Goal: Task Accomplishment & Management: Manage account settings

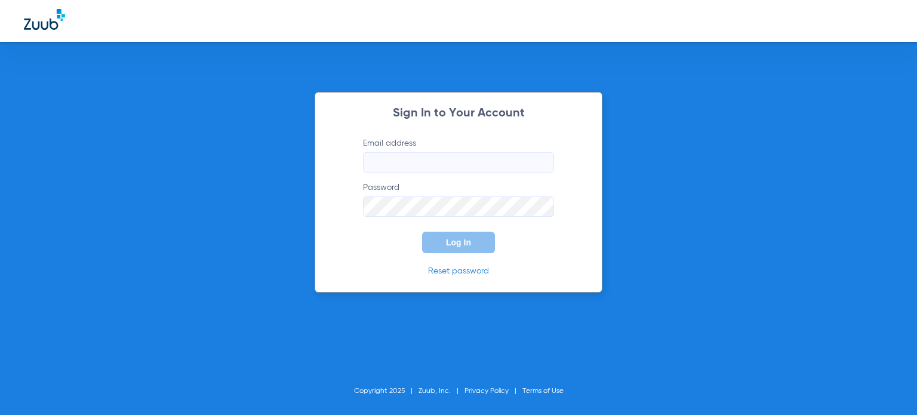
type input "[EMAIL_ADDRESS][DOMAIN_NAME]"
click at [444, 242] on button "Log In" at bounding box center [458, 242] width 73 height 21
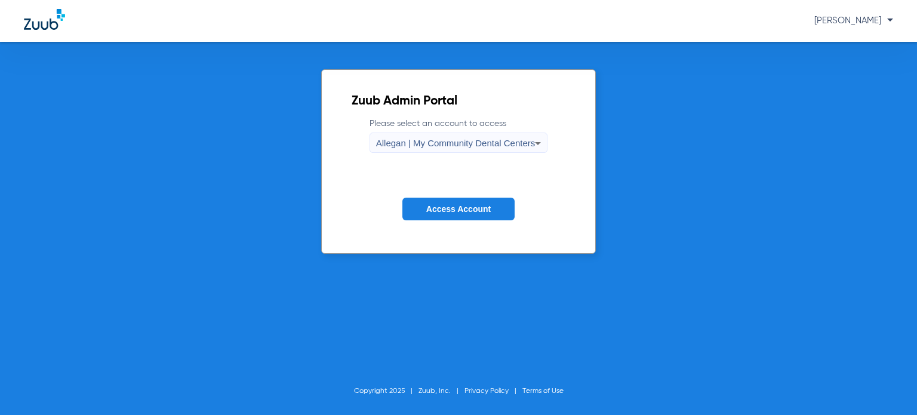
click at [444, 201] on button "Access Account" at bounding box center [459, 209] width 112 height 23
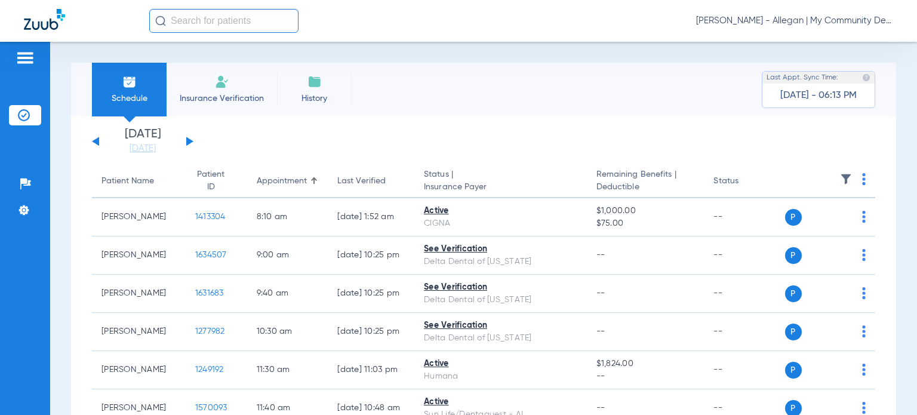
click at [337, 181] on div "Last Verified" at bounding box center [361, 181] width 48 height 13
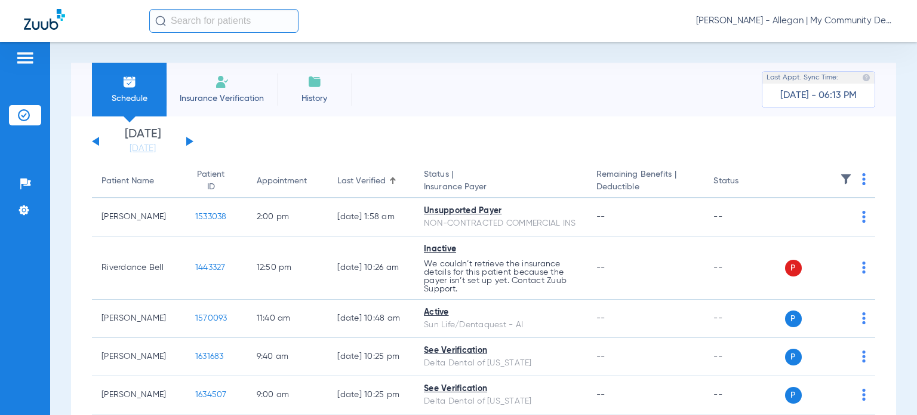
scroll to position [60, 0]
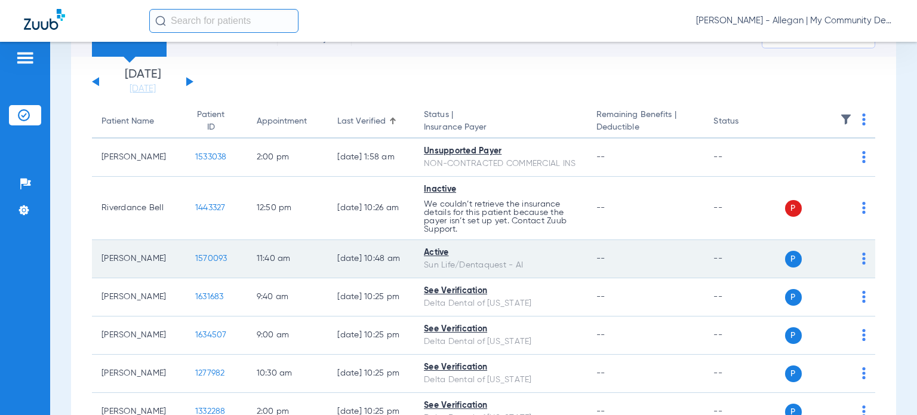
click at [862, 265] on img at bounding box center [864, 259] width 4 height 12
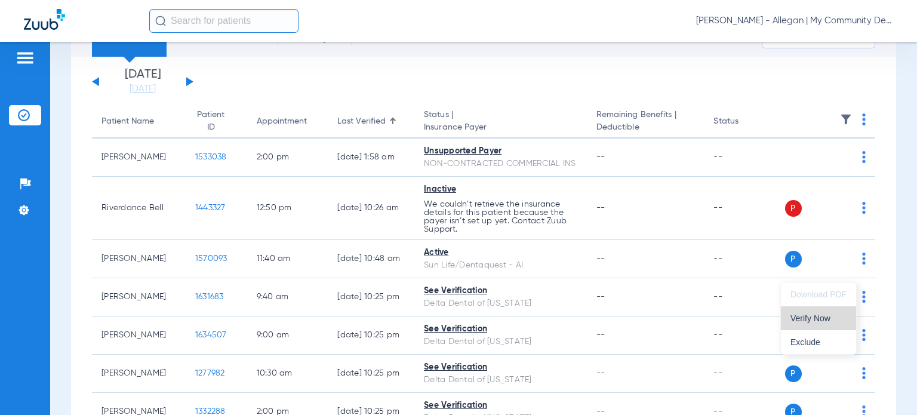
click at [831, 309] on button "Verify Now" at bounding box center [818, 318] width 75 height 24
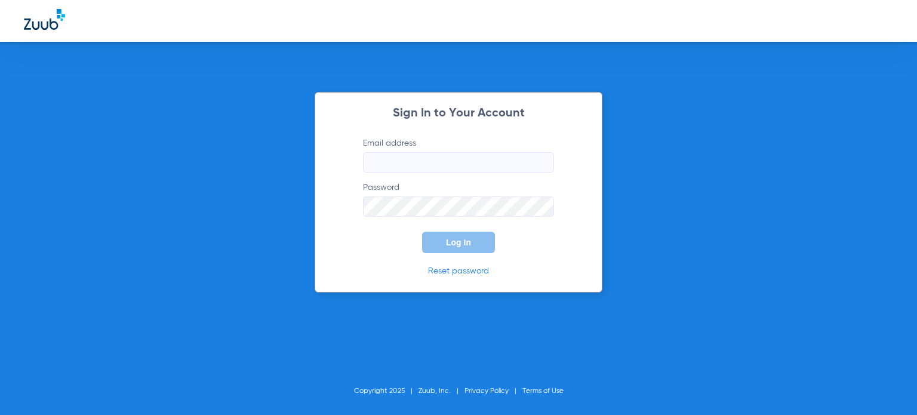
type input "[EMAIL_ADDRESS][DOMAIN_NAME]"
click at [454, 241] on span "Log In" at bounding box center [458, 243] width 25 height 10
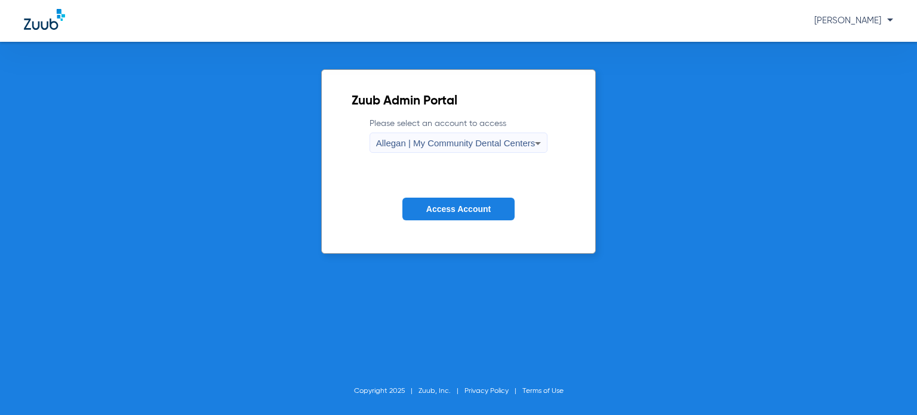
click at [391, 143] on span "Allegan | My Community Dental Centers" at bounding box center [455, 143] width 159 height 10
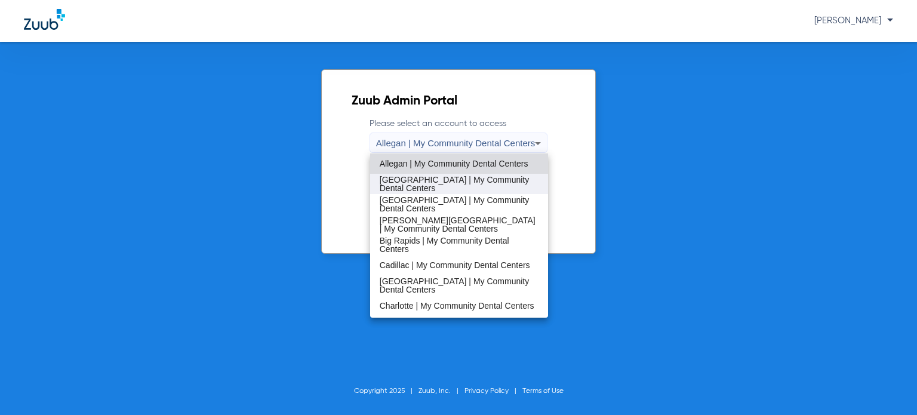
click at [415, 185] on span "[GEOGRAPHIC_DATA] | My Community Dental Centers" at bounding box center [459, 184] width 159 height 17
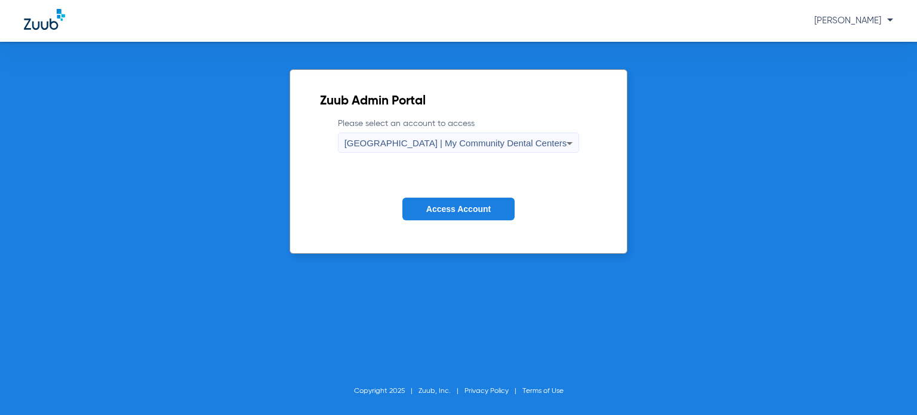
click at [444, 205] on span "Access Account" at bounding box center [458, 209] width 64 height 10
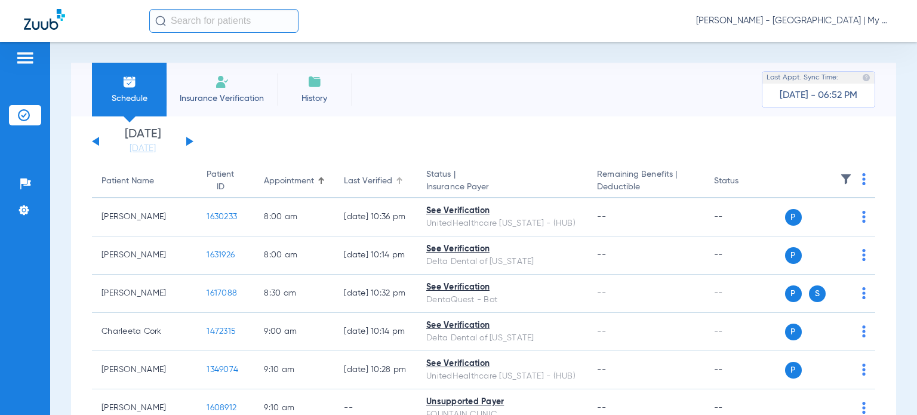
click at [344, 179] on div "Last Verified" at bounding box center [368, 181] width 48 height 13
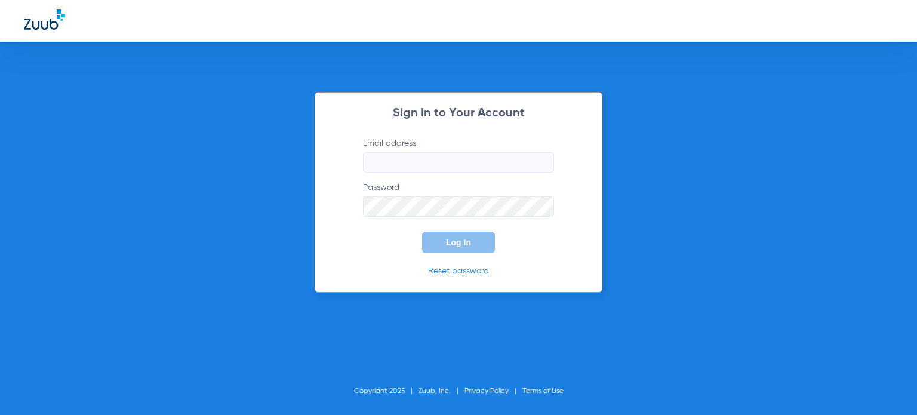
type input "[EMAIL_ADDRESS][DOMAIN_NAME]"
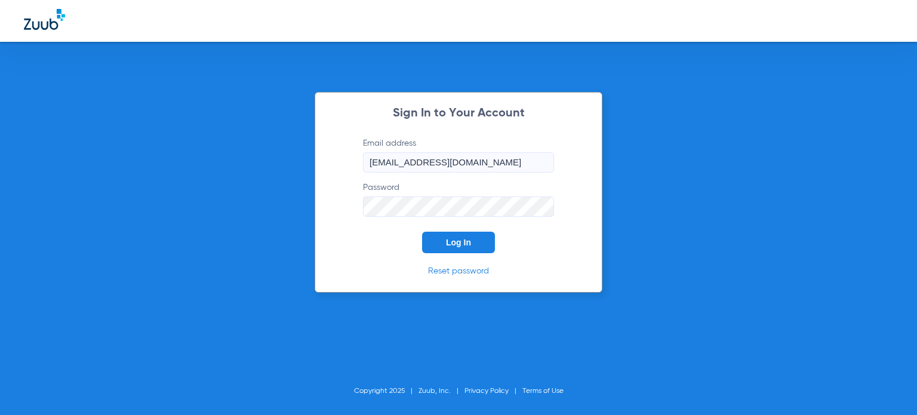
click at [435, 248] on button "Log In" at bounding box center [458, 242] width 73 height 21
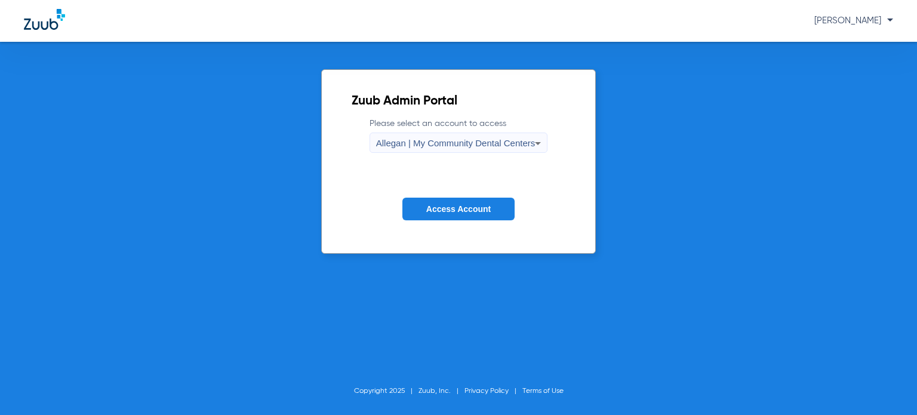
click at [389, 139] on span "Allegan | My Community Dental Centers" at bounding box center [455, 143] width 159 height 10
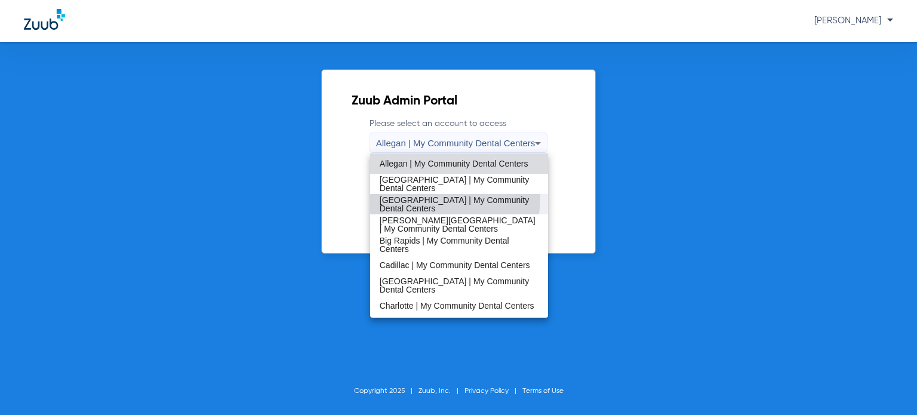
click at [413, 196] on span "[GEOGRAPHIC_DATA] | My Community Dental Centers" at bounding box center [459, 204] width 159 height 17
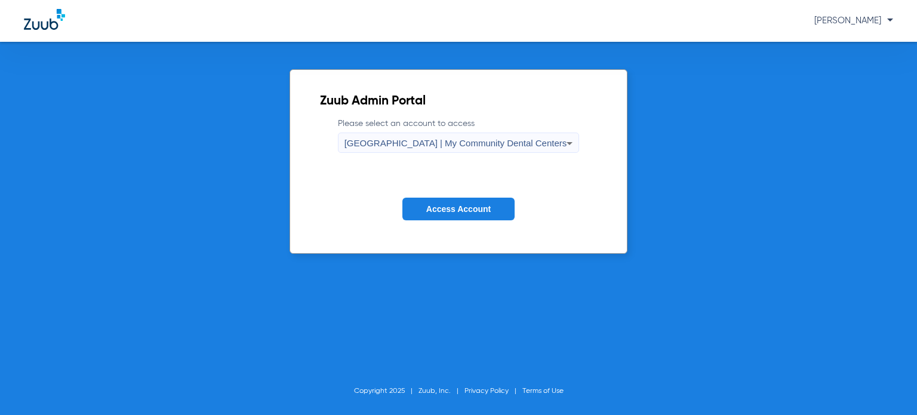
click at [432, 198] on button "Access Account" at bounding box center [459, 209] width 112 height 23
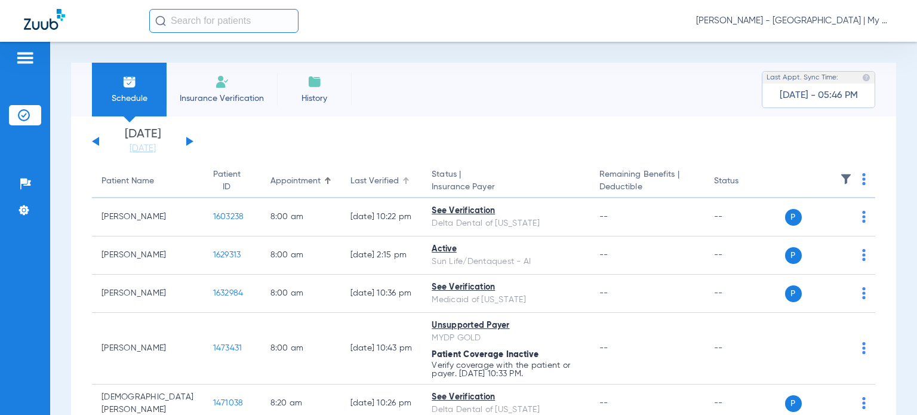
click at [351, 180] on div "Last Verified" at bounding box center [375, 181] width 48 height 13
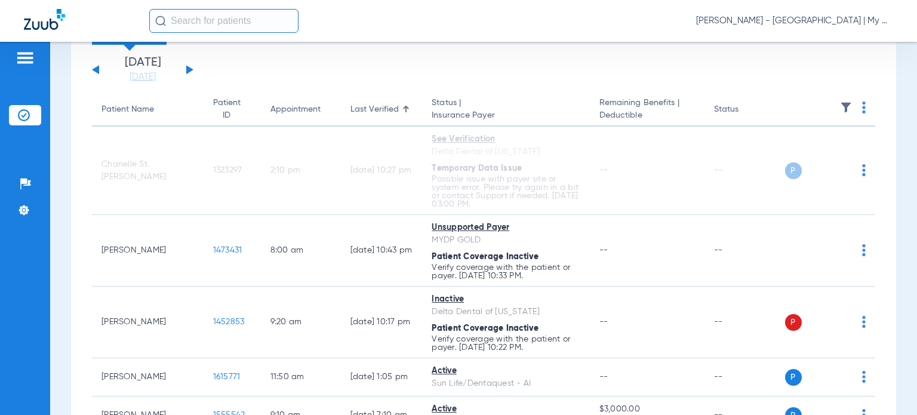
scroll to position [119, 0]
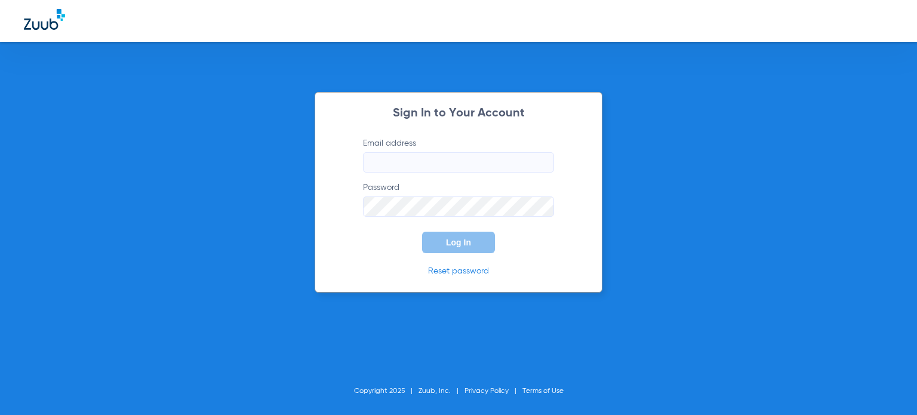
type input "[EMAIL_ADDRESS][DOMAIN_NAME]"
click at [455, 236] on button "Log In" at bounding box center [458, 242] width 73 height 21
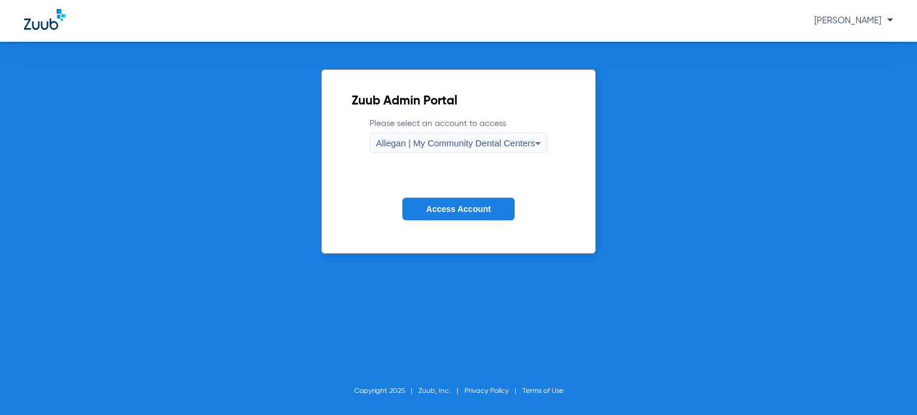
click at [437, 147] on span "Allegan | My Community Dental Centers" at bounding box center [455, 143] width 159 height 10
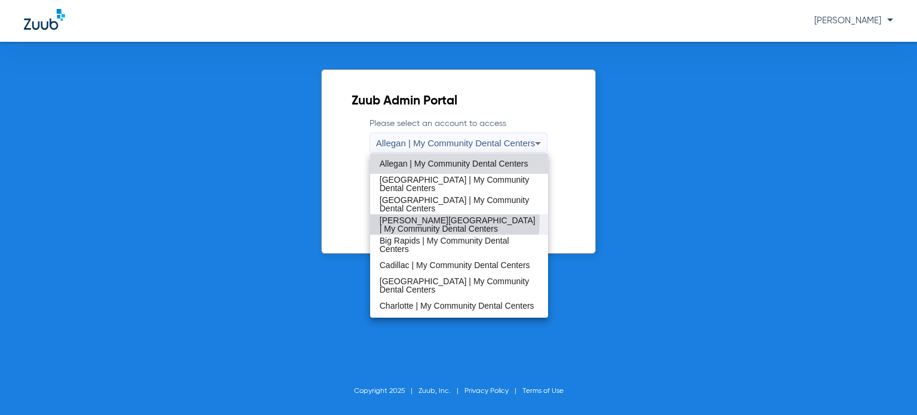
click at [436, 222] on span "[PERSON_NAME][GEOGRAPHIC_DATA] | My Community Dental Centers" at bounding box center [459, 224] width 159 height 17
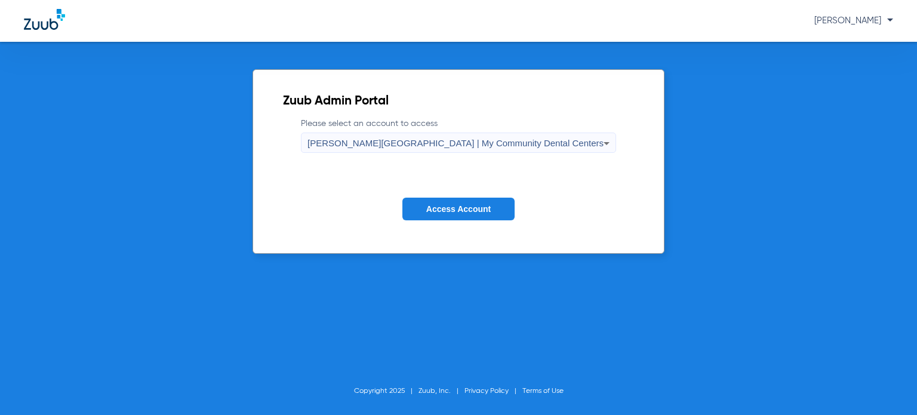
click at [440, 208] on span "Access Account" at bounding box center [458, 209] width 64 height 10
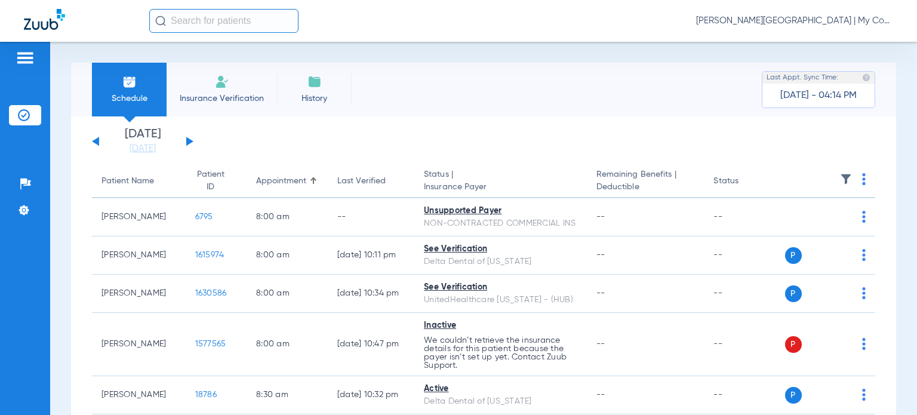
click at [349, 183] on div "Last Verified" at bounding box center [361, 181] width 48 height 13
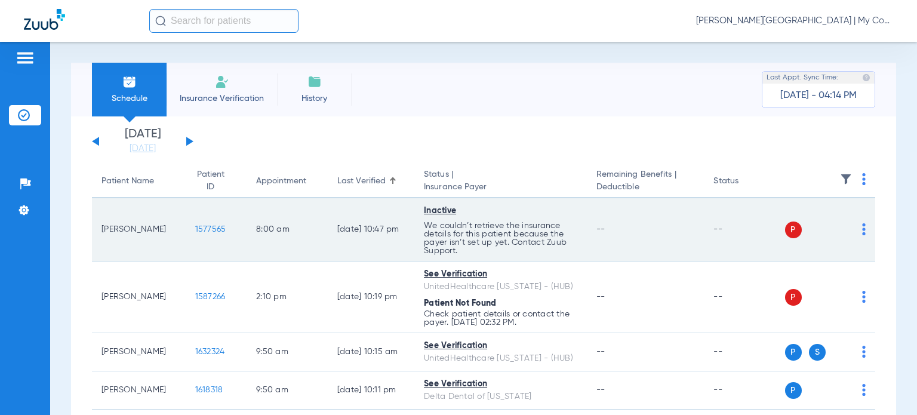
scroll to position [60, 0]
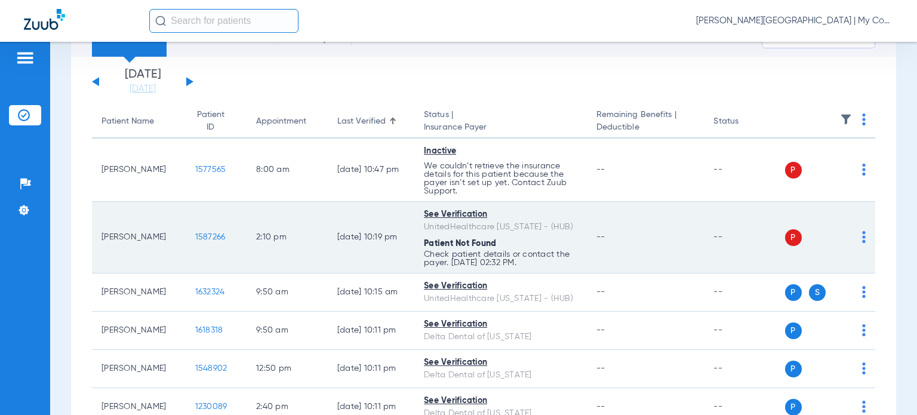
click at [862, 238] on img at bounding box center [864, 237] width 4 height 12
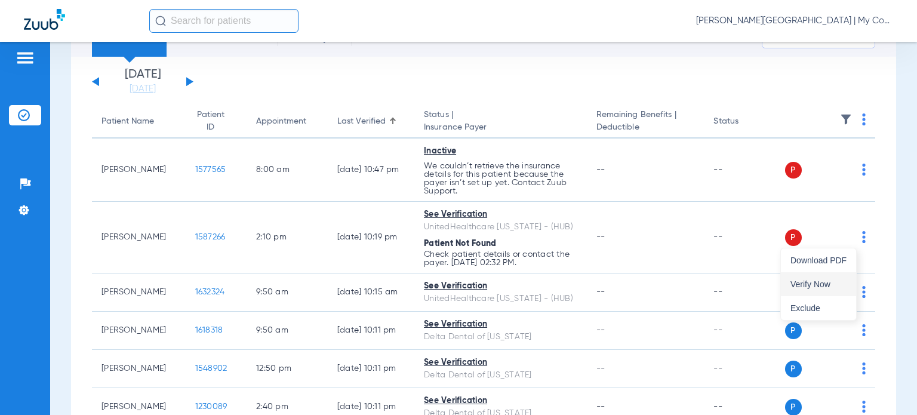
click at [837, 276] on button "Verify Now" at bounding box center [818, 284] width 75 height 24
click at [140, 83] on link "[DATE]" at bounding box center [143, 89] width 72 height 12
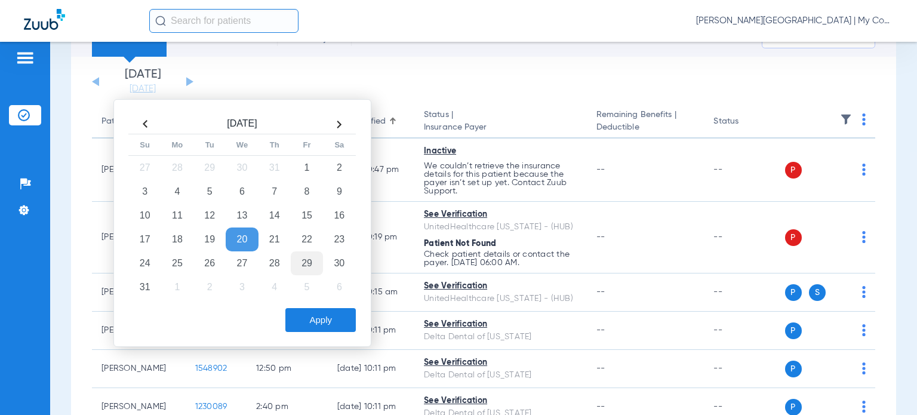
click at [308, 264] on td "29" at bounding box center [307, 263] width 32 height 24
click at [311, 317] on button "Apply" at bounding box center [320, 320] width 70 height 24
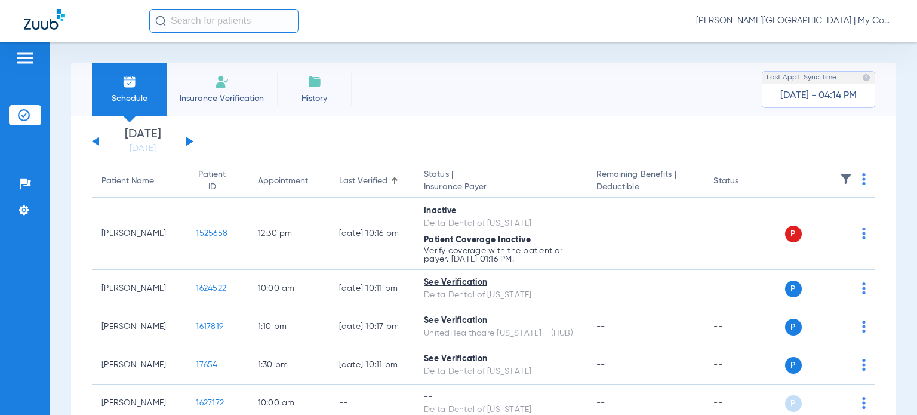
click at [862, 179] on img at bounding box center [864, 179] width 4 height 12
click at [832, 231] on button "Verify All" at bounding box center [811, 227] width 91 height 24
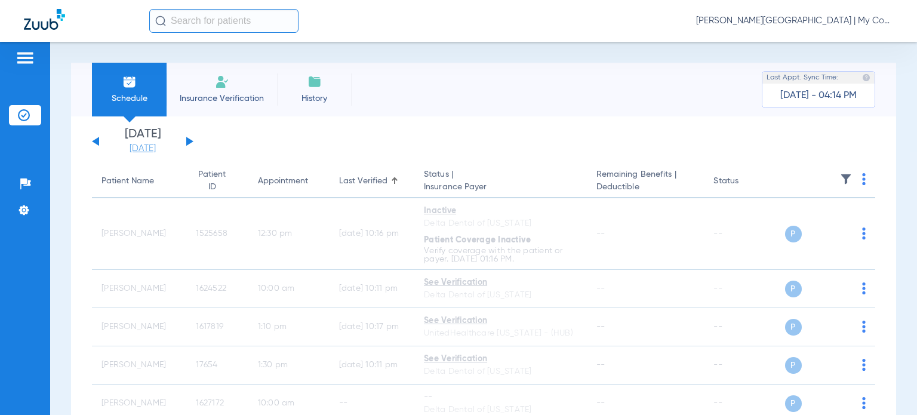
click at [161, 144] on link "[DATE]" at bounding box center [143, 149] width 72 height 12
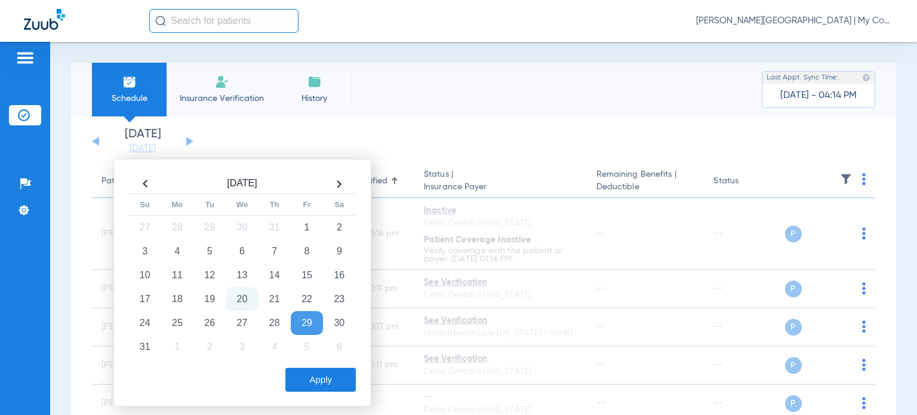
click at [238, 298] on td "20" at bounding box center [242, 299] width 32 height 24
click at [328, 371] on button "Apply" at bounding box center [320, 380] width 70 height 24
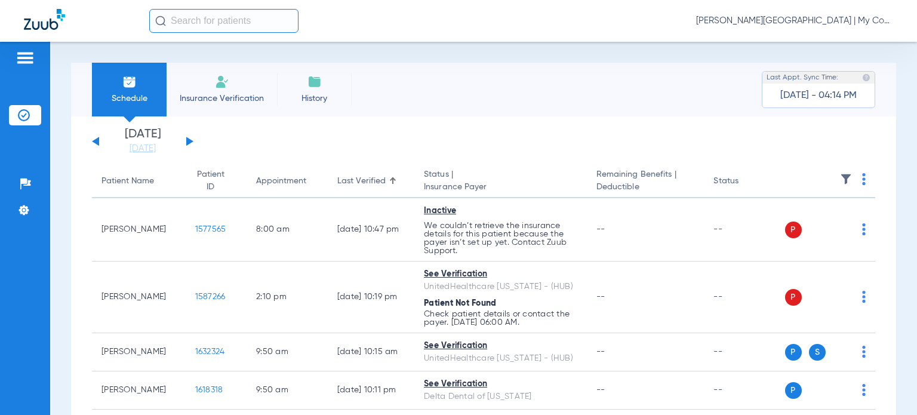
drag, startPoint x: 326, startPoint y: 36, endPoint x: 399, endPoint y: 19, distance: 74.9
click at [326, 36] on div "Donna Thiel - Benton Harbor | My Community Dental Centers" at bounding box center [458, 21] width 917 height 42
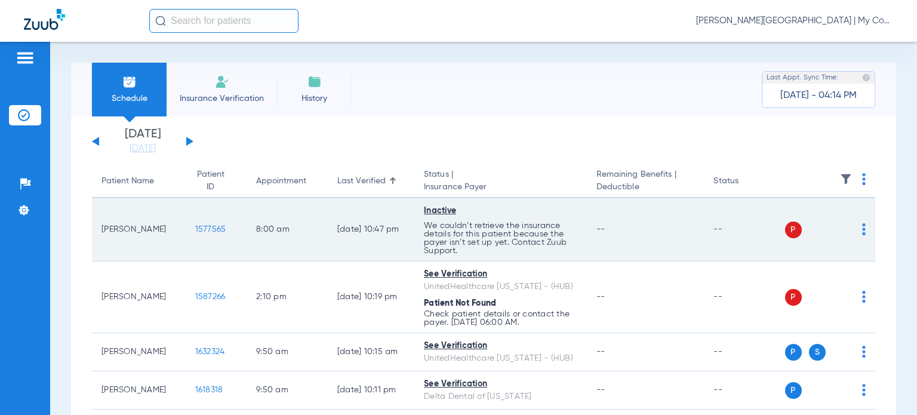
drag, startPoint x: 130, startPoint y: 237, endPoint x: 97, endPoint y: 225, distance: 35.0
click at [97, 225] on td "Heather Worley" at bounding box center [139, 229] width 94 height 63
copy td "Heather Worley"
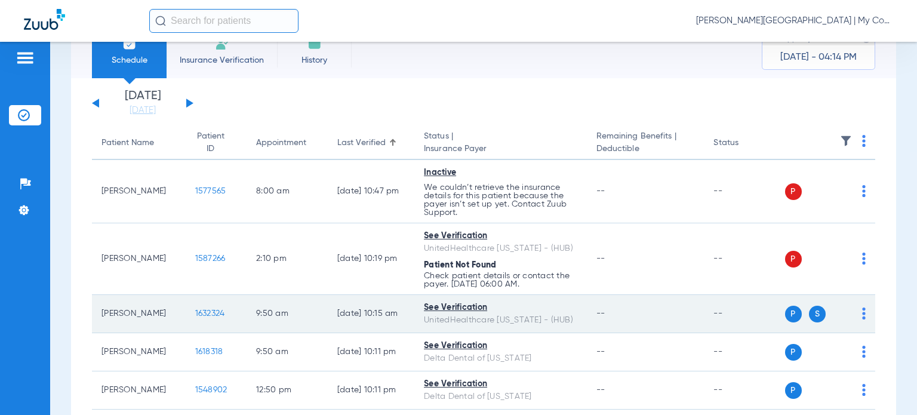
scroll to position [60, 0]
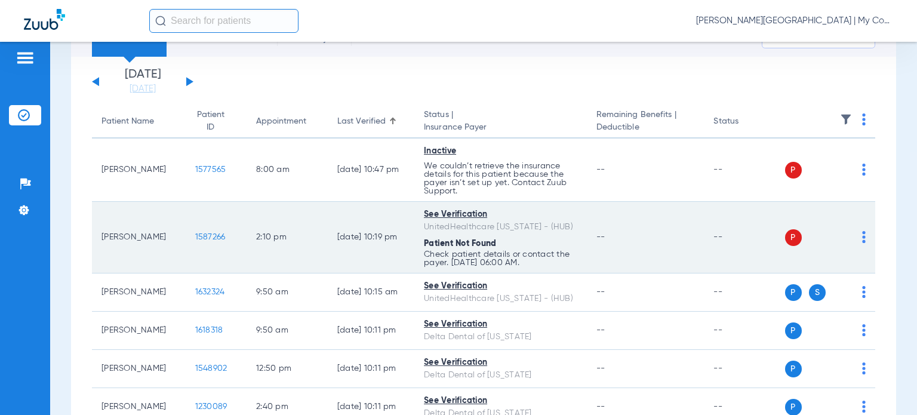
drag, startPoint x: 158, startPoint y: 238, endPoint x: 96, endPoint y: 239, distance: 62.1
click at [96, 239] on td "Terry Nealey" at bounding box center [139, 238] width 94 height 72
copy td "Terry Nealey"
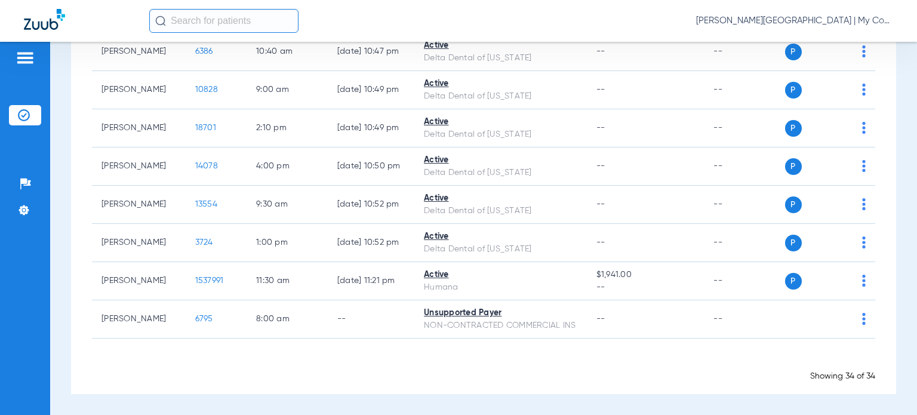
scroll to position [1225, 0]
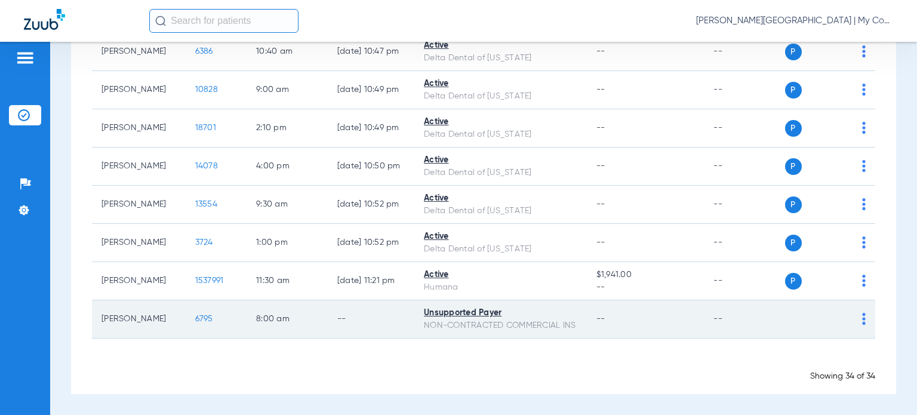
drag, startPoint x: 157, startPoint y: 312, endPoint x: 99, endPoint y: 310, distance: 58.6
click at [99, 310] on td "Troy Cowsert" at bounding box center [139, 319] width 94 height 38
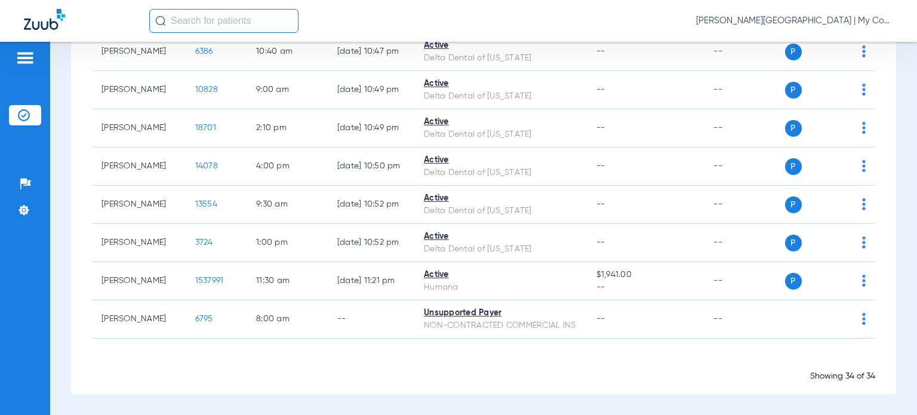
copy td "Troy Cowsert"
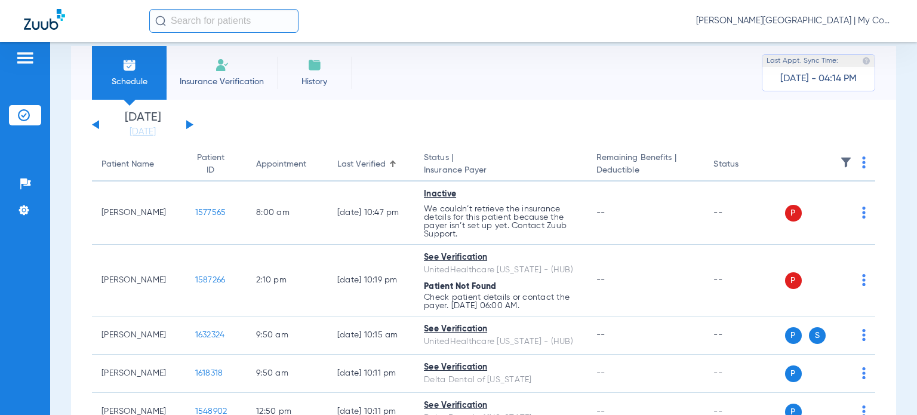
scroll to position [0, 0]
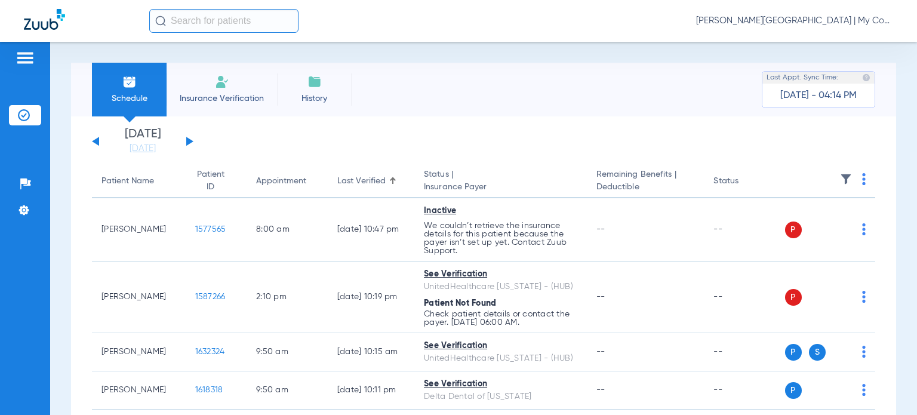
click at [134, 182] on div "Patient Name" at bounding box center [128, 181] width 53 height 13
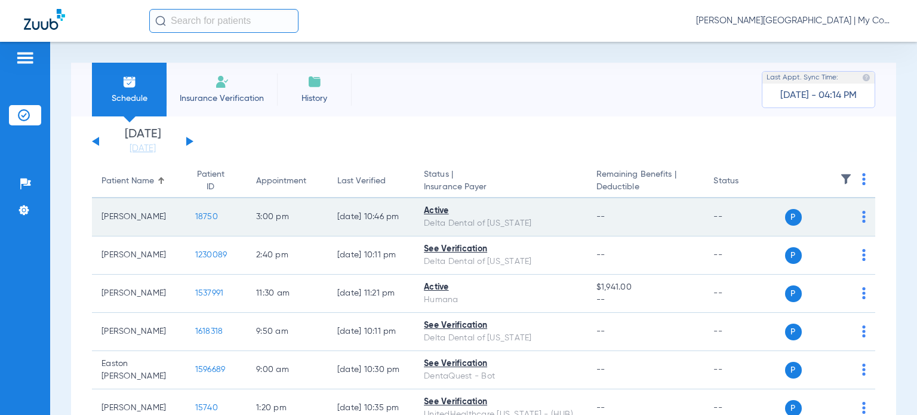
click at [195, 217] on span "18750" at bounding box center [206, 217] width 23 height 8
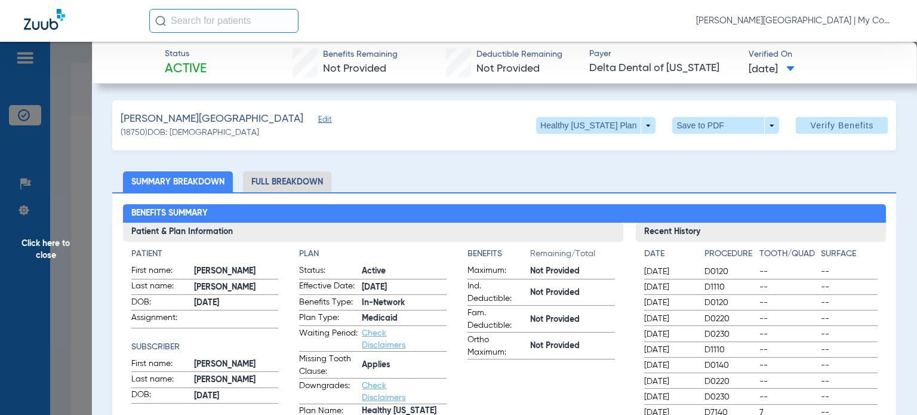
click at [573, 184] on ul "Summary Breakdown Full Breakdown" at bounding box center [504, 181] width 784 height 21
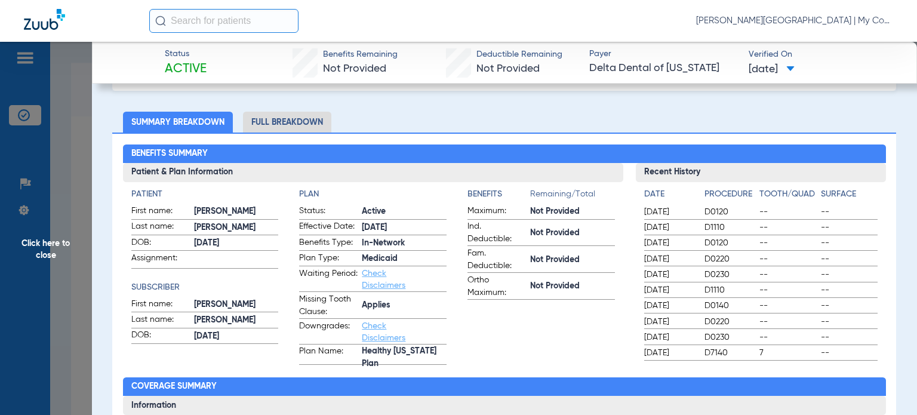
click at [49, 243] on span "Click here to close" at bounding box center [46, 249] width 92 height 415
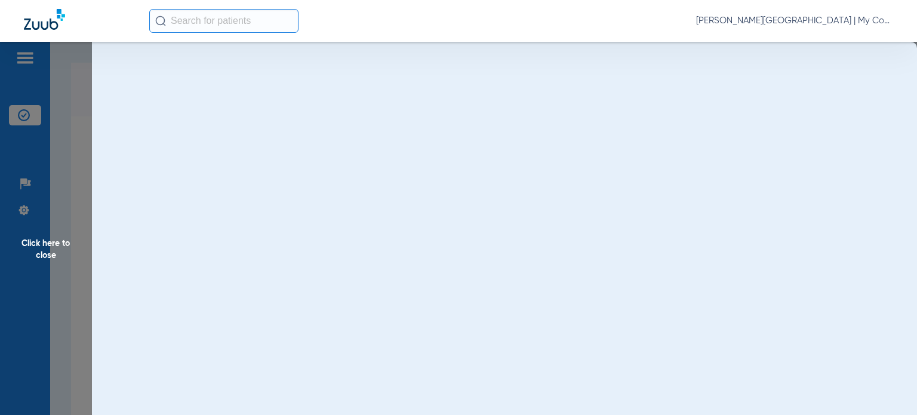
scroll to position [0, 0]
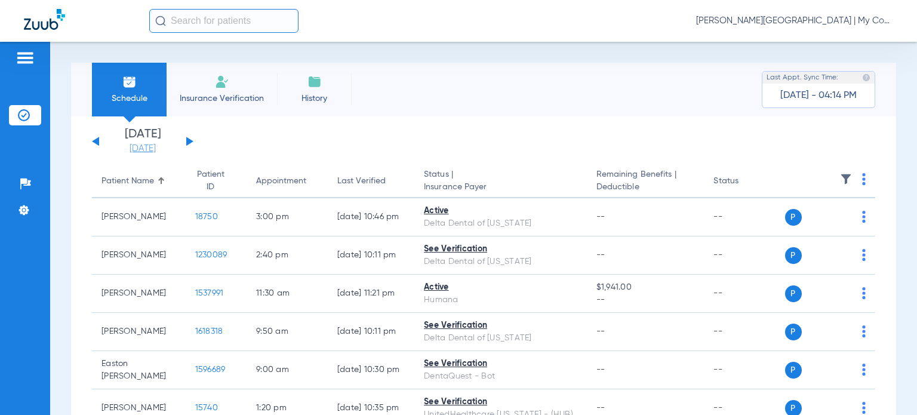
click at [132, 149] on link "[DATE]" at bounding box center [143, 149] width 72 height 12
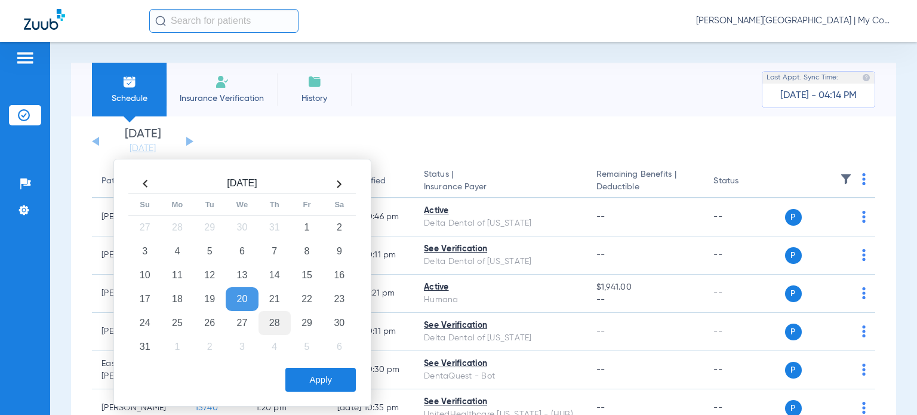
click at [278, 320] on td "28" at bounding box center [275, 323] width 32 height 24
click at [303, 372] on button "Apply" at bounding box center [320, 380] width 70 height 24
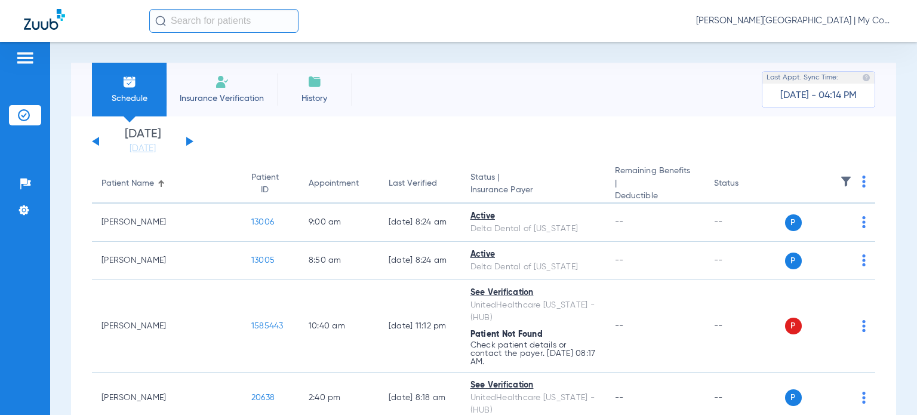
click at [189, 142] on button at bounding box center [189, 141] width 7 height 9
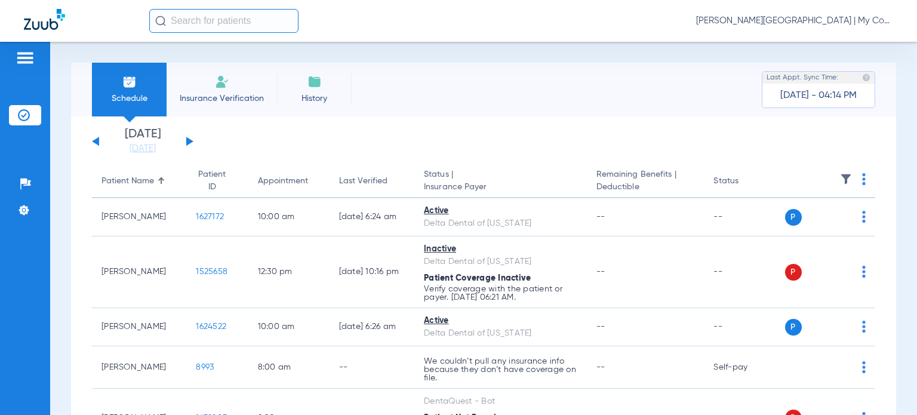
click at [862, 180] on img at bounding box center [864, 179] width 4 height 12
click at [831, 235] on button "Verify All" at bounding box center [811, 227] width 91 height 24
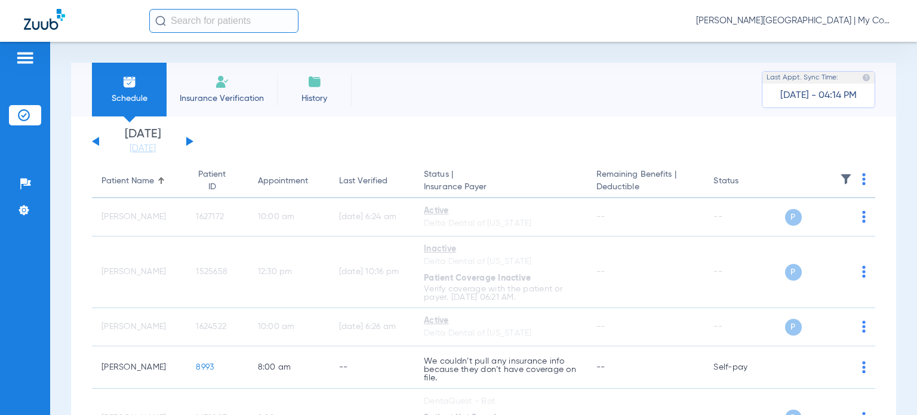
click at [96, 140] on button at bounding box center [95, 141] width 7 height 9
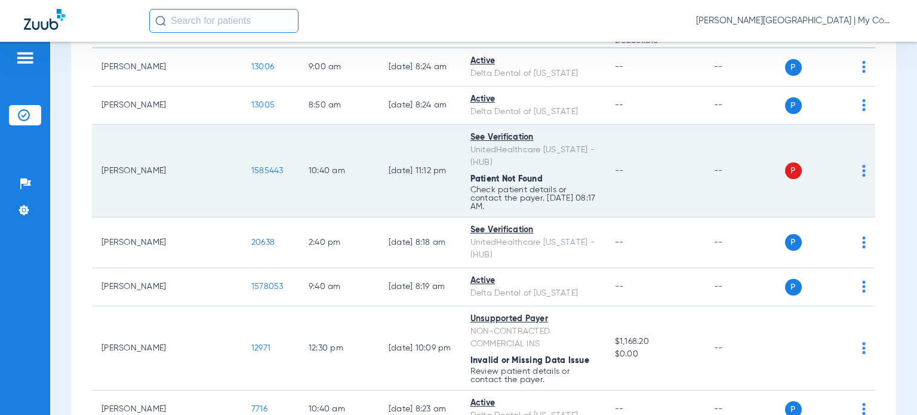
scroll to position [179, 0]
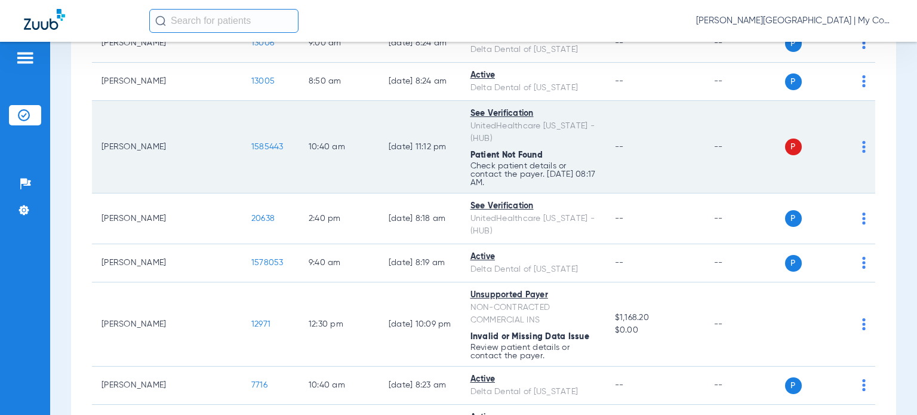
click at [862, 141] on img at bounding box center [864, 147] width 4 height 12
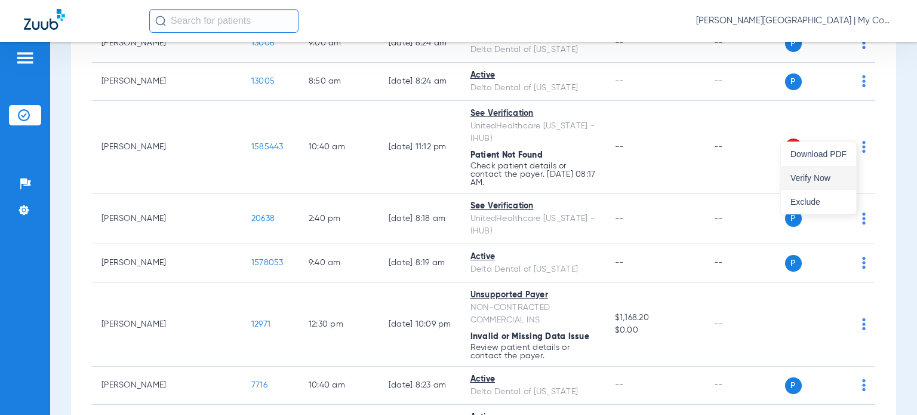
click at [837, 174] on span "Verify Now" at bounding box center [819, 178] width 56 height 8
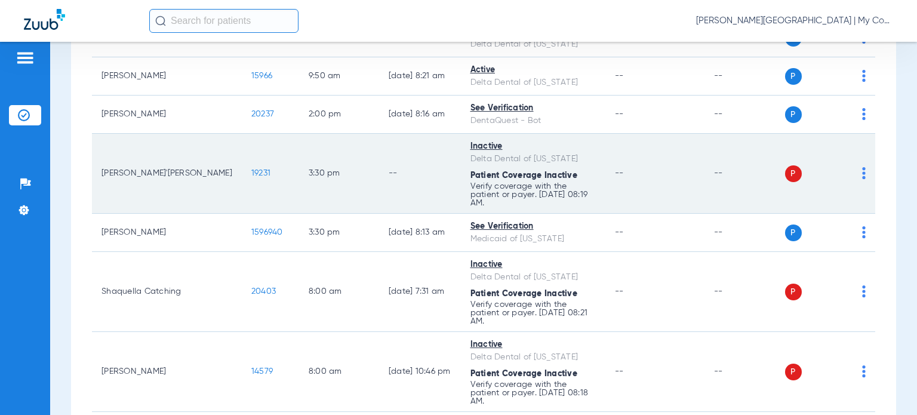
scroll to position [534, 0]
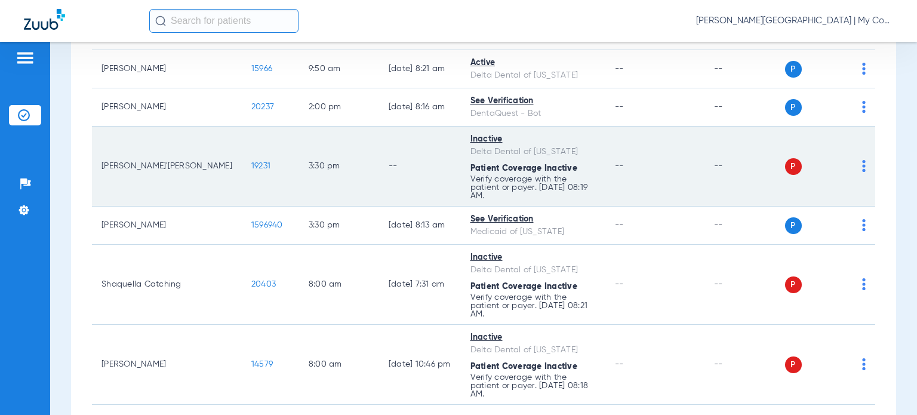
click at [862, 160] on img at bounding box center [864, 166] width 4 height 12
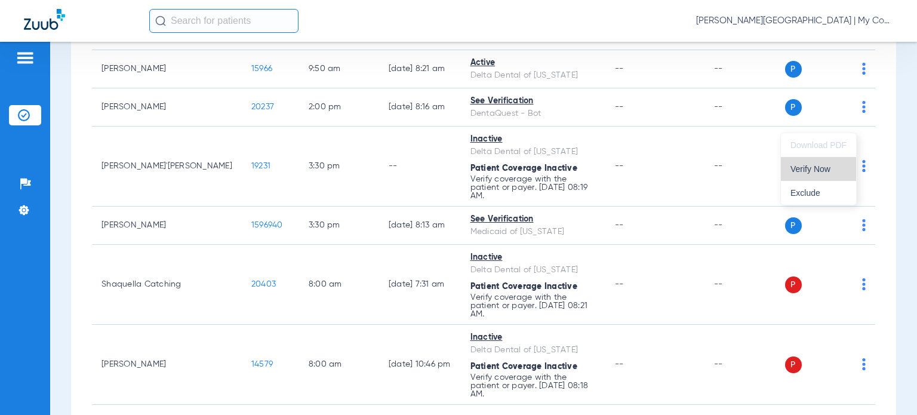
click at [822, 168] on span "Verify Now" at bounding box center [819, 169] width 56 height 8
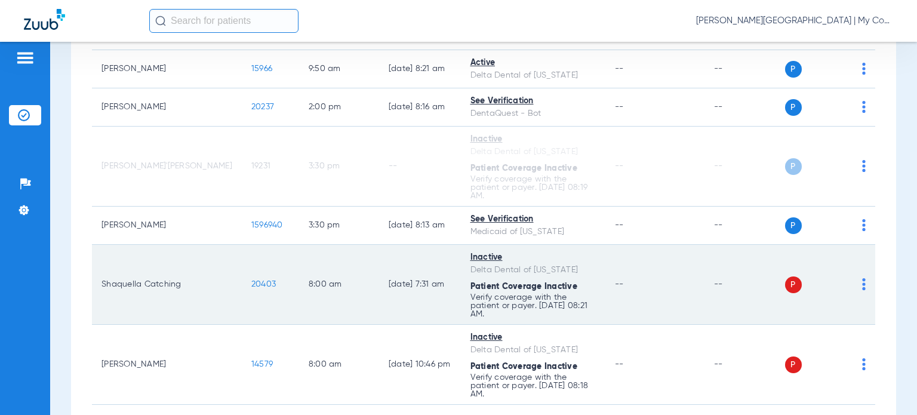
click at [852, 277] on div "P S" at bounding box center [825, 285] width 81 height 17
click at [862, 278] on img at bounding box center [864, 284] width 4 height 12
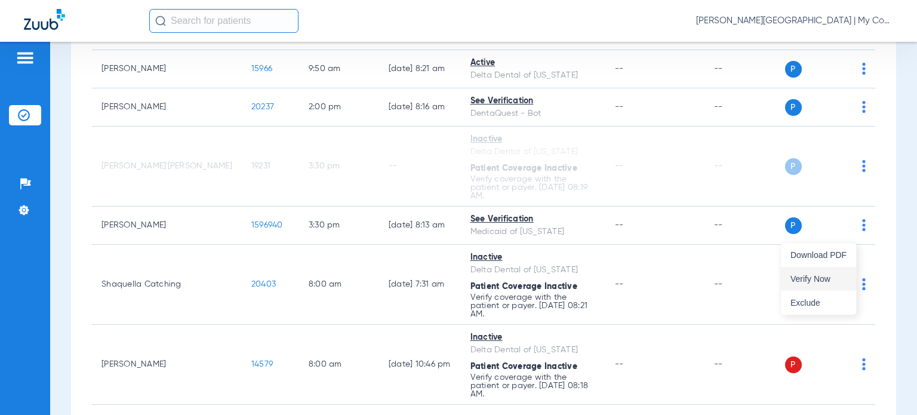
click at [838, 284] on button "Verify Now" at bounding box center [818, 279] width 75 height 24
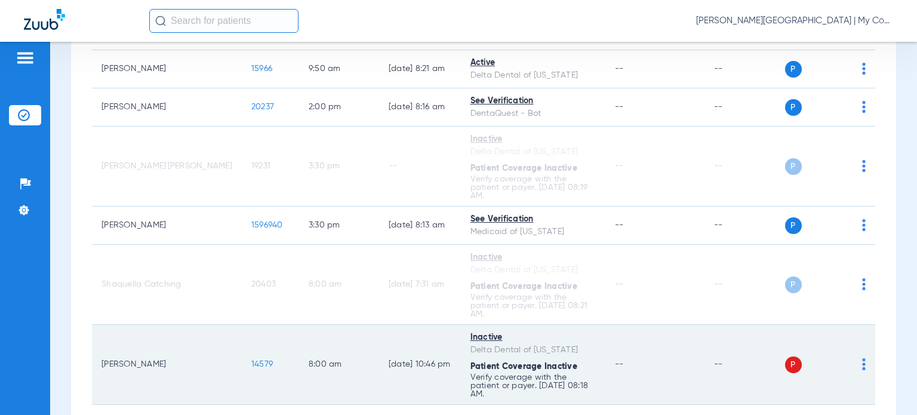
click at [862, 358] on img at bounding box center [864, 364] width 4 height 12
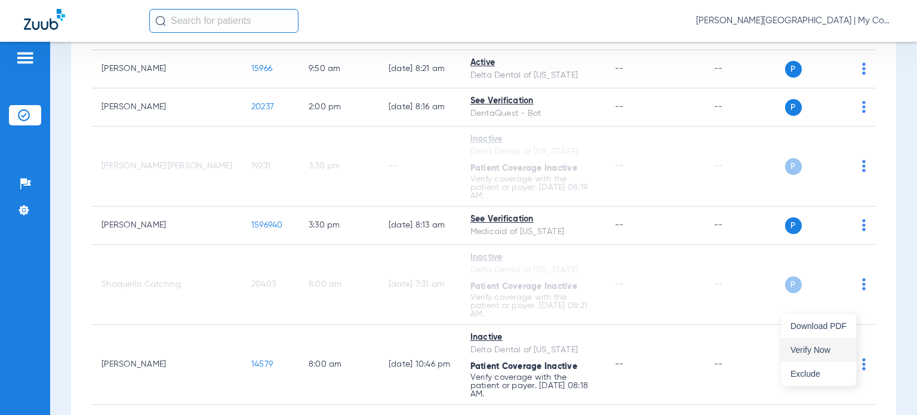
click at [833, 348] on span "Verify Now" at bounding box center [819, 350] width 56 height 8
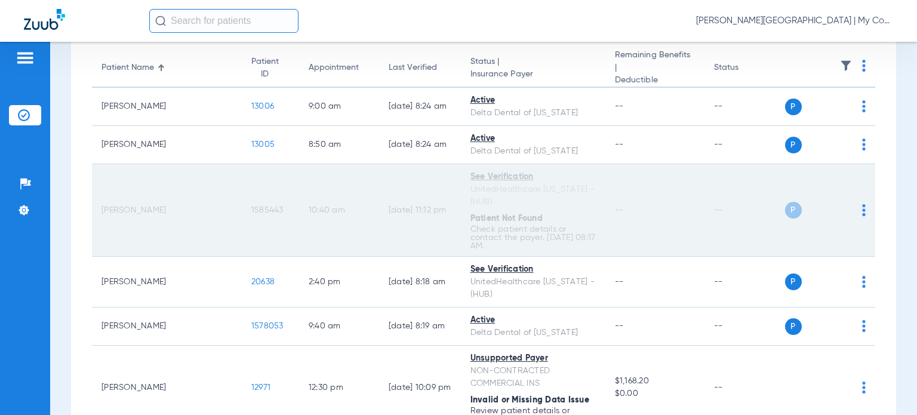
scroll to position [0, 0]
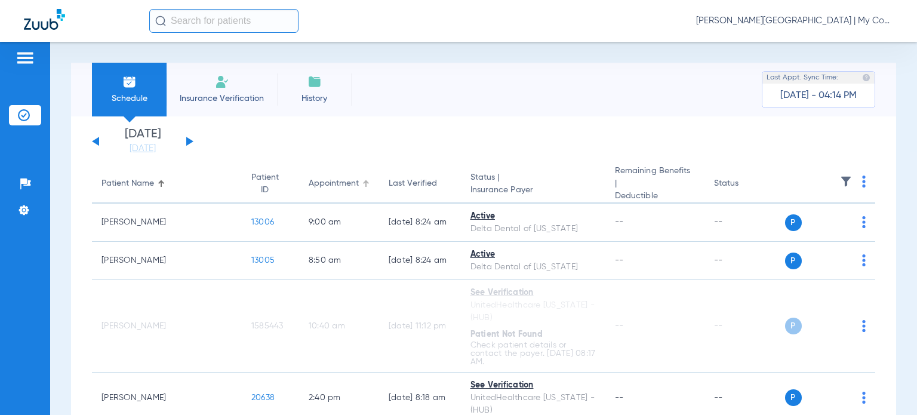
click at [309, 183] on div "Appointment" at bounding box center [334, 183] width 50 height 13
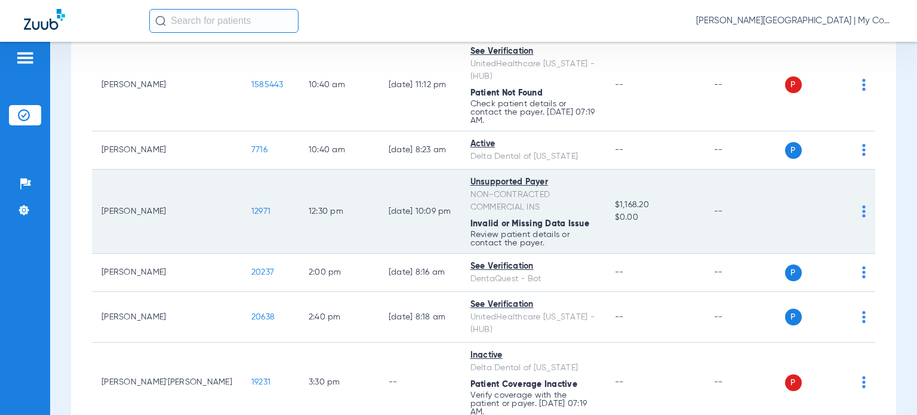
scroll to position [534, 0]
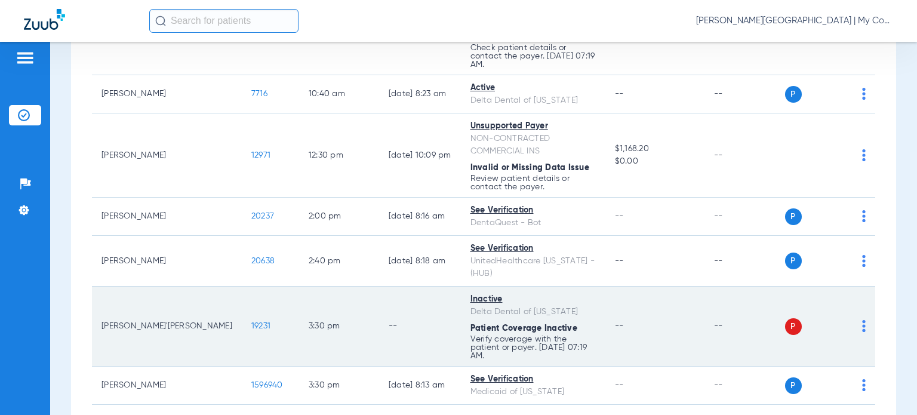
drag, startPoint x: 889, startPoint y: 288, endPoint x: 817, endPoint y: 255, distance: 79.6
click at [889, 287] on div "Schedule Insurance Verification History Last Appt. Sync Time: Yesterday - 04:14…" at bounding box center [483, 228] width 867 height 373
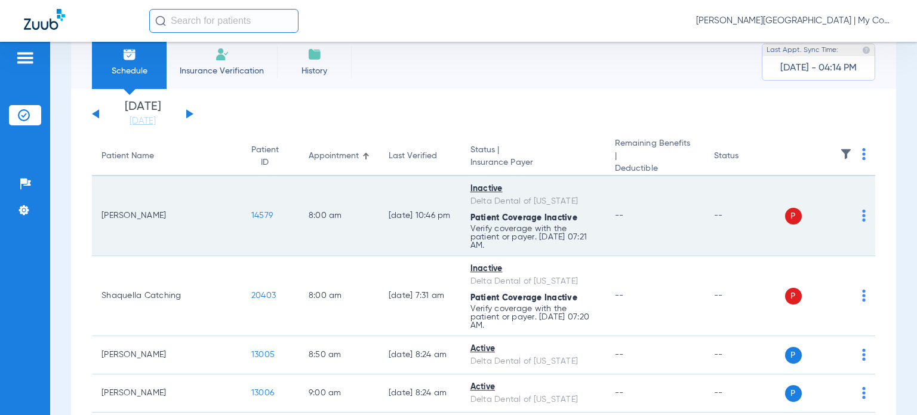
scroll to position [0, 0]
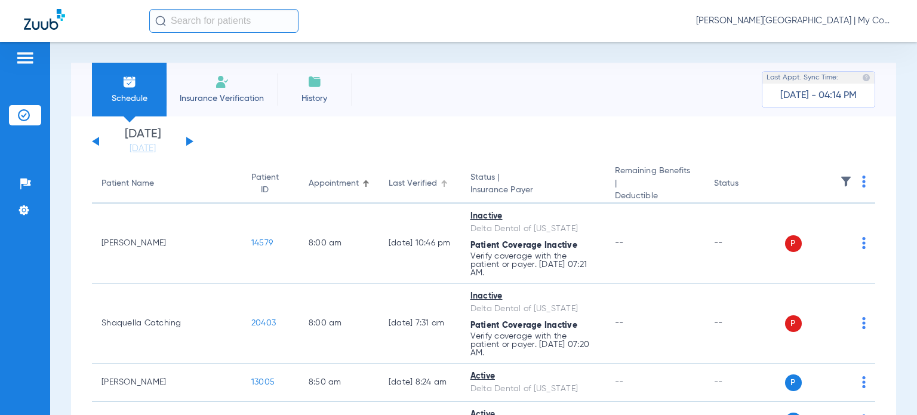
click at [389, 179] on div "Last Verified" at bounding box center [413, 183] width 48 height 13
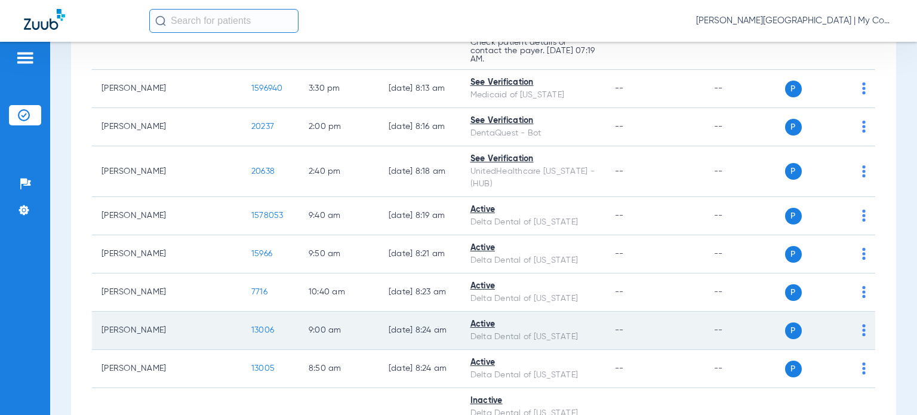
scroll to position [534, 0]
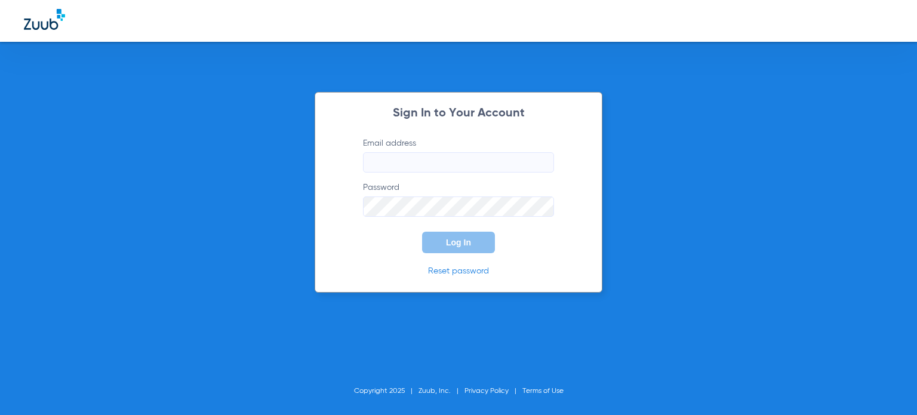
type input "[EMAIL_ADDRESS][DOMAIN_NAME]"
click at [451, 232] on button "Log In" at bounding box center [458, 242] width 73 height 21
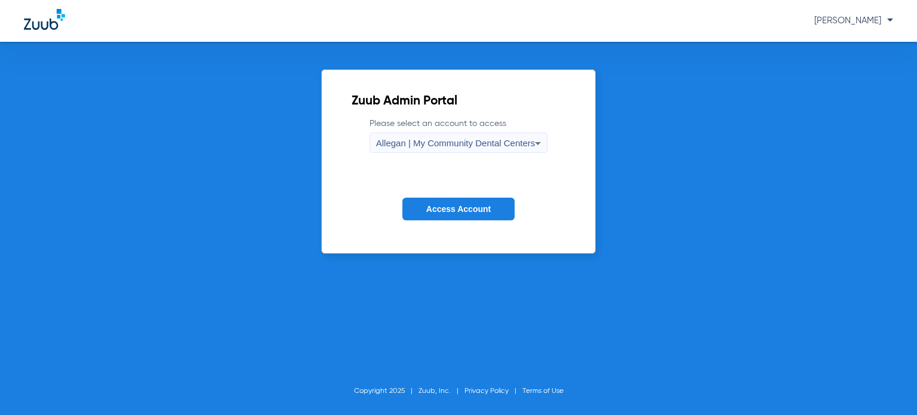
click at [438, 149] on div "Allegan | My Community Dental Centers" at bounding box center [455, 143] width 159 height 20
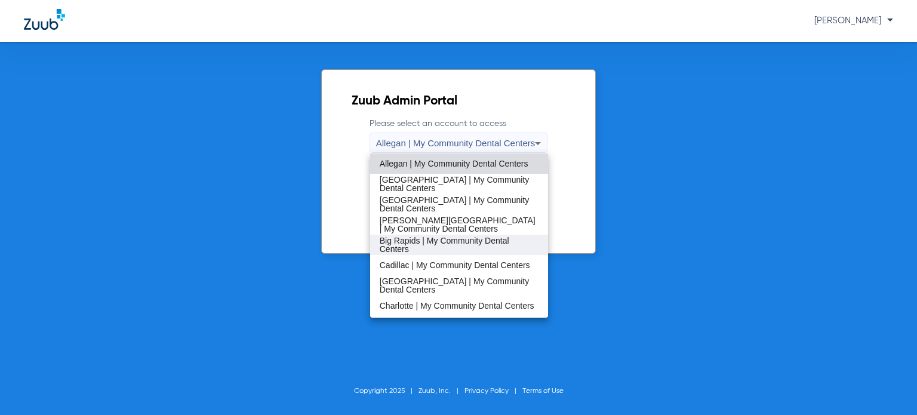
click at [428, 236] on span "Big Rapids | My Community Dental Centers" at bounding box center [459, 244] width 159 height 17
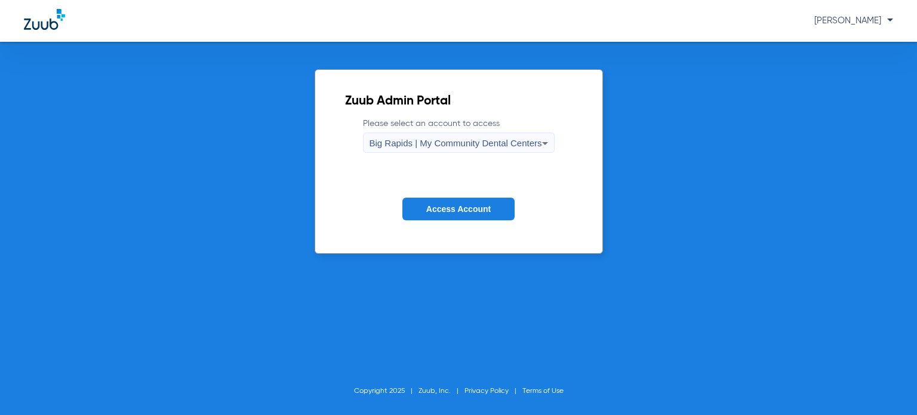
click at [434, 210] on span "Access Account" at bounding box center [458, 209] width 64 height 10
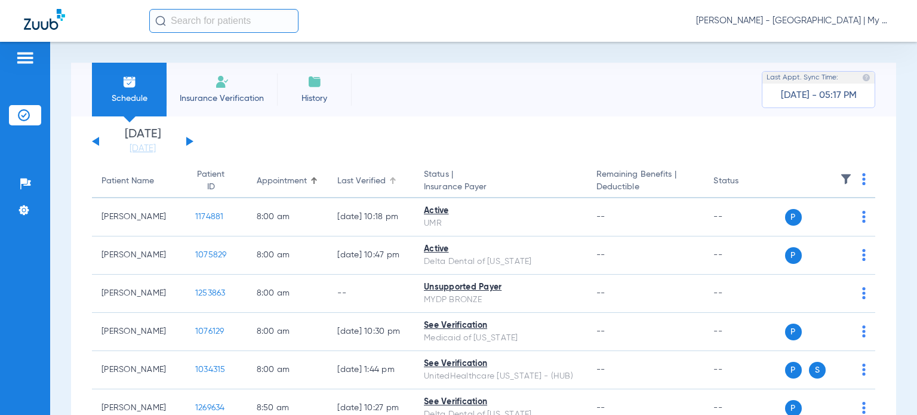
click at [342, 181] on div "Last Verified" at bounding box center [361, 181] width 48 height 13
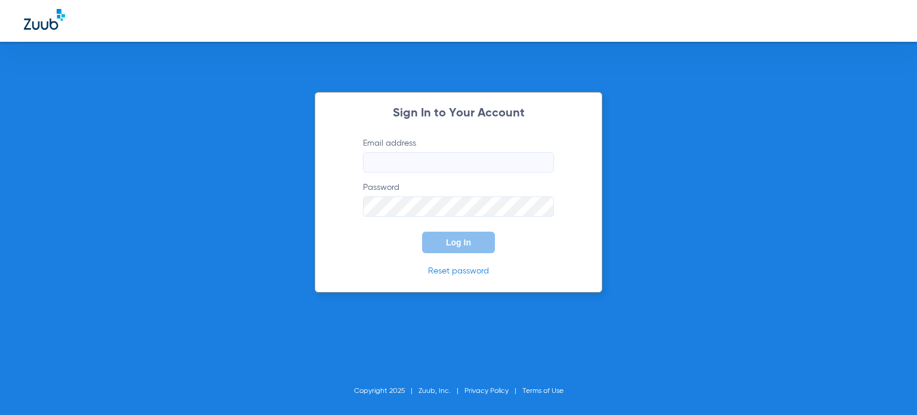
type input "[EMAIL_ADDRESS][DOMAIN_NAME]"
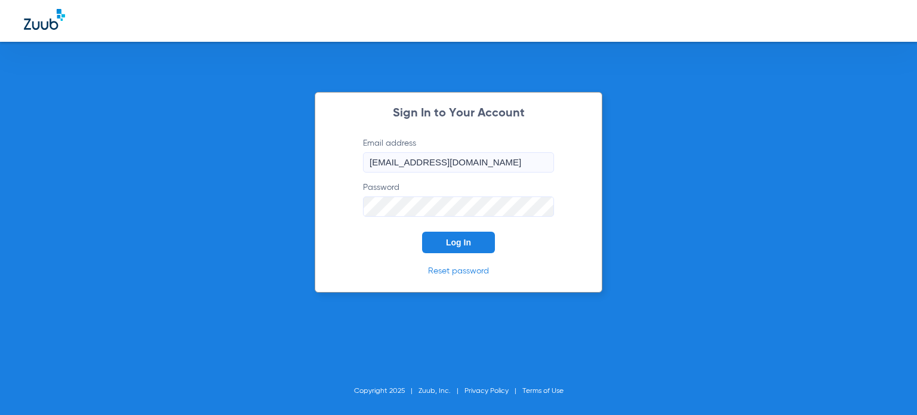
click at [464, 238] on span "Log In" at bounding box center [458, 243] width 25 height 10
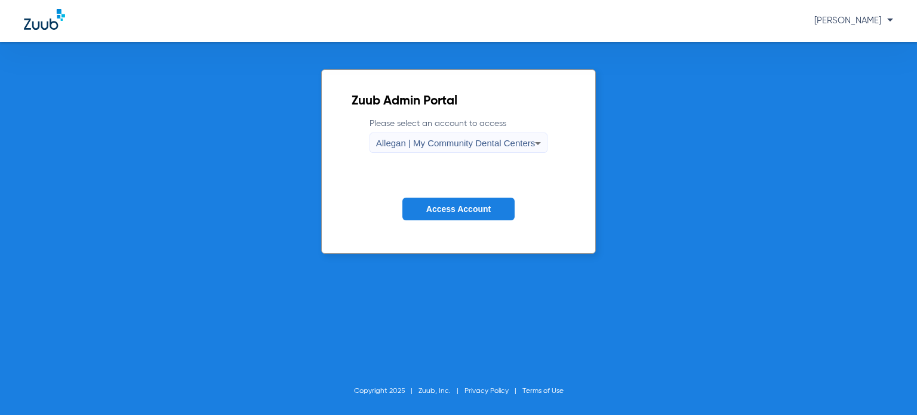
click at [449, 145] on span "Allegan | My Community Dental Centers" at bounding box center [455, 143] width 159 height 10
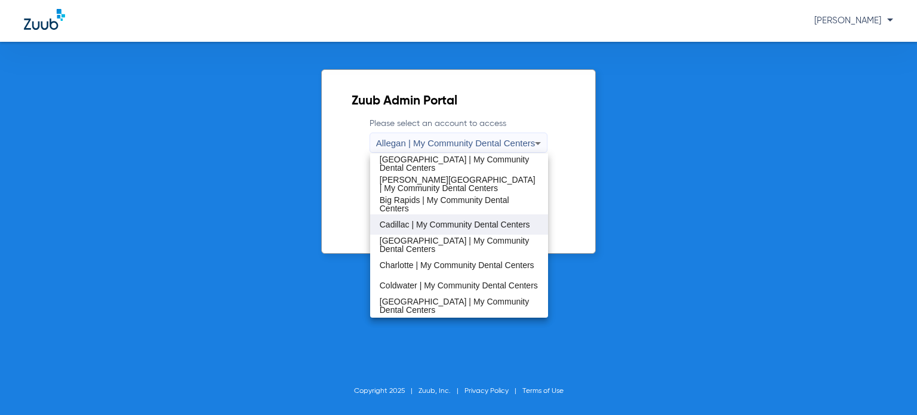
scroll to position [60, 0]
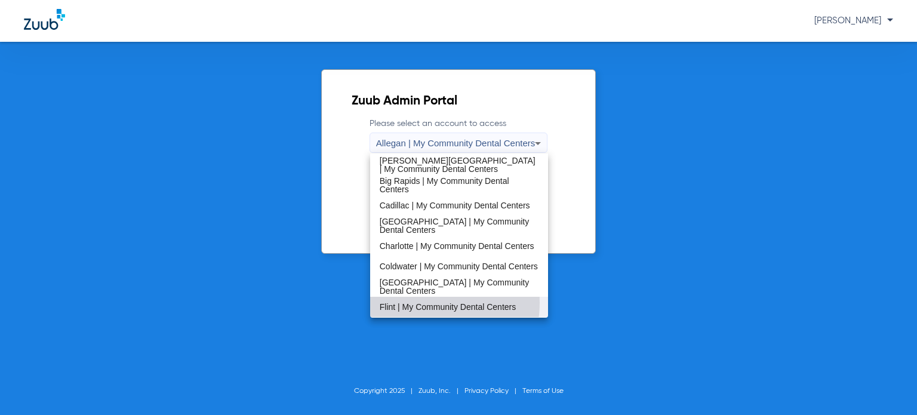
click at [419, 303] on span "Flint | My Community Dental Centers" at bounding box center [448, 307] width 136 height 8
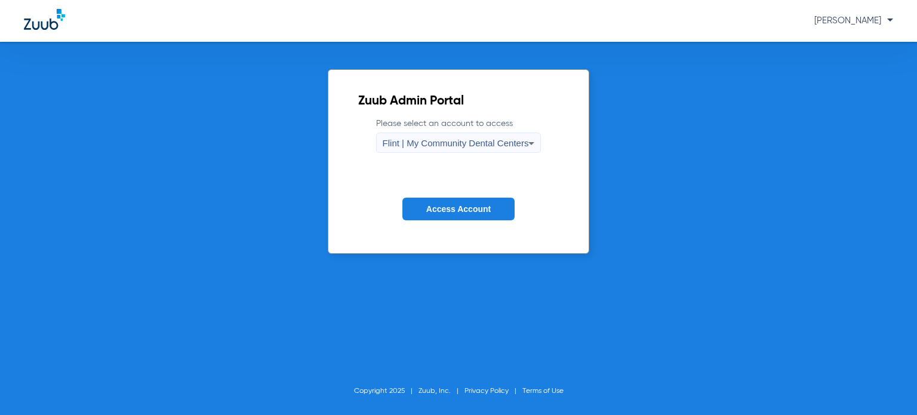
click at [444, 207] on span "Access Account" at bounding box center [458, 209] width 64 height 10
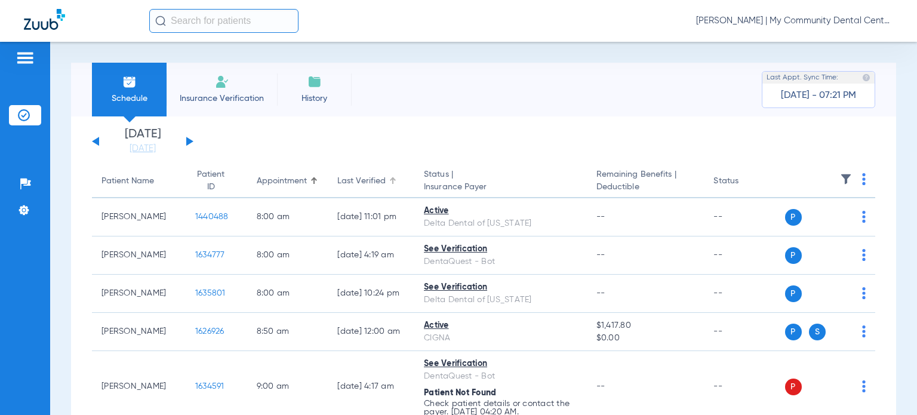
click at [337, 182] on div "Last Verified" at bounding box center [361, 181] width 48 height 13
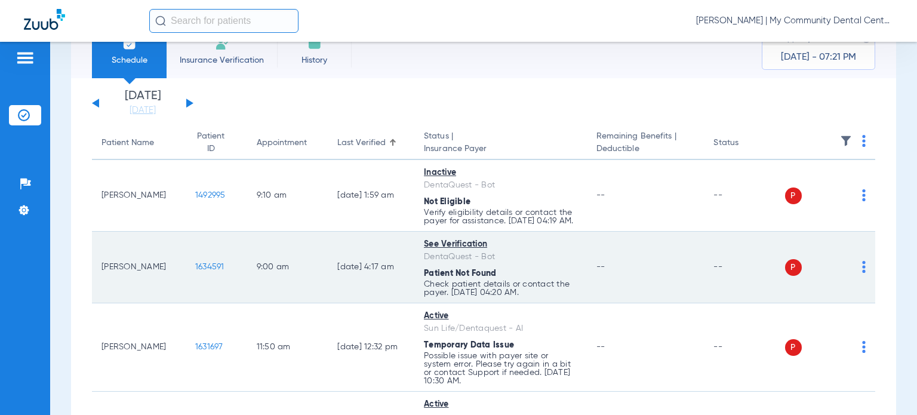
scroll to position [119, 0]
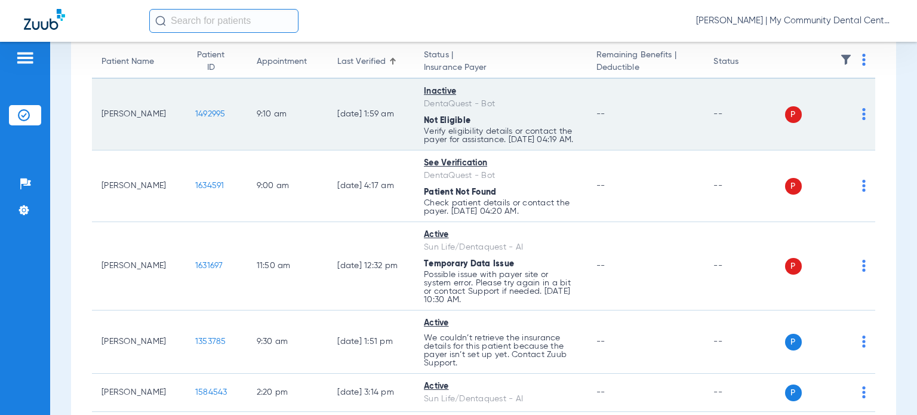
click at [862, 120] on img at bounding box center [864, 114] width 4 height 12
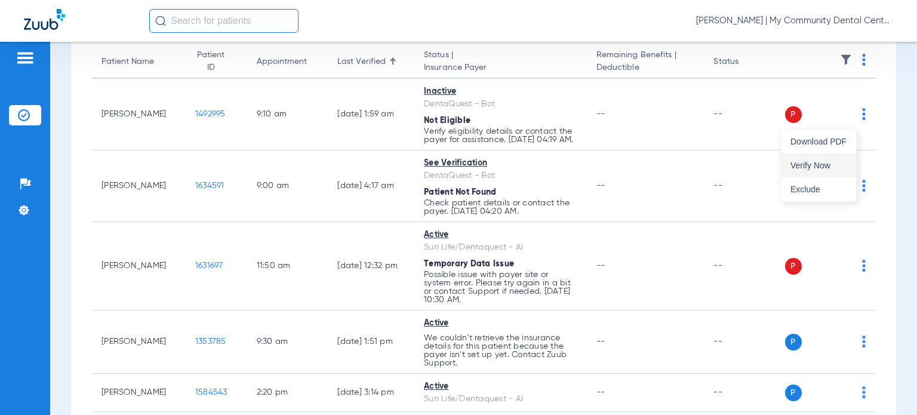
click at [845, 153] on button "Verify Now" at bounding box center [818, 165] width 75 height 24
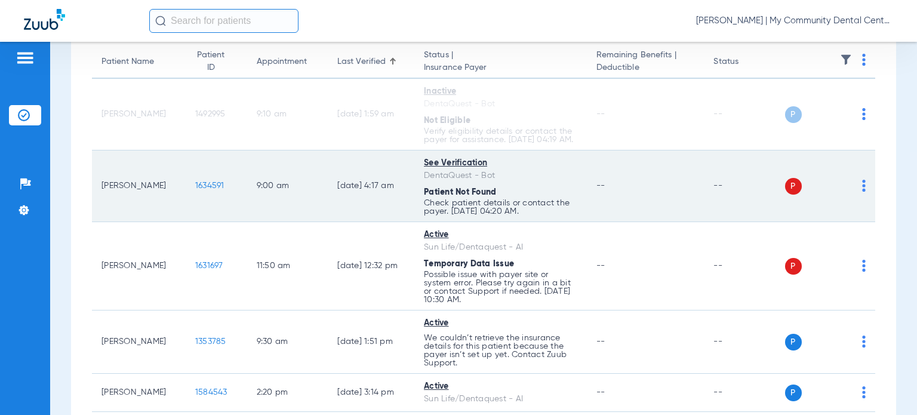
click at [862, 192] on img at bounding box center [864, 186] width 4 height 12
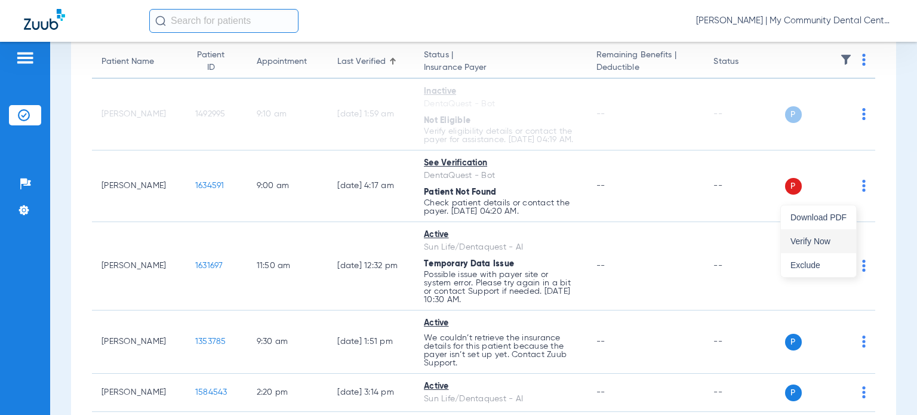
click at [834, 234] on button "Verify Now" at bounding box center [818, 241] width 75 height 24
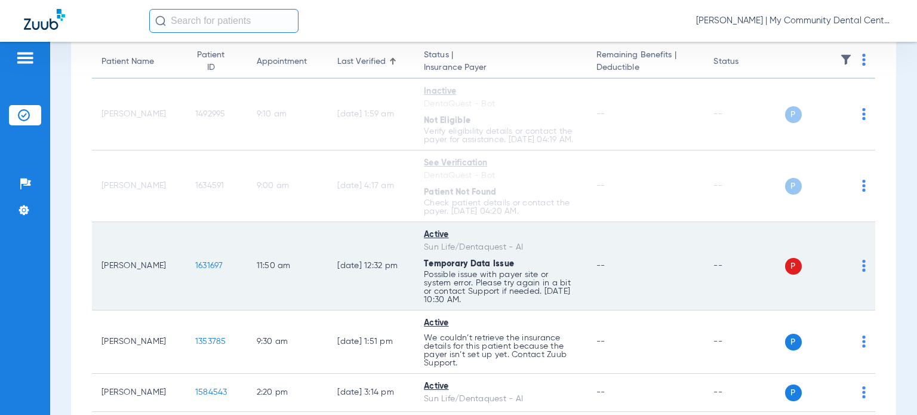
click at [862, 272] on img at bounding box center [864, 266] width 4 height 12
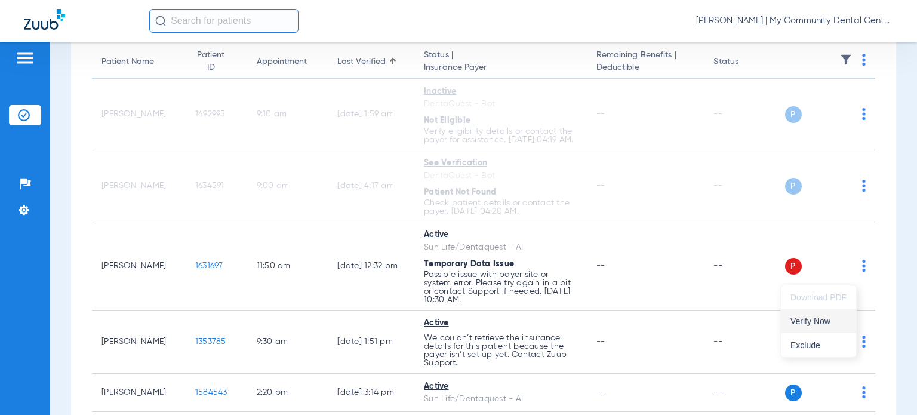
click at [834, 317] on span "Verify Now" at bounding box center [819, 321] width 56 height 8
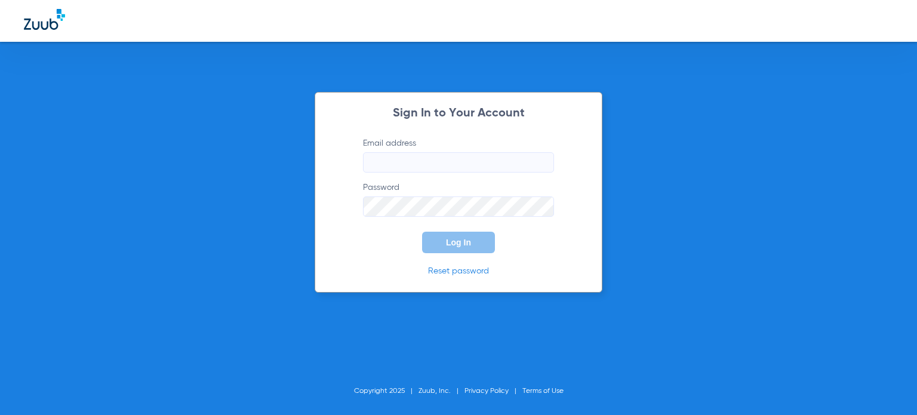
type input "[EMAIL_ADDRESS][DOMAIN_NAME]"
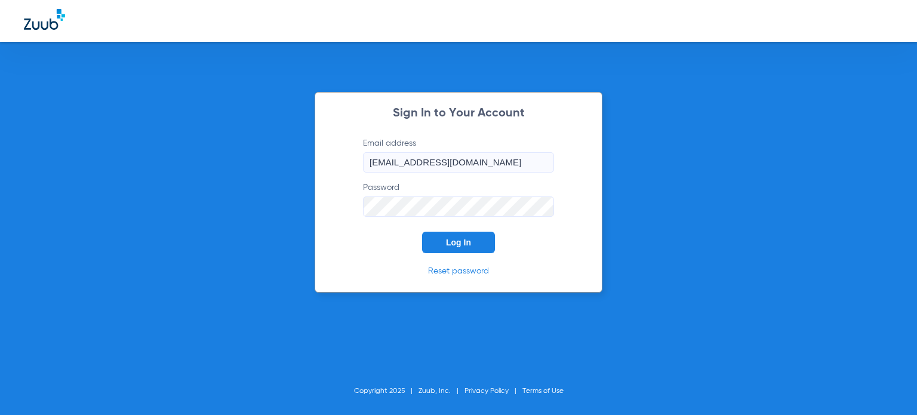
click at [472, 243] on button "Log In" at bounding box center [458, 242] width 73 height 21
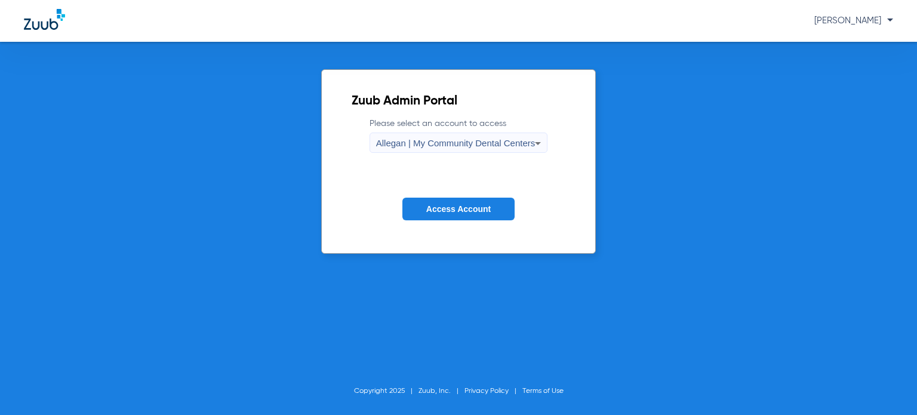
click at [490, 146] on span "Allegan | My Community Dental Centers" at bounding box center [455, 143] width 159 height 10
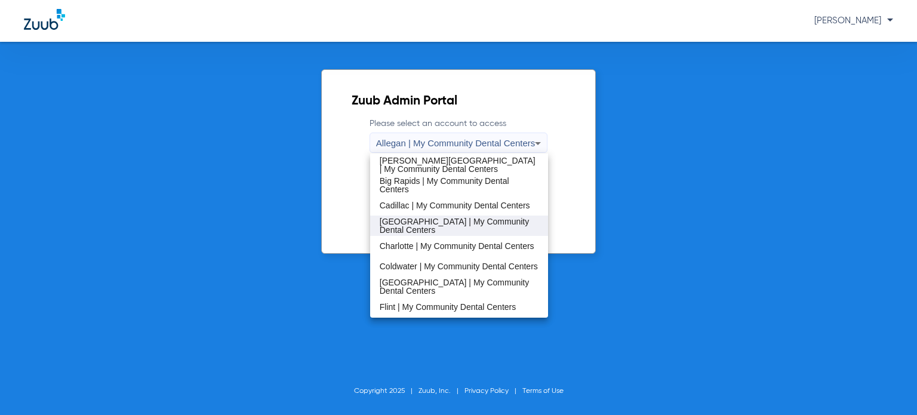
scroll to position [119, 0]
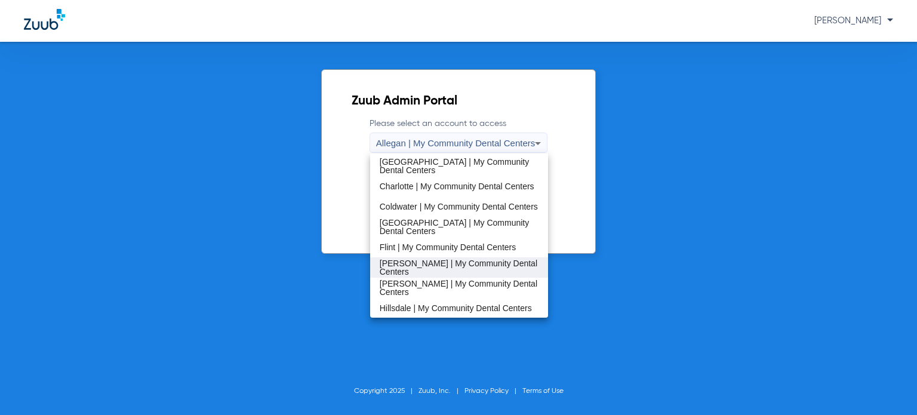
click at [446, 261] on span "[PERSON_NAME] | My Community Dental Centers" at bounding box center [459, 267] width 159 height 17
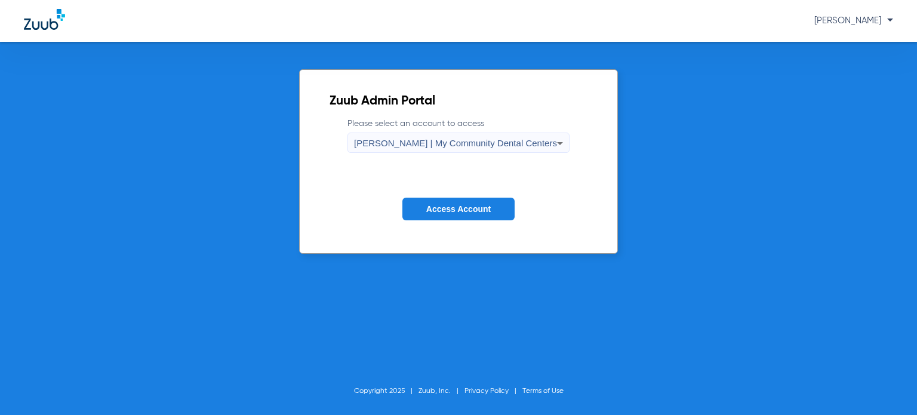
click at [448, 202] on button "Access Account" at bounding box center [459, 209] width 112 height 23
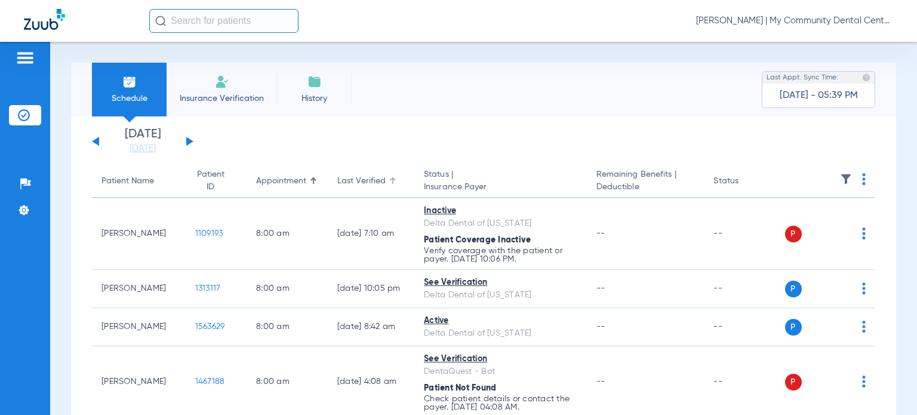
click at [370, 185] on div "Last Verified" at bounding box center [361, 181] width 48 height 13
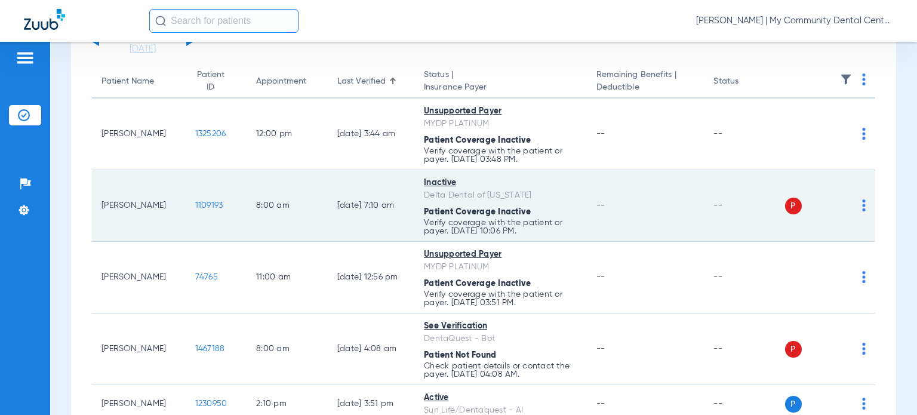
scroll to position [119, 0]
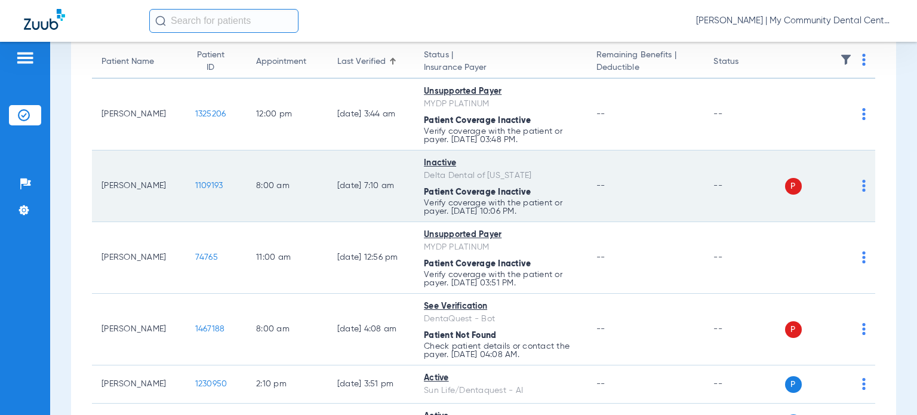
click at [862, 189] on img at bounding box center [864, 186] width 4 height 12
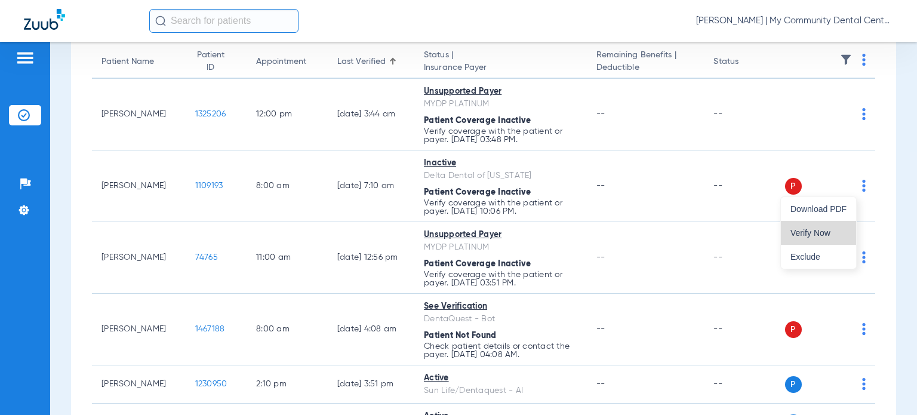
click at [821, 234] on span "Verify Now" at bounding box center [819, 233] width 56 height 8
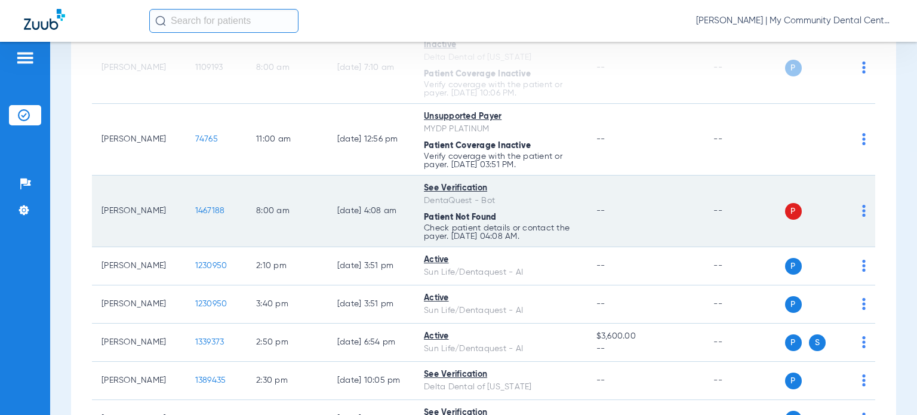
scroll to position [239, 0]
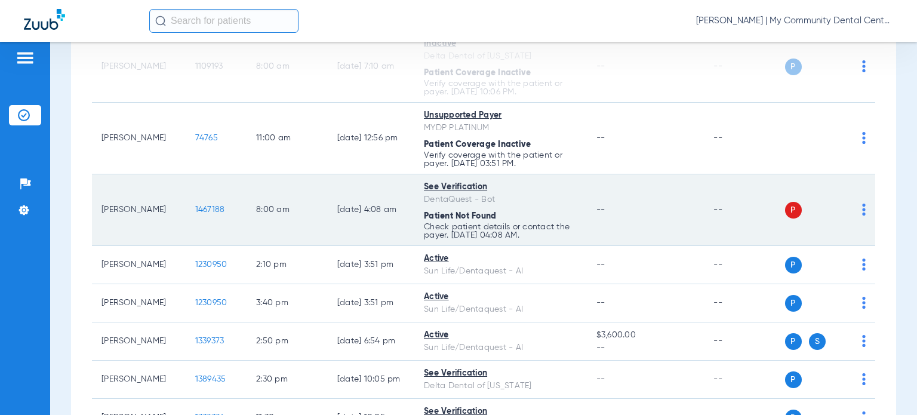
click at [862, 213] on img at bounding box center [864, 210] width 4 height 12
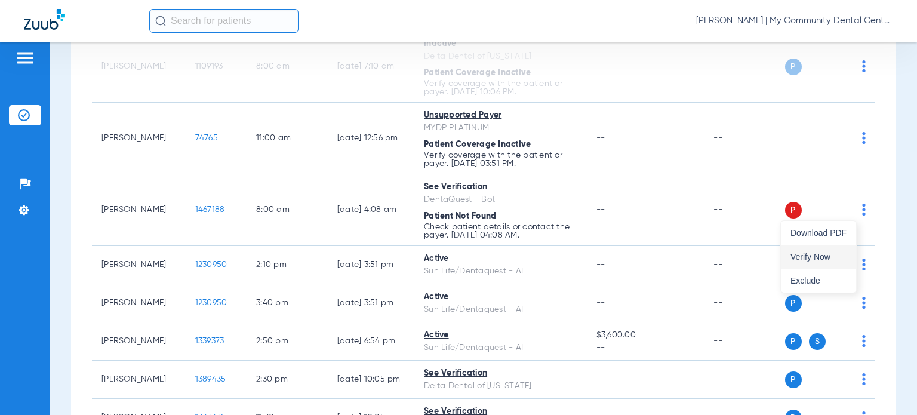
click at [828, 250] on button "Verify Now" at bounding box center [818, 257] width 75 height 24
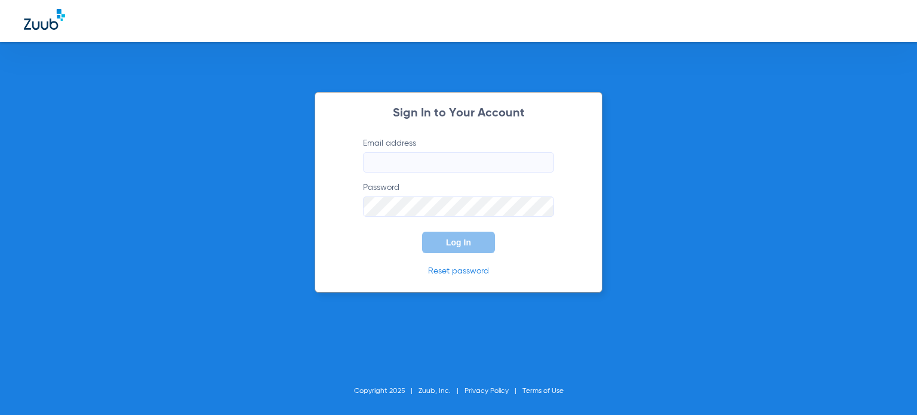
type input "[EMAIL_ADDRESS][DOMAIN_NAME]"
click at [475, 237] on button "Log In" at bounding box center [458, 242] width 73 height 21
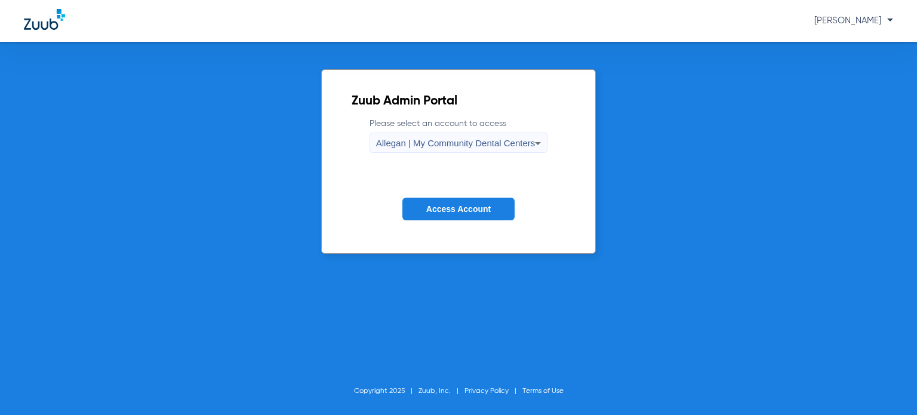
click at [491, 140] on span "Allegan | My Community Dental Centers" at bounding box center [455, 143] width 159 height 10
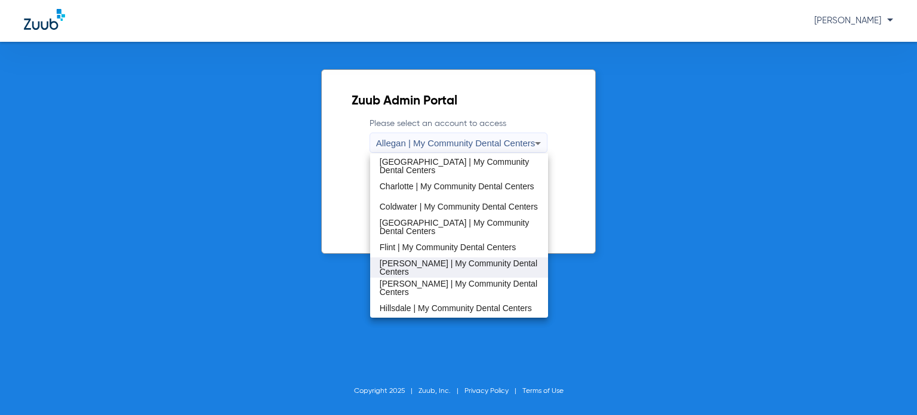
scroll to position [179, 0]
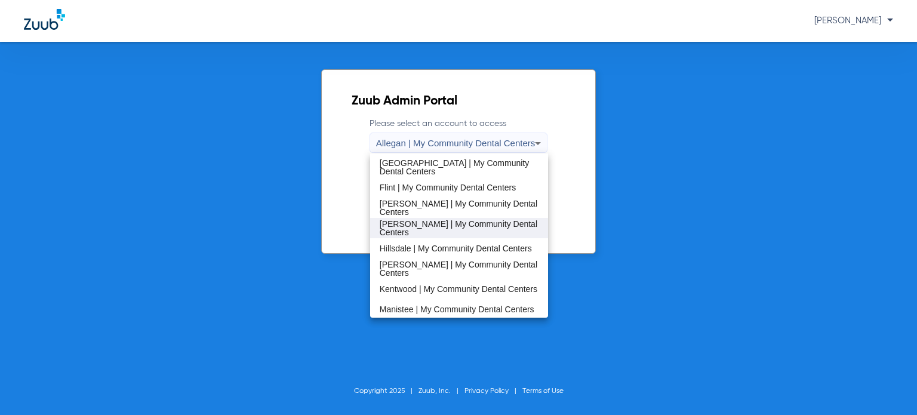
click at [411, 234] on mat-option "[PERSON_NAME] | My Community Dental Centers" at bounding box center [459, 228] width 178 height 20
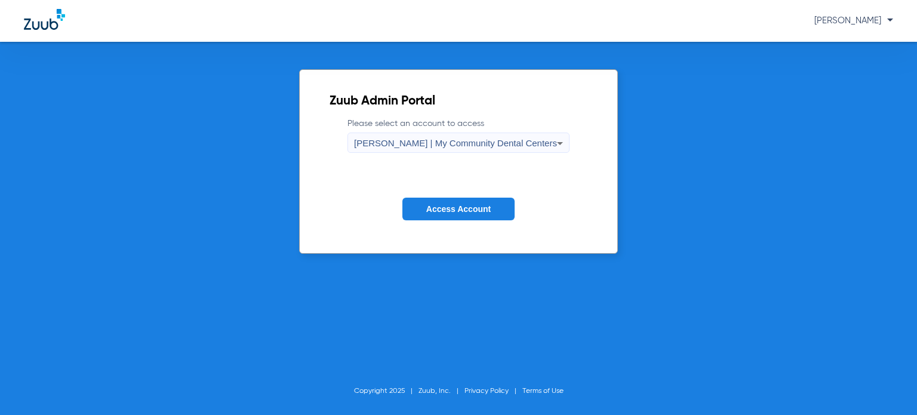
click at [426, 208] on span "Access Account" at bounding box center [458, 209] width 64 height 10
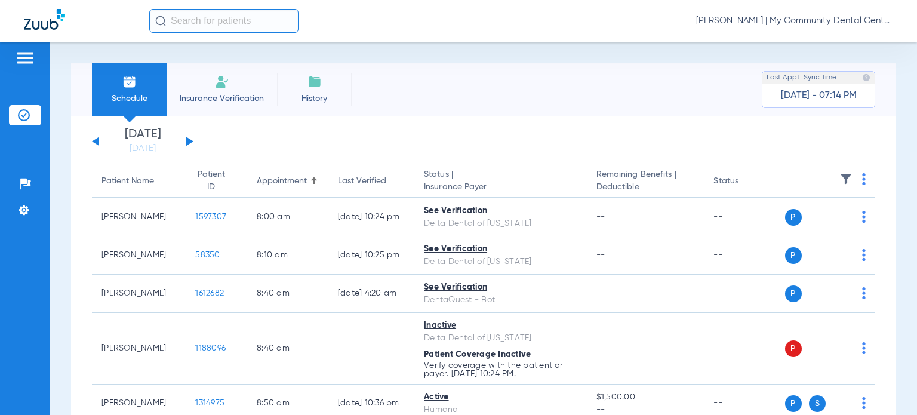
click at [354, 180] on div "Last Verified" at bounding box center [362, 181] width 48 height 13
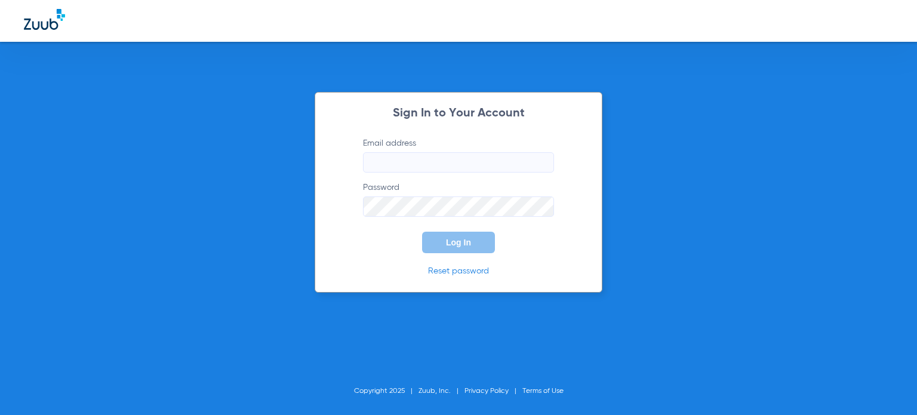
type input "[EMAIL_ADDRESS][DOMAIN_NAME]"
click at [485, 231] on form "Email address [EMAIL_ADDRESS][DOMAIN_NAME] Password Log In" at bounding box center [458, 195] width 227 height 116
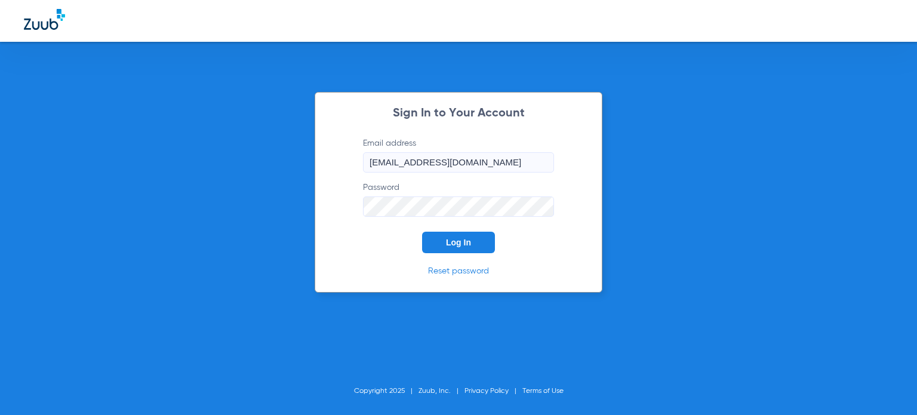
click at [846, 193] on div "Sign In to Your Account Email address [EMAIL_ADDRESS][DOMAIN_NAME] Password Log…" at bounding box center [458, 207] width 917 height 415
click at [437, 241] on button "Log In" at bounding box center [458, 242] width 73 height 21
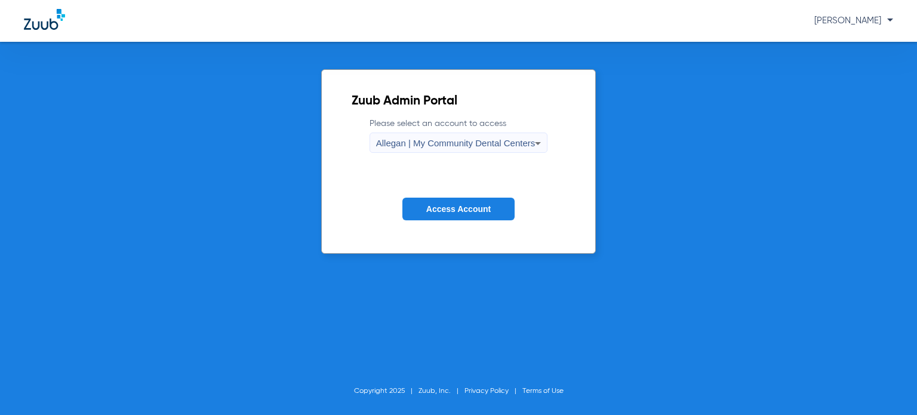
click at [453, 145] on span "Allegan | My Community Dental Centers" at bounding box center [455, 143] width 159 height 10
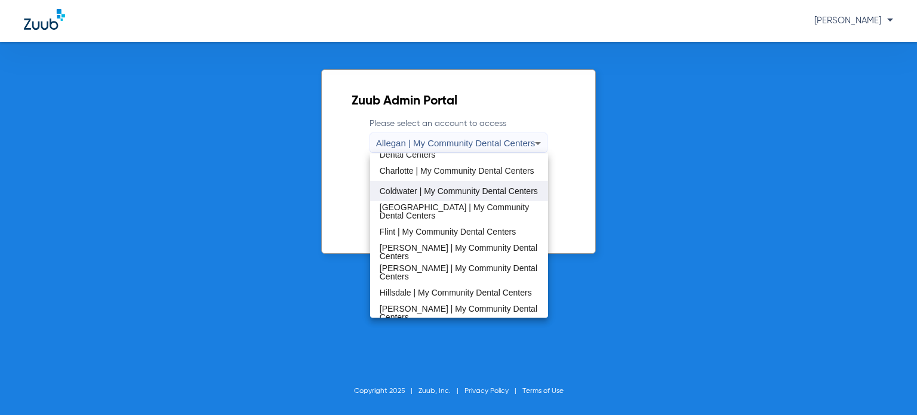
scroll to position [179, 0]
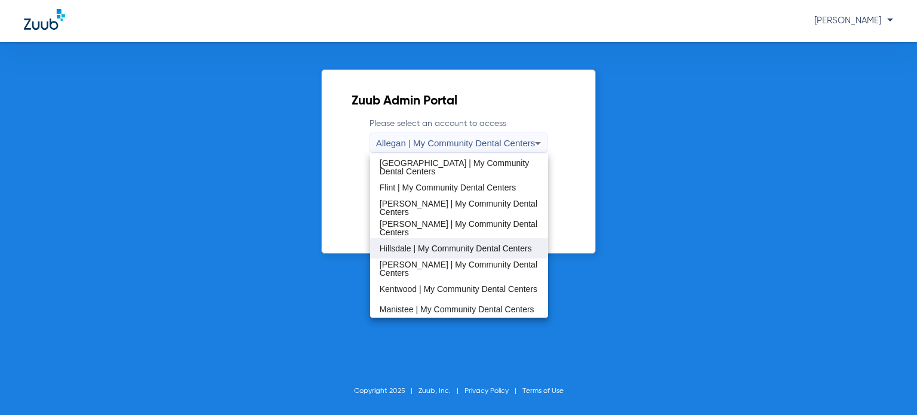
click at [440, 244] on span "Hillsdale | My Community Dental Centers" at bounding box center [456, 248] width 152 height 8
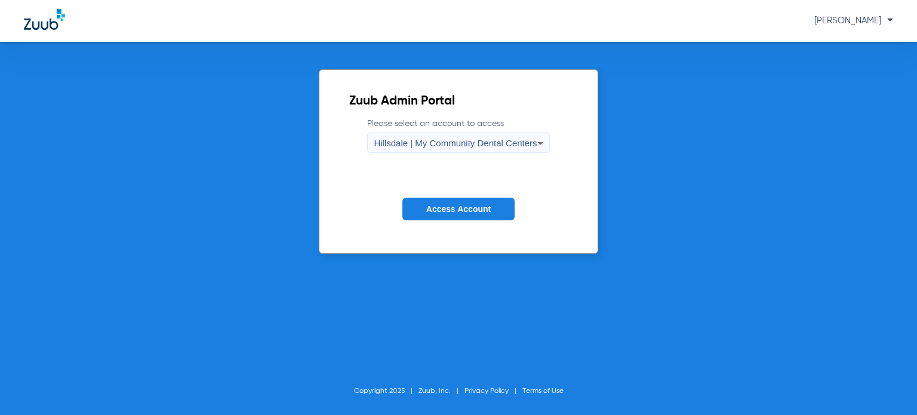
click at [436, 205] on span "Access Account" at bounding box center [458, 209] width 64 height 10
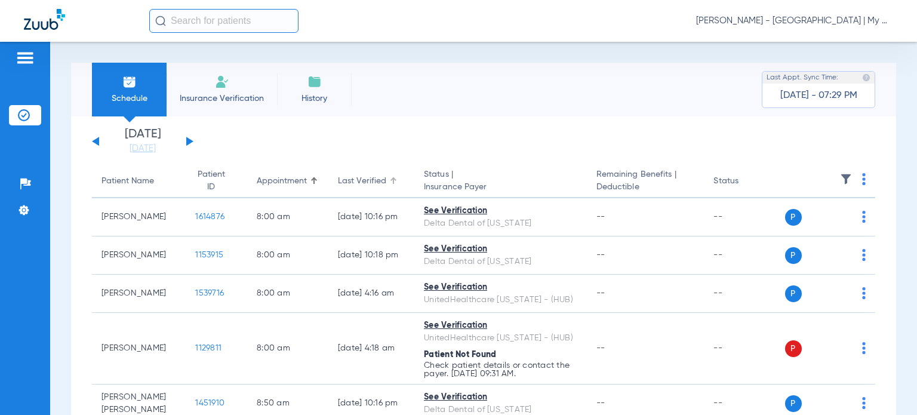
drag, startPoint x: 332, startPoint y: 183, endPoint x: 354, endPoint y: 158, distance: 32.6
click at [338, 183] on div "Last Verified" at bounding box center [362, 181] width 48 height 13
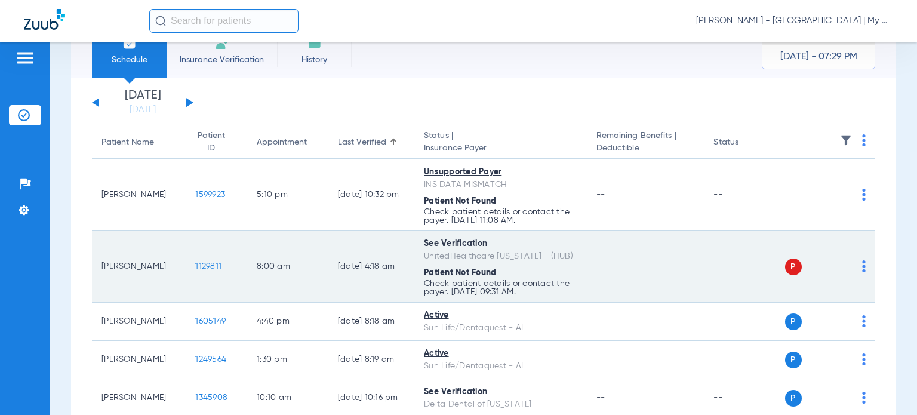
scroll to position [60, 0]
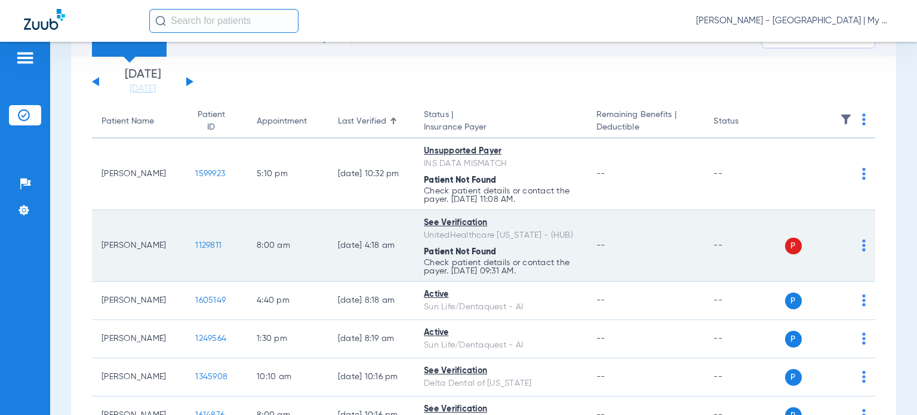
click at [857, 243] on td "P S" at bounding box center [830, 246] width 91 height 72
click at [862, 249] on img at bounding box center [864, 245] width 4 height 12
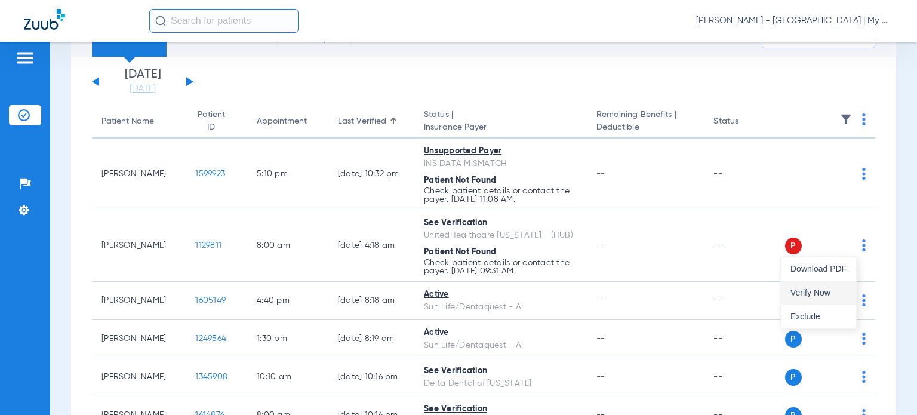
click at [834, 288] on span "Verify Now" at bounding box center [819, 292] width 56 height 8
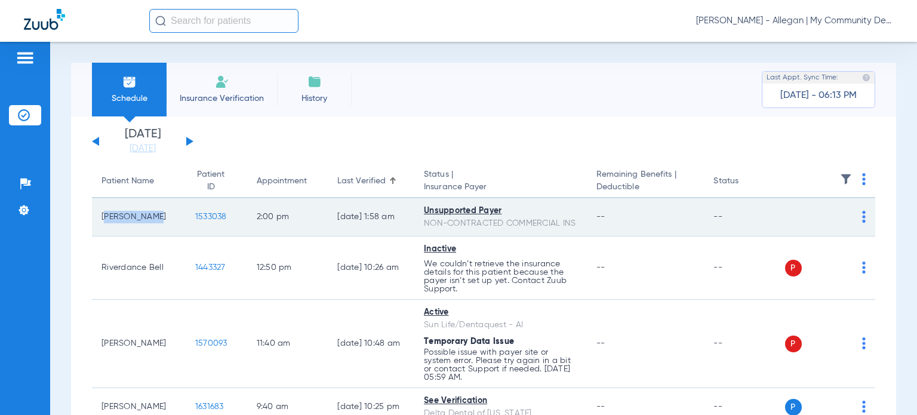
drag, startPoint x: 156, startPoint y: 224, endPoint x: 100, endPoint y: 219, distance: 56.3
click at [100, 219] on td "[PERSON_NAME]" at bounding box center [139, 217] width 94 height 38
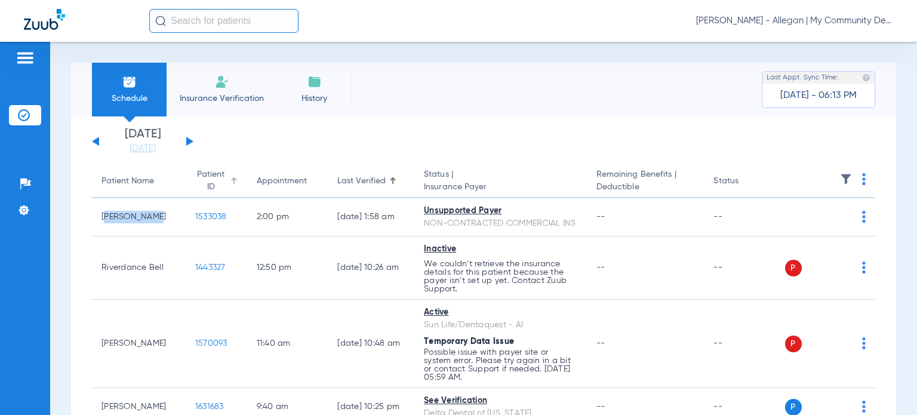
copy td "[PERSON_NAME]"
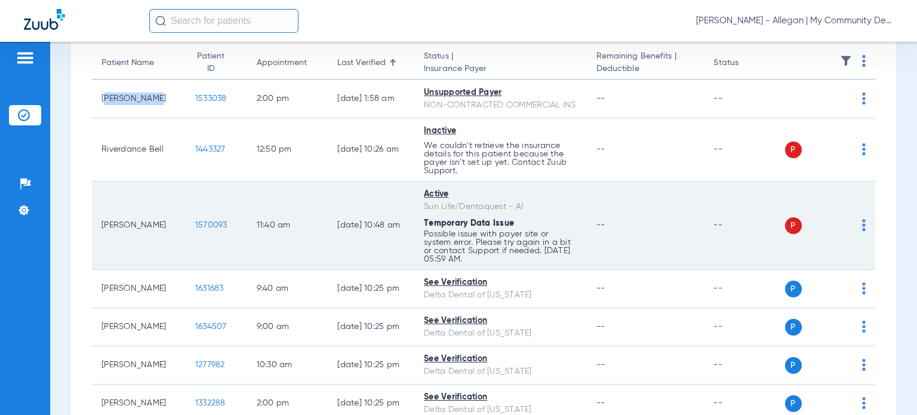
scroll to position [119, 0]
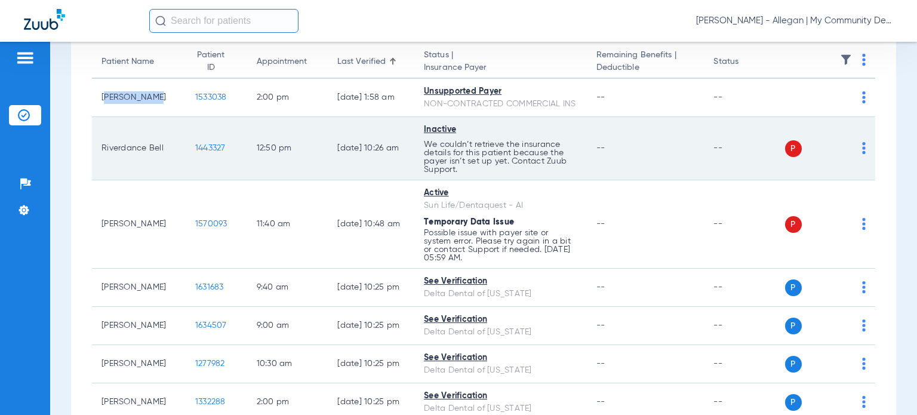
click at [597, 152] on span "--" at bounding box center [601, 148] width 9 height 8
drag, startPoint x: 134, startPoint y: 167, endPoint x: 103, endPoint y: 150, distance: 35.0
click at [103, 150] on td "Riverdance Bell" at bounding box center [139, 148] width 94 height 63
copy td "Riverdance Bell"
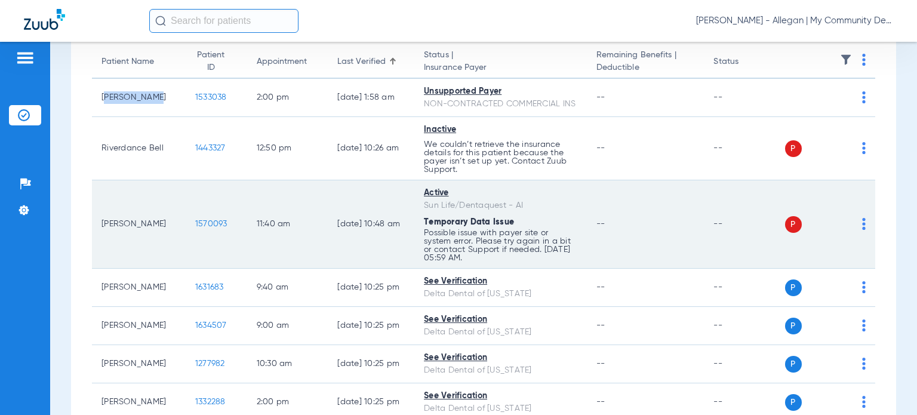
drag, startPoint x: 163, startPoint y: 242, endPoint x: 103, endPoint y: 237, distance: 60.6
click at [103, 237] on td "[PERSON_NAME]" at bounding box center [139, 224] width 94 height 88
copy td "Wanda Turner"
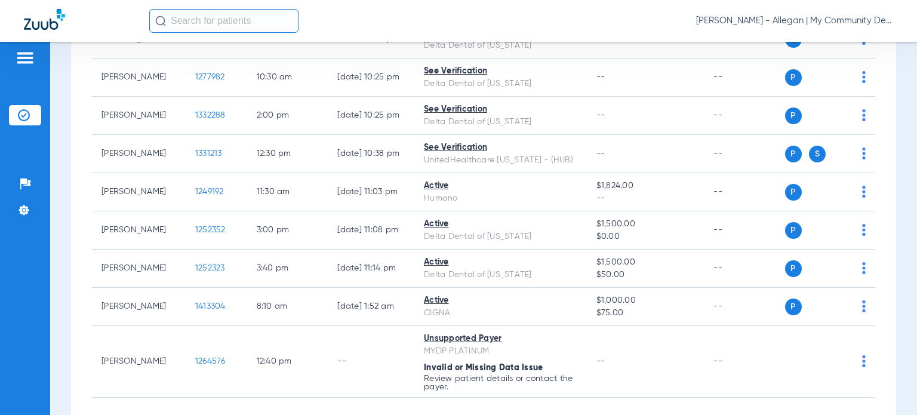
scroll to position [475, 0]
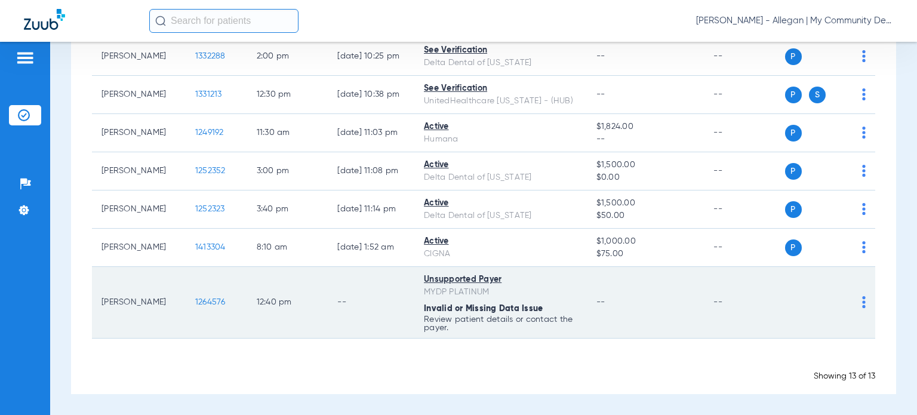
drag, startPoint x: 164, startPoint y: 305, endPoint x: 101, endPoint y: 303, distance: 62.7
click at [101, 303] on td "Larry Augustyn" at bounding box center [139, 303] width 94 height 72
copy td "Larry Augustyn"
click at [587, 309] on td "--" at bounding box center [646, 303] width 118 height 72
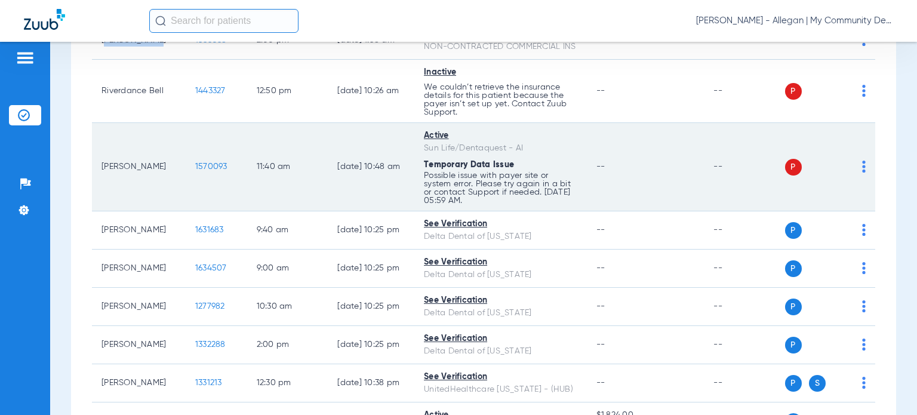
scroll to position [0, 0]
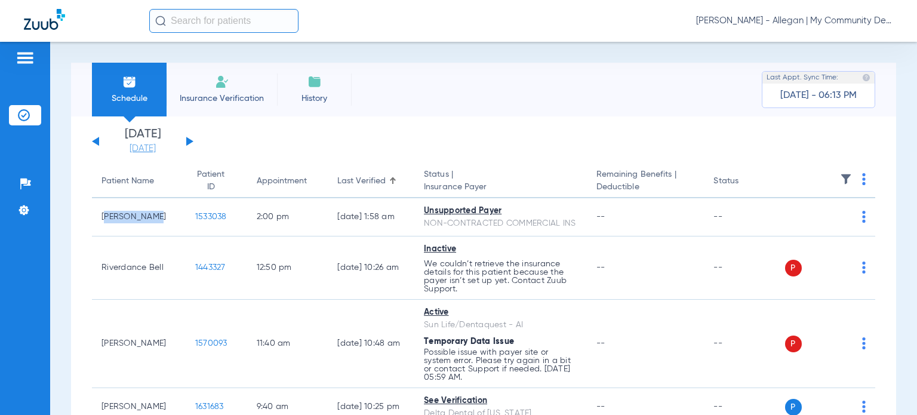
click at [156, 148] on link "[DATE]" at bounding box center [143, 149] width 72 height 12
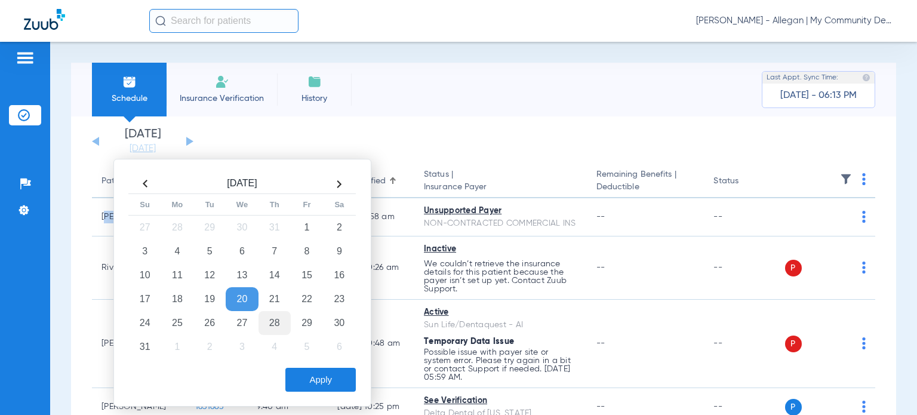
click at [275, 318] on td "28" at bounding box center [275, 323] width 32 height 24
click at [313, 370] on button "Apply" at bounding box center [320, 380] width 70 height 24
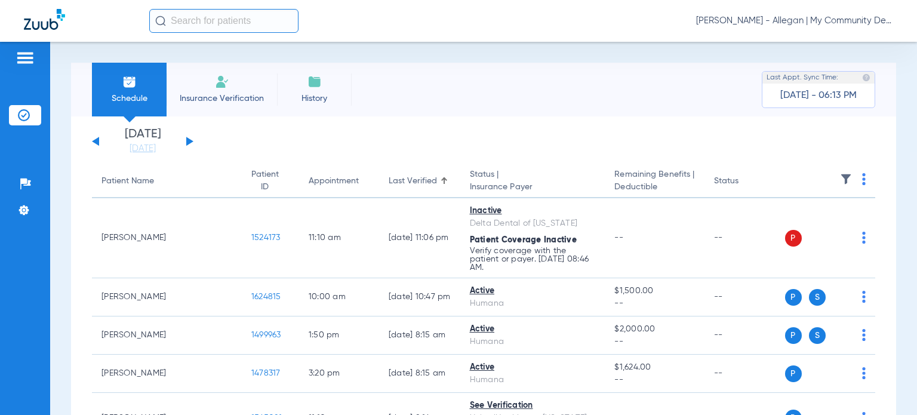
click at [189, 142] on button at bounding box center [189, 141] width 7 height 9
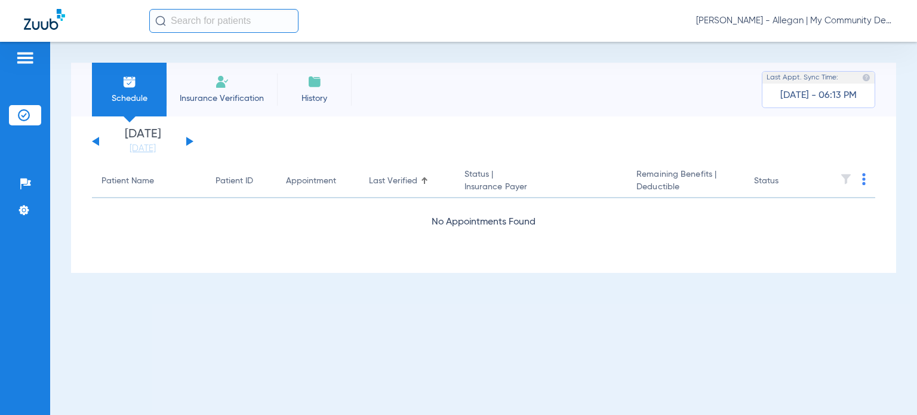
drag, startPoint x: 95, startPoint y: 140, endPoint x: 93, endPoint y: 116, distance: 23.4
click at [94, 140] on button at bounding box center [95, 141] width 7 height 9
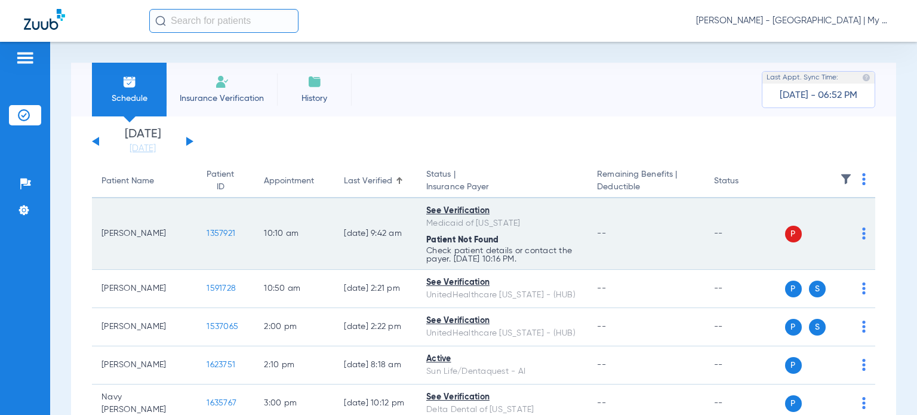
drag, startPoint x: 151, startPoint y: 236, endPoint x: 100, endPoint y: 232, distance: 50.9
click at [100, 232] on td "[PERSON_NAME]" at bounding box center [144, 234] width 105 height 72
copy td "Haley Parker"
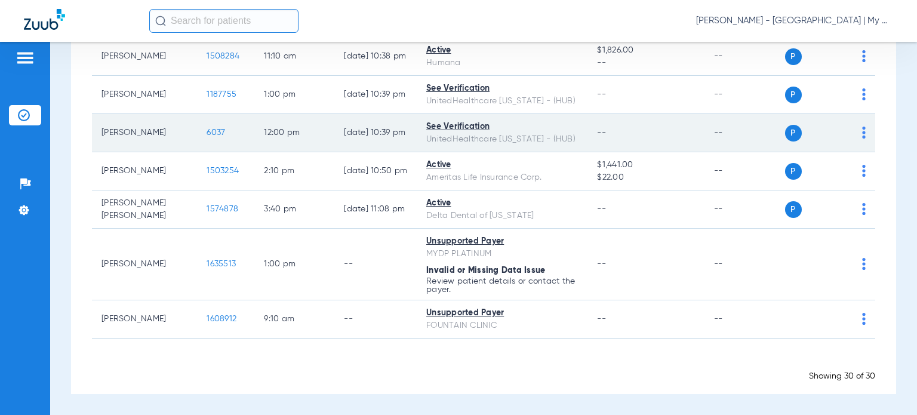
scroll to position [1082, 0]
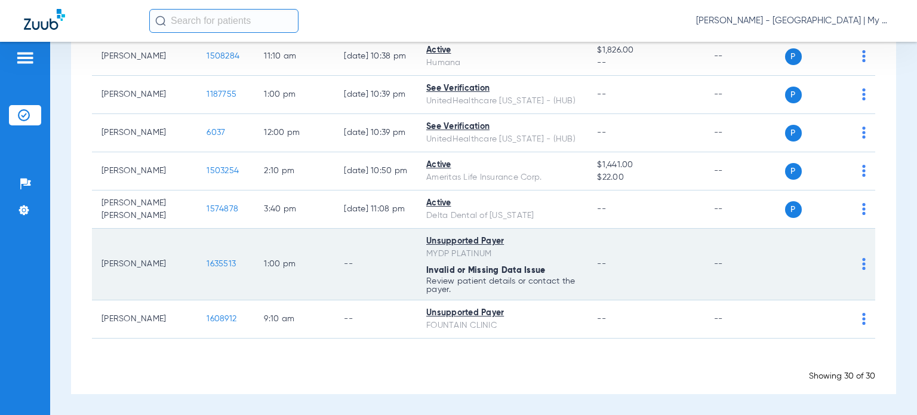
drag, startPoint x: 162, startPoint y: 265, endPoint x: 103, endPoint y: 264, distance: 59.7
click at [103, 264] on td "Michael Rewa" at bounding box center [144, 265] width 105 height 72
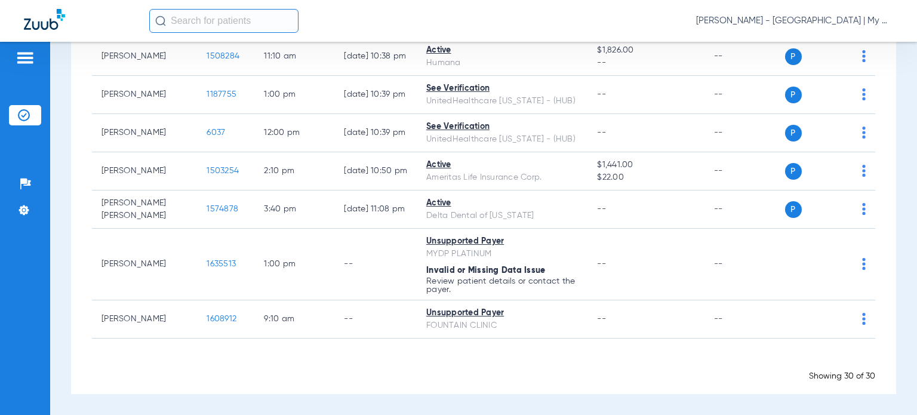
copy td "Michael Rewa"
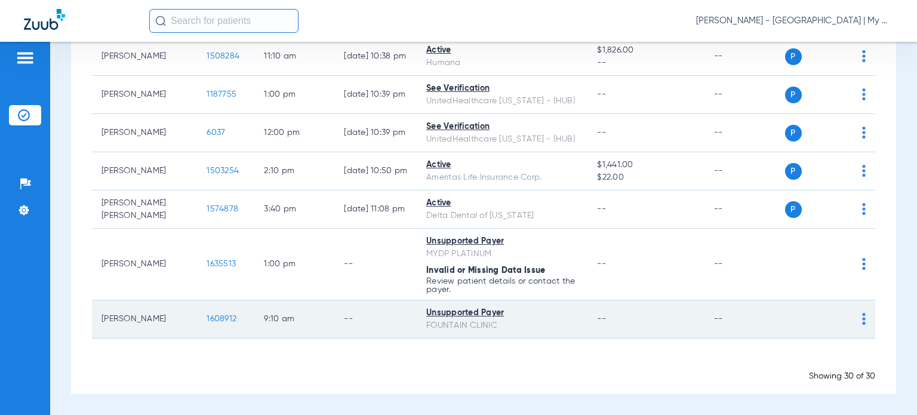
click at [551, 337] on td "Unsupported Payer FOUNTAIN CLINIC" at bounding box center [502, 319] width 171 height 38
drag, startPoint x: 161, startPoint y: 320, endPoint x: 100, endPoint y: 318, distance: 60.4
click at [100, 318] on td "Paula Burdick" at bounding box center [144, 319] width 105 height 38
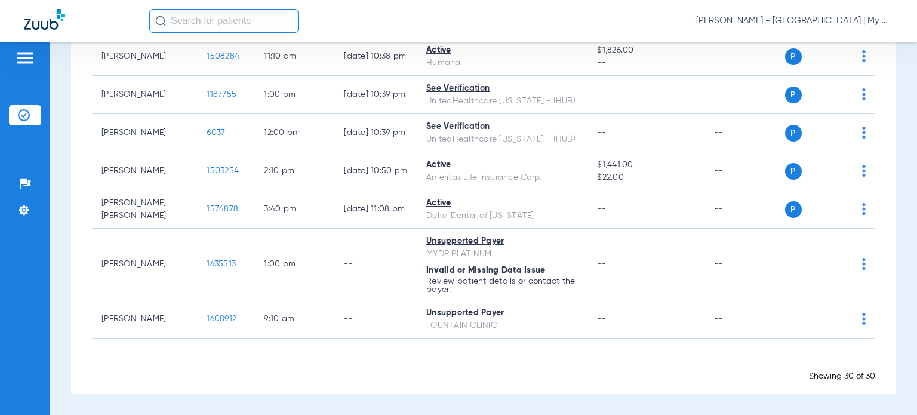
copy td "Paula Burdick"
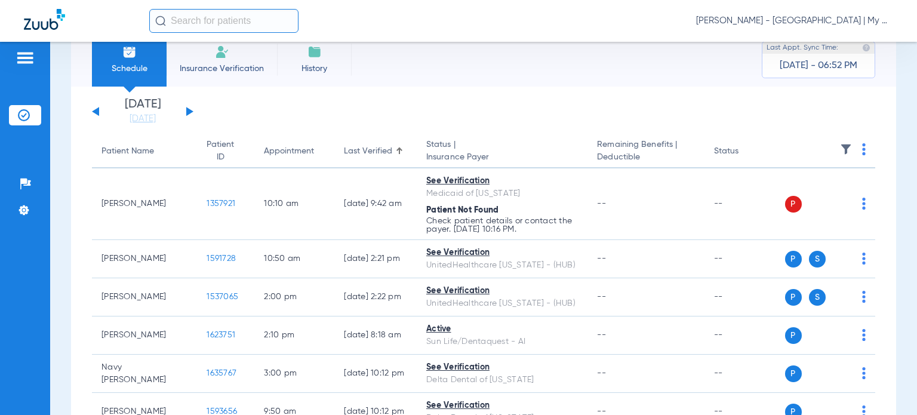
scroll to position [0, 0]
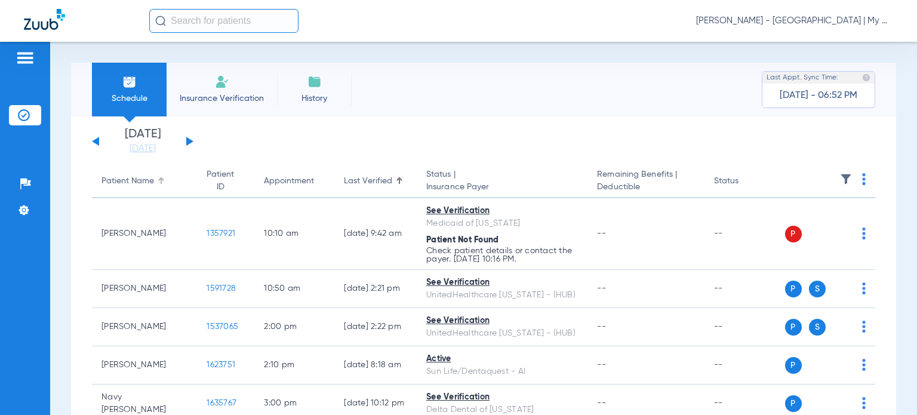
click at [125, 179] on div "Patient Name" at bounding box center [128, 181] width 53 height 13
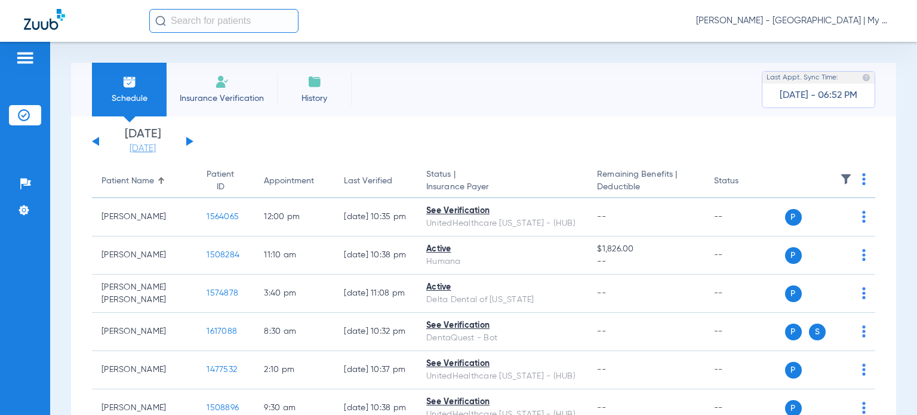
click at [141, 148] on link "[DATE]" at bounding box center [143, 149] width 72 height 12
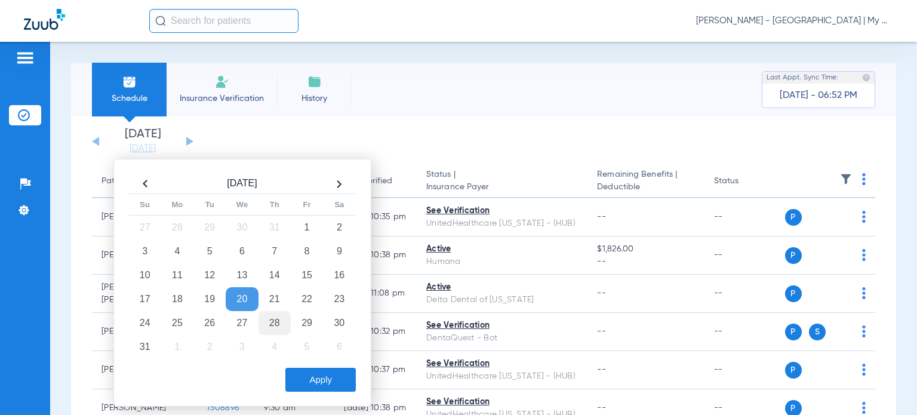
click at [278, 319] on td "28" at bounding box center [275, 323] width 32 height 24
click at [314, 379] on button "Apply" at bounding box center [320, 380] width 70 height 24
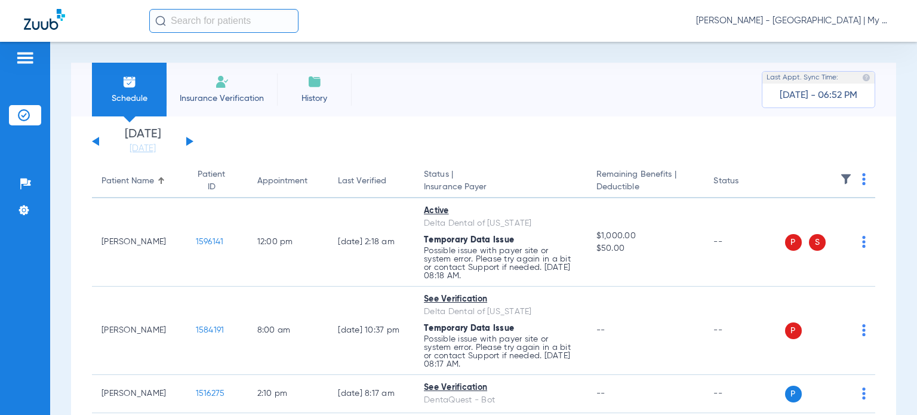
click at [189, 142] on button at bounding box center [189, 141] width 7 height 9
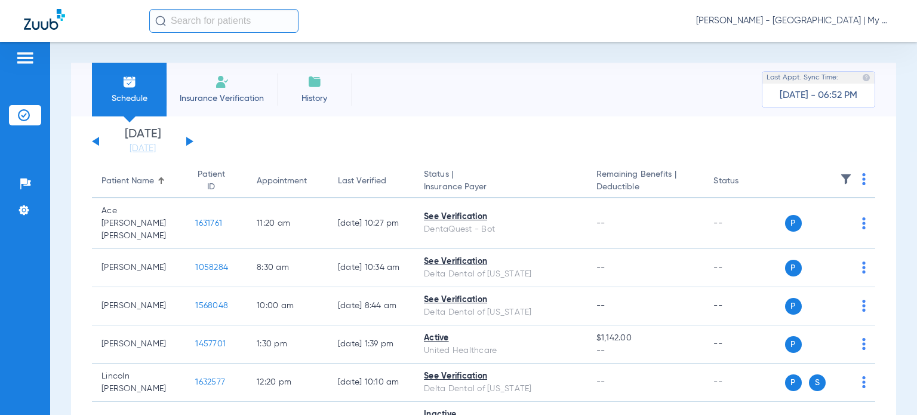
click at [858, 183] on th at bounding box center [830, 181] width 91 height 33
click at [858, 184] on th at bounding box center [830, 181] width 91 height 33
click at [862, 183] on img at bounding box center [864, 179] width 4 height 12
click at [836, 227] on span "Verify All" at bounding box center [809, 227] width 75 height 8
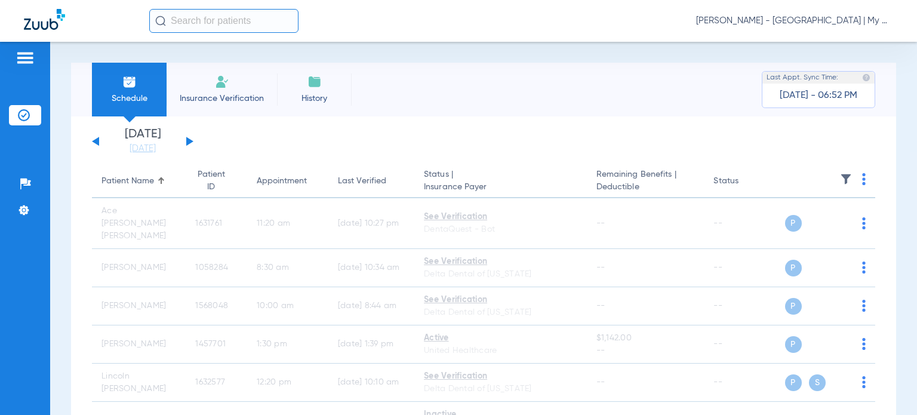
click at [96, 142] on button at bounding box center [95, 141] width 7 height 9
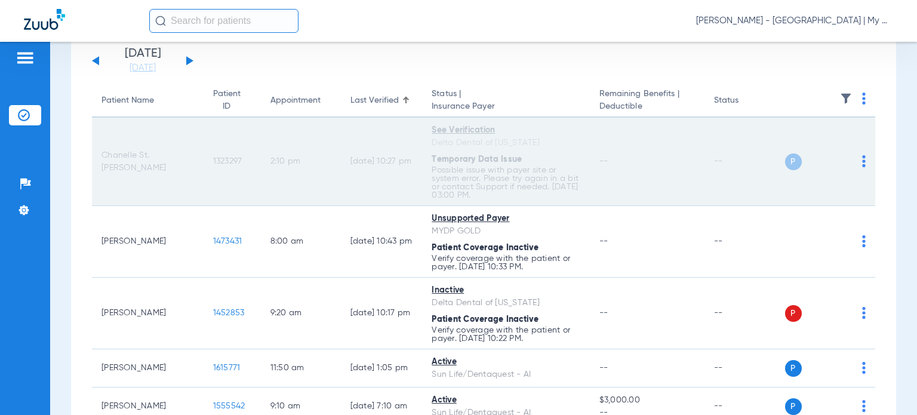
scroll to position [60, 0]
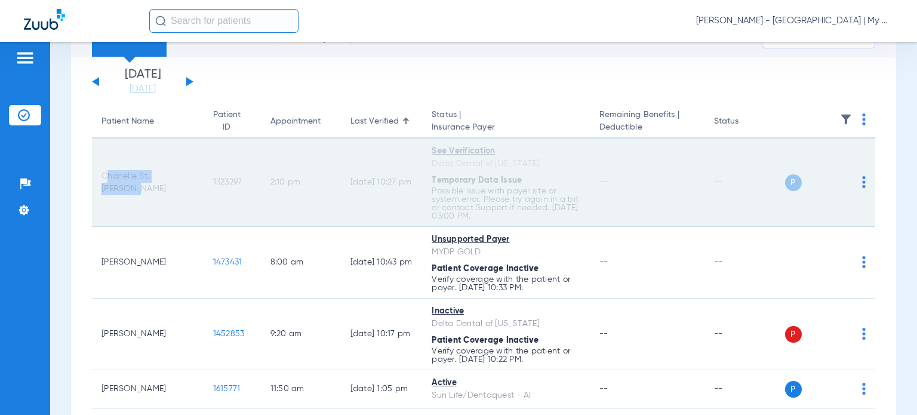
drag, startPoint x: 139, startPoint y: 185, endPoint x: 102, endPoint y: 173, distance: 38.9
click at [102, 173] on td "Chanelle St. [PERSON_NAME]" at bounding box center [148, 183] width 112 height 88
copy td "Chanelle St. [PERSON_NAME]"
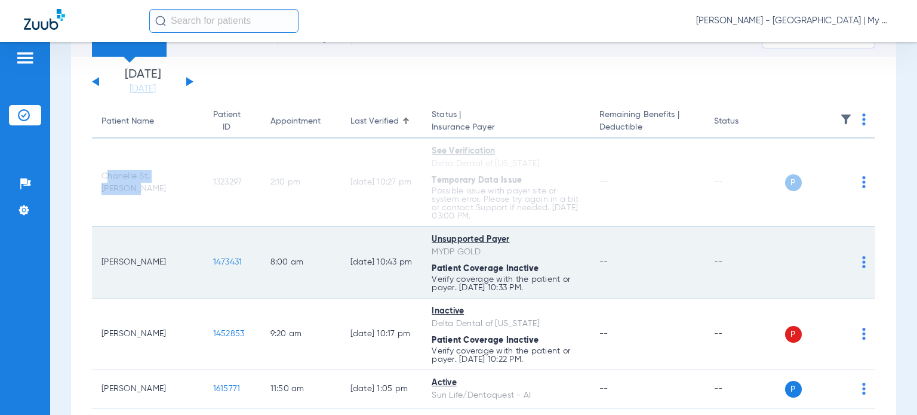
drag, startPoint x: 160, startPoint y: 265, endPoint x: 102, endPoint y: 262, distance: 58.0
click at [102, 262] on td "[PERSON_NAME]" at bounding box center [148, 263] width 112 height 72
copy td "[PERSON_NAME]"
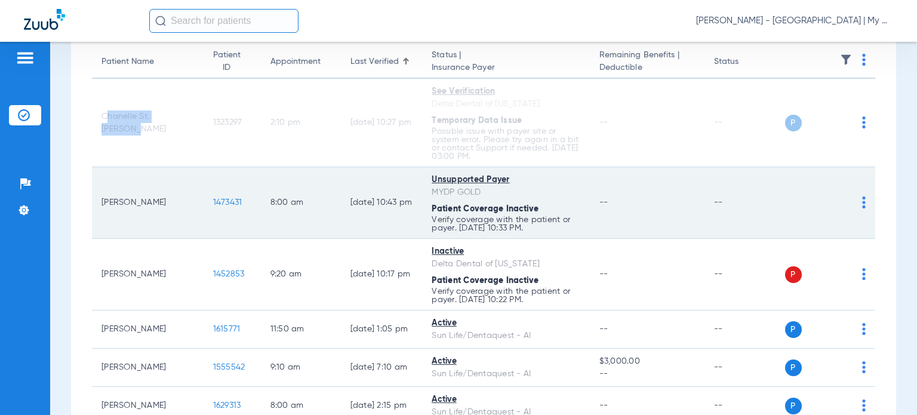
scroll to position [179, 0]
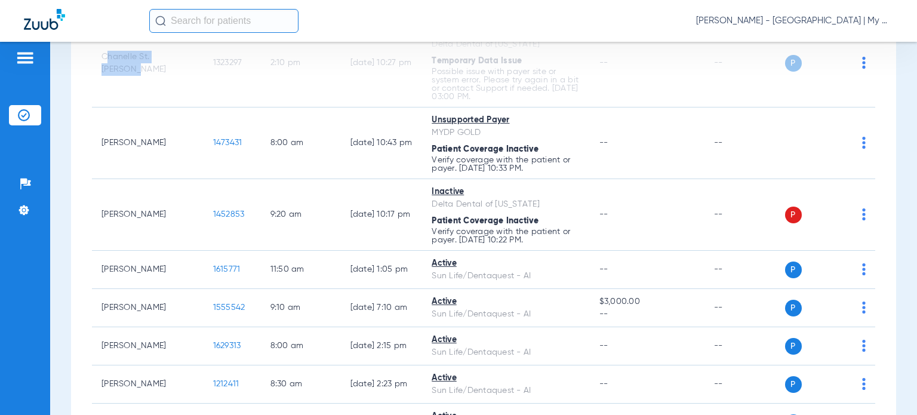
click at [898, 250] on div "Schedule Insurance Verification History Last Appt. Sync Time: [DATE] - 05:46 PM…" at bounding box center [483, 228] width 867 height 373
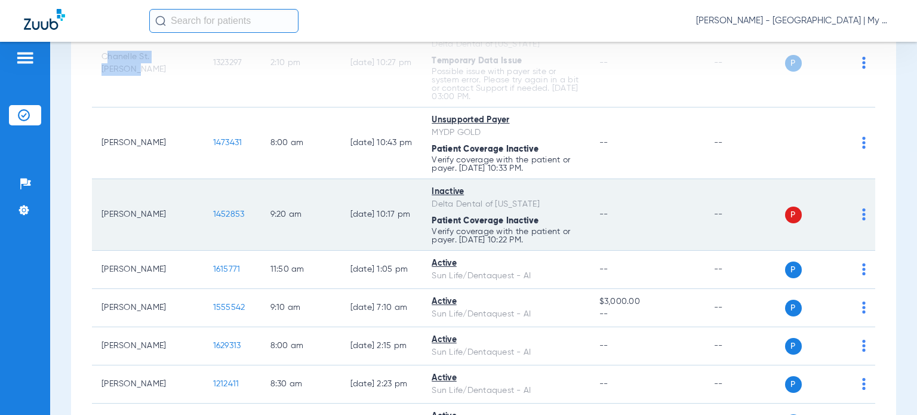
drag, startPoint x: 158, startPoint y: 213, endPoint x: 100, endPoint y: 214, distance: 57.4
click at [100, 214] on td "[PERSON_NAME]" at bounding box center [148, 215] width 112 height 72
copy td "[PERSON_NAME]"
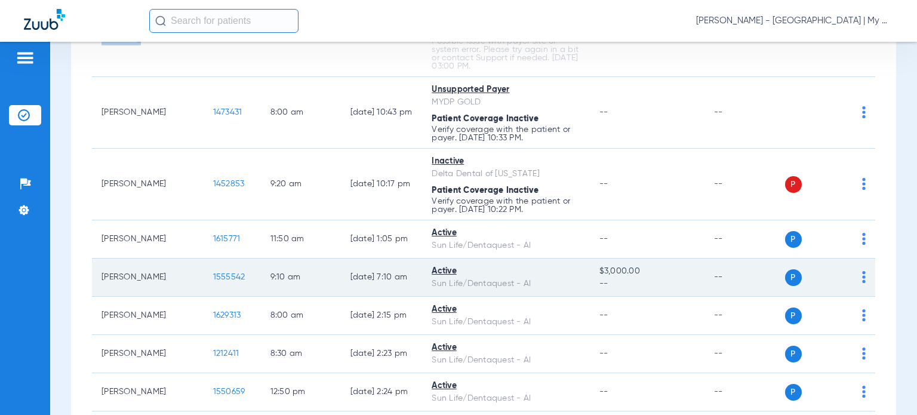
scroll to position [239, 0]
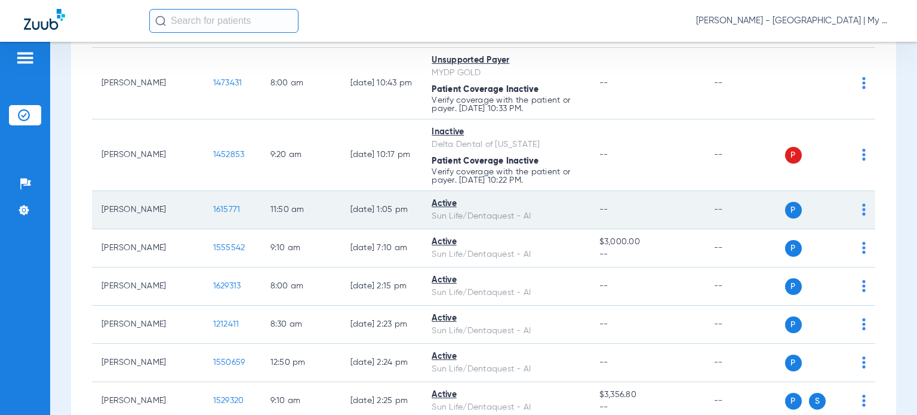
drag, startPoint x: 156, startPoint y: 209, endPoint x: 100, endPoint y: 211, distance: 56.8
click at [100, 211] on td "[PERSON_NAME]" at bounding box center [148, 210] width 112 height 38
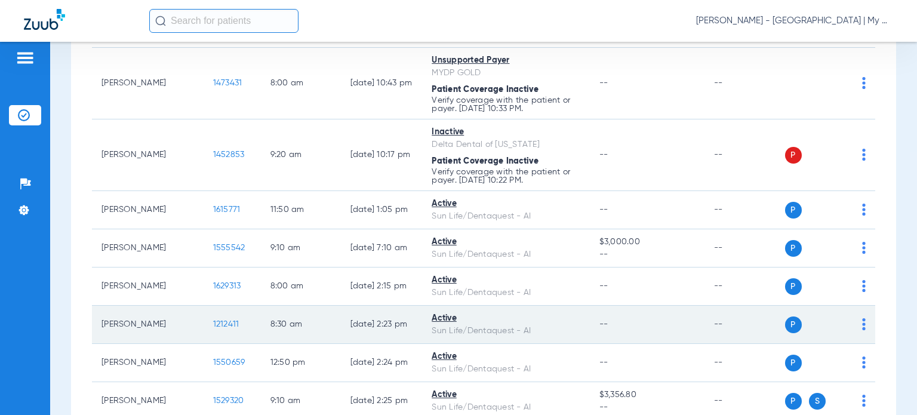
copy td "[PERSON_NAME]"
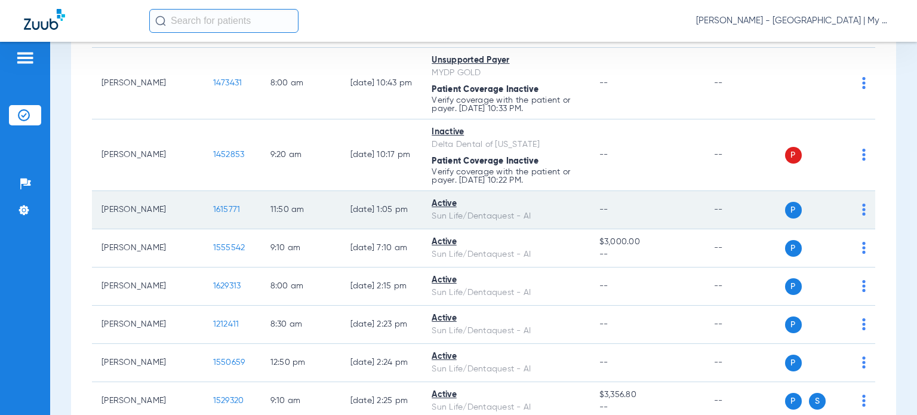
click at [862, 211] on img at bounding box center [864, 210] width 4 height 12
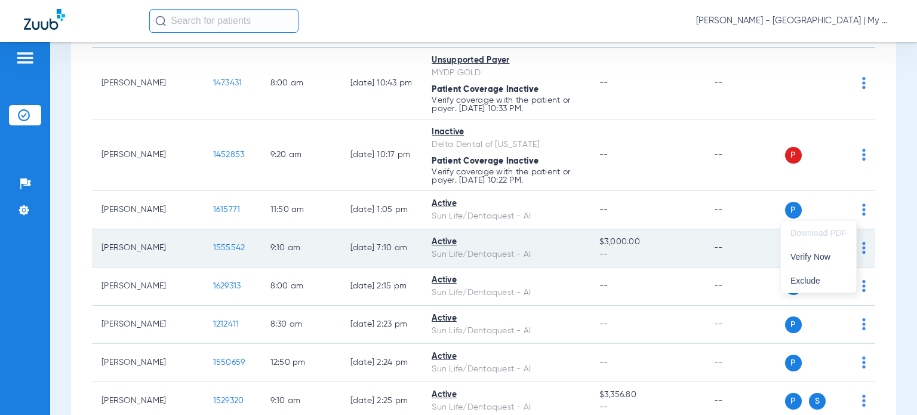
click at [843, 256] on span "Verify Now" at bounding box center [819, 257] width 56 height 8
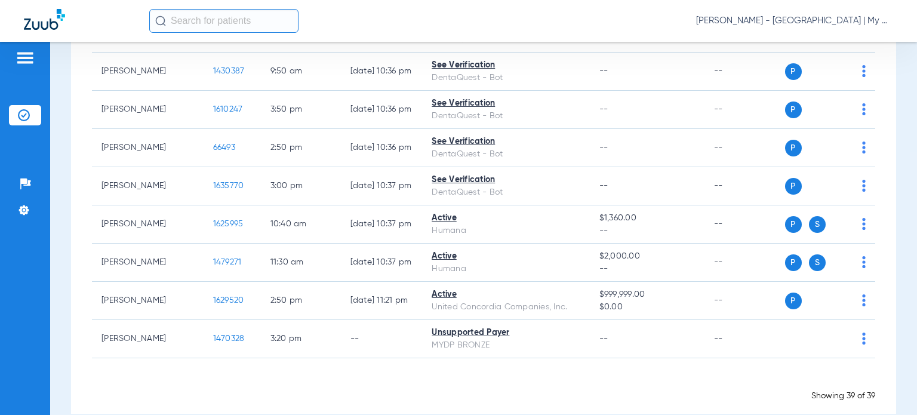
scroll to position [1474, 0]
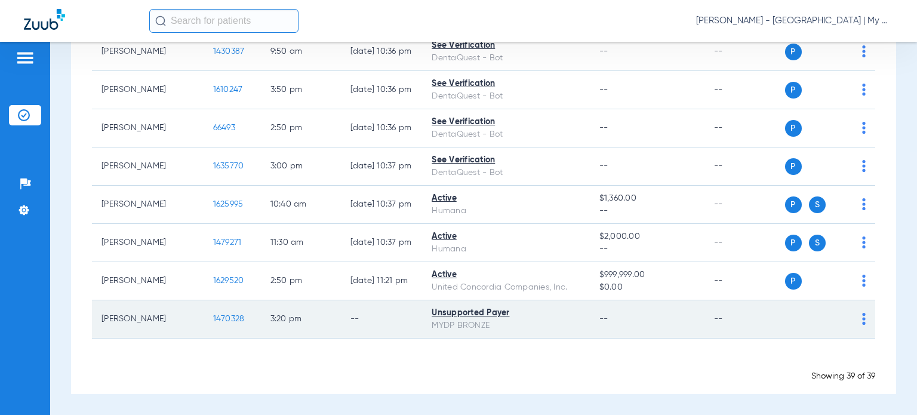
drag, startPoint x: 135, startPoint y: 328, endPoint x: 99, endPoint y: 311, distance: 39.8
click at [99, 311] on td "Lorinda Jimenez" at bounding box center [148, 319] width 112 height 38
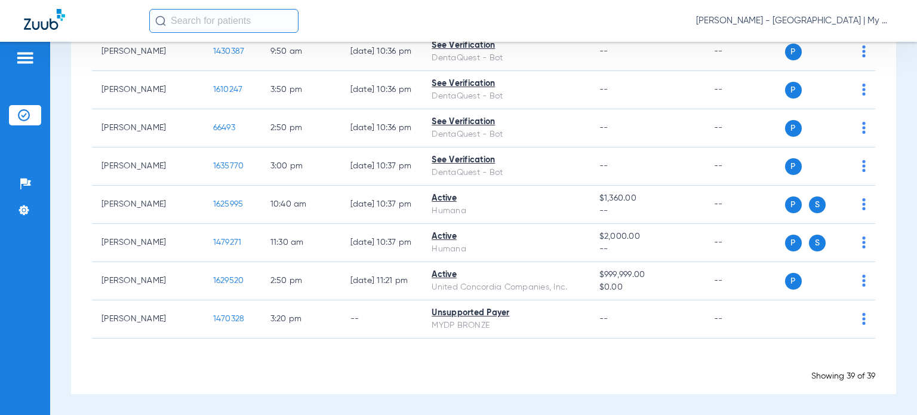
copy td "Lorinda Jimenez"
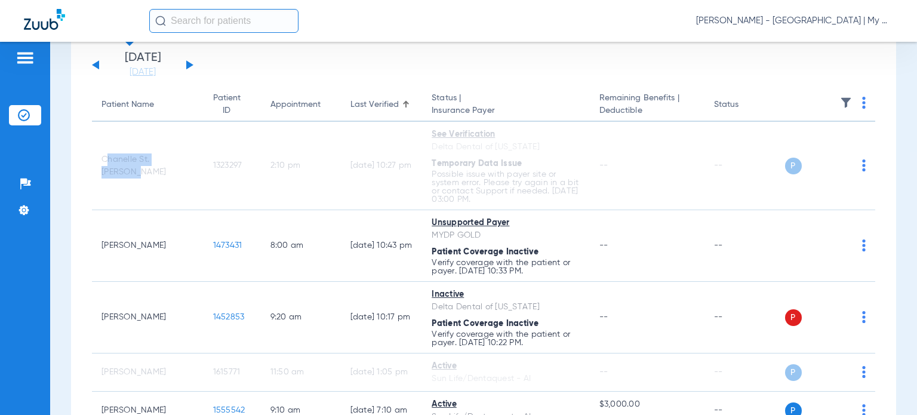
scroll to position [0, 0]
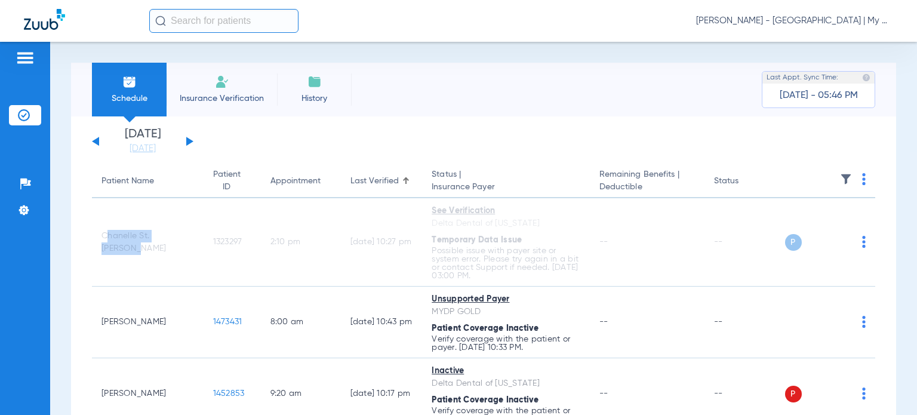
click at [113, 179] on div "Patient Name" at bounding box center [128, 181] width 53 height 13
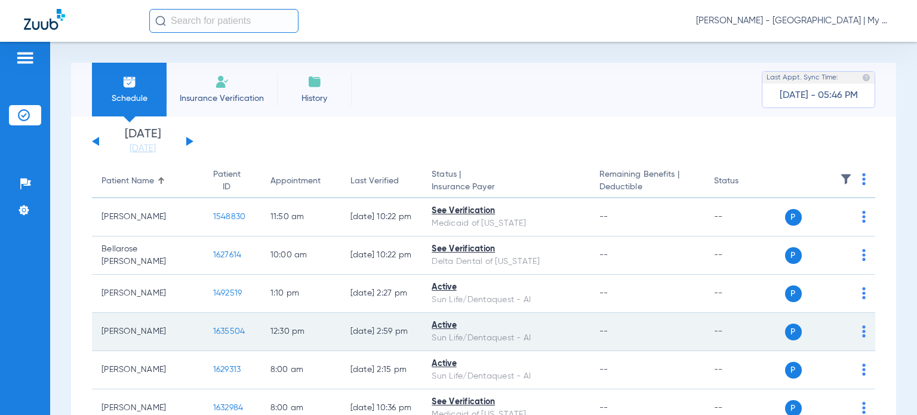
click at [213, 328] on span "1635504" at bounding box center [229, 331] width 32 height 8
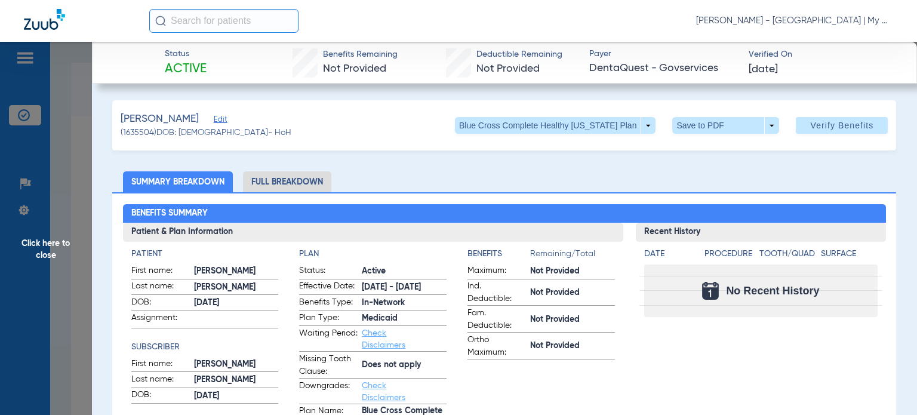
click at [296, 181] on li "Full Breakdown" at bounding box center [287, 181] width 88 height 21
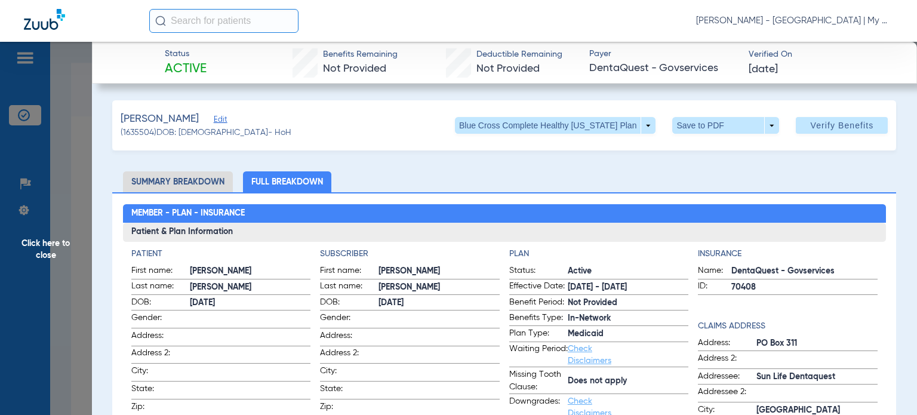
click at [549, 236] on h3 "Patient & Plan Information" at bounding box center [504, 232] width 763 height 19
click at [64, 243] on span "Click here to close" at bounding box center [46, 249] width 92 height 415
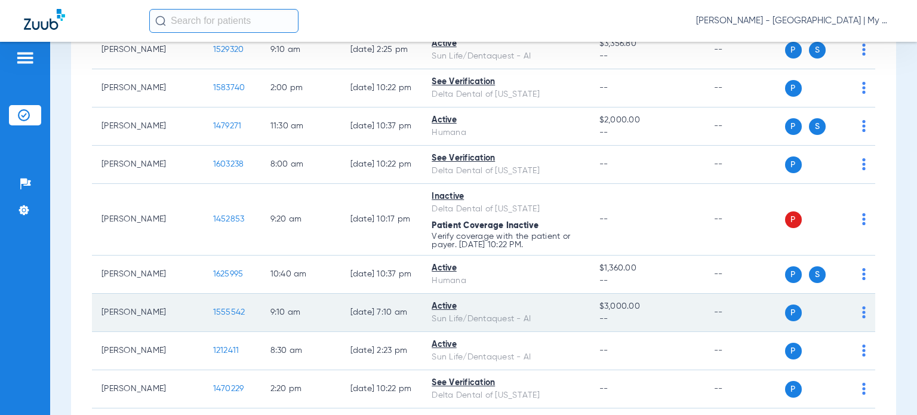
scroll to position [1015, 0]
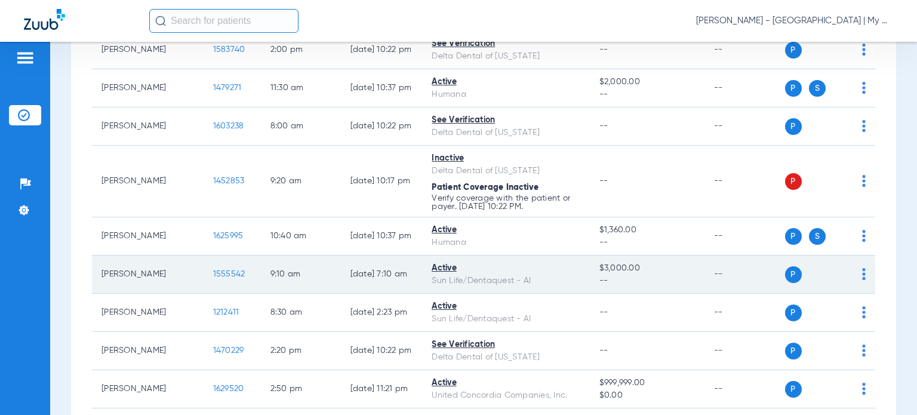
click at [213, 270] on span "1555542" at bounding box center [229, 274] width 32 height 8
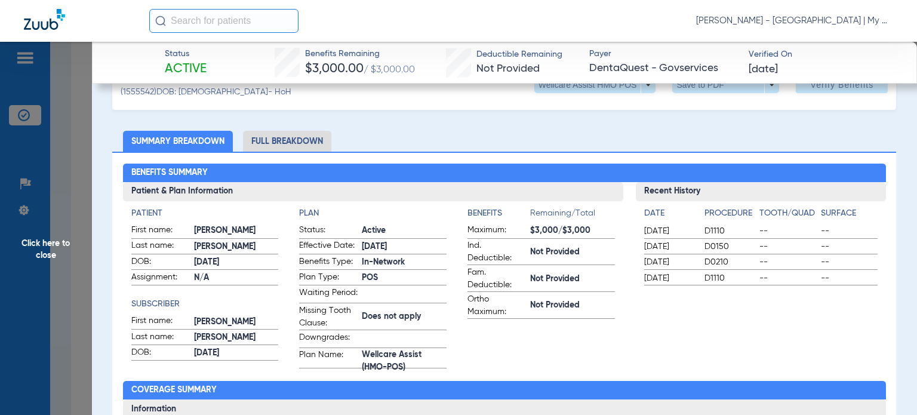
scroll to position [60, 0]
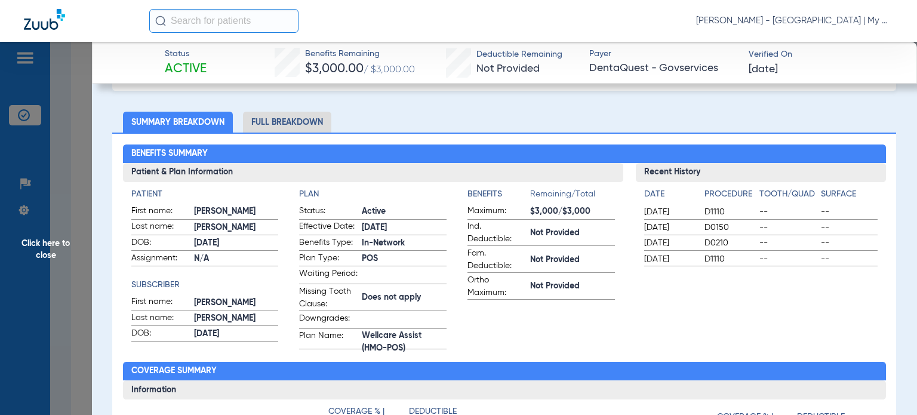
click at [585, 320] on app-benefits-information "Benefits Remaining/Total Maximum: $3,000/$3,000 Ind. Deductible: Not Provided F…" at bounding box center [542, 268] width 148 height 161
drag, startPoint x: 69, startPoint y: 252, endPoint x: 288, endPoint y: 257, distance: 218.6
click at [69, 251] on span "Click here to close" at bounding box center [46, 249] width 92 height 415
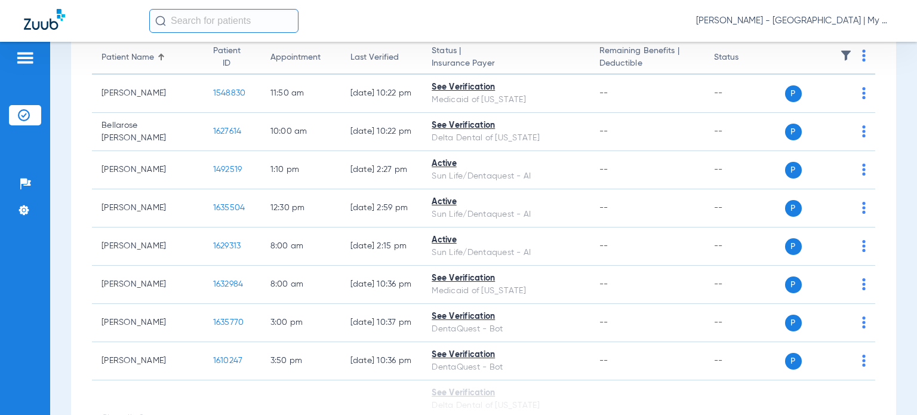
scroll to position [0, 0]
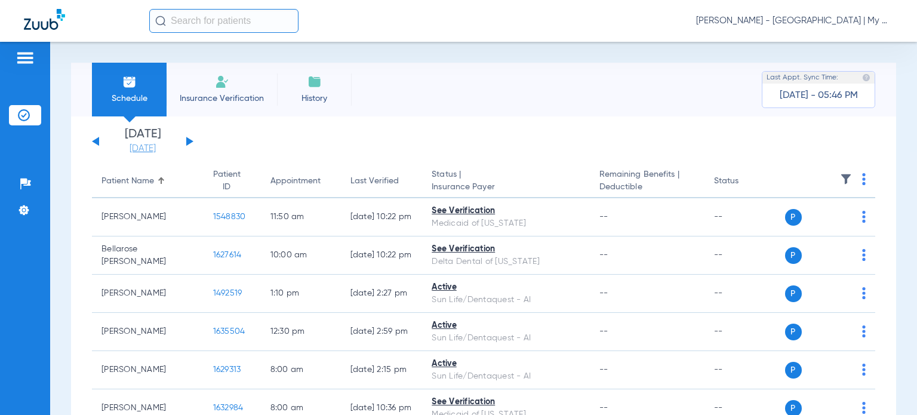
click at [155, 153] on link "[DATE]" at bounding box center [143, 149] width 72 height 12
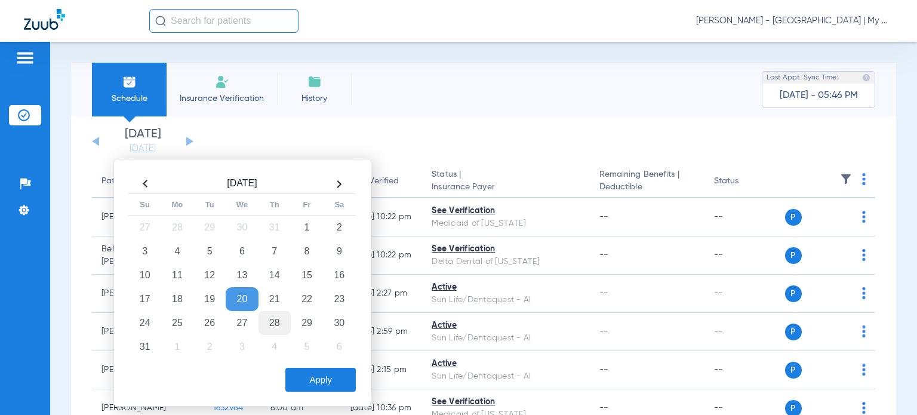
click at [275, 320] on td "28" at bounding box center [275, 323] width 32 height 24
click at [305, 375] on button "Apply" at bounding box center [320, 380] width 70 height 24
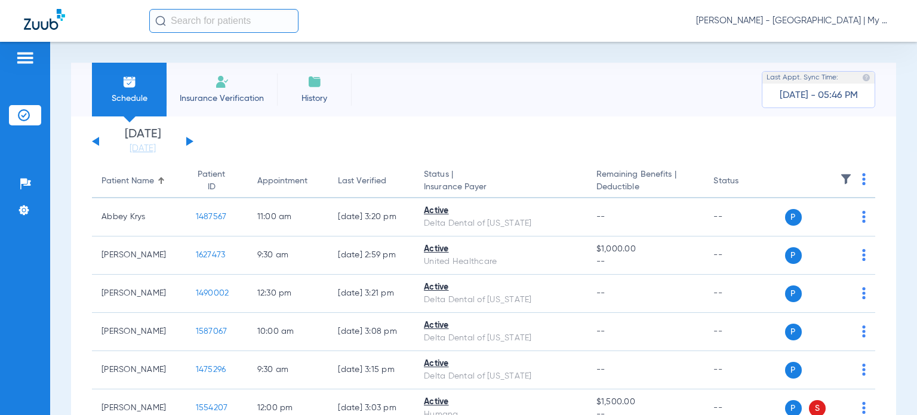
click at [189, 139] on button at bounding box center [189, 141] width 7 height 9
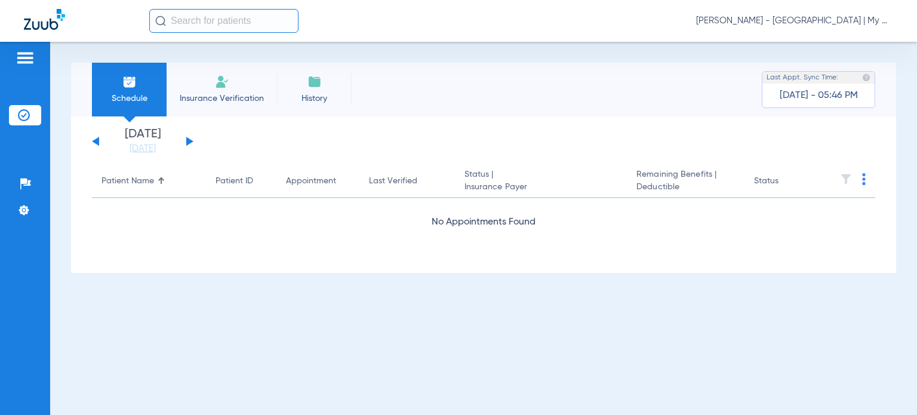
click at [95, 140] on button at bounding box center [95, 141] width 7 height 9
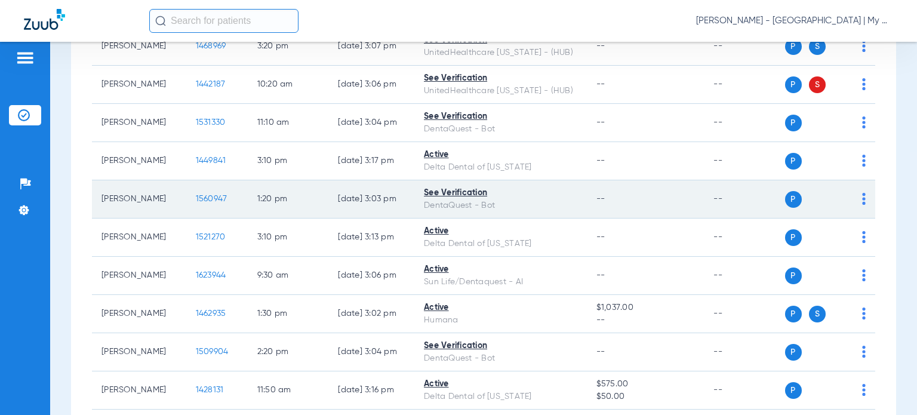
scroll to position [537, 0]
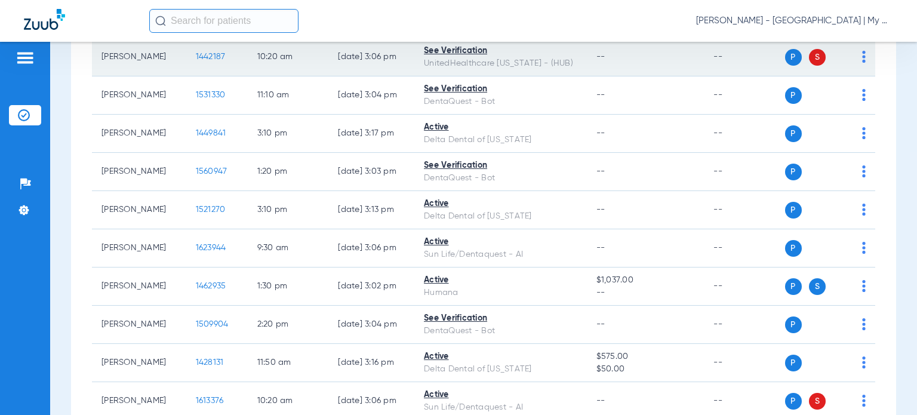
click at [862, 53] on img at bounding box center [864, 57] width 4 height 12
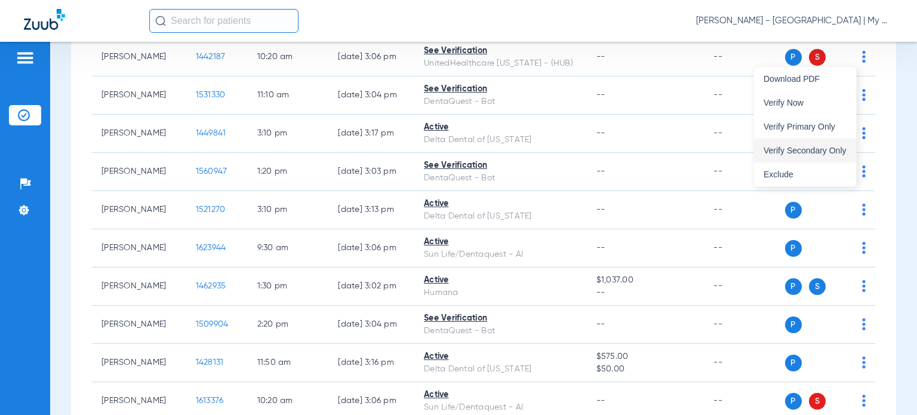
click at [837, 155] on span "Verify Secondary Only" at bounding box center [805, 150] width 83 height 8
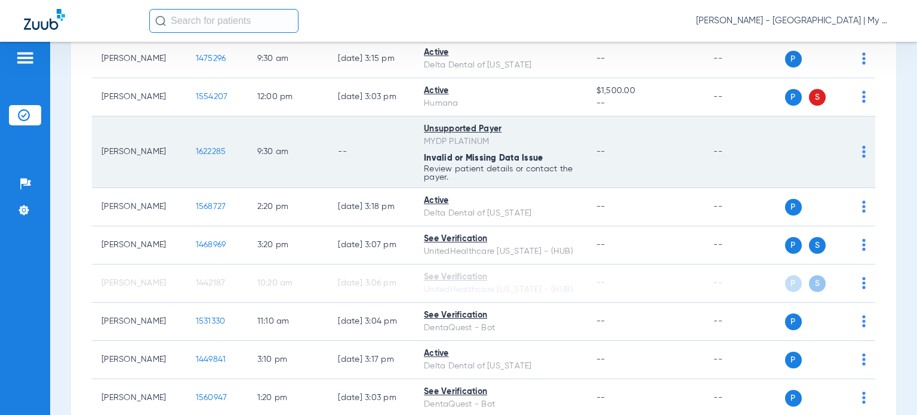
scroll to position [299, 0]
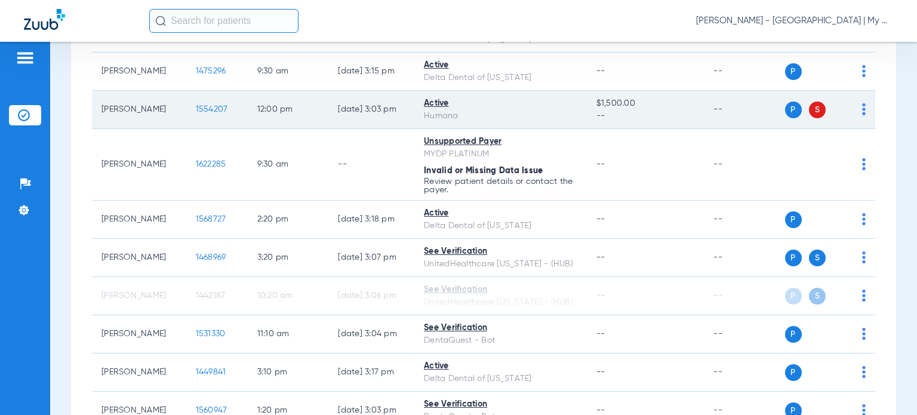
click at [862, 112] on img at bounding box center [864, 109] width 4 height 12
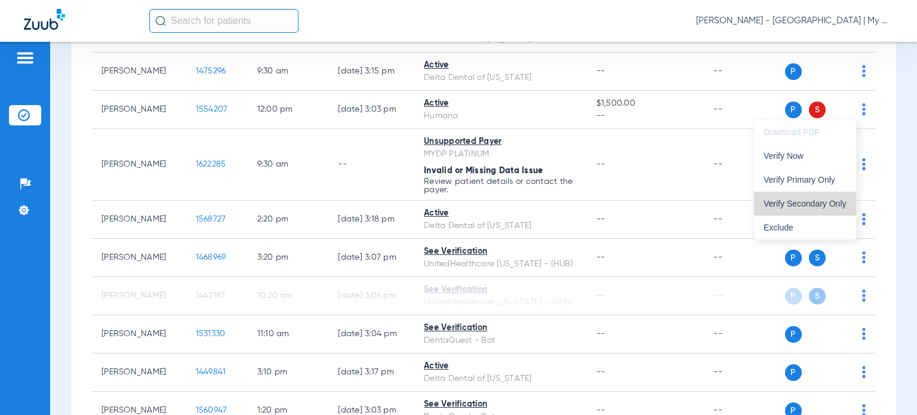
click at [841, 199] on span "Verify Secondary Only" at bounding box center [805, 203] width 83 height 8
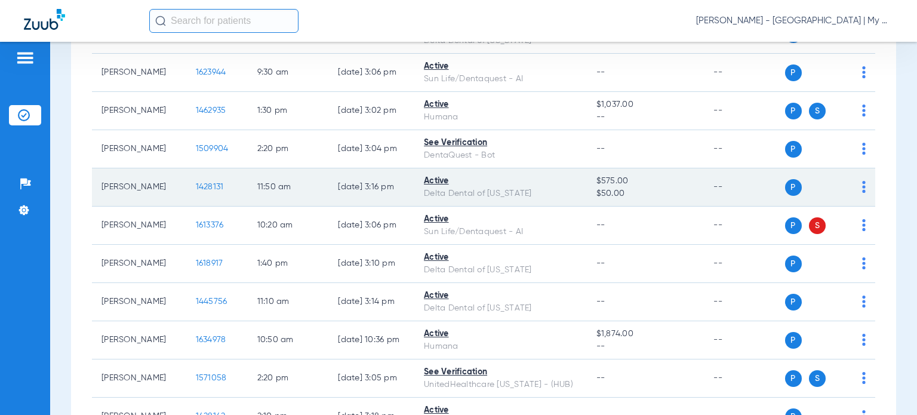
scroll to position [717, 0]
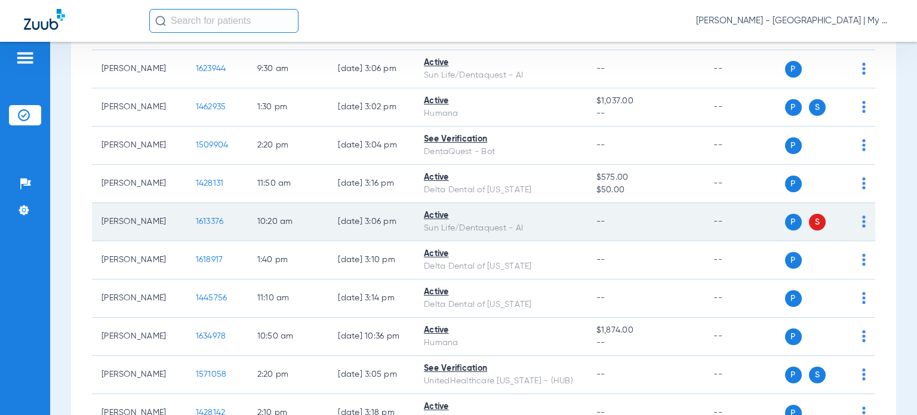
click at [862, 218] on img at bounding box center [864, 222] width 4 height 12
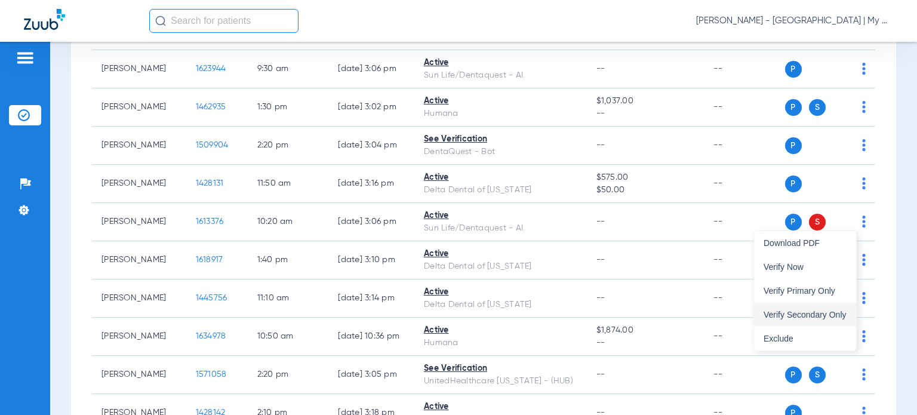
click at [842, 317] on span "Verify Secondary Only" at bounding box center [805, 315] width 83 height 8
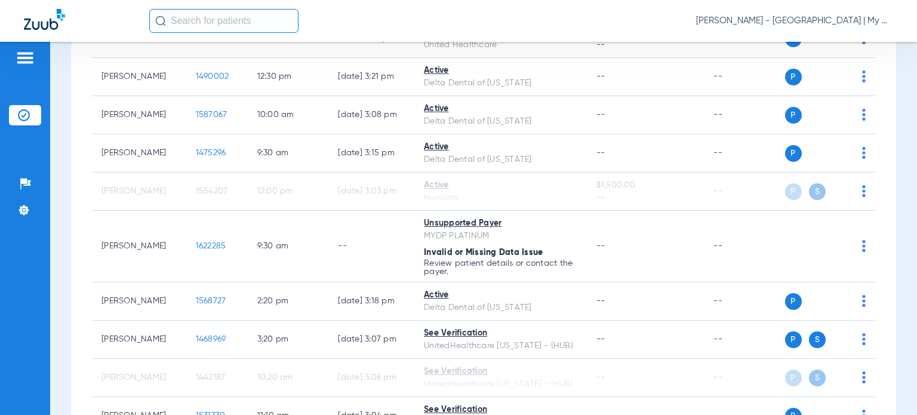
scroll to position [0, 0]
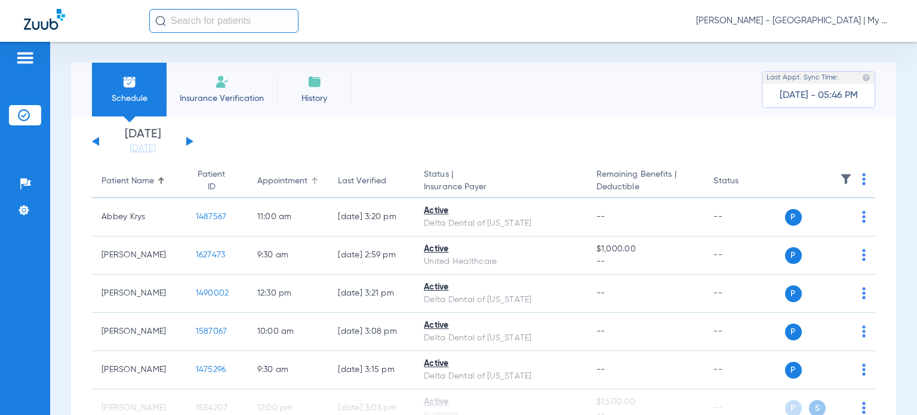
click at [269, 186] on div "Appointment" at bounding box center [282, 181] width 50 height 13
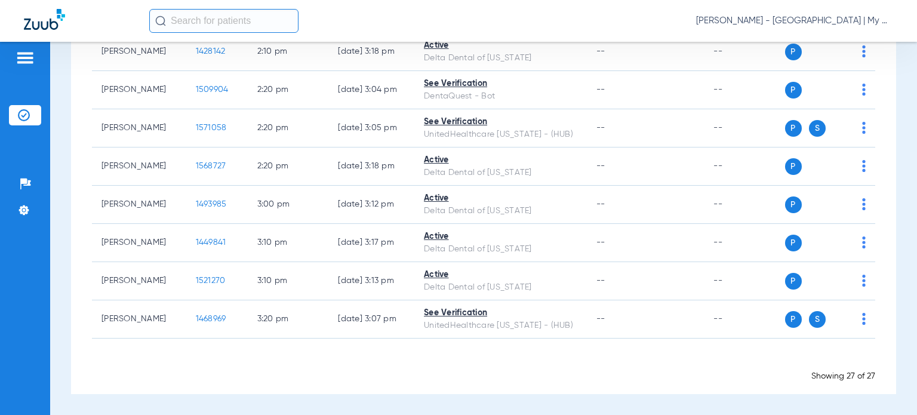
scroll to position [933, 0]
click at [890, 257] on div "Schedule Insurance Verification History Last Appt. Sync Time: Yesterday - 05:46…" at bounding box center [483, 228] width 867 height 373
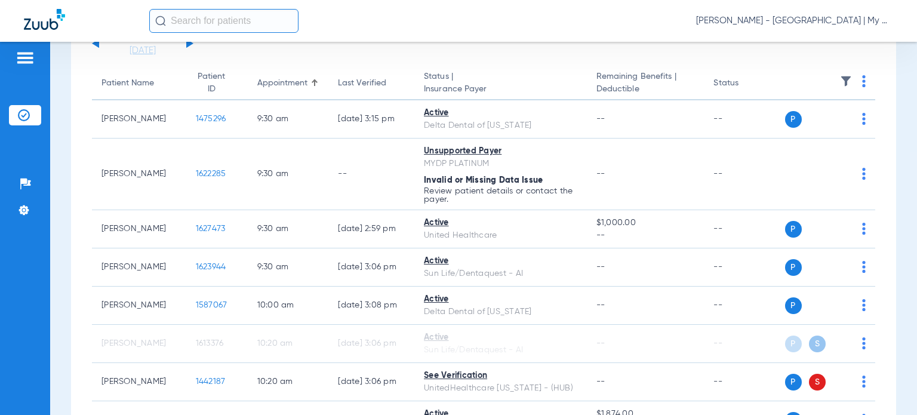
scroll to position [0, 0]
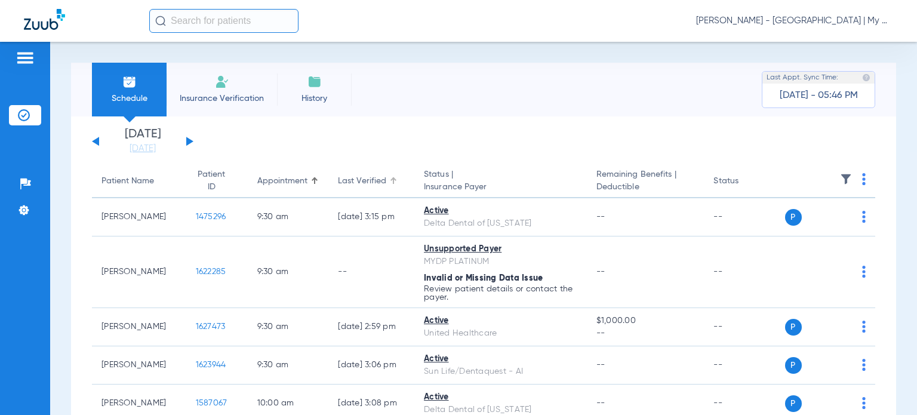
click at [344, 175] on div "Last Verified" at bounding box center [362, 181] width 48 height 13
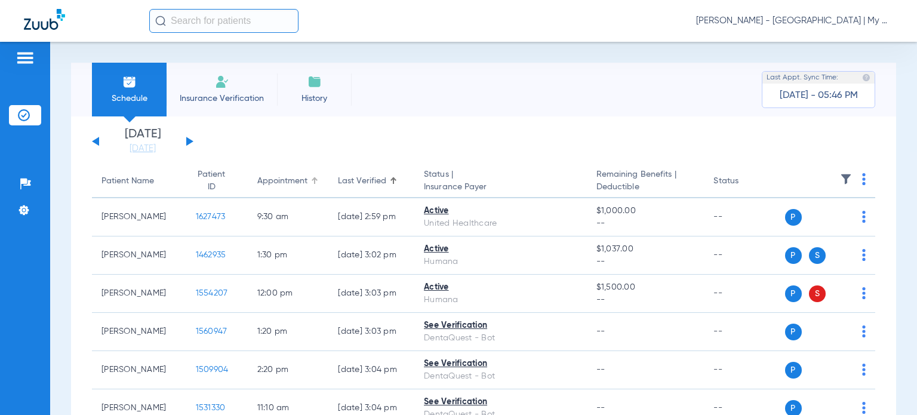
click at [277, 180] on div "Appointment" at bounding box center [282, 181] width 50 height 13
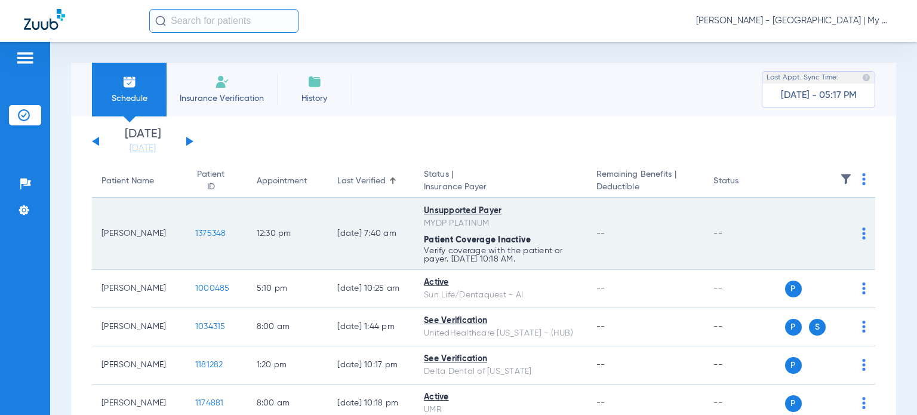
drag, startPoint x: 153, startPoint y: 232, endPoint x: 101, endPoint y: 233, distance: 52.6
click at [101, 233] on td "[PERSON_NAME]" at bounding box center [139, 234] width 94 height 72
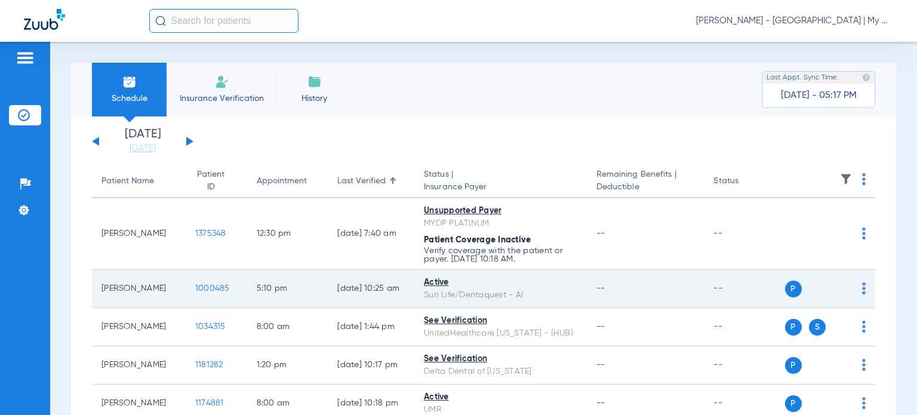
copy td "[PERSON_NAME]"
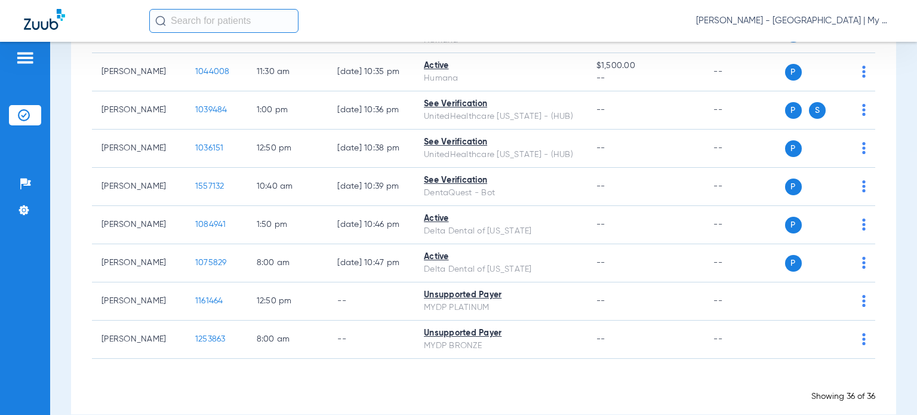
scroll to position [1264, 0]
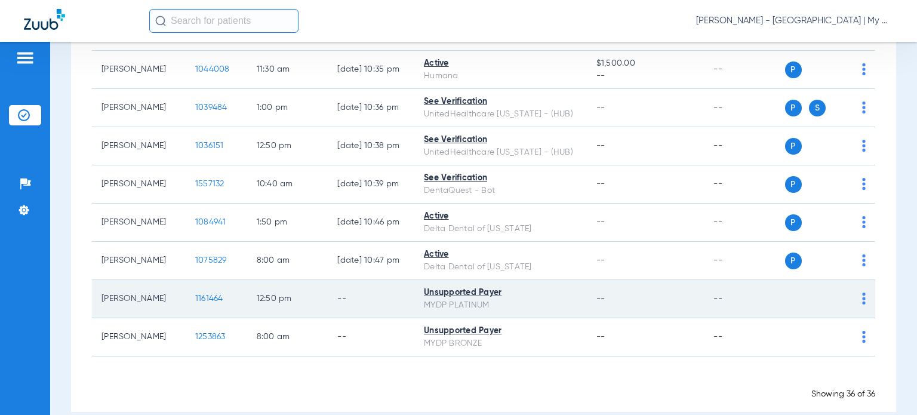
drag, startPoint x: 155, startPoint y: 281, endPoint x: 97, endPoint y: 277, distance: 58.1
click at [97, 280] on td "[PERSON_NAME]" at bounding box center [139, 299] width 94 height 38
copy td "[PERSON_NAME]"
click at [587, 290] on td "--" at bounding box center [646, 299] width 118 height 38
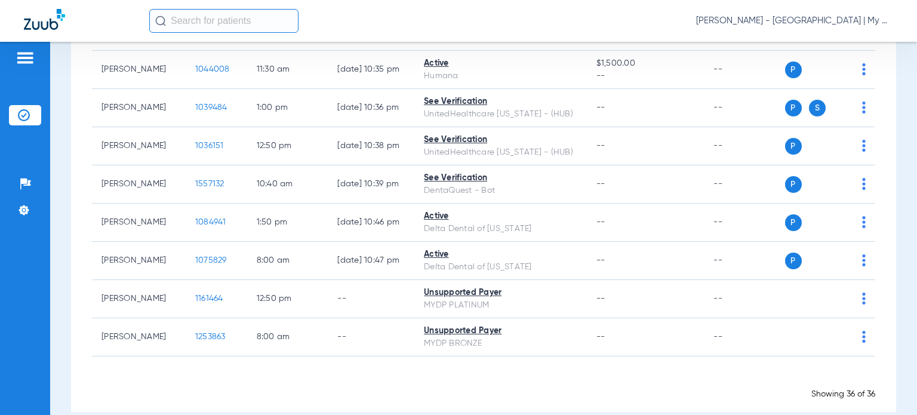
drag, startPoint x: 149, startPoint y: 318, endPoint x: 91, endPoint y: 308, distance: 58.9
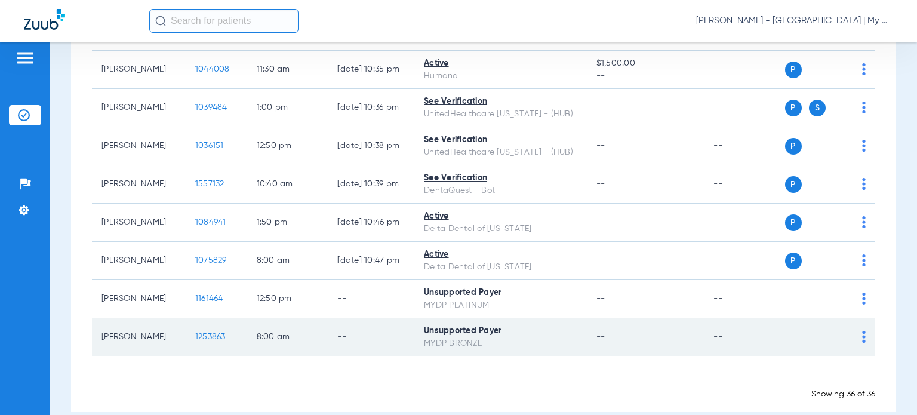
click at [128, 324] on td "[PERSON_NAME]" at bounding box center [139, 337] width 94 height 38
drag, startPoint x: 152, startPoint y: 320, endPoint x: 99, endPoint y: 314, distance: 53.5
click at [99, 318] on td "[PERSON_NAME]" at bounding box center [139, 337] width 94 height 38
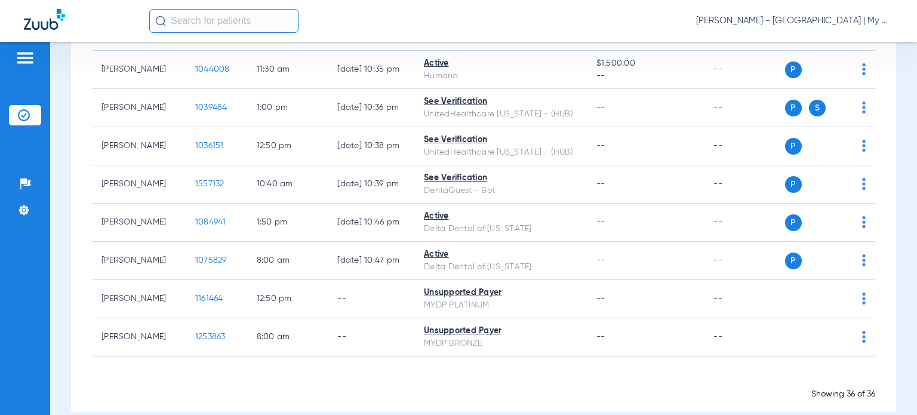
copy td "[PERSON_NAME]"
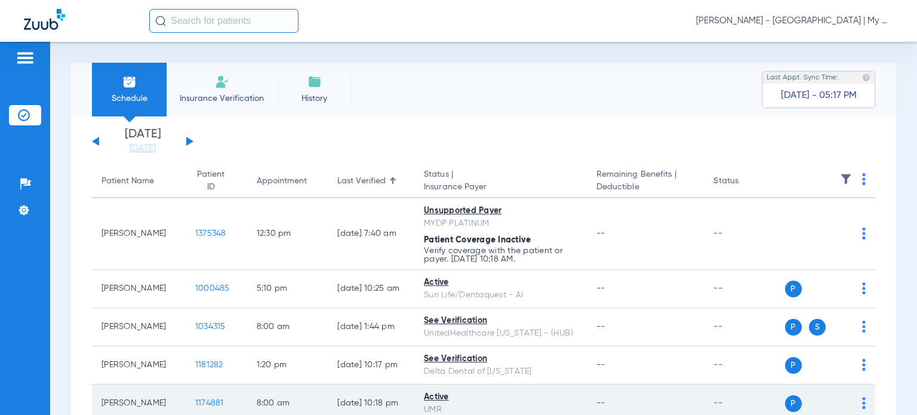
scroll to position [0, 0]
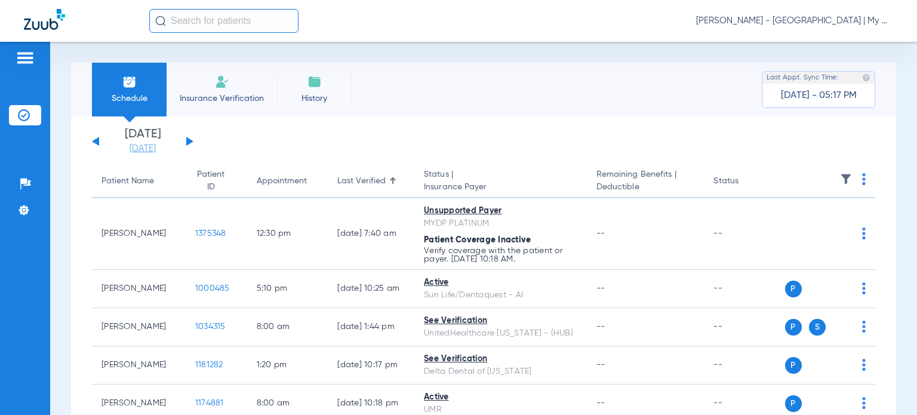
click at [152, 143] on link "[DATE]" at bounding box center [143, 149] width 72 height 12
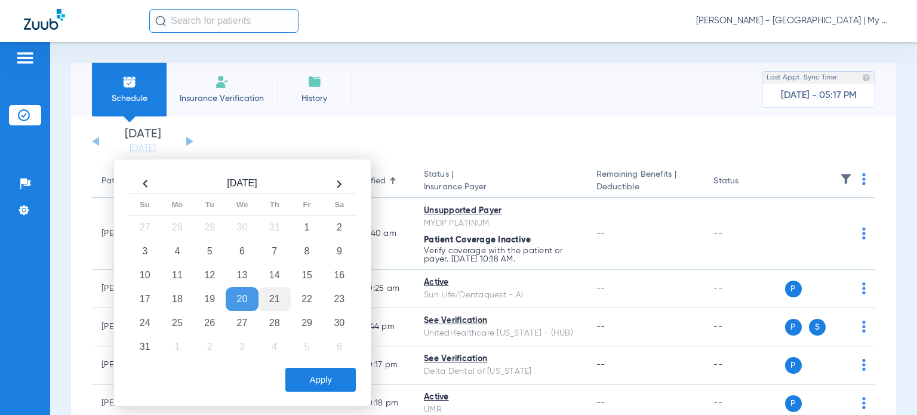
click at [274, 308] on td "21" at bounding box center [275, 299] width 32 height 24
click at [274, 312] on td "28" at bounding box center [275, 323] width 32 height 24
click at [308, 369] on button "Apply" at bounding box center [320, 380] width 70 height 24
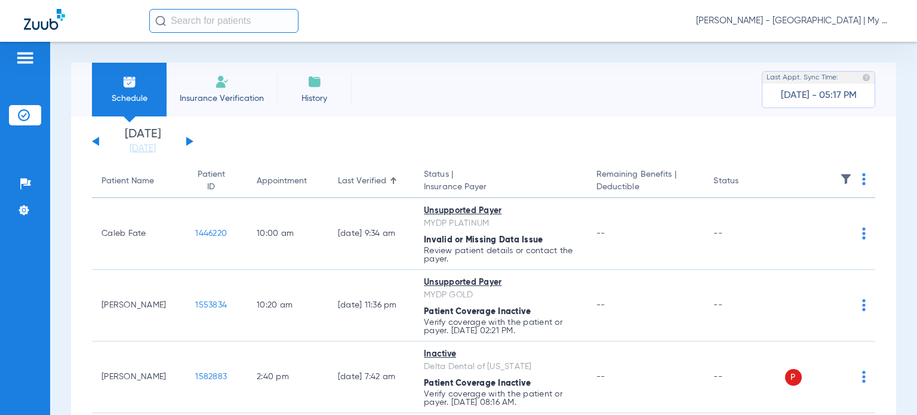
click at [189, 141] on button at bounding box center [189, 141] width 7 height 9
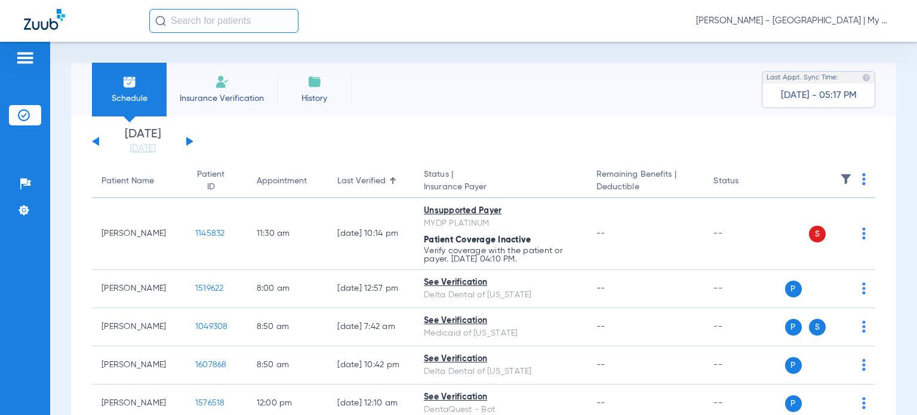
click at [862, 178] on img at bounding box center [864, 179] width 4 height 12
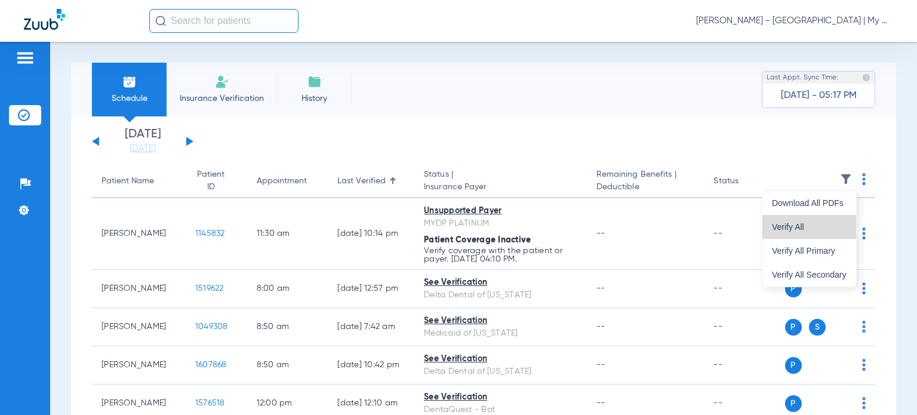
click at [835, 231] on button "Verify All" at bounding box center [810, 227] width 94 height 24
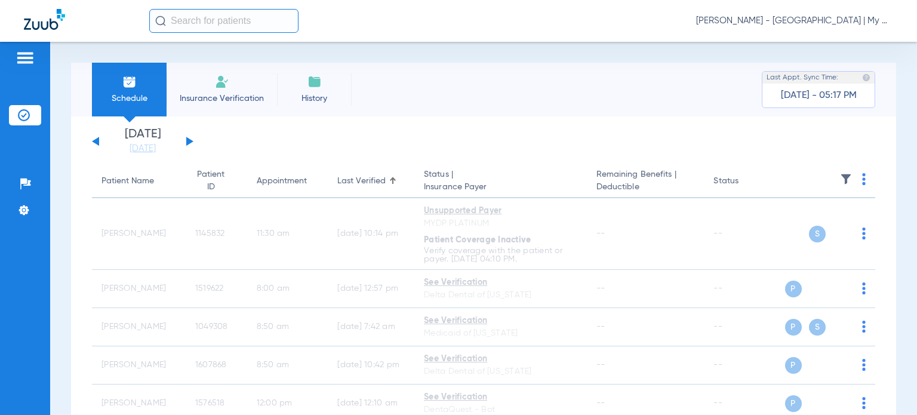
click at [96, 141] on button at bounding box center [95, 141] width 7 height 9
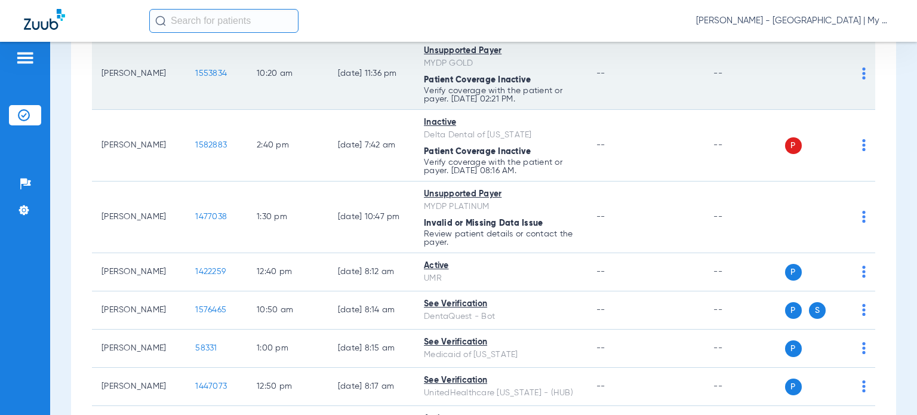
scroll to position [239, 0]
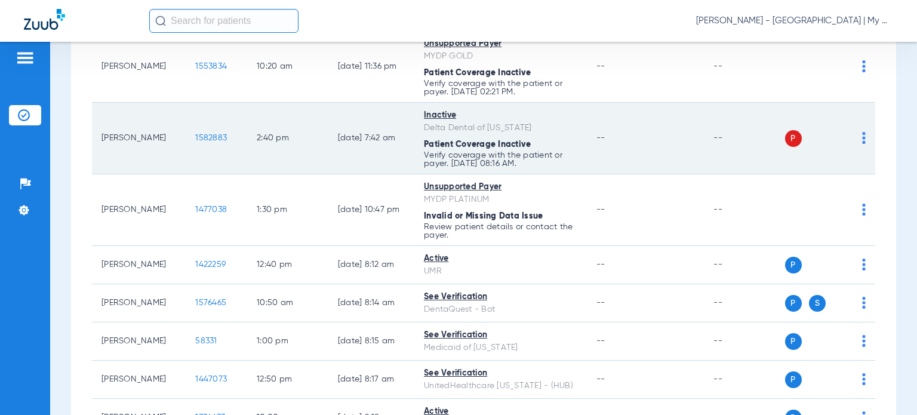
click at [862, 139] on img at bounding box center [864, 138] width 4 height 12
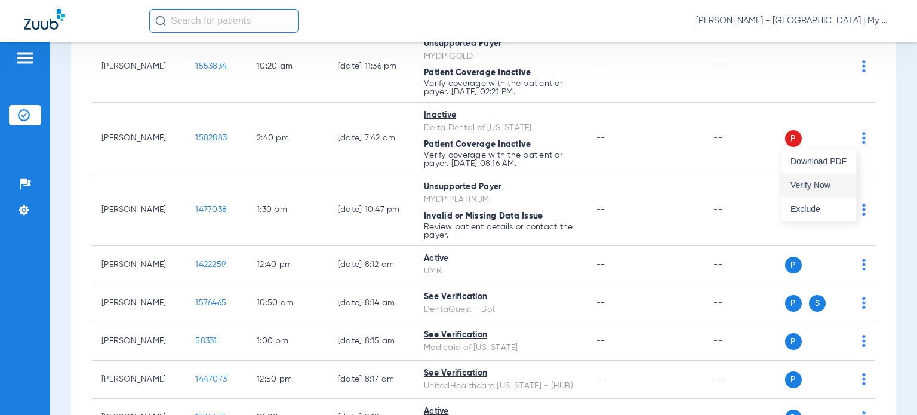
click at [825, 181] on span "Verify Now" at bounding box center [819, 185] width 56 height 8
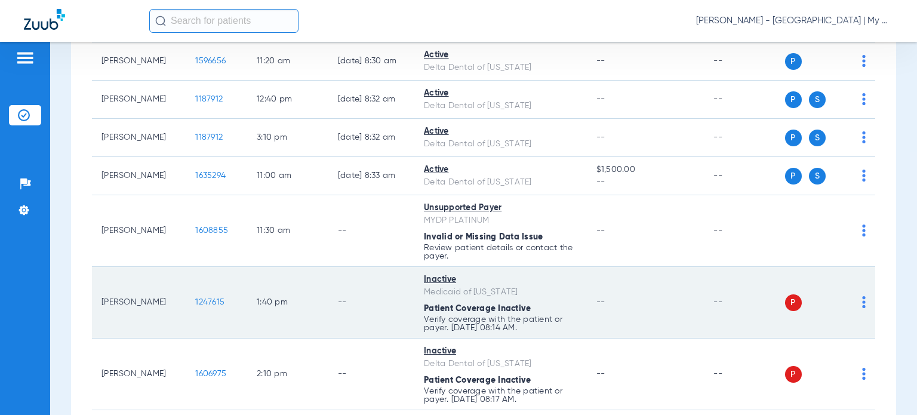
scroll to position [1314, 0]
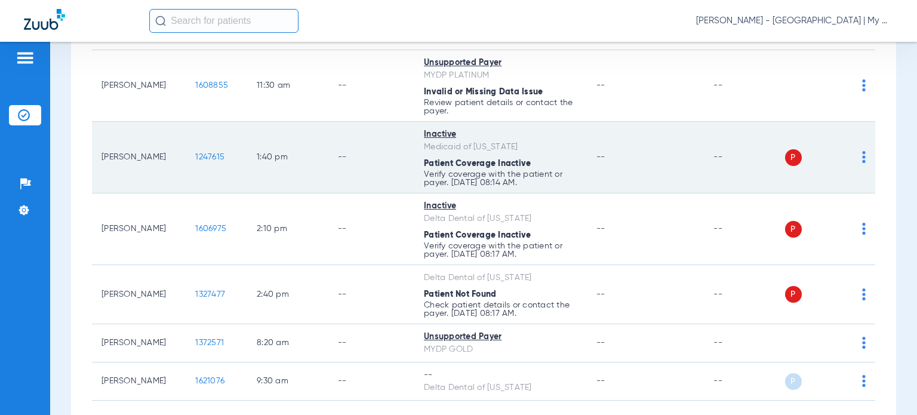
click at [852, 156] on div "P S" at bounding box center [825, 157] width 81 height 17
click at [862, 154] on img at bounding box center [864, 157] width 4 height 12
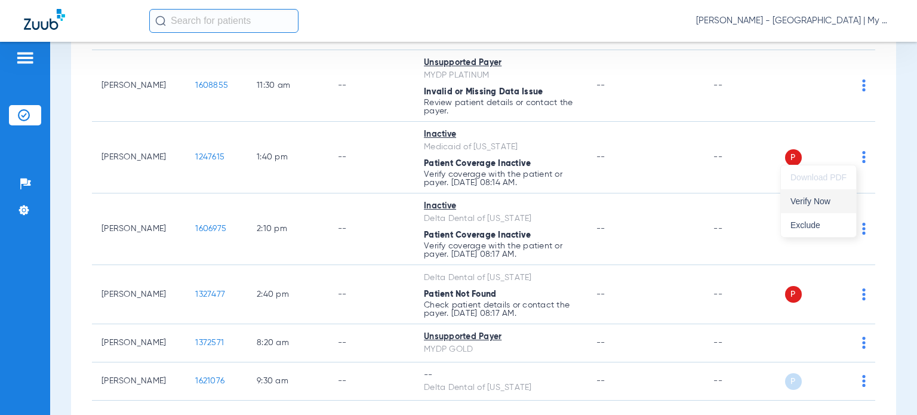
click at [820, 198] on span "Verify Now" at bounding box center [819, 201] width 56 height 8
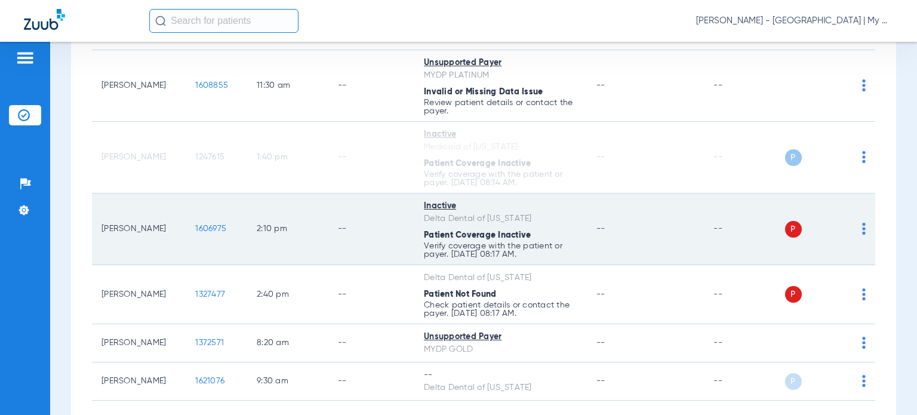
click at [862, 226] on img at bounding box center [864, 229] width 4 height 12
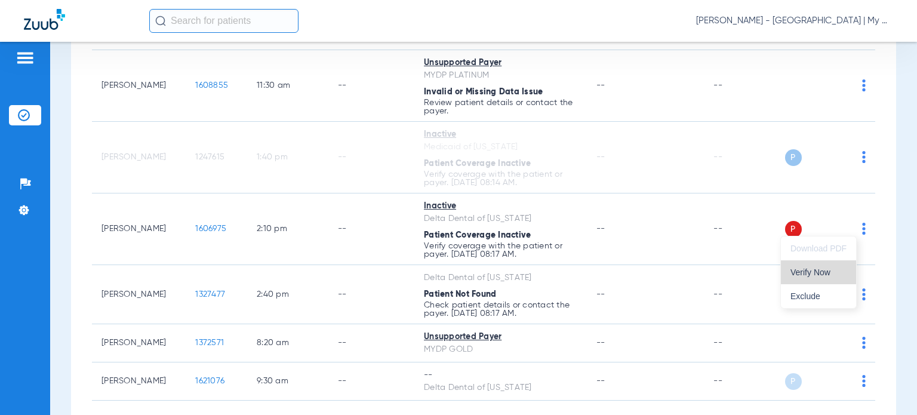
click at [831, 268] on button "Verify Now" at bounding box center [818, 272] width 75 height 24
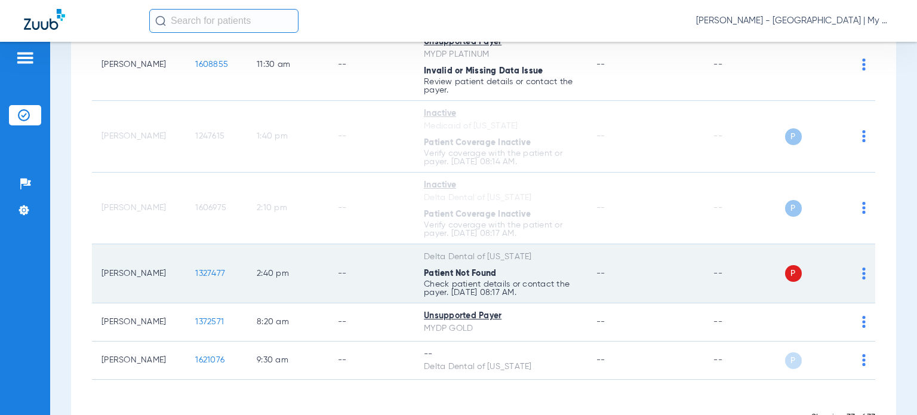
scroll to position [1371, 0]
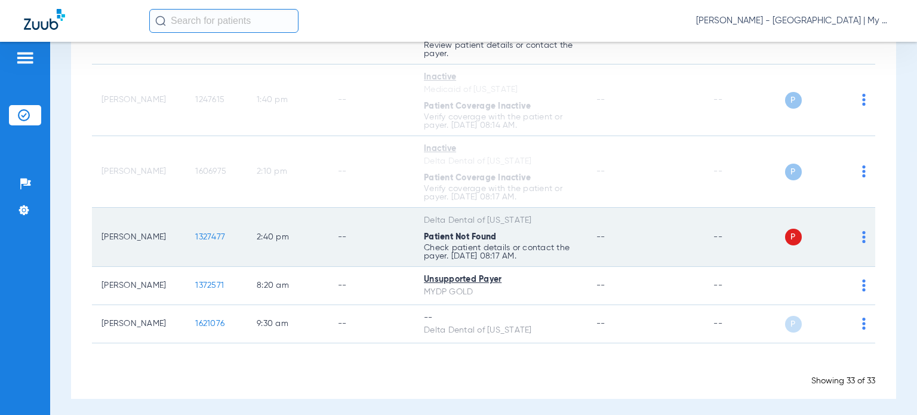
click at [862, 231] on img at bounding box center [864, 237] width 4 height 12
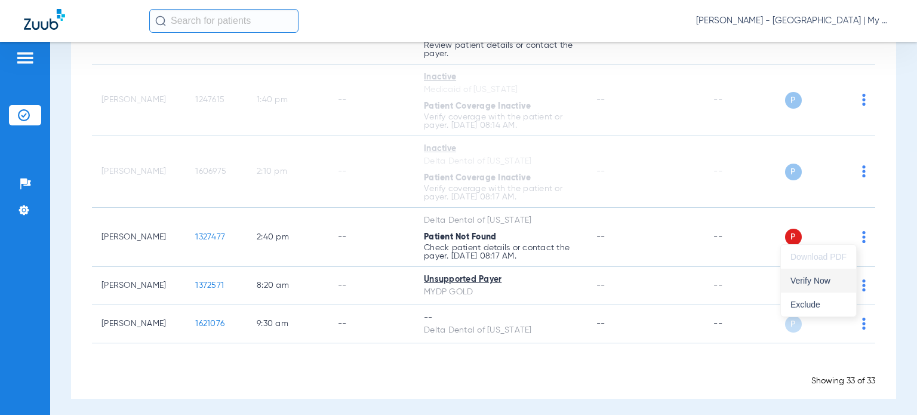
click at [826, 278] on span "Verify Now" at bounding box center [819, 281] width 56 height 8
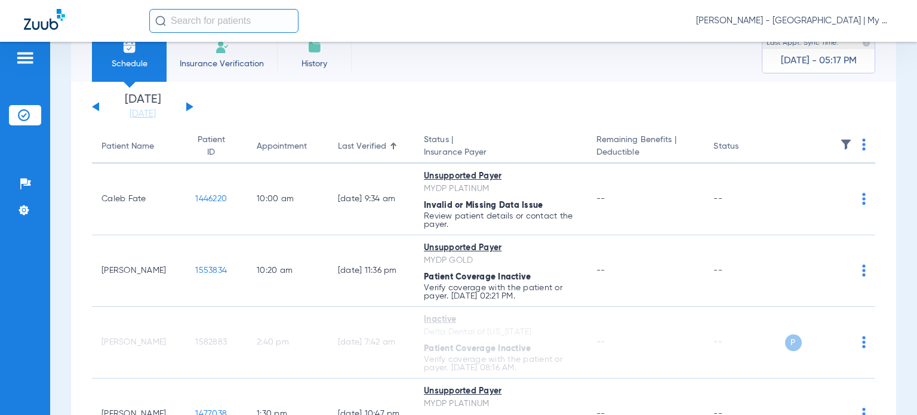
scroll to position [0, 0]
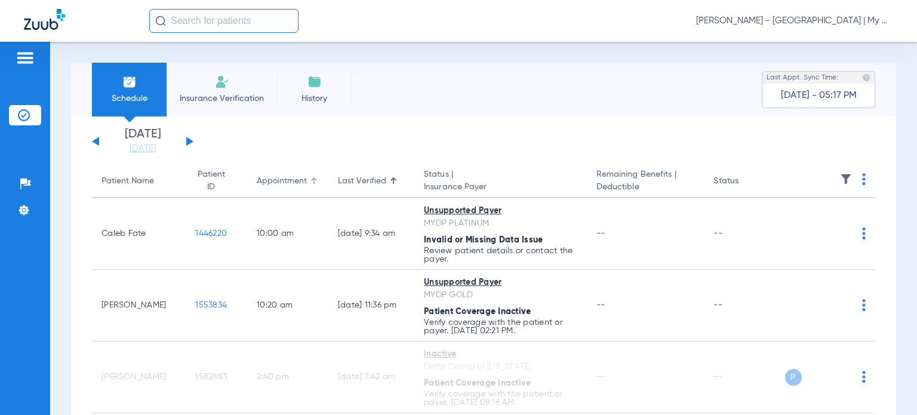
click at [264, 179] on div "Appointment" at bounding box center [282, 181] width 50 height 13
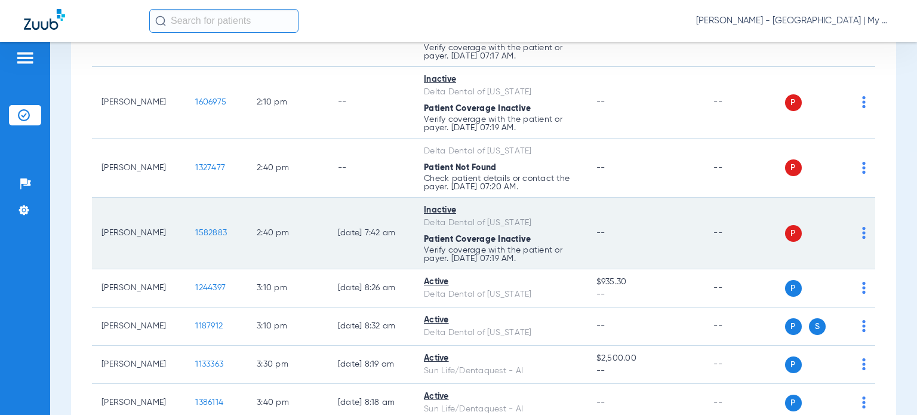
scroll to position [1371, 0]
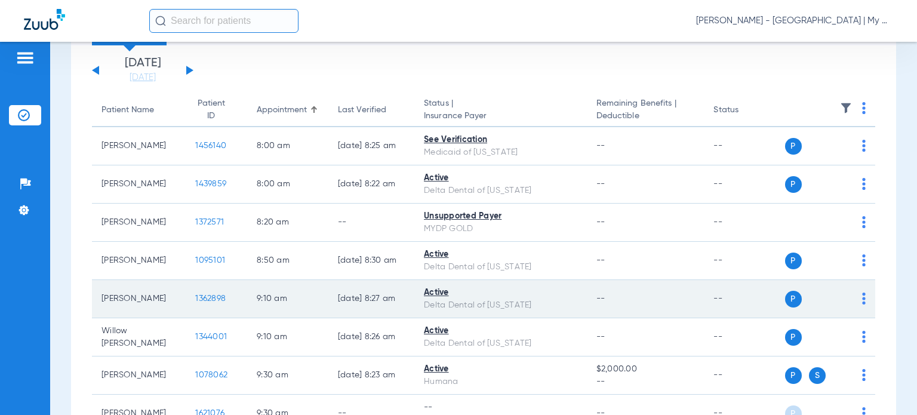
scroll to position [0, 0]
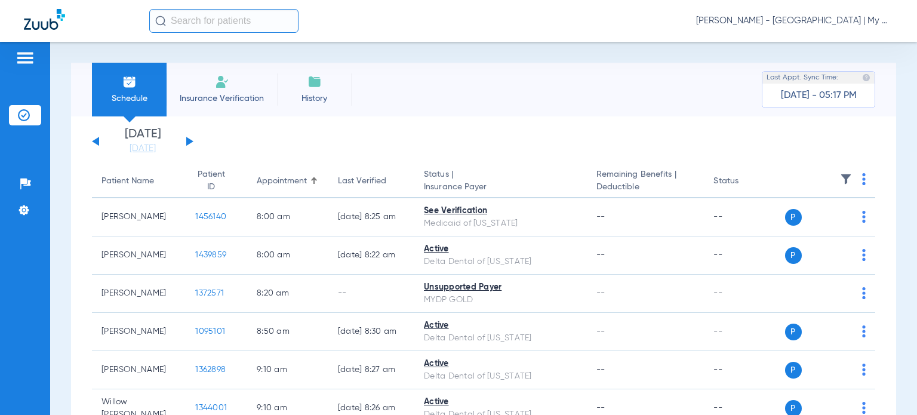
click at [344, 174] on th "Last Verified" at bounding box center [371, 181] width 86 height 33
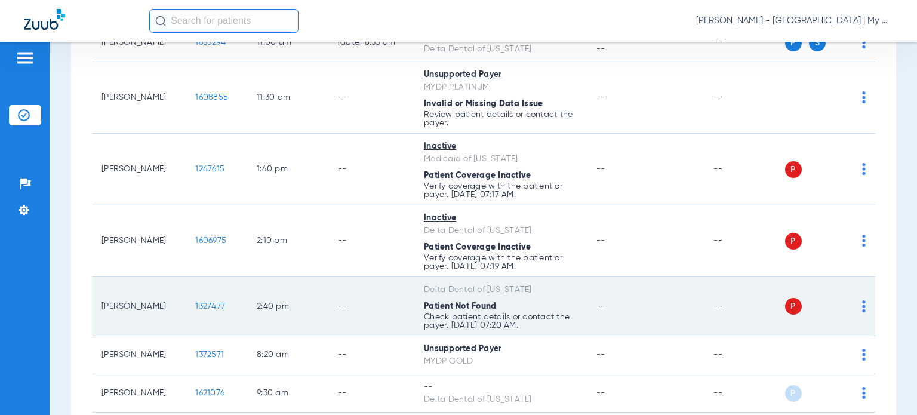
scroll to position [1371, 0]
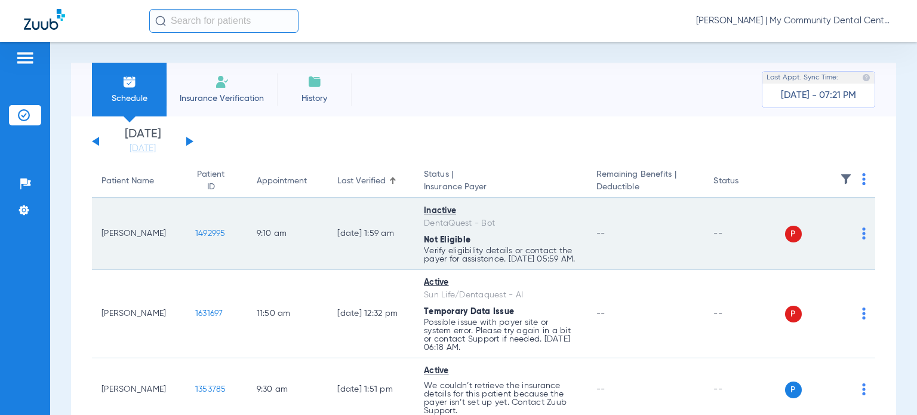
drag, startPoint x: 153, startPoint y: 241, endPoint x: 103, endPoint y: 238, distance: 50.2
click at [103, 238] on td "[PERSON_NAME]" at bounding box center [139, 234] width 94 height 72
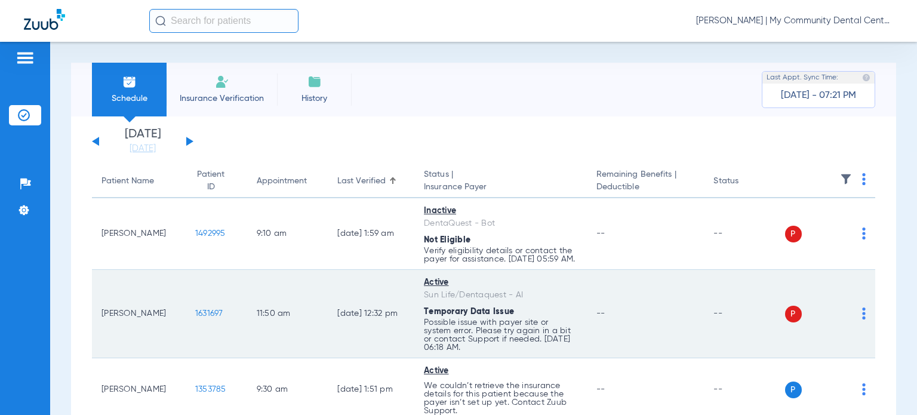
copy td "[PERSON_NAME]"
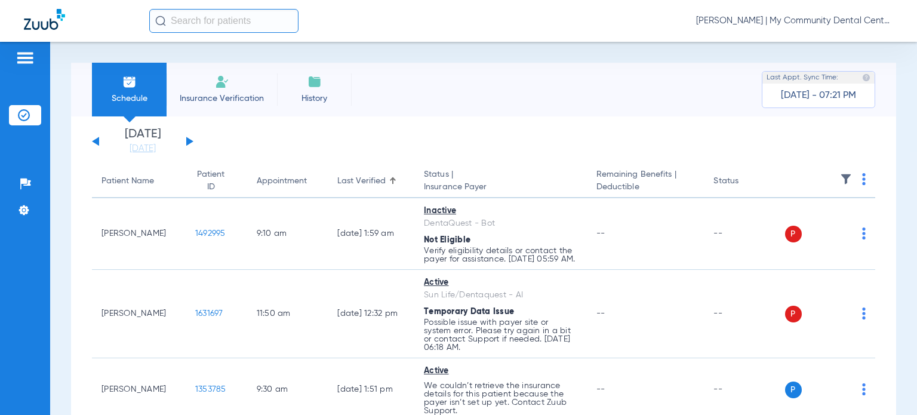
click at [62, 235] on div "Schedule Insurance Verification History Last Appt. Sync Time: [DATE] - 07:21 PM…" at bounding box center [483, 228] width 867 height 373
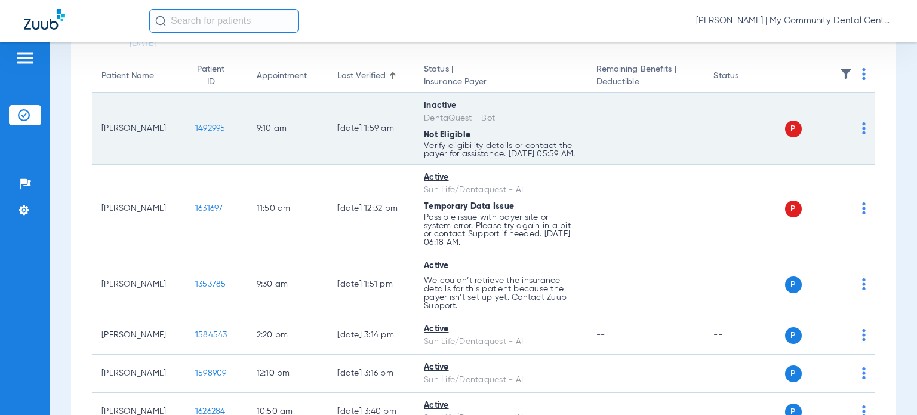
scroll to position [119, 0]
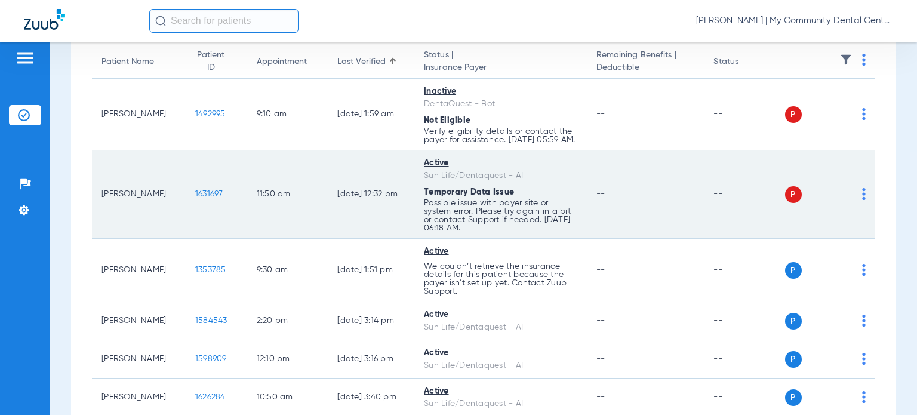
drag, startPoint x: 150, startPoint y: 202, endPoint x: 102, endPoint y: 206, distance: 49.1
click at [102, 206] on td "[PERSON_NAME]" at bounding box center [139, 194] width 94 height 88
copy td "[PERSON_NAME]"
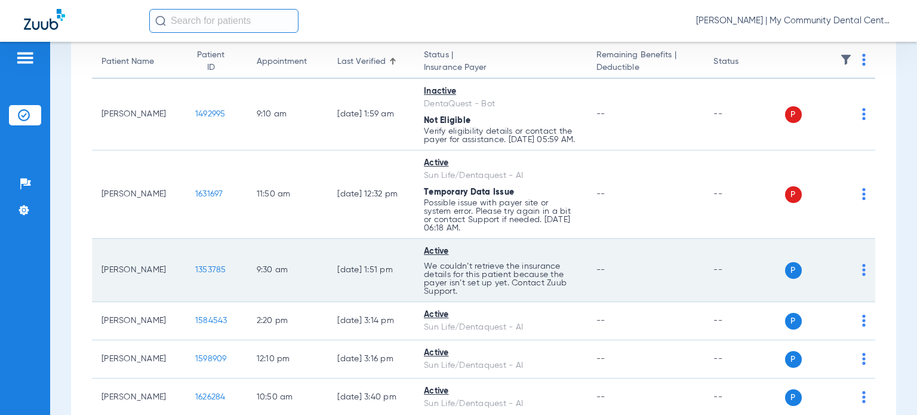
drag, startPoint x: 155, startPoint y: 280, endPoint x: 96, endPoint y: 276, distance: 59.3
click at [96, 276] on td "[PERSON_NAME]" at bounding box center [139, 270] width 94 height 63
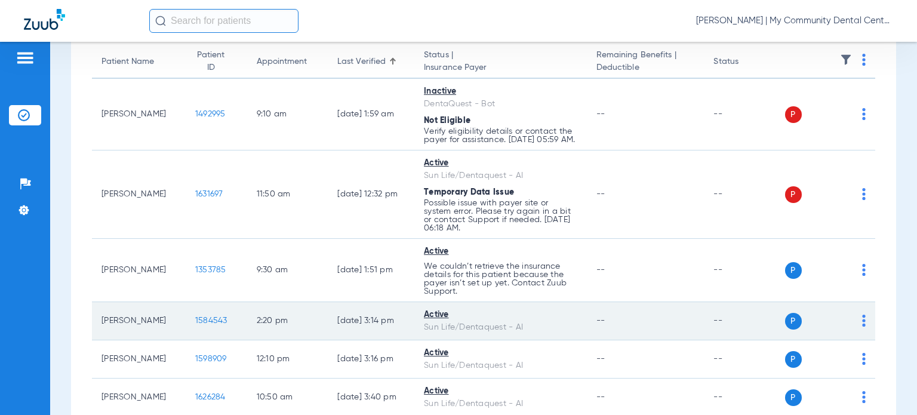
copy td "[PERSON_NAME]"
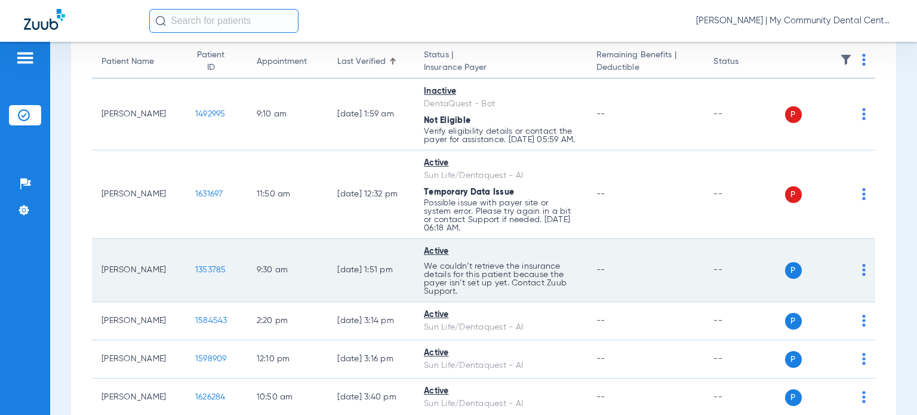
click at [570, 288] on td "Active We couldn’t retrieve the insurance details for this patient because the …" at bounding box center [500, 270] width 173 height 63
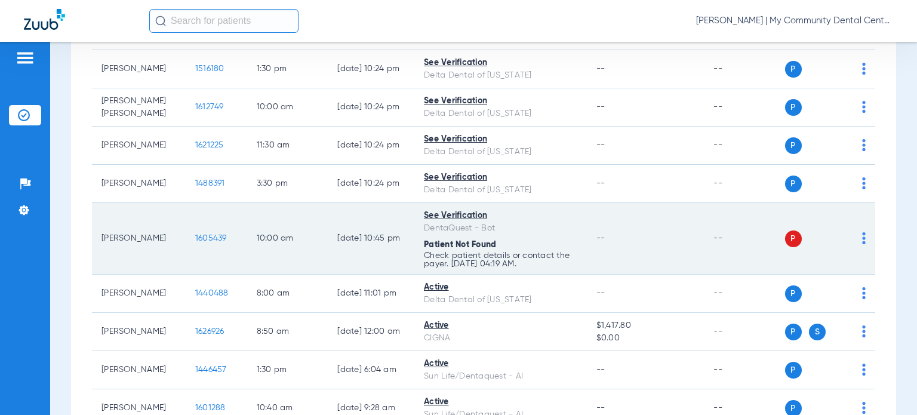
scroll to position [657, 0]
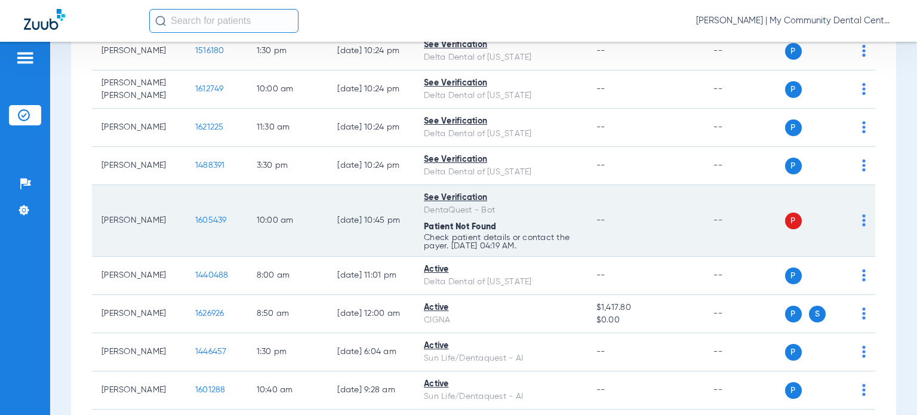
drag, startPoint x: 142, startPoint y: 233, endPoint x: 101, endPoint y: 220, distance: 43.1
click at [101, 220] on td "[PERSON_NAME]" at bounding box center [139, 221] width 94 height 72
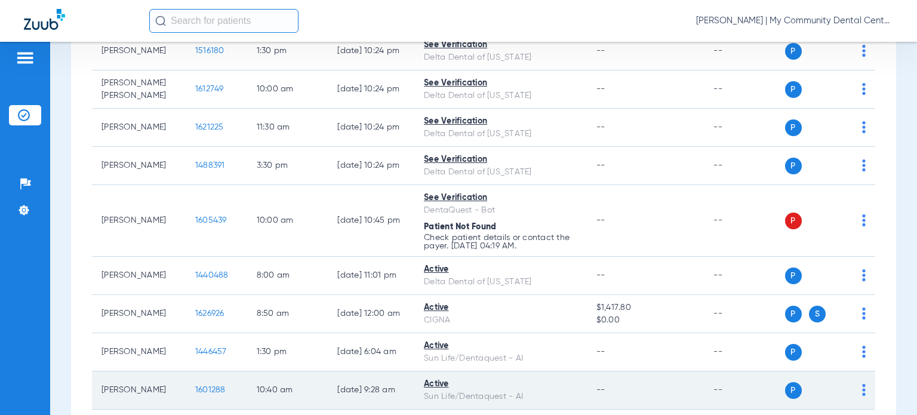
copy td "[PERSON_NAME]"
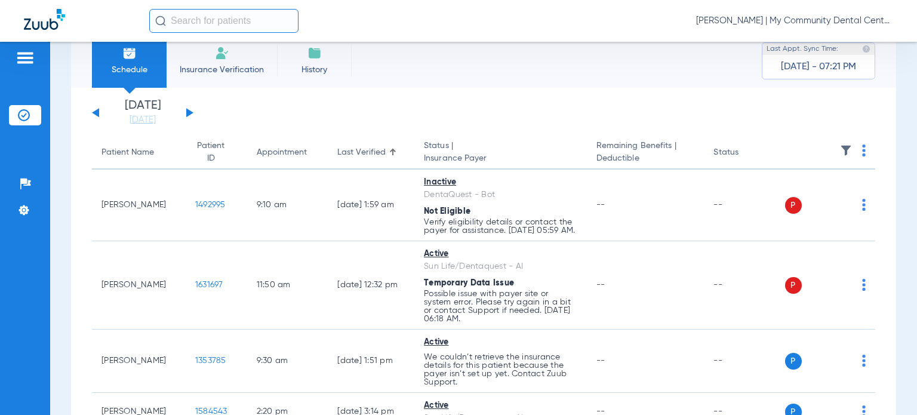
scroll to position [0, 0]
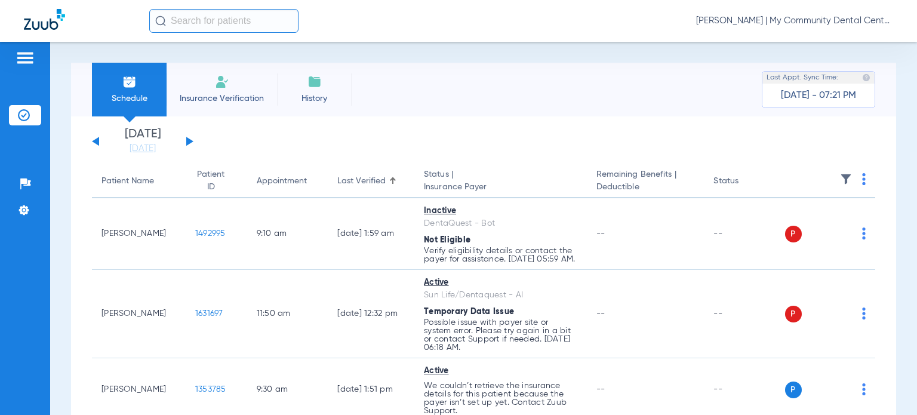
click at [344, 180] on div "Last Verified" at bounding box center [361, 181] width 48 height 13
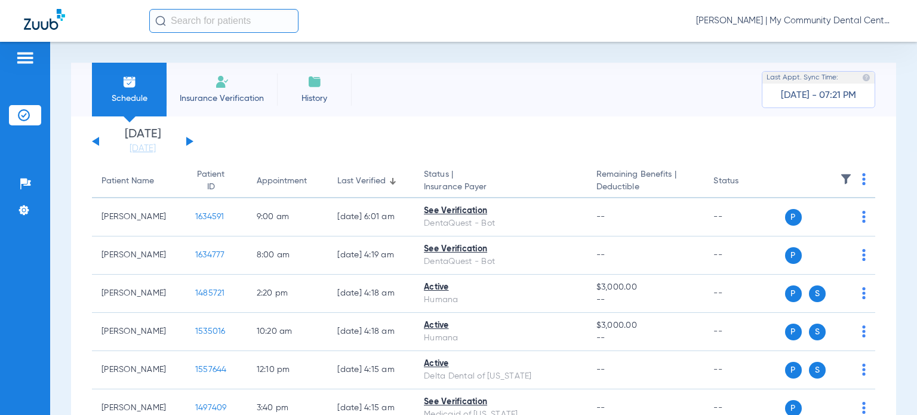
click at [374, 181] on div "Last Verified" at bounding box center [370, 181] width 67 height 13
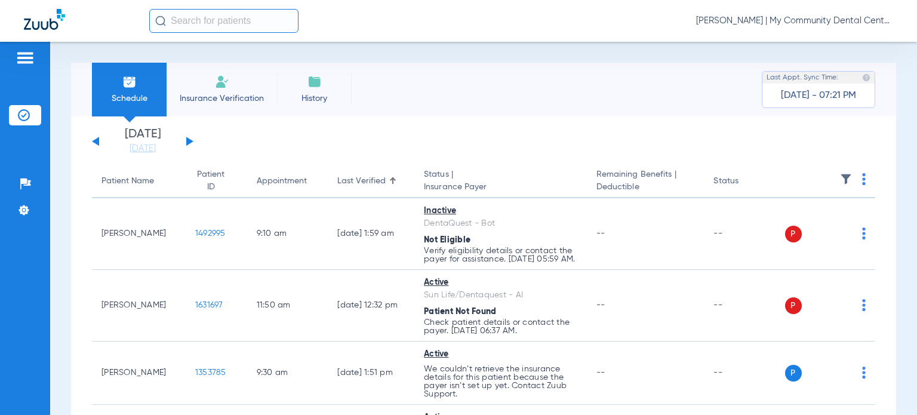
click at [121, 181] on div "Patient Name" at bounding box center [128, 181] width 53 height 13
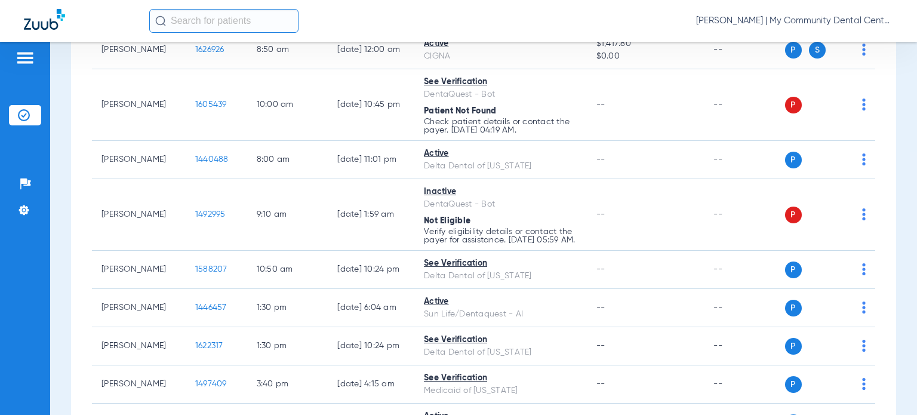
scroll to position [418, 0]
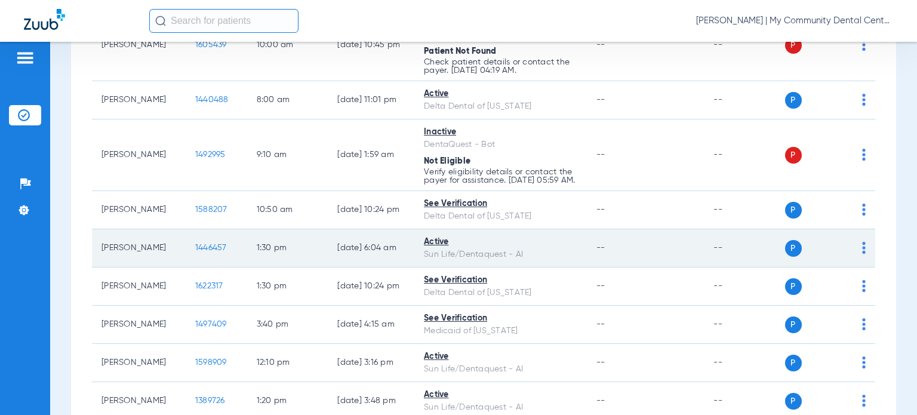
click at [196, 252] on span "1446457" at bounding box center [211, 248] width 32 height 8
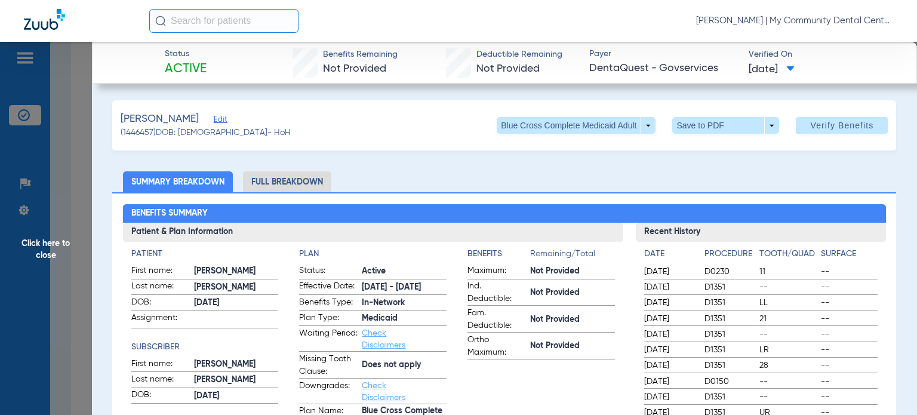
scroll to position [60, 0]
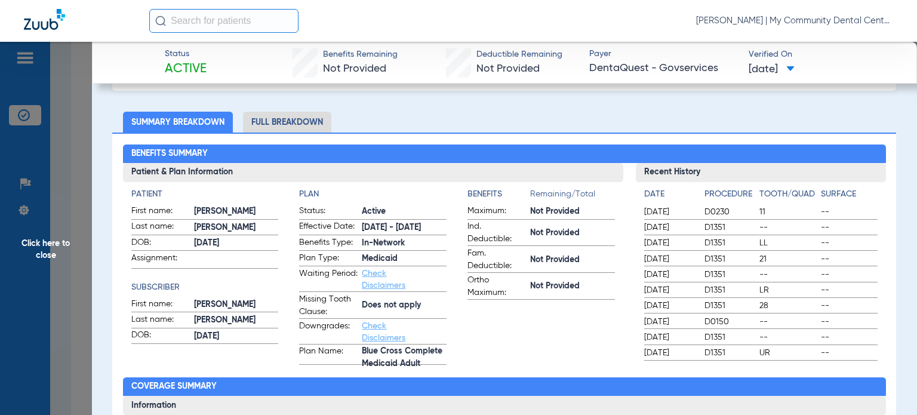
click at [581, 128] on ul "Summary Breakdown Full Breakdown" at bounding box center [504, 122] width 784 height 21
click at [69, 245] on span "Click here to close" at bounding box center [46, 249] width 92 height 415
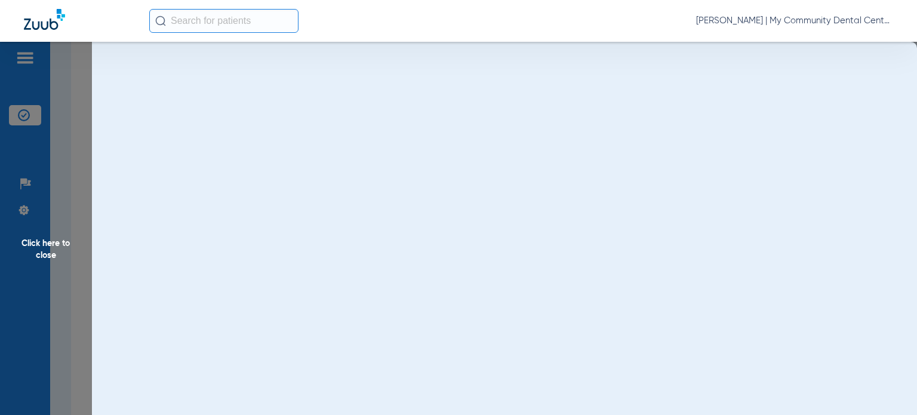
scroll to position [0, 0]
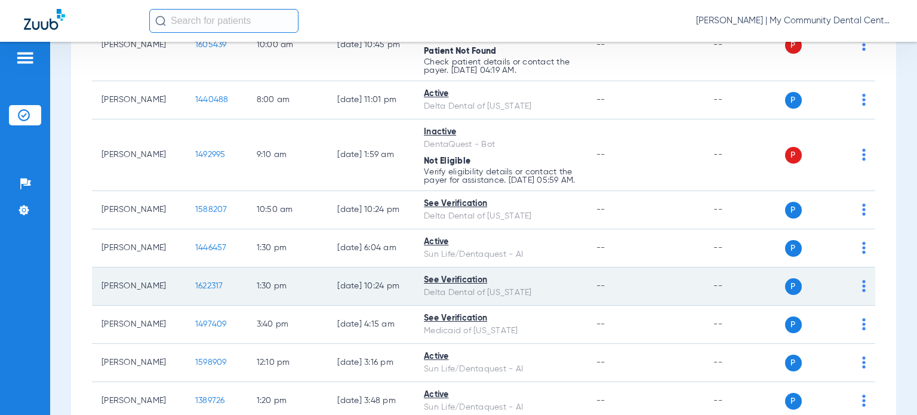
click at [195, 288] on span "1622317" at bounding box center [209, 286] width 28 height 8
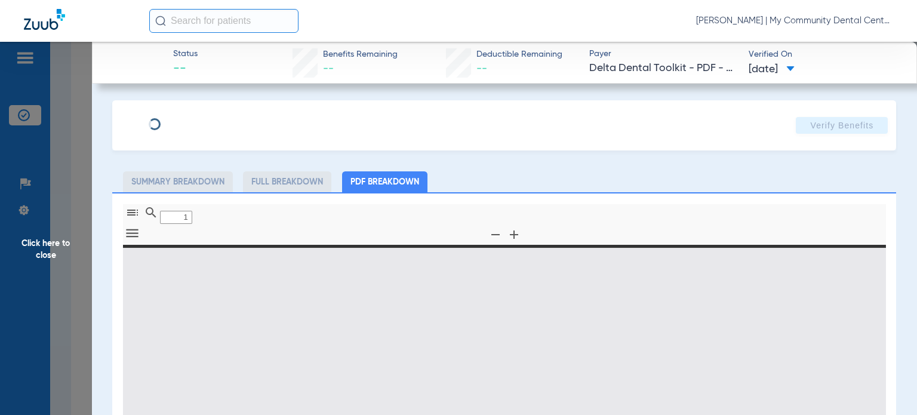
type input "0"
select select "page-width"
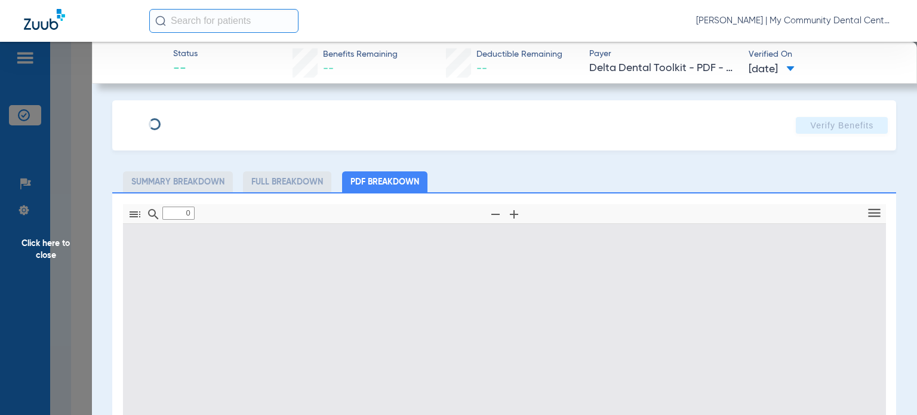
type input "1"
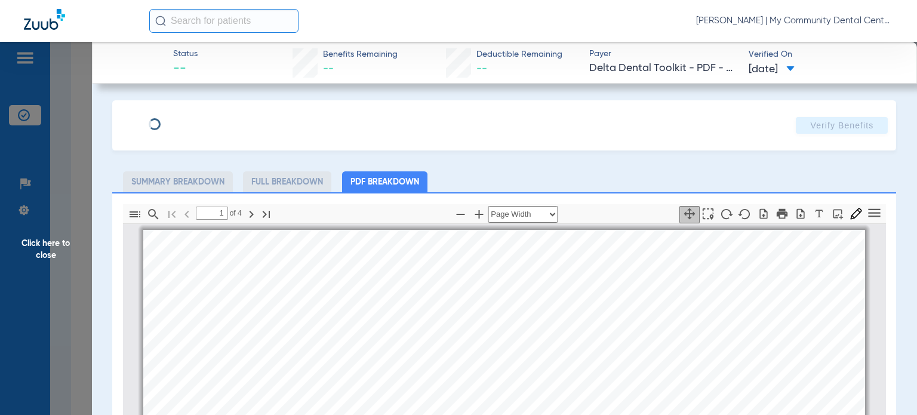
scroll to position [6, 0]
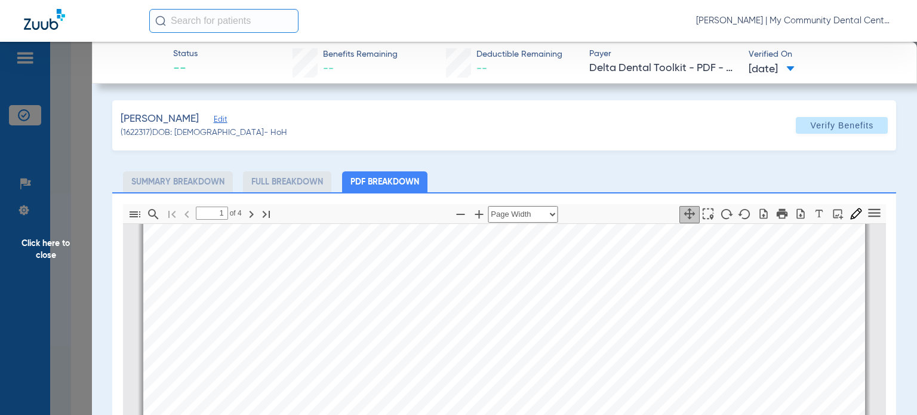
click at [53, 235] on span "Click here to close" at bounding box center [46, 249] width 92 height 415
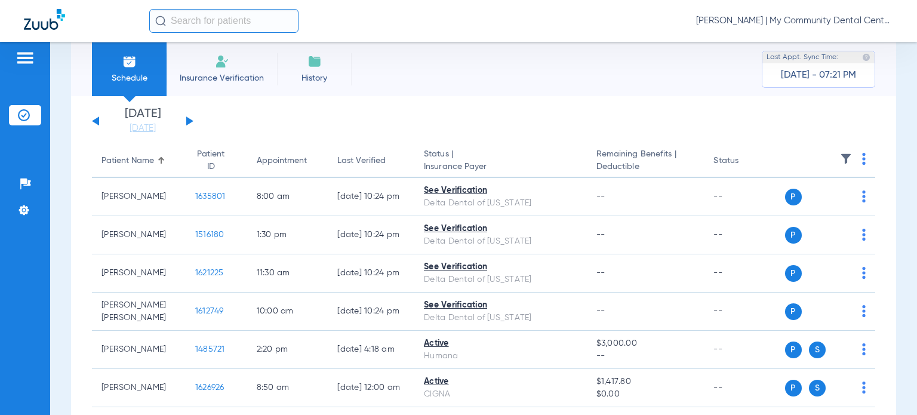
scroll to position [0, 0]
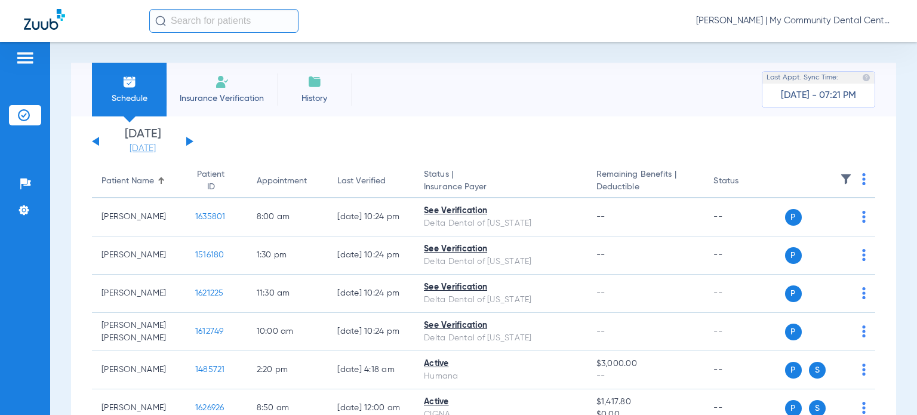
click at [140, 148] on link "[DATE]" at bounding box center [143, 149] width 72 height 12
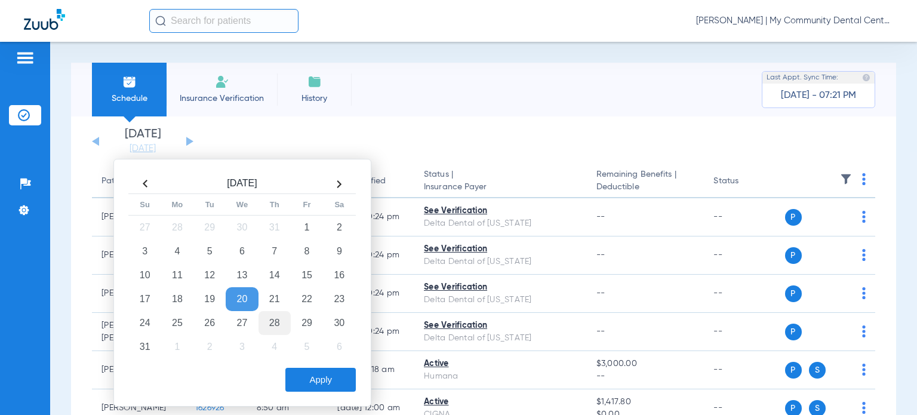
click at [279, 322] on td "28" at bounding box center [275, 323] width 32 height 24
click at [342, 368] on button "Apply" at bounding box center [320, 380] width 70 height 24
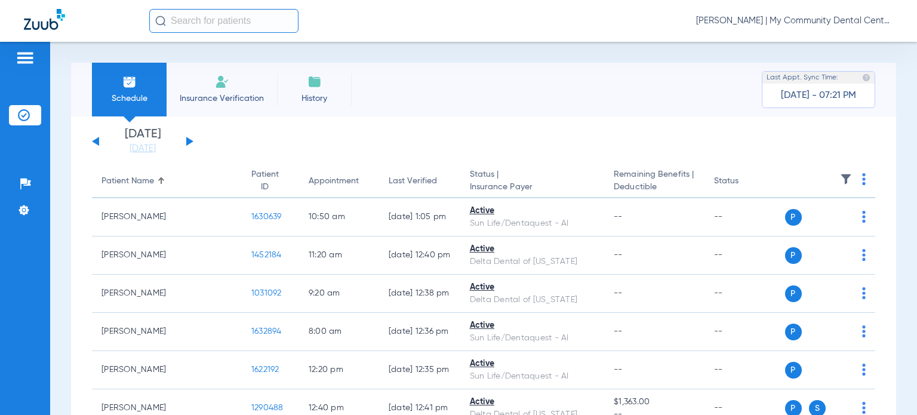
click at [188, 143] on button at bounding box center [189, 141] width 7 height 9
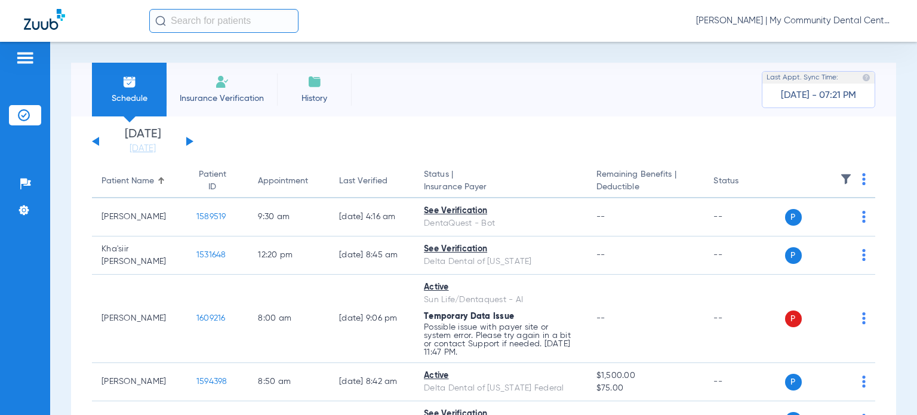
click at [862, 180] on img at bounding box center [864, 179] width 4 height 12
click at [810, 225] on span "Verify All" at bounding box center [811, 227] width 72 height 8
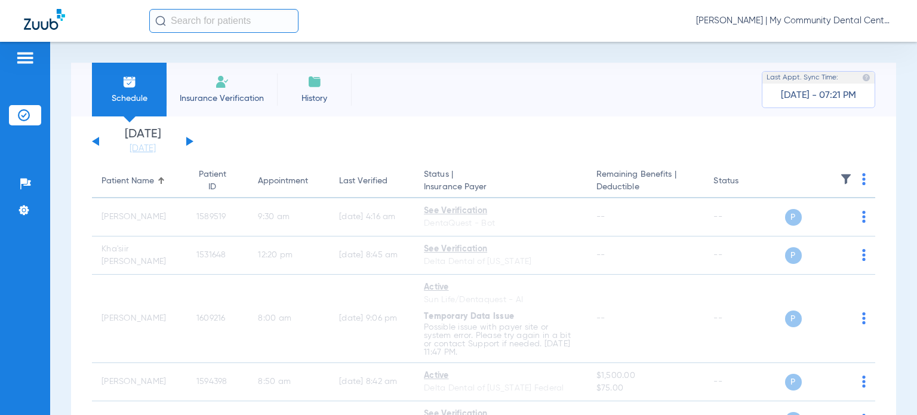
click at [98, 143] on button at bounding box center [95, 141] width 7 height 9
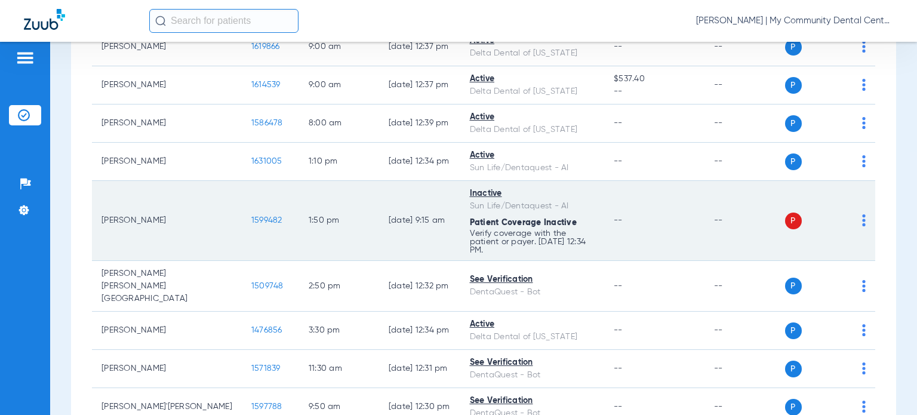
scroll to position [717, 0]
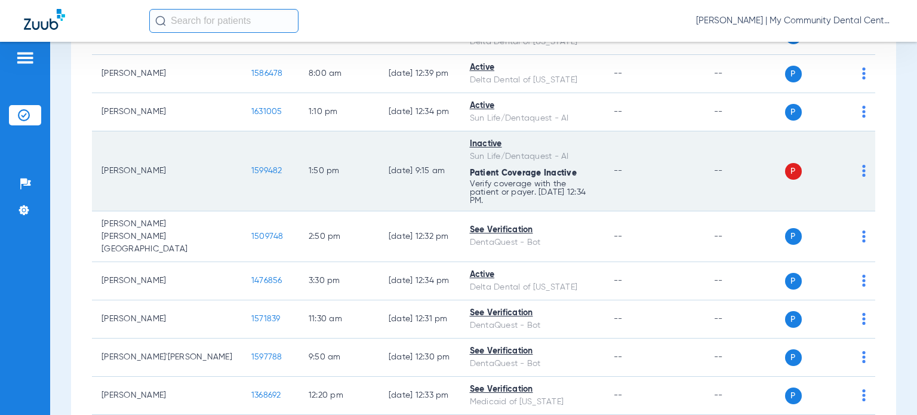
click at [853, 163] on div "P S" at bounding box center [825, 171] width 81 height 17
click at [862, 169] on img at bounding box center [864, 171] width 4 height 12
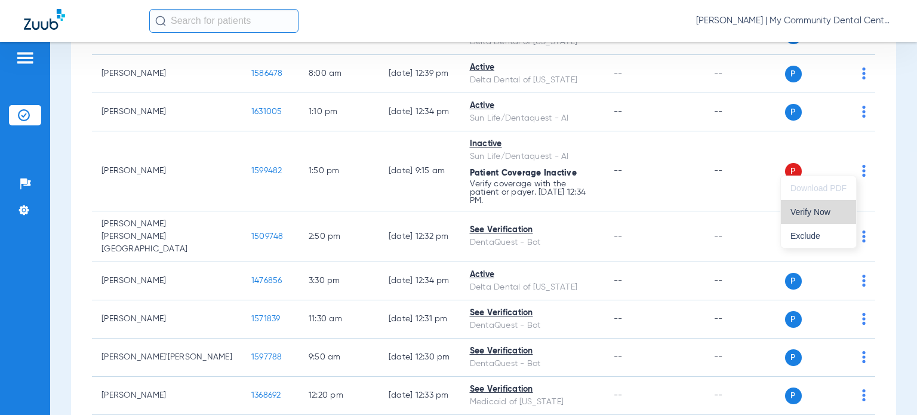
click at [816, 212] on span "Verify Now" at bounding box center [819, 212] width 56 height 8
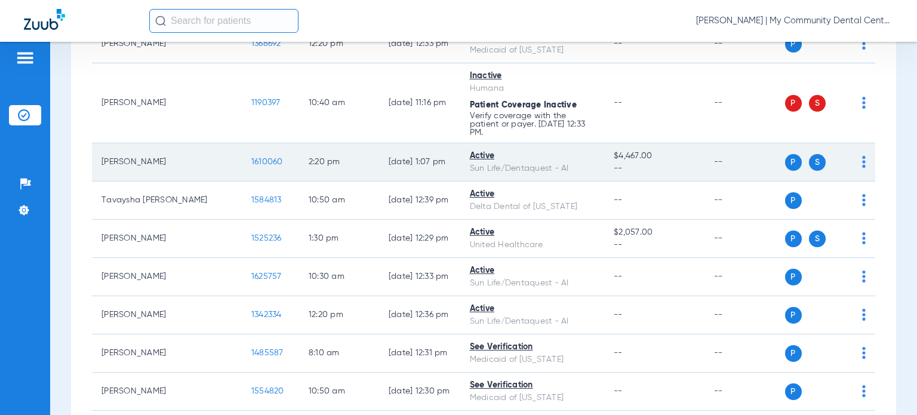
scroll to position [1075, 0]
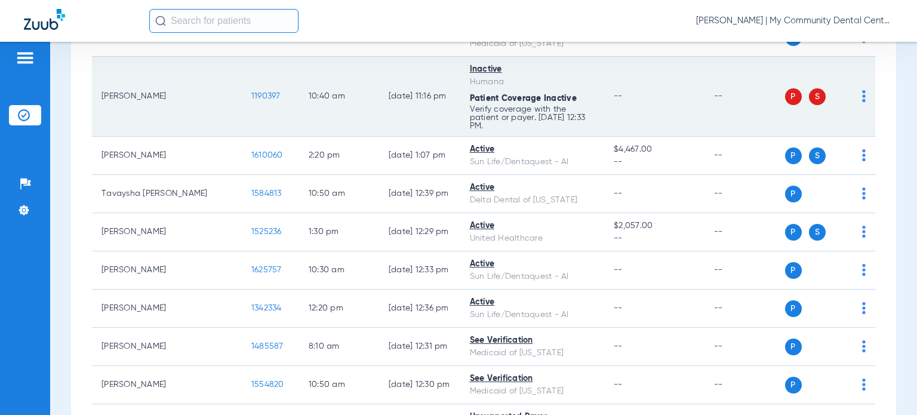
click at [862, 96] on span at bounding box center [864, 100] width 4 height 8
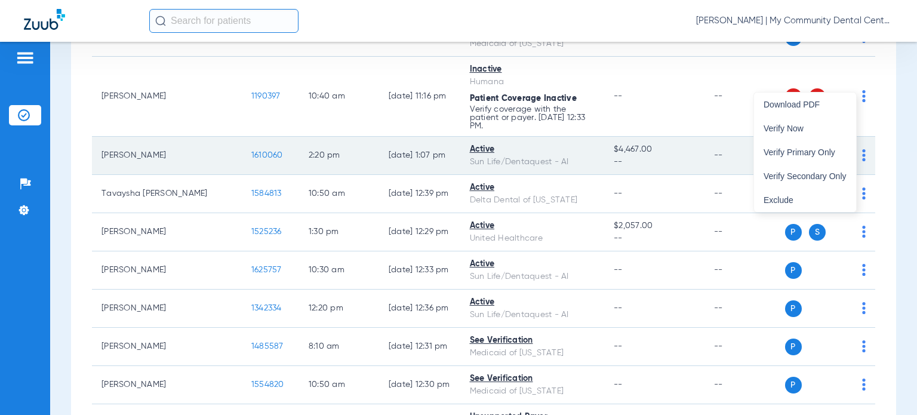
click at [813, 137] on button "Verify Now" at bounding box center [805, 128] width 102 height 24
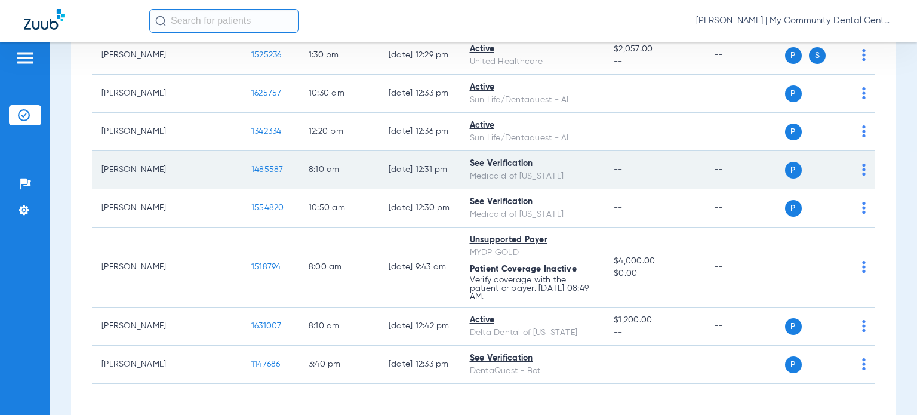
scroll to position [1280, 0]
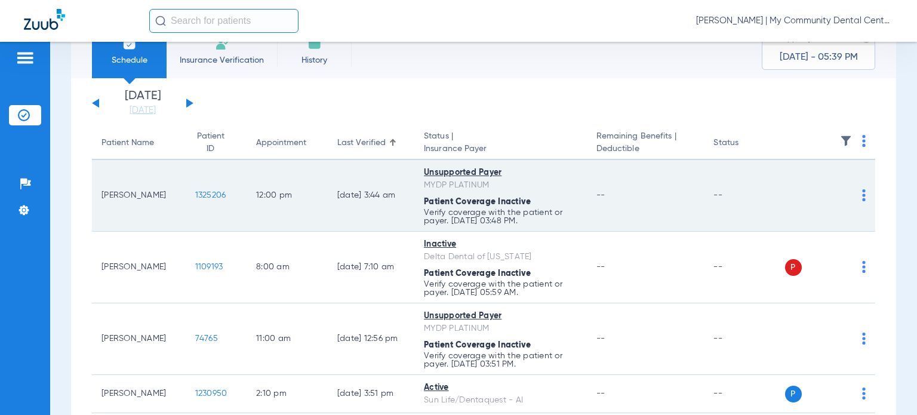
scroll to position [60, 0]
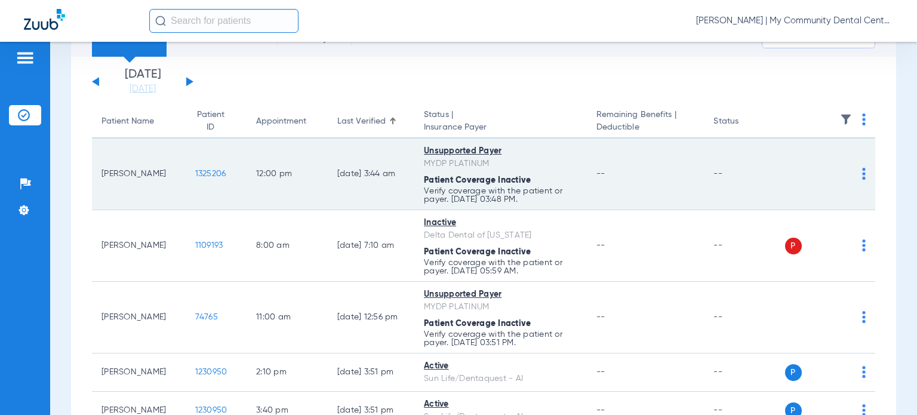
drag, startPoint x: 149, startPoint y: 173, endPoint x: 100, endPoint y: 173, distance: 48.4
click at [100, 173] on td "Tina Hinkle" at bounding box center [139, 175] width 94 height 72
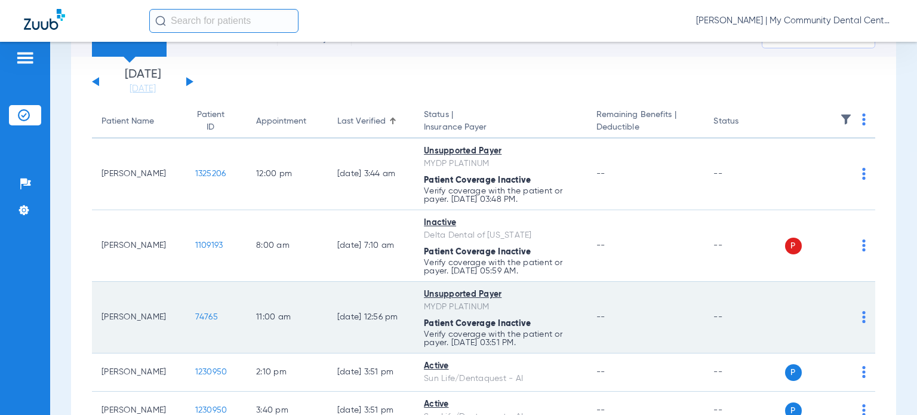
copy td "Tina Hinkle"
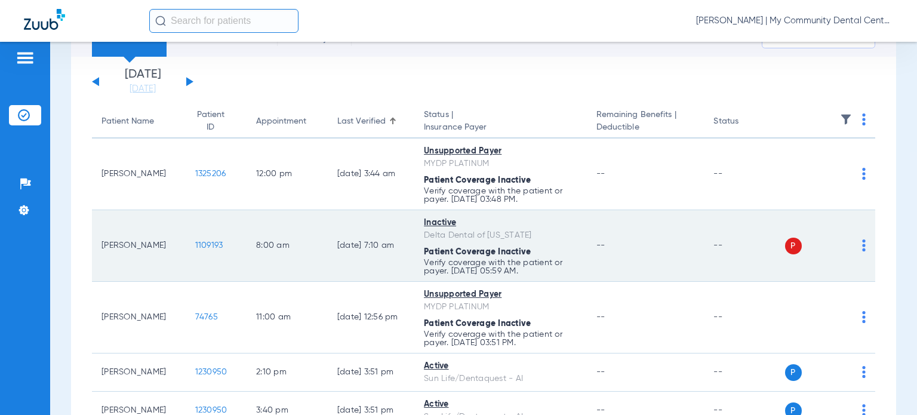
click at [523, 235] on div "Delta Dental of [US_STATE]" at bounding box center [500, 235] width 153 height 13
drag, startPoint x: 165, startPoint y: 245, endPoint x: 100, endPoint y: 243, distance: 65.1
click at [100, 243] on td "Cindy Derrick" at bounding box center [139, 246] width 94 height 72
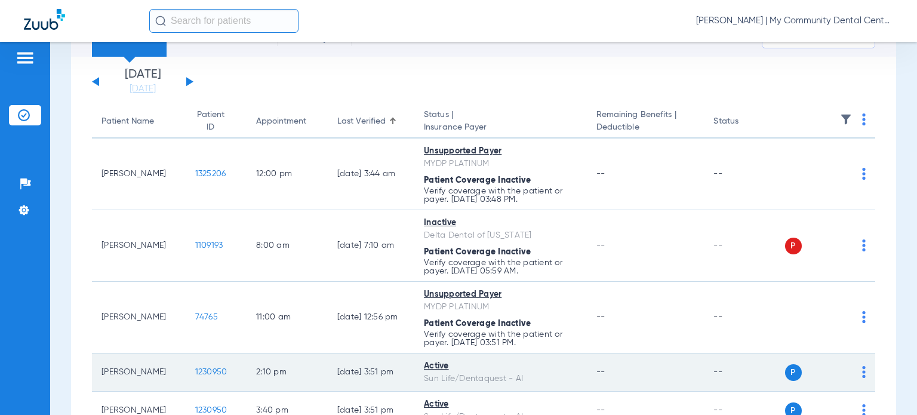
copy td "Cindy Derrick"
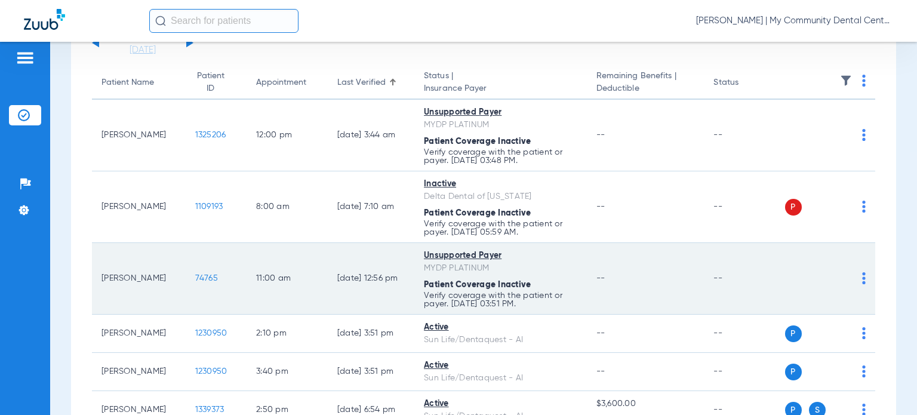
scroll to position [179, 0]
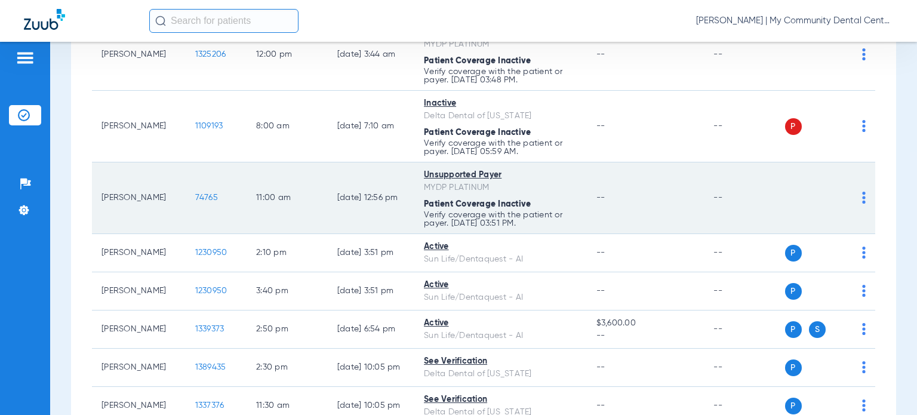
drag, startPoint x: 146, startPoint y: 203, endPoint x: 97, endPoint y: 186, distance: 51.7
click at [97, 186] on td "Savannah Signorelli" at bounding box center [139, 198] width 94 height 72
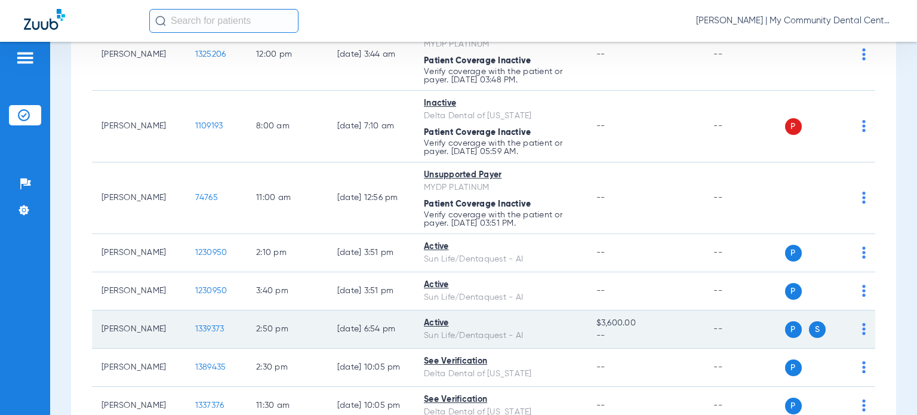
copy td "Savannah Signorelli"
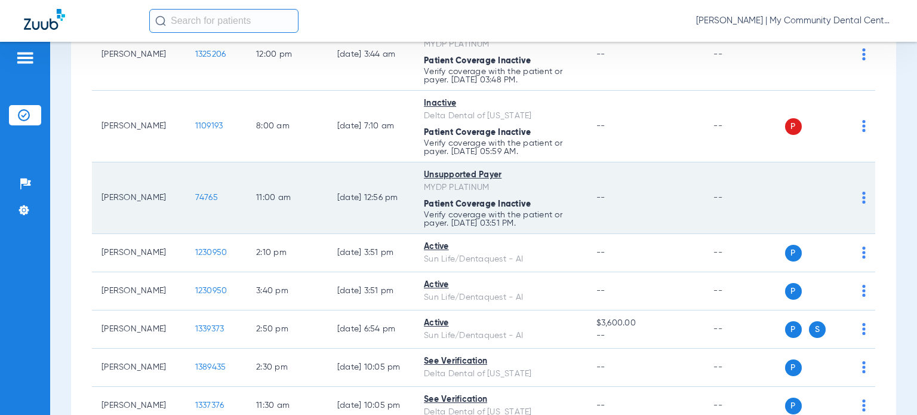
click at [552, 201] on div "Patient Coverage Inactive" at bounding box center [500, 204] width 153 height 13
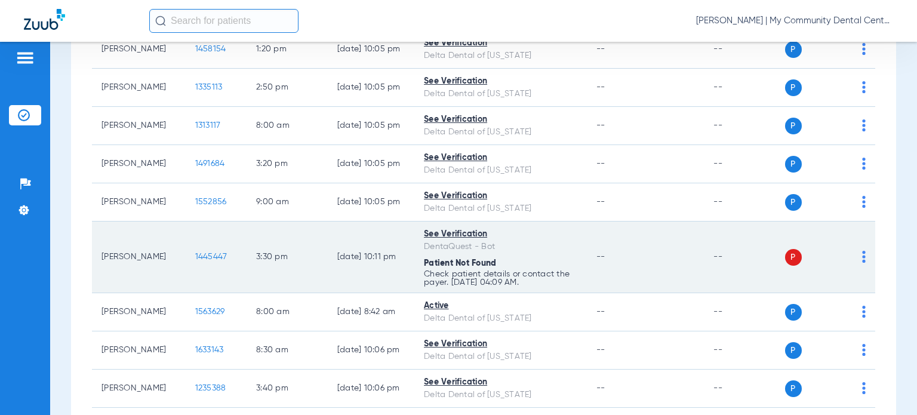
scroll to position [1015, 0]
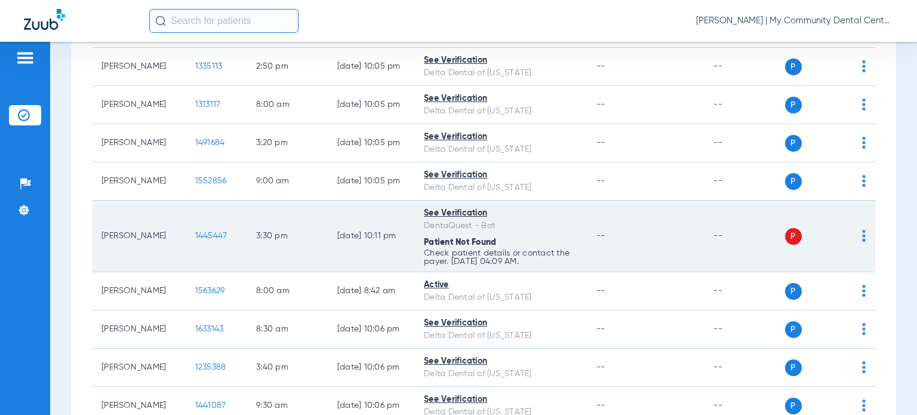
drag, startPoint x: 155, startPoint y: 235, endPoint x: 102, endPoint y: 232, distance: 53.3
click at [102, 232] on td "Carley Birgel" at bounding box center [139, 237] width 94 height 72
copy td "Carley Birgel"
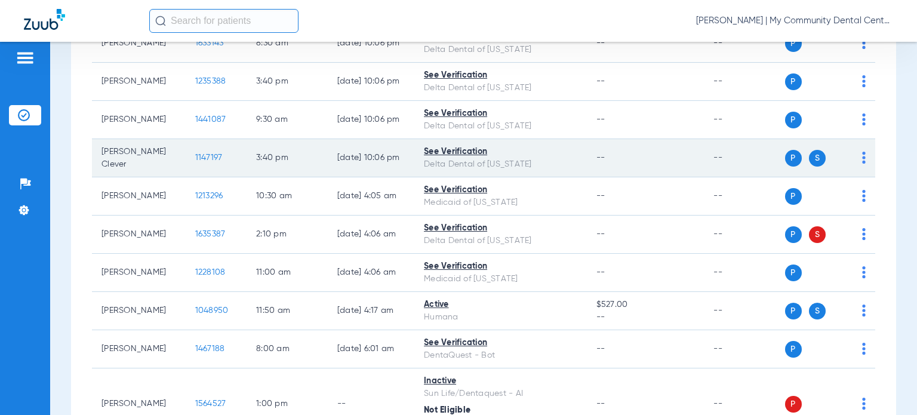
scroll to position [1314, 0]
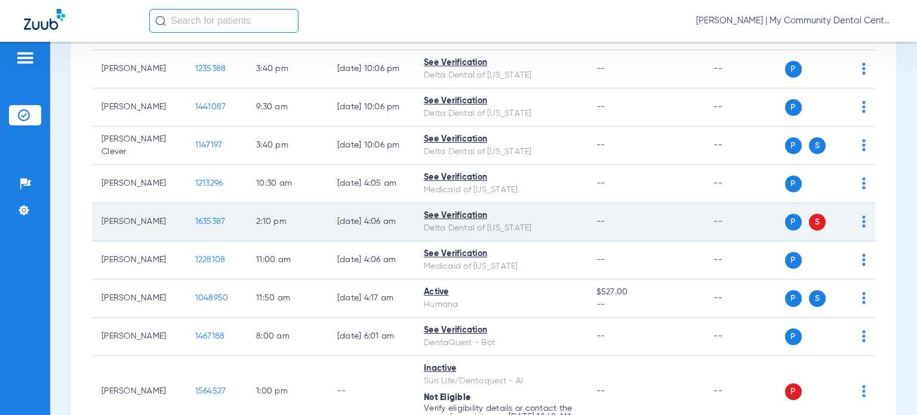
drag, startPoint x: 148, startPoint y: 219, endPoint x: 95, endPoint y: 217, distance: 53.2
click at [95, 217] on td "Mary Martin" at bounding box center [139, 222] width 94 height 38
copy td "Mary Martin"
click at [210, 219] on span "1635387" at bounding box center [210, 221] width 30 height 8
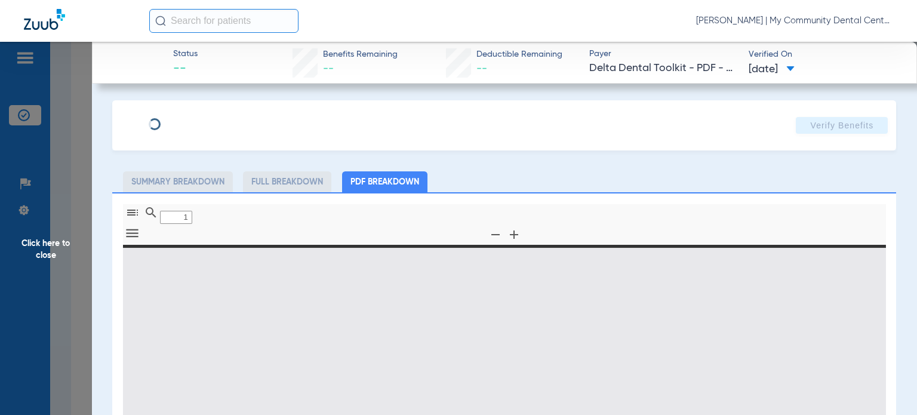
type input "0"
select select "page-width"
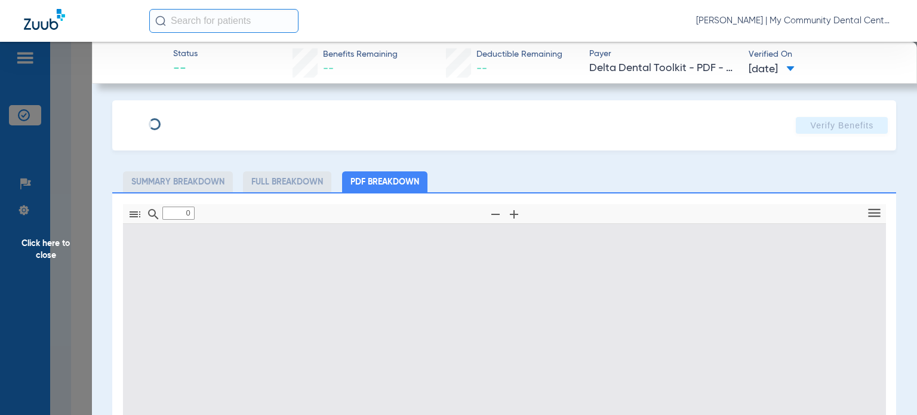
type input "1"
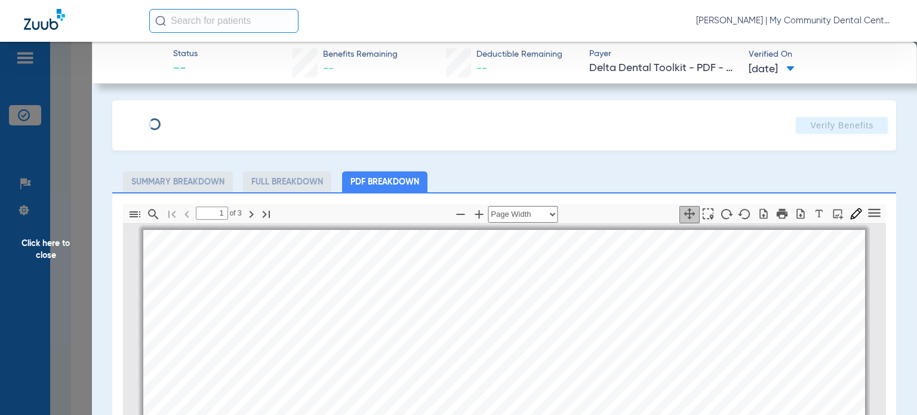
scroll to position [6, 0]
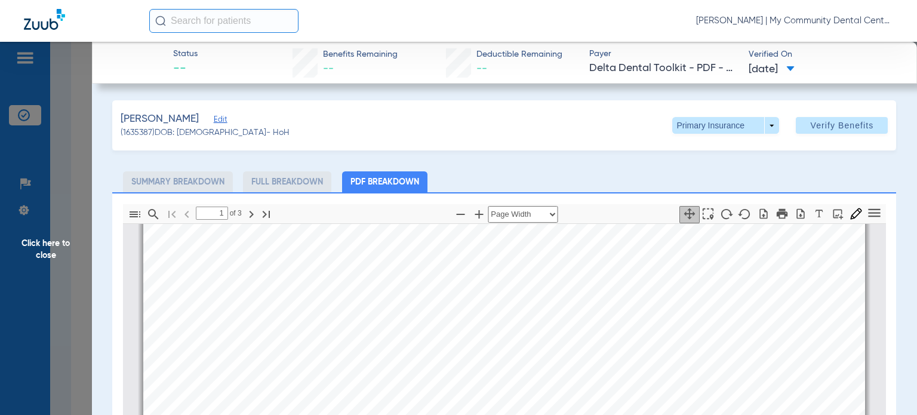
click at [57, 242] on span "Click here to close" at bounding box center [46, 249] width 92 height 415
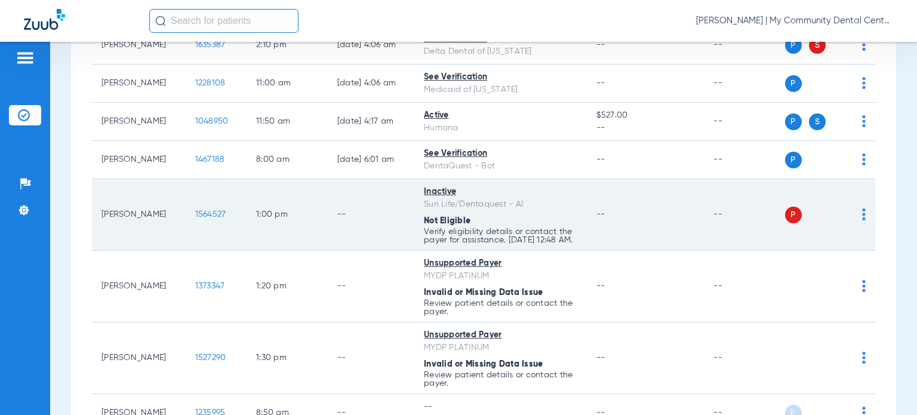
scroll to position [1493, 0]
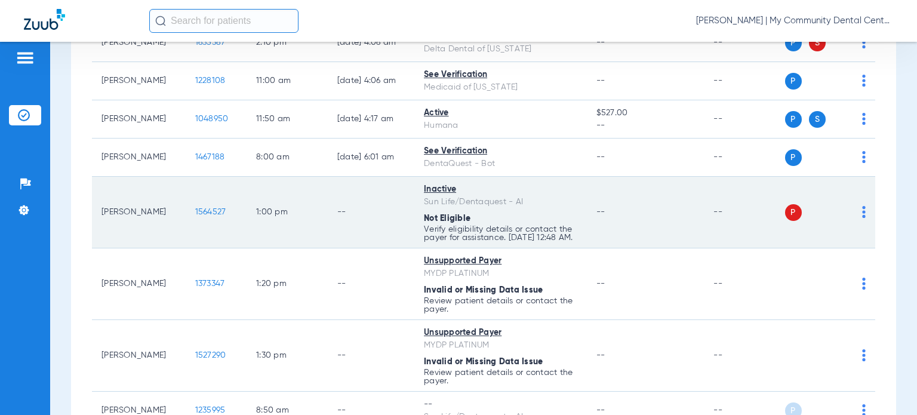
drag, startPoint x: 153, startPoint y: 212, endPoint x: 106, endPoint y: 207, distance: 48.1
click at [106, 207] on td "Aaron Cosgrove" at bounding box center [139, 213] width 94 height 72
drag, startPoint x: 141, startPoint y: 221, endPoint x: 91, endPoint y: 186, distance: 60.8
click at [92, 186] on td "Aaron Cosgrove" at bounding box center [139, 213] width 94 height 72
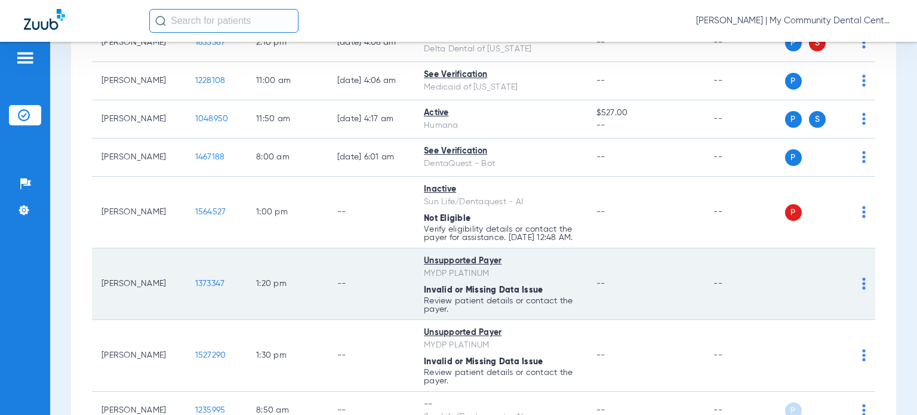
copy td "Aaron Cosgrove"
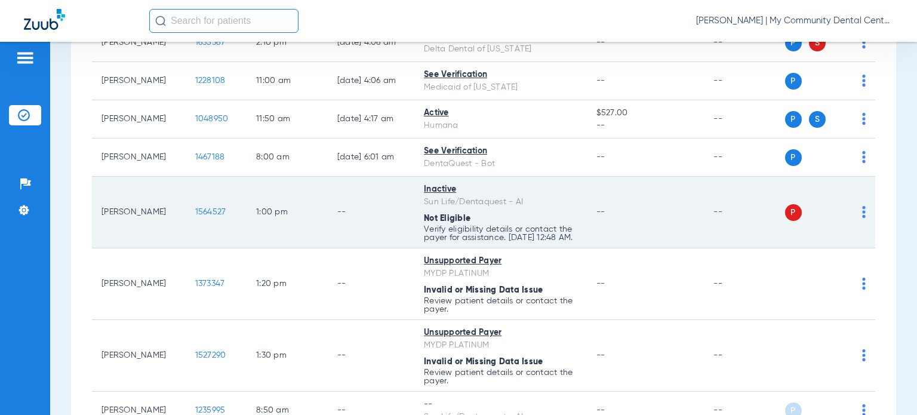
scroll to position [1553, 0]
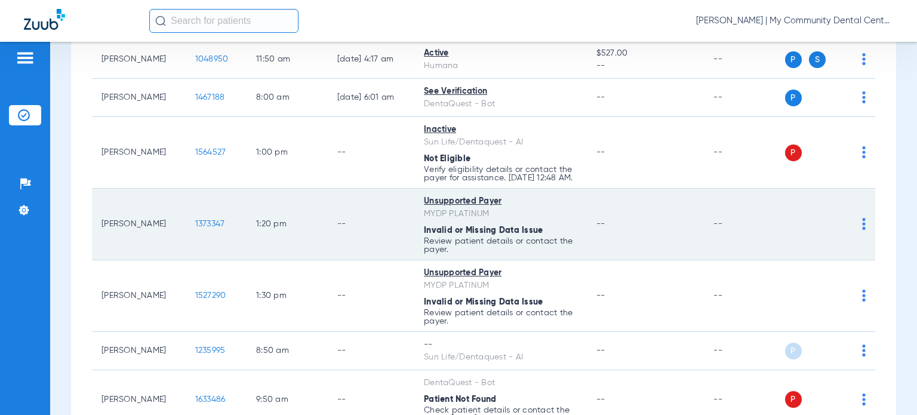
drag, startPoint x: 144, startPoint y: 232, endPoint x: 102, endPoint y: 218, distance: 44.6
click at [102, 218] on td "Marybeth Graber" at bounding box center [139, 225] width 94 height 72
copy td "Marybeth Graber"
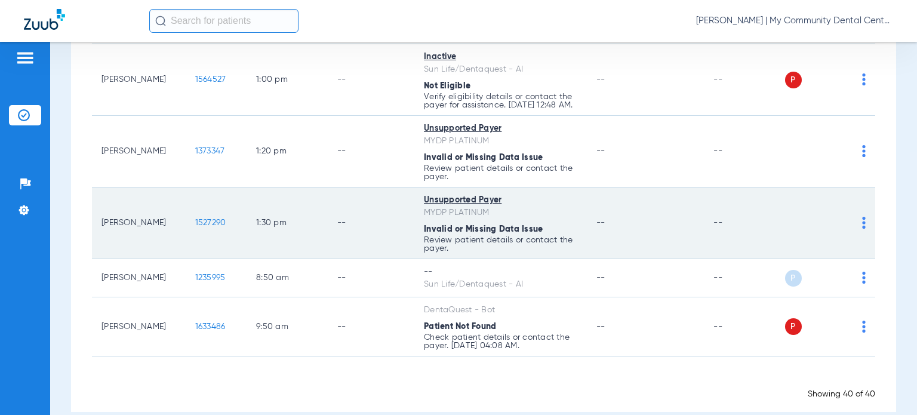
scroll to position [1646, 0]
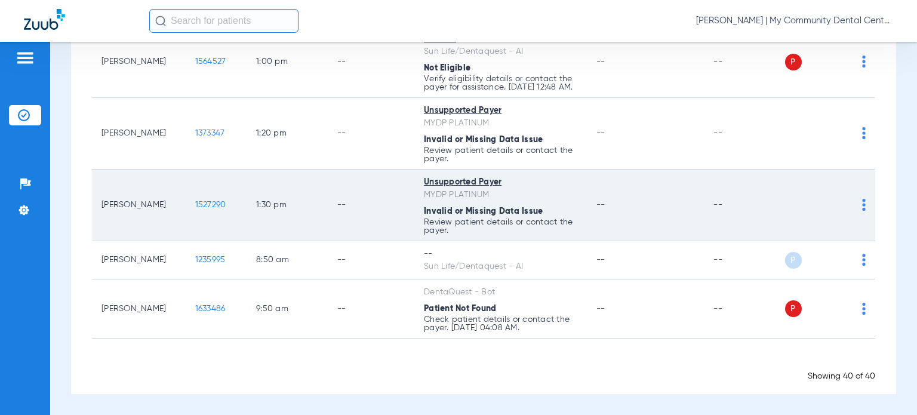
click at [598, 211] on td "--" at bounding box center [646, 206] width 118 height 72
drag, startPoint x: 160, startPoint y: 207, endPoint x: 100, endPoint y: 205, distance: 59.7
click at [100, 205] on td "Bettylu Warner" at bounding box center [139, 206] width 94 height 72
copy td "Bettylu Warner"
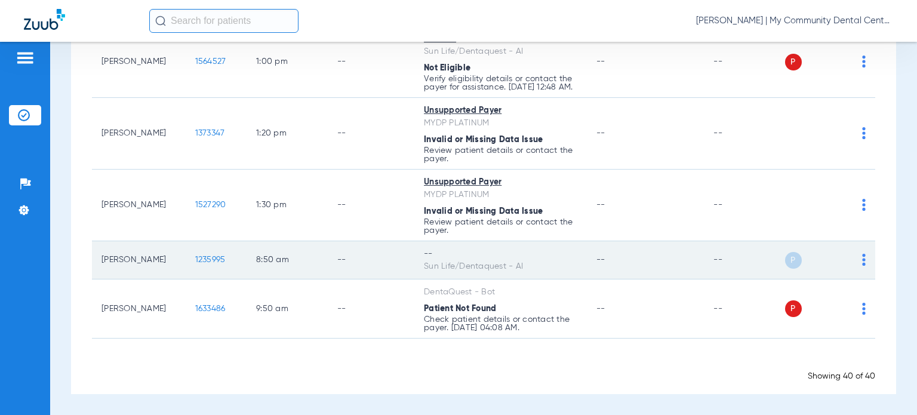
click at [573, 265] on td "-- Sun Life/Dentaquest - AI" at bounding box center [500, 260] width 173 height 38
drag, startPoint x: 155, startPoint y: 262, endPoint x: 98, endPoint y: 265, distance: 56.8
click at [98, 265] on td "Bobbie Smith" at bounding box center [139, 260] width 94 height 38
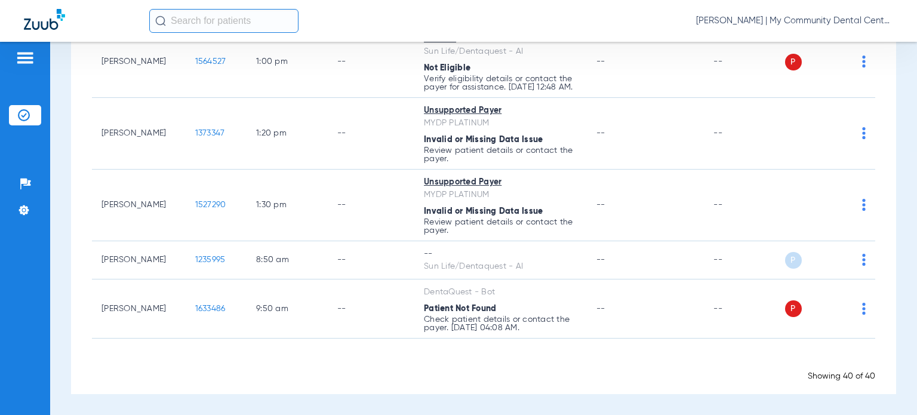
copy td "Bobbie Smith"
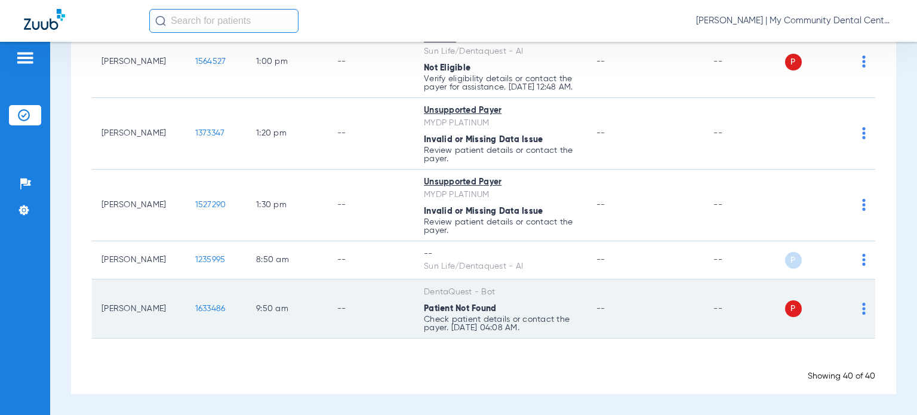
drag, startPoint x: 137, startPoint y: 317, endPoint x: 96, endPoint y: 297, distance: 45.7
click at [96, 297] on td "Elizabeth Cassidy" at bounding box center [139, 308] width 94 height 59
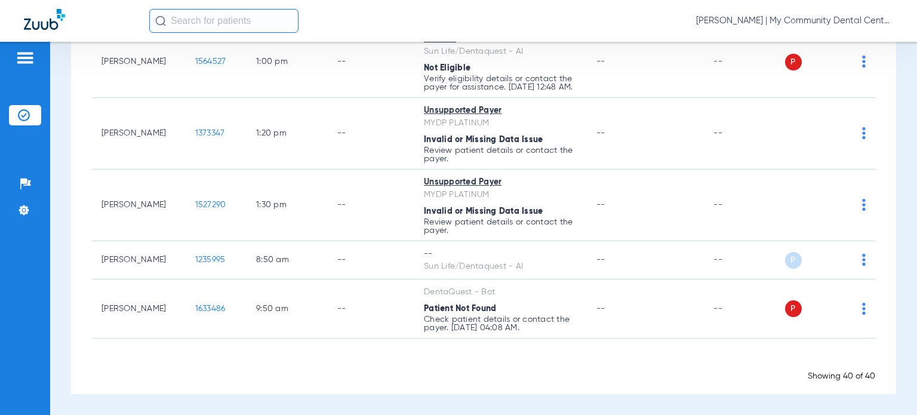
copy td "Elizabeth Cassidy"
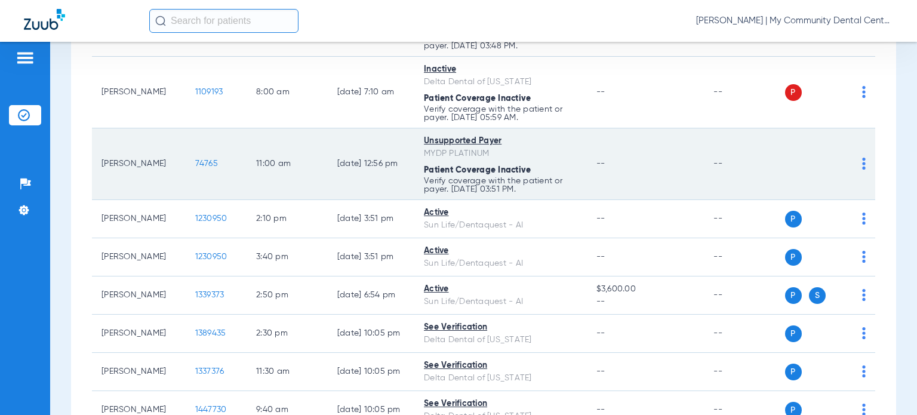
scroll to position [0, 0]
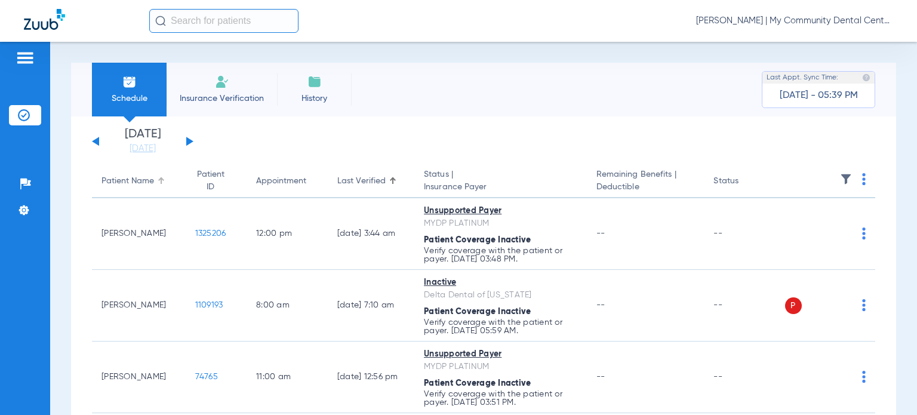
click at [125, 185] on div "Patient Name" at bounding box center [128, 181] width 53 height 13
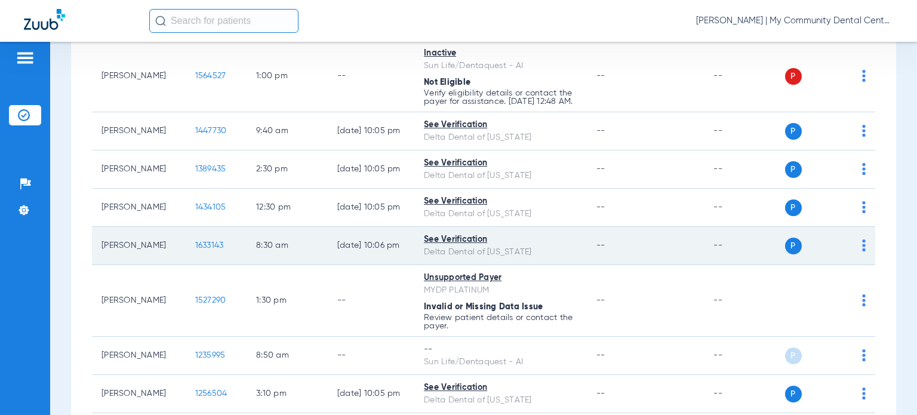
scroll to position [179, 0]
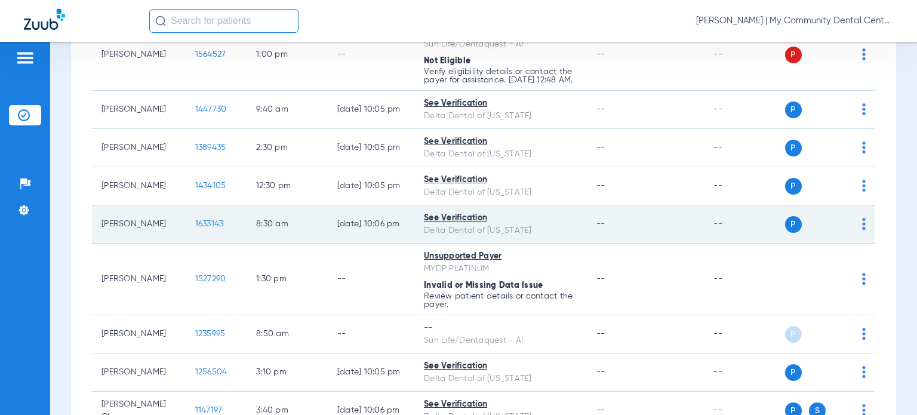
click at [195, 228] on span "1633143" at bounding box center [209, 224] width 29 height 8
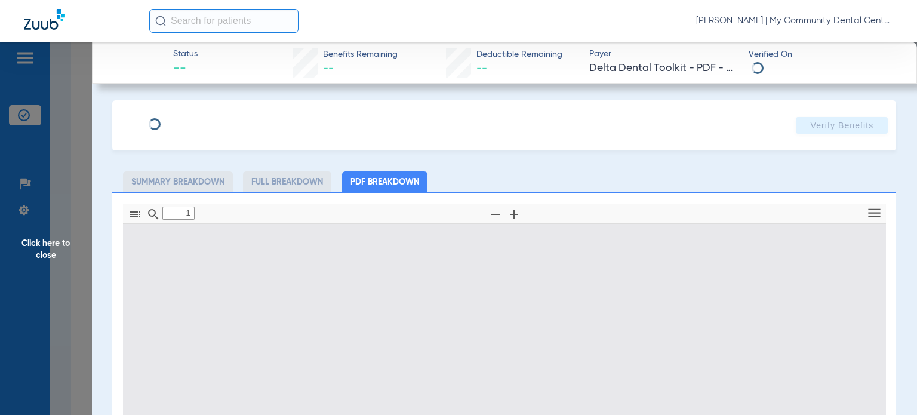
type input "0"
select select "page-width"
type input "1"
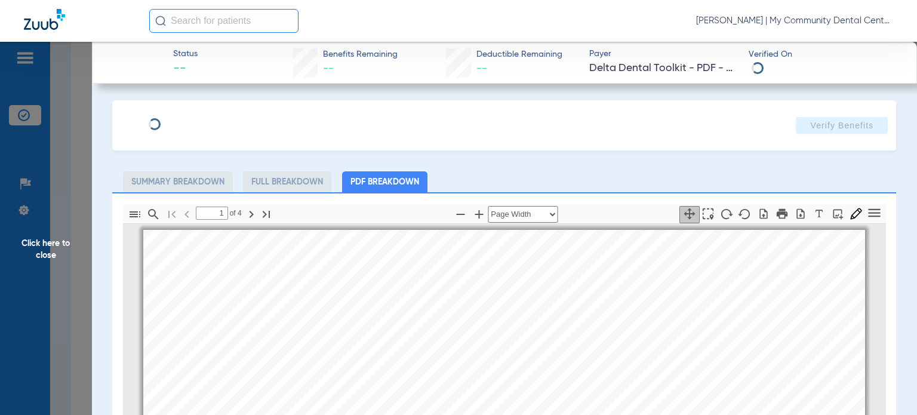
scroll to position [6, 0]
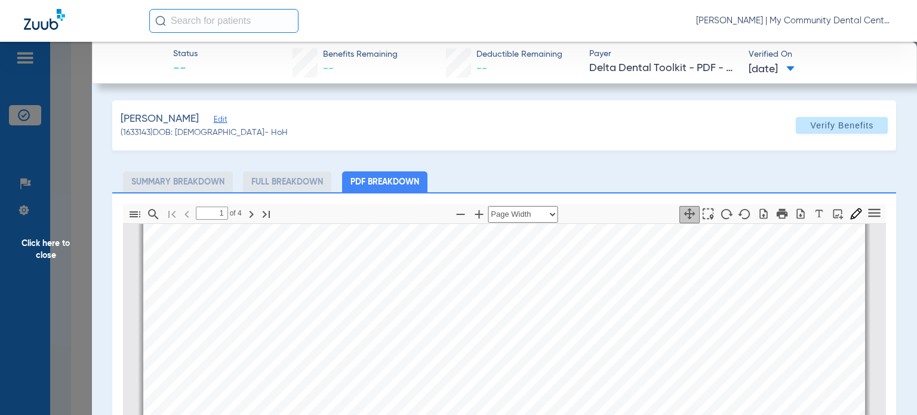
click at [538, 165] on div "Thomas, Audrey Edit (1633143) DOB: 04/11/1967 - HoH Verify Benefits Subscriber …" at bounding box center [504, 364] width 784 height 529
click at [72, 234] on span "Click here to close" at bounding box center [46, 249] width 92 height 415
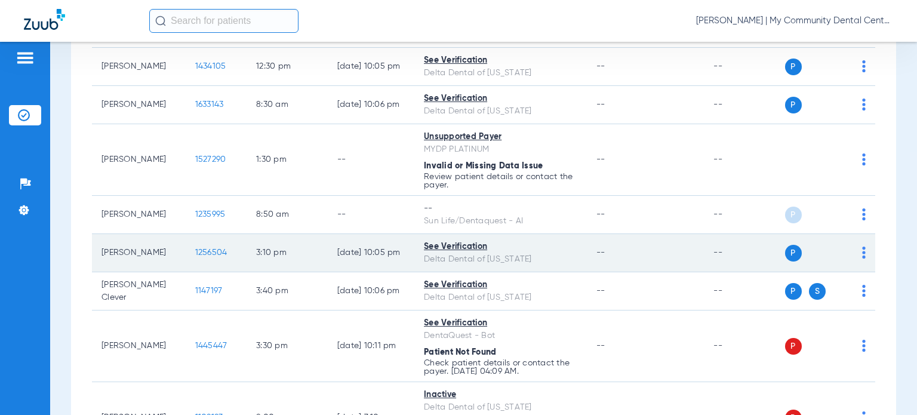
scroll to position [358, 0]
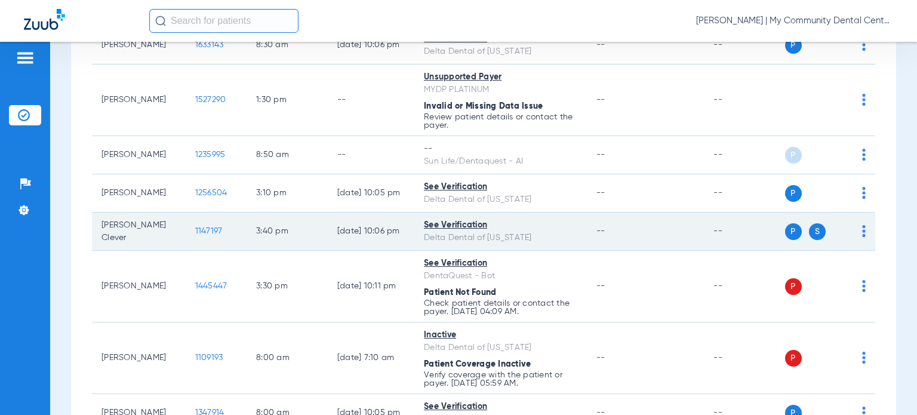
click at [196, 235] on span "1147197" at bounding box center [208, 231] width 27 height 8
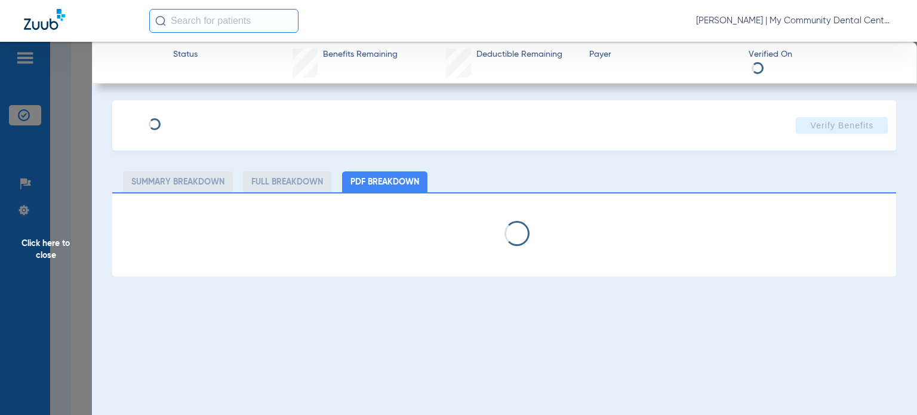
select select "page-width"
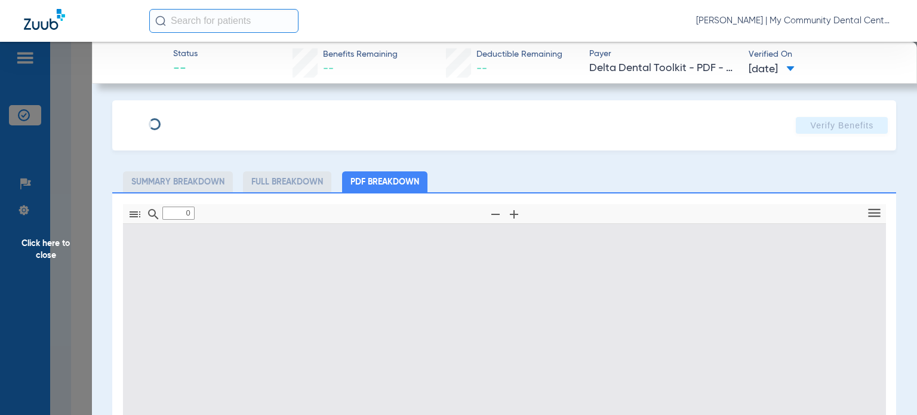
type input "1"
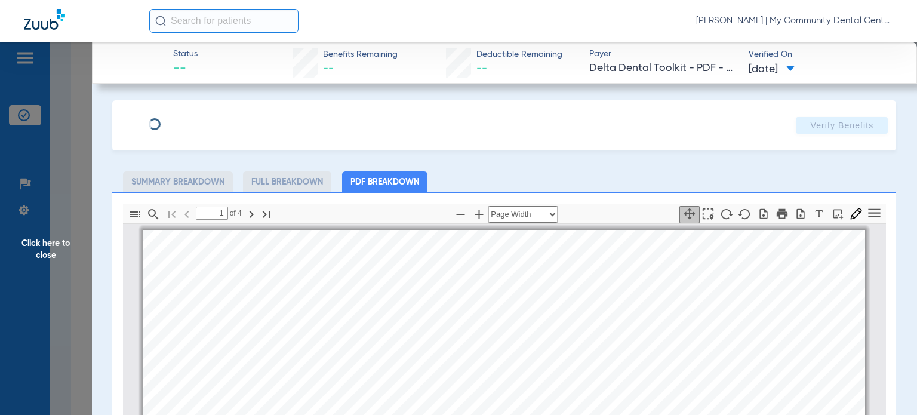
scroll to position [6, 0]
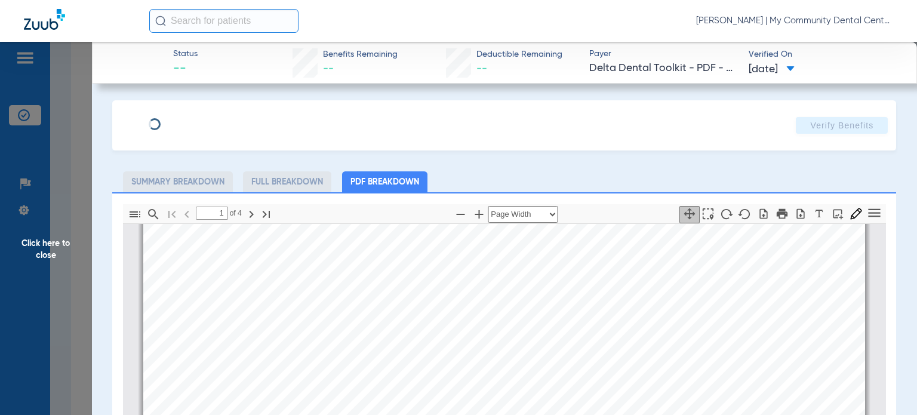
click at [526, 164] on div "Verify Benefits Subscriber Information First name Last name DOB mm / dd / yyyy …" at bounding box center [504, 364] width 784 height 529
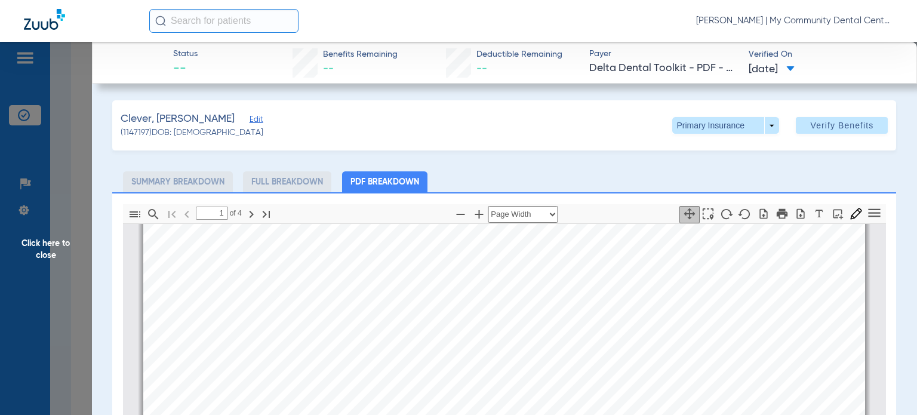
click at [45, 250] on span "Click here to close" at bounding box center [46, 249] width 92 height 415
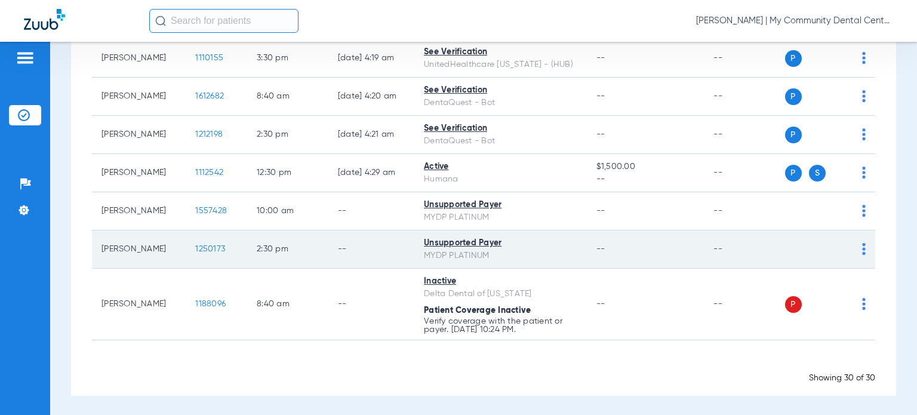
scroll to position [1048, 0]
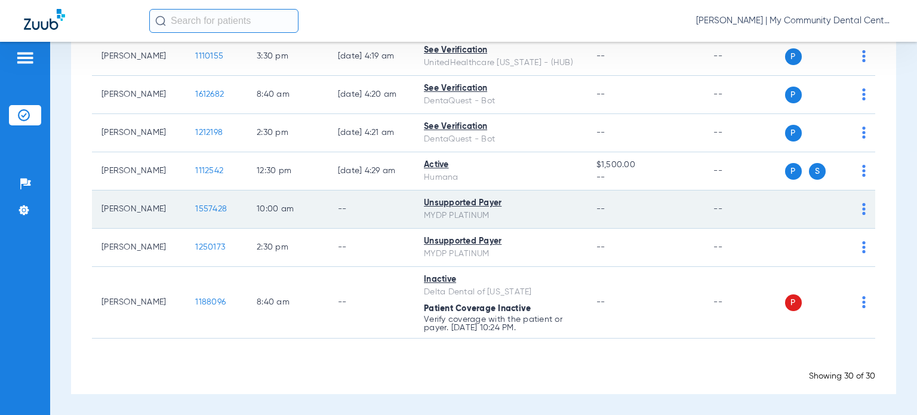
drag, startPoint x: 161, startPoint y: 215, endPoint x: 100, endPoint y: 212, distance: 61.0
click at [100, 212] on td "[PERSON_NAME]" at bounding box center [139, 210] width 94 height 38
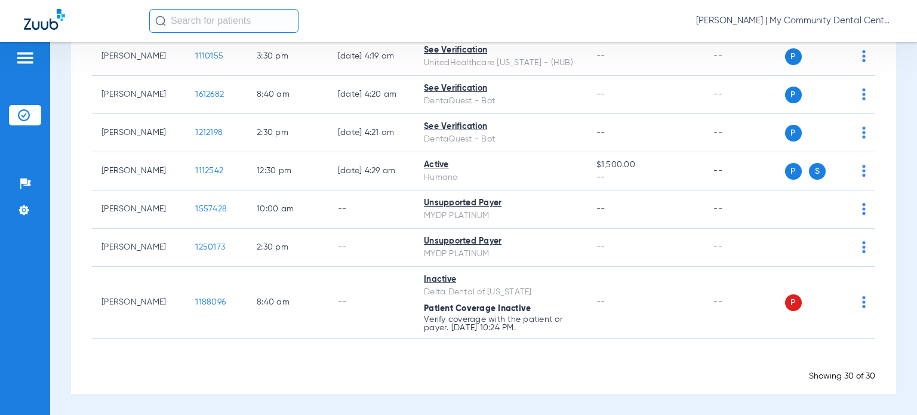
copy td "[PERSON_NAME]"
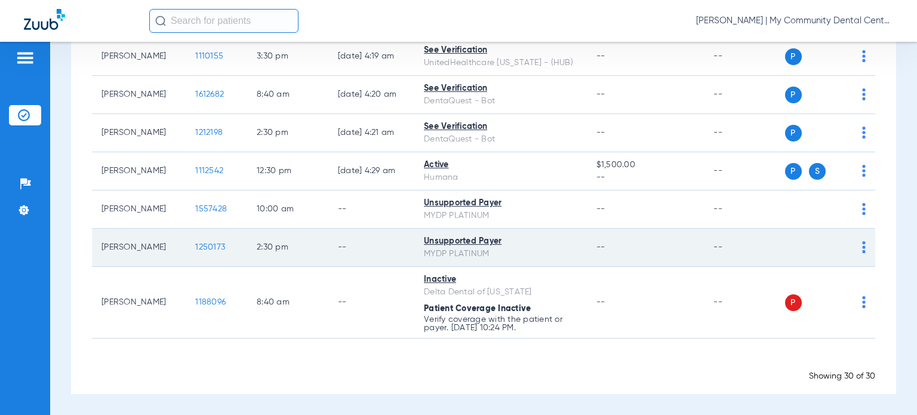
click at [587, 256] on td "--" at bounding box center [646, 248] width 118 height 38
drag, startPoint x: 143, startPoint y: 257, endPoint x: 93, endPoint y: 238, distance: 53.7
click at [93, 238] on td "[PERSON_NAME]" at bounding box center [139, 248] width 94 height 38
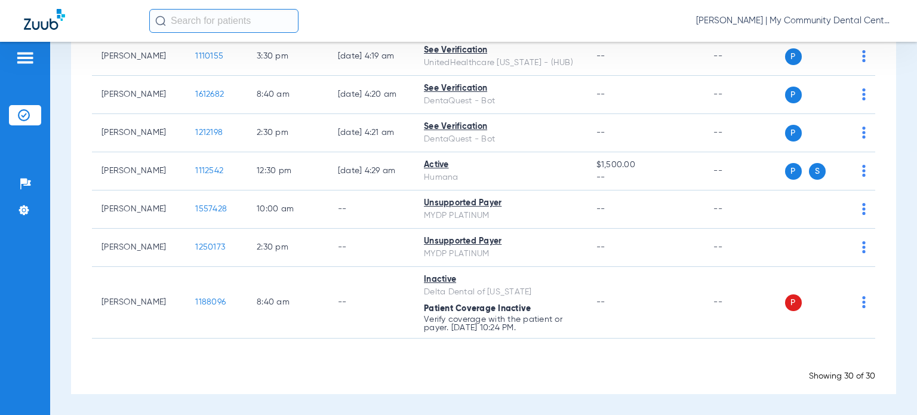
copy td "[PERSON_NAME]"
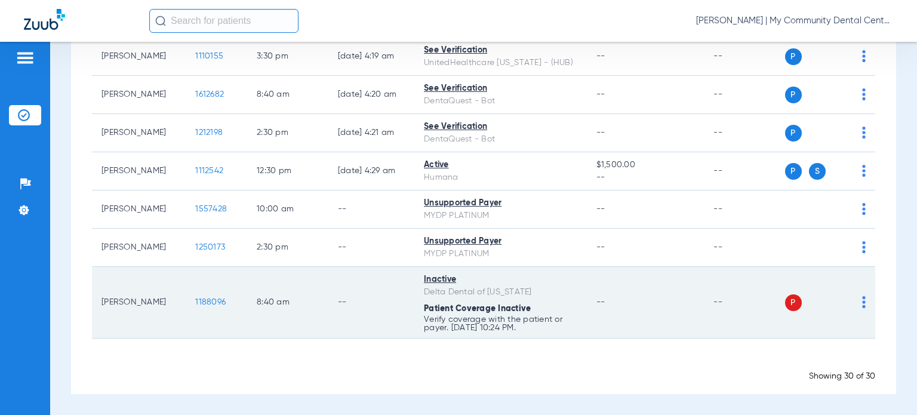
click at [526, 292] on div "Delta Dental of [US_STATE]" at bounding box center [500, 292] width 153 height 13
drag, startPoint x: 163, startPoint y: 302, endPoint x: 96, endPoint y: 295, distance: 67.8
click at [96, 295] on td "[PERSON_NAME]" at bounding box center [139, 303] width 94 height 72
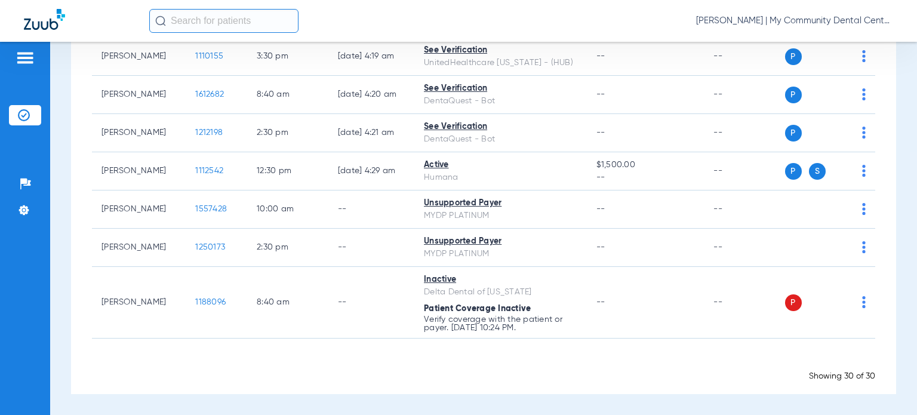
copy td "[PERSON_NAME]"
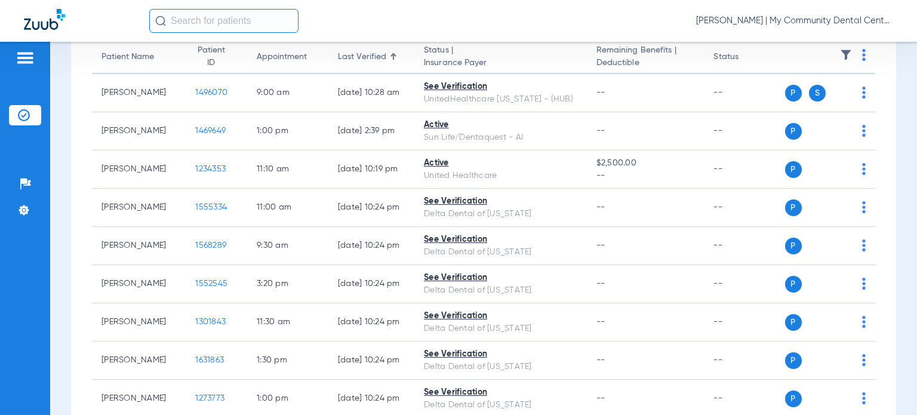
scroll to position [0, 0]
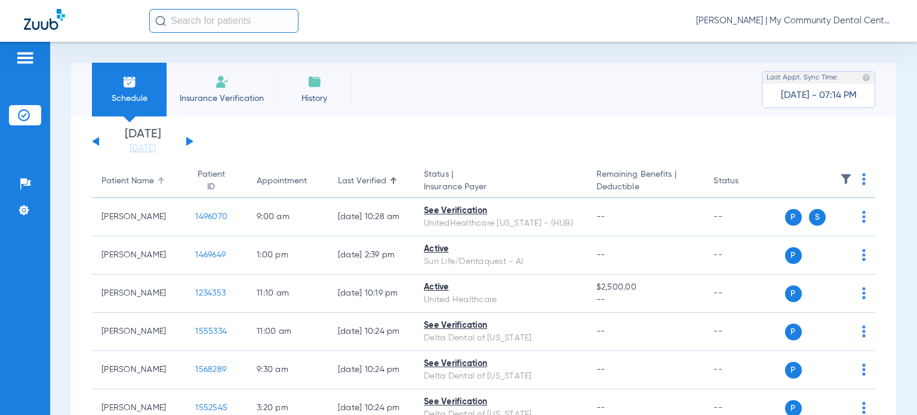
click at [145, 175] on div "Patient Name" at bounding box center [128, 181] width 53 height 13
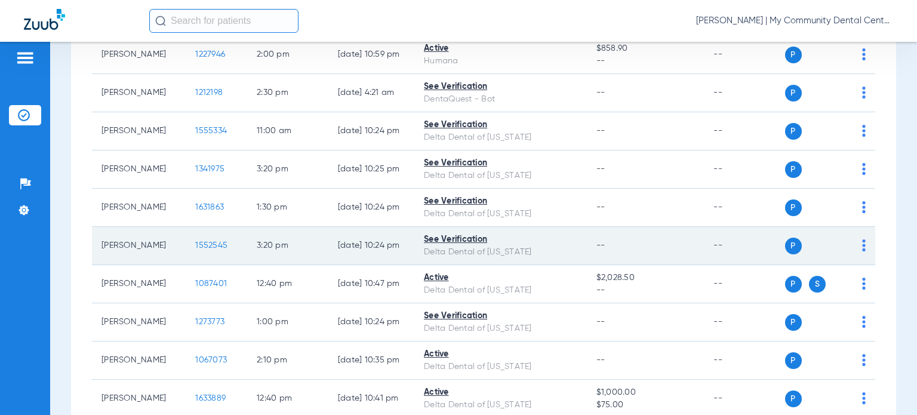
scroll to position [299, 0]
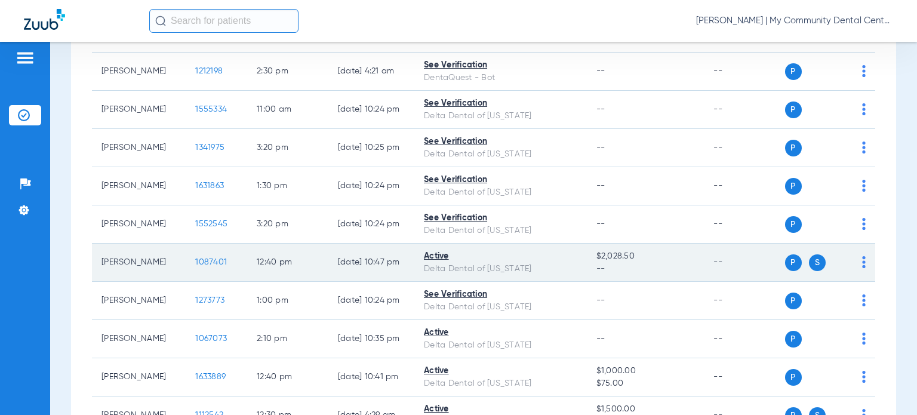
click at [195, 258] on span "1087401" at bounding box center [211, 262] width 32 height 8
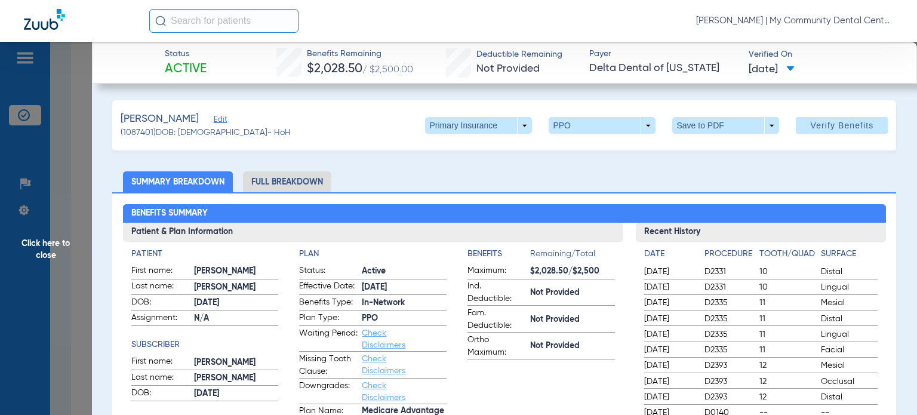
drag, startPoint x: 601, startPoint y: 392, endPoint x: 554, endPoint y: 343, distance: 68.4
click at [601, 392] on app-benefits-information "Benefits Remaining/Total Maximum: $2,028.50/$2,500 Ind. Deductible: Not Provide…" at bounding box center [542, 339] width 148 height 183
click at [296, 182] on li "Full Breakdown" at bounding box center [287, 181] width 88 height 21
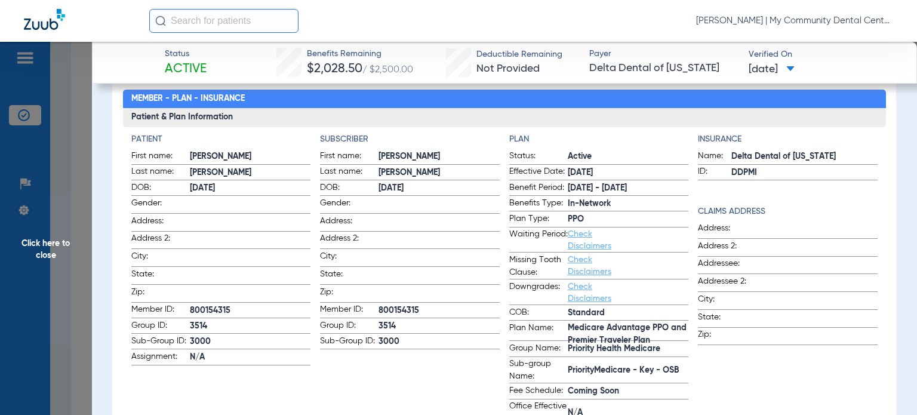
scroll to position [119, 0]
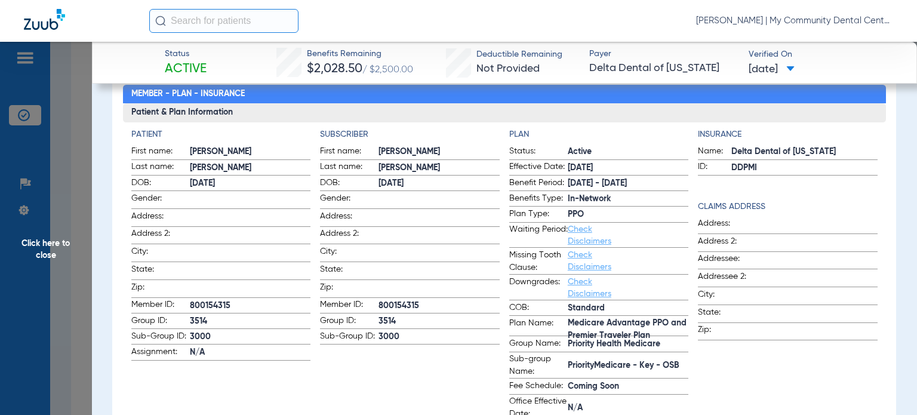
click at [52, 251] on span "Click here to close" at bounding box center [46, 249] width 92 height 415
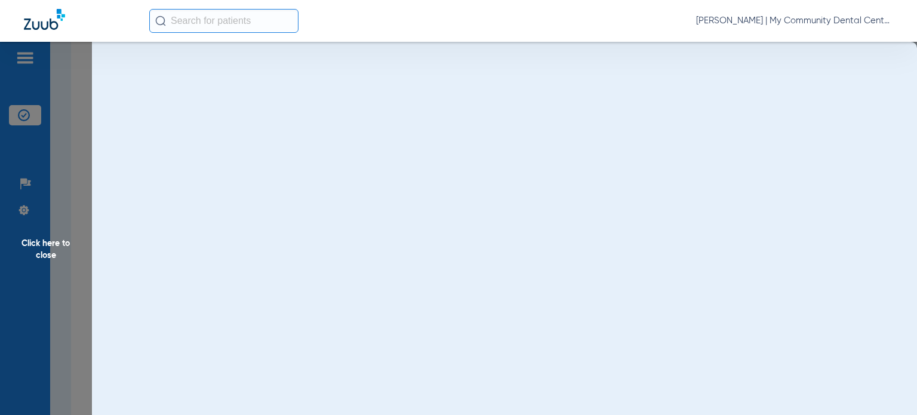
scroll to position [0, 0]
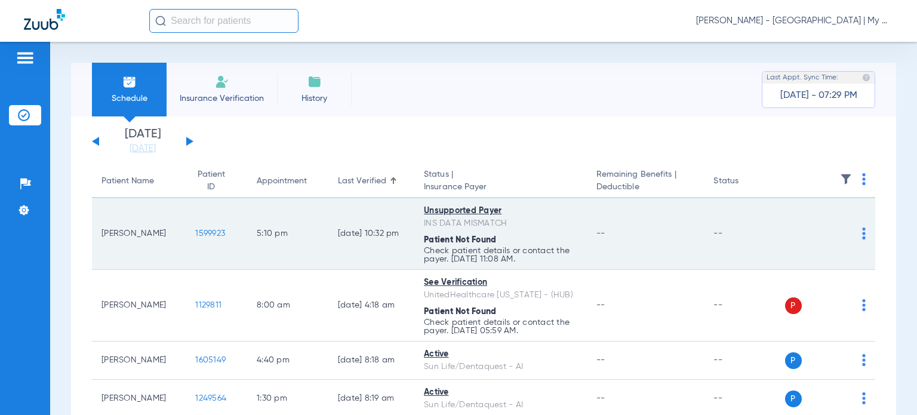
scroll to position [60, 0]
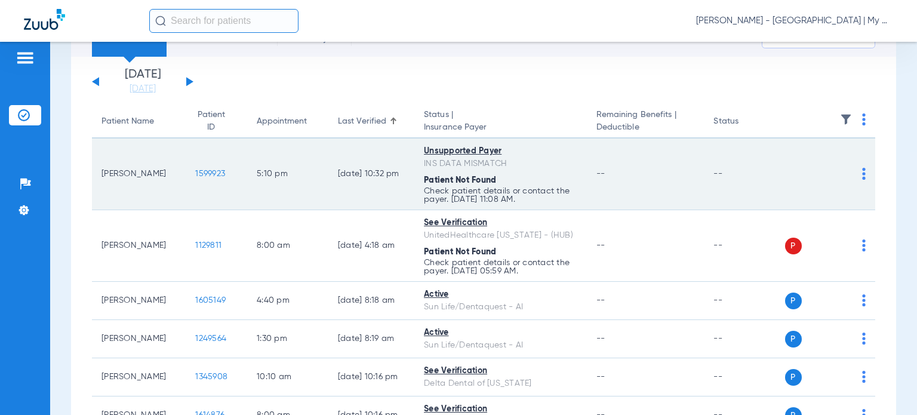
drag, startPoint x: 139, startPoint y: 179, endPoint x: 100, endPoint y: 168, distance: 39.5
click at [100, 168] on td "[PERSON_NAME]" at bounding box center [139, 175] width 94 height 72
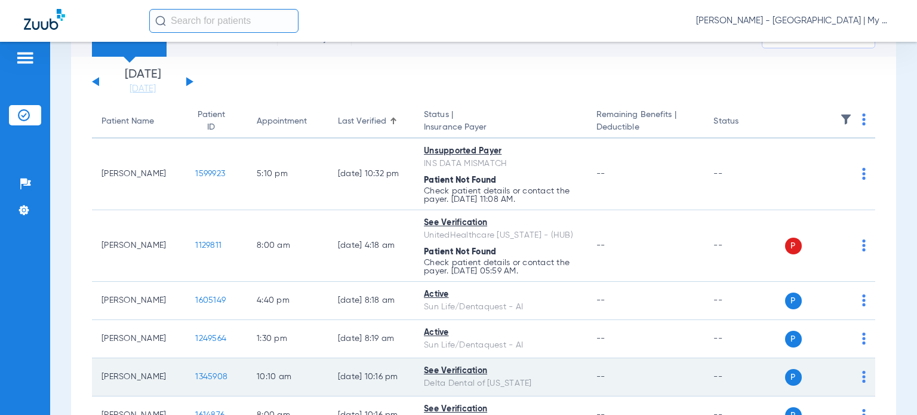
copy td "[PERSON_NAME]"
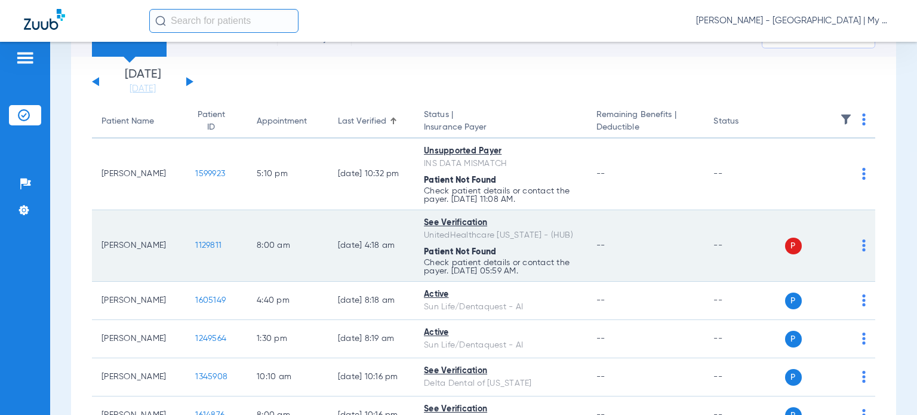
drag, startPoint x: 161, startPoint y: 245, endPoint x: 100, endPoint y: 248, distance: 61.0
click at [100, 248] on td "[PERSON_NAME]" at bounding box center [139, 246] width 94 height 72
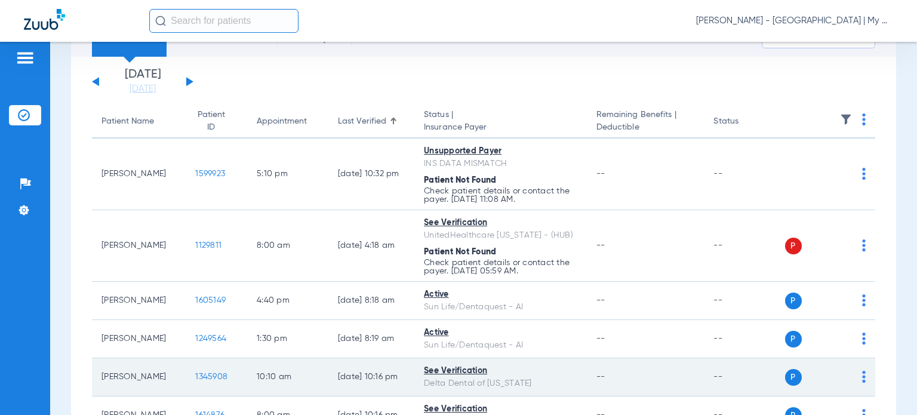
copy td "[PERSON_NAME]"
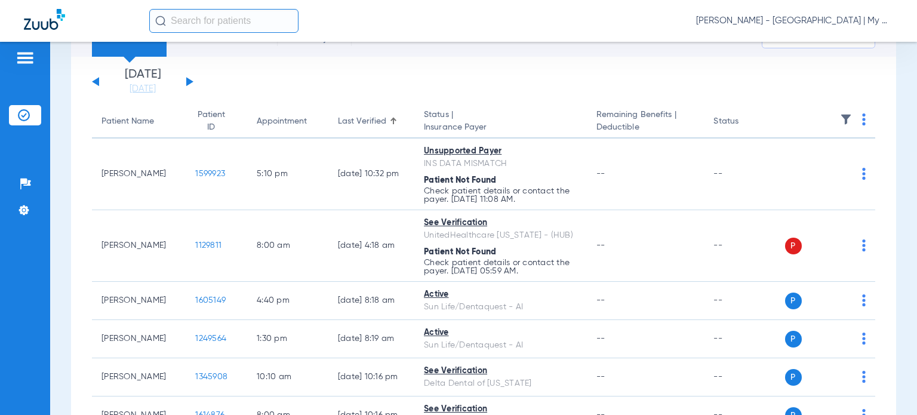
click at [50, 185] on div "Schedule Insurance Verification History Last Appt. Sync Time: Yesterday - 07:29…" at bounding box center [483, 228] width 867 height 373
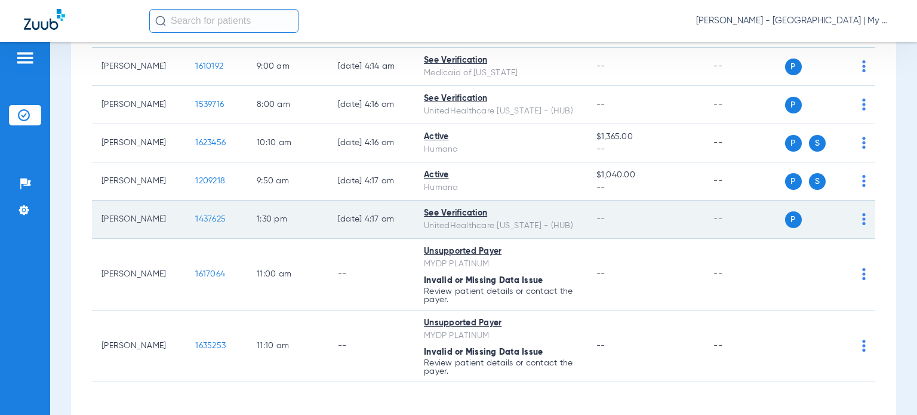
scroll to position [1186, 0]
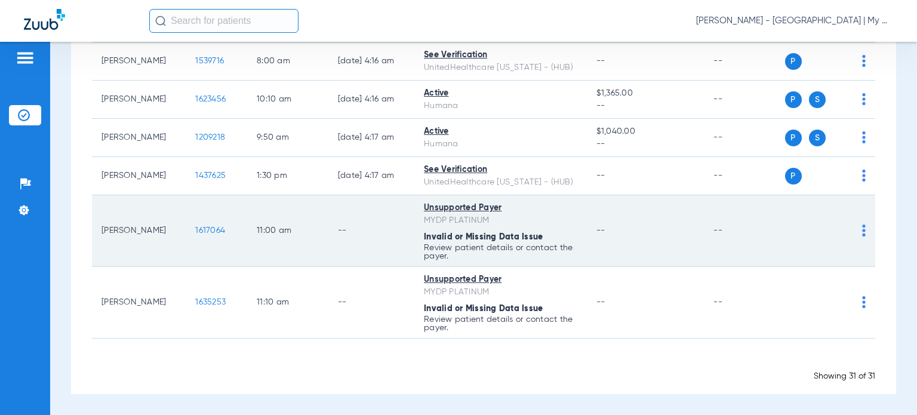
drag, startPoint x: 147, startPoint y: 238, endPoint x: 100, endPoint y: 221, distance: 49.5
click at [100, 221] on td "Martha Schauer" at bounding box center [139, 231] width 94 height 72
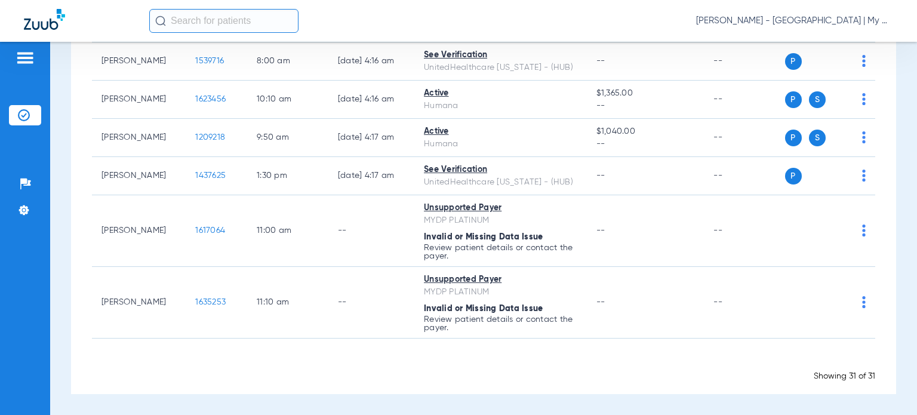
copy td "Martha Schauer"
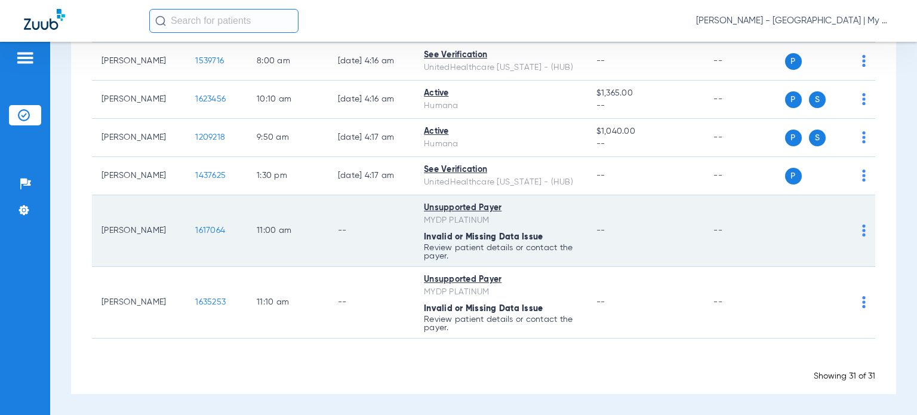
click at [677, 247] on td "--" at bounding box center [646, 231] width 118 height 72
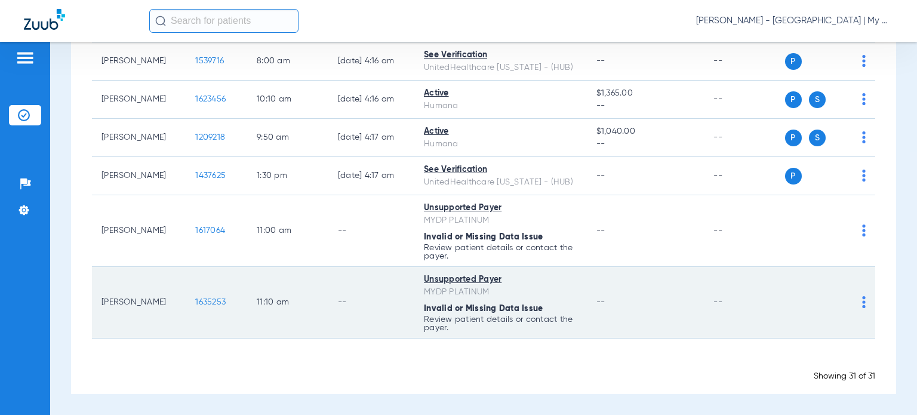
drag, startPoint x: 153, startPoint y: 304, endPoint x: 100, endPoint y: 302, distance: 53.2
click at [100, 302] on td "Tim Snooks" at bounding box center [139, 303] width 94 height 72
copy td "Tim Snooks"
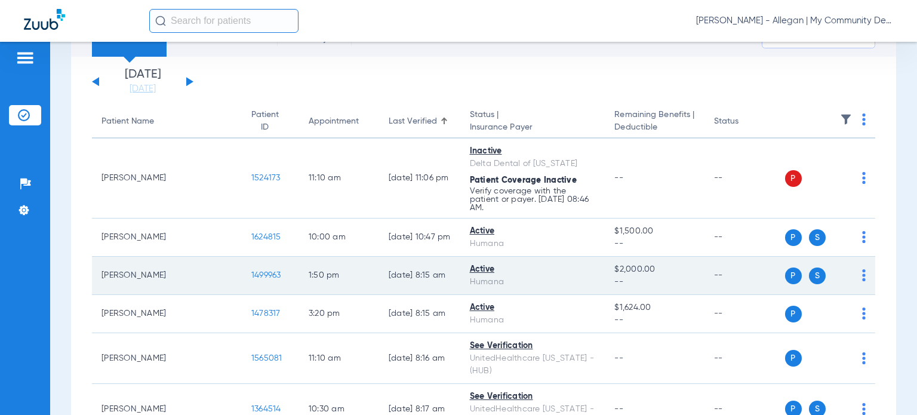
scroll to position [119, 0]
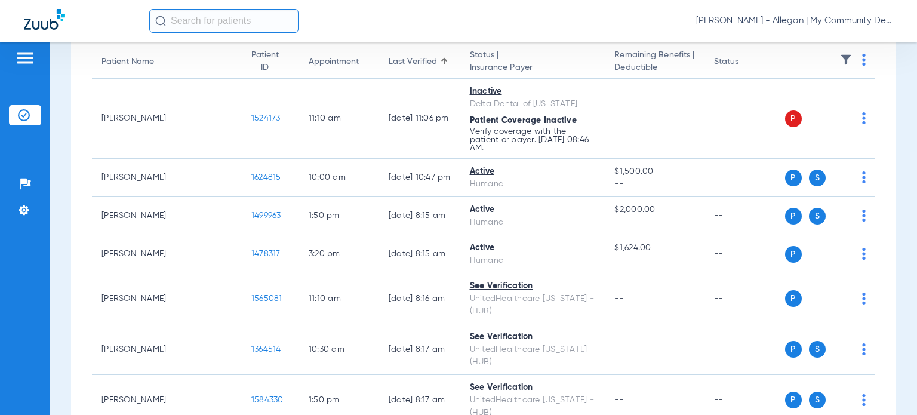
click at [309, 60] on div "Appointment" at bounding box center [334, 62] width 50 height 13
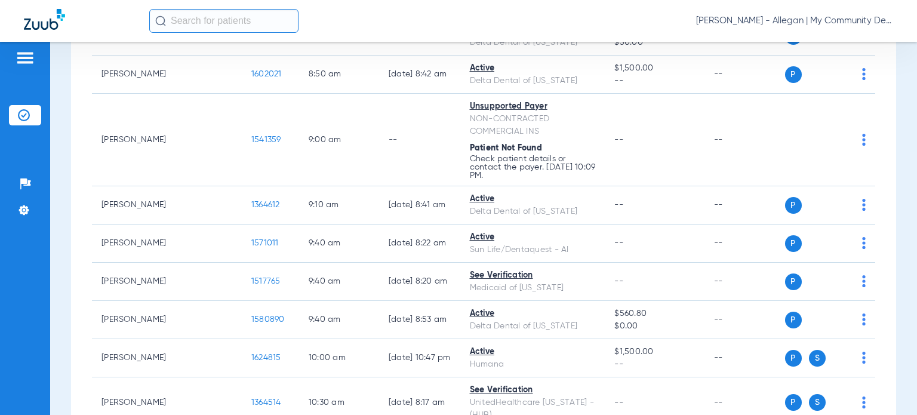
scroll to position [299, 0]
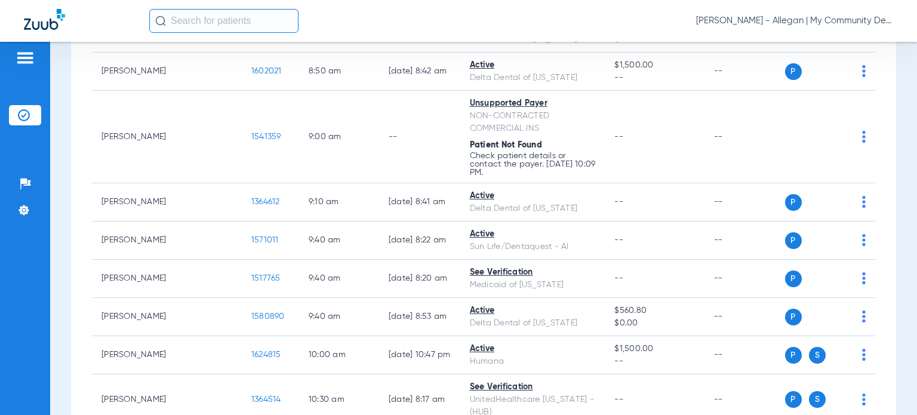
click at [894, 222] on div "Schedule Insurance Verification History Last Appt. Sync Time: [DATE] - 06:13 PM…" at bounding box center [483, 228] width 867 height 373
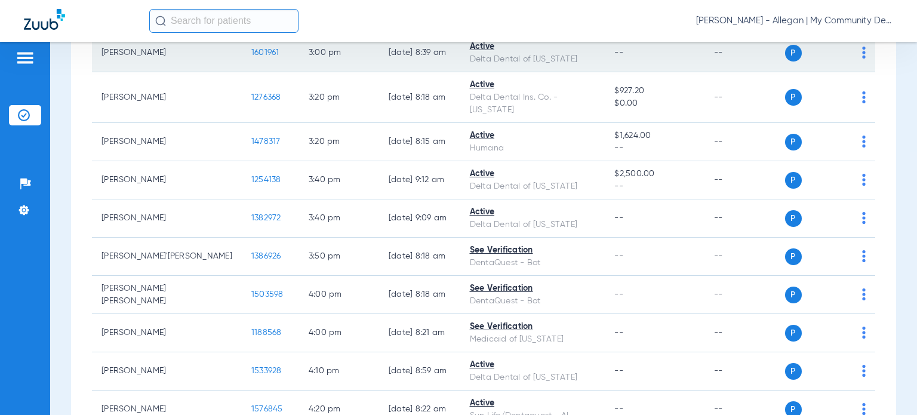
scroll to position [1758, 0]
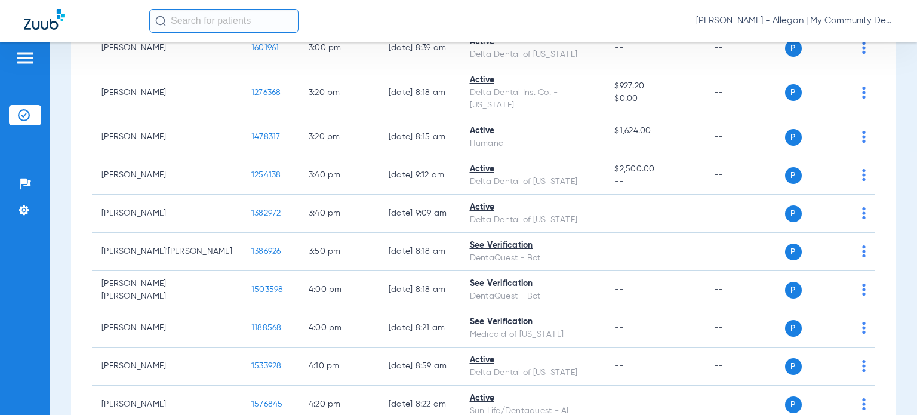
click at [889, 274] on div "Schedule Insurance Verification History Last Appt. Sync Time: Yesterday - 06:13…" at bounding box center [483, 228] width 867 height 373
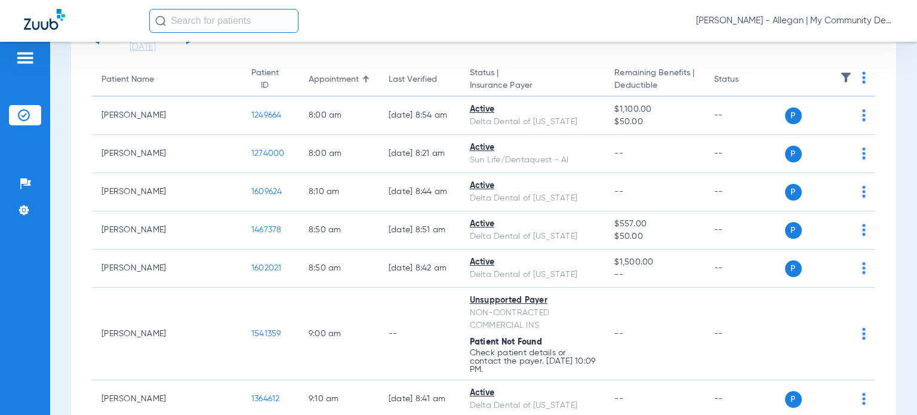
scroll to position [0, 0]
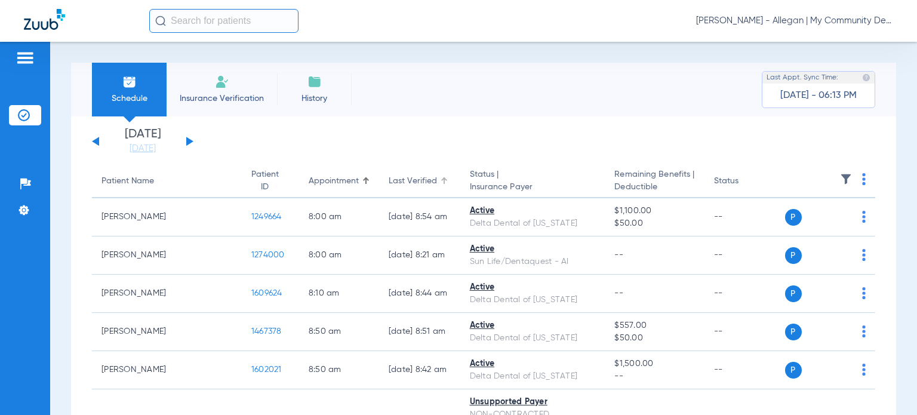
click at [389, 184] on div "Last Verified" at bounding box center [413, 181] width 48 height 13
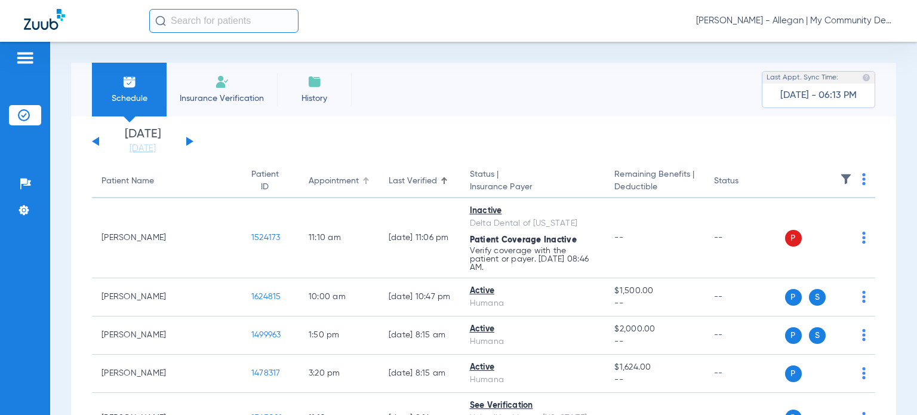
click at [309, 179] on div "Appointment" at bounding box center [334, 181] width 50 height 13
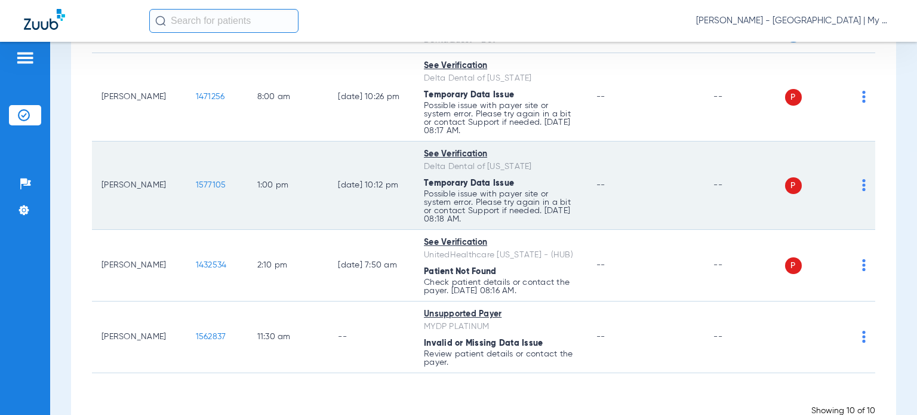
scroll to position [545, 0]
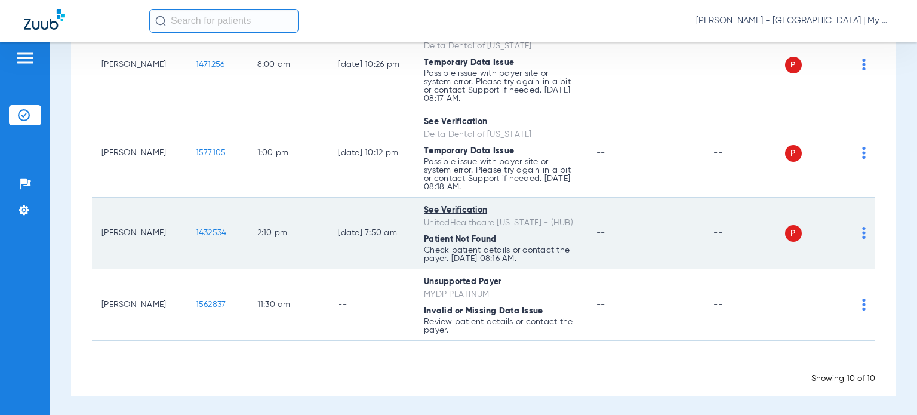
click at [862, 229] on img at bounding box center [864, 233] width 4 height 12
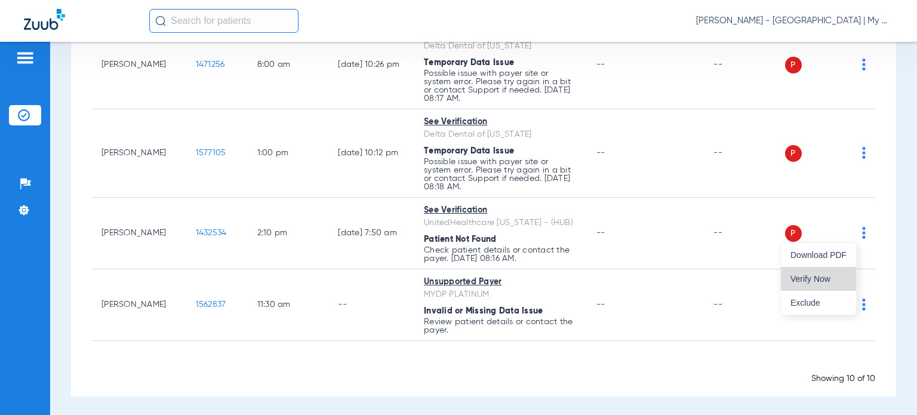
click at [836, 271] on button "Verify Now" at bounding box center [818, 279] width 75 height 24
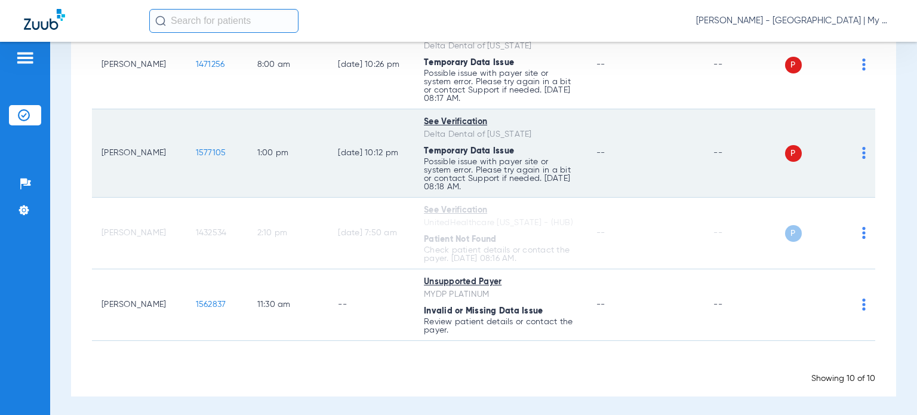
click at [852, 152] on div "P S" at bounding box center [825, 153] width 81 height 17
click at [862, 152] on img at bounding box center [864, 153] width 4 height 12
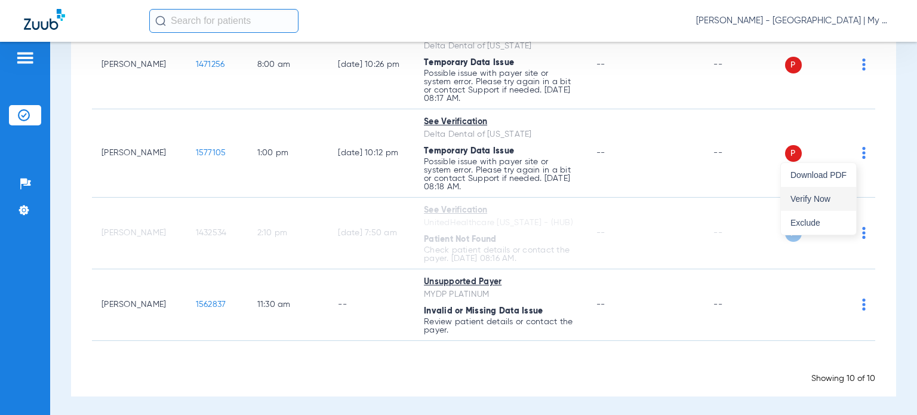
click at [824, 202] on span "Verify Now" at bounding box center [819, 199] width 56 height 8
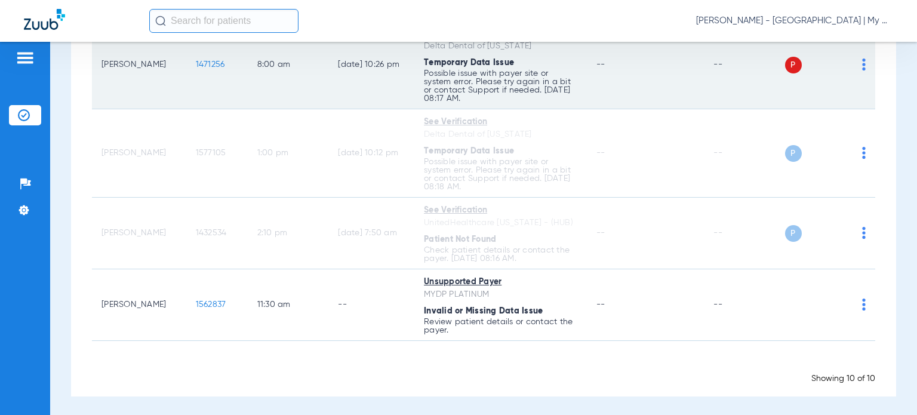
click at [862, 66] on img at bounding box center [864, 65] width 4 height 12
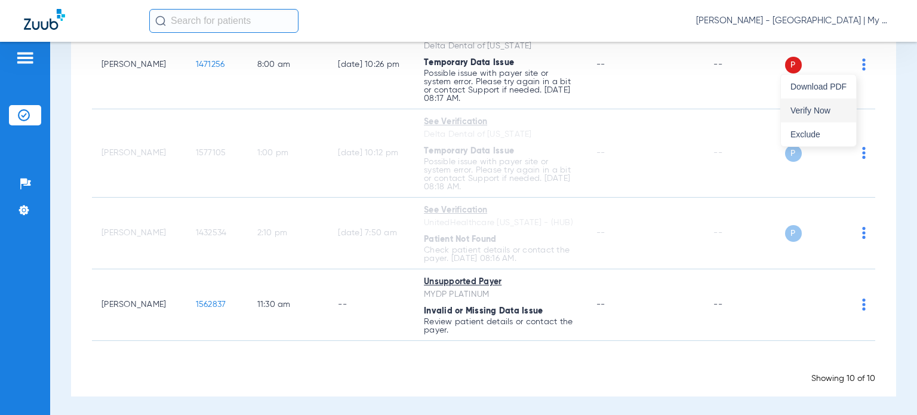
click at [819, 112] on span "Verify Now" at bounding box center [819, 110] width 56 height 8
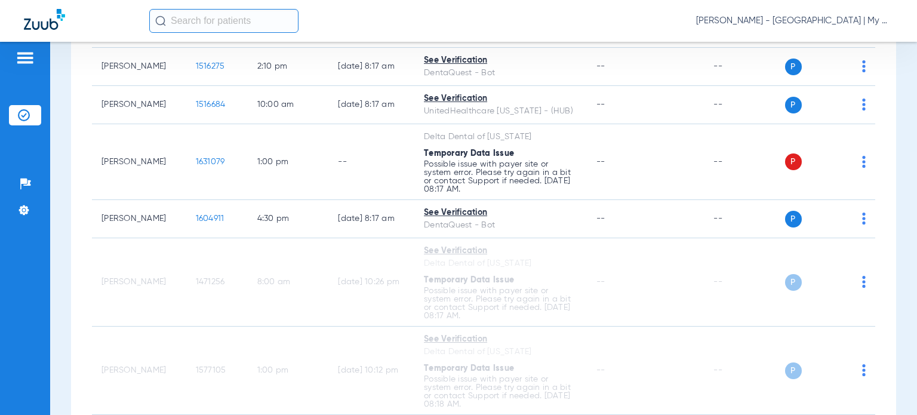
scroll to position [306, 0]
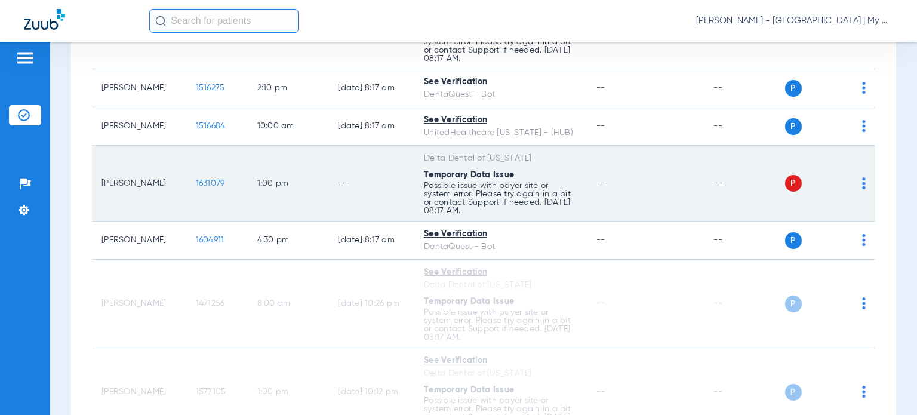
click at [862, 181] on img at bounding box center [864, 183] width 4 height 12
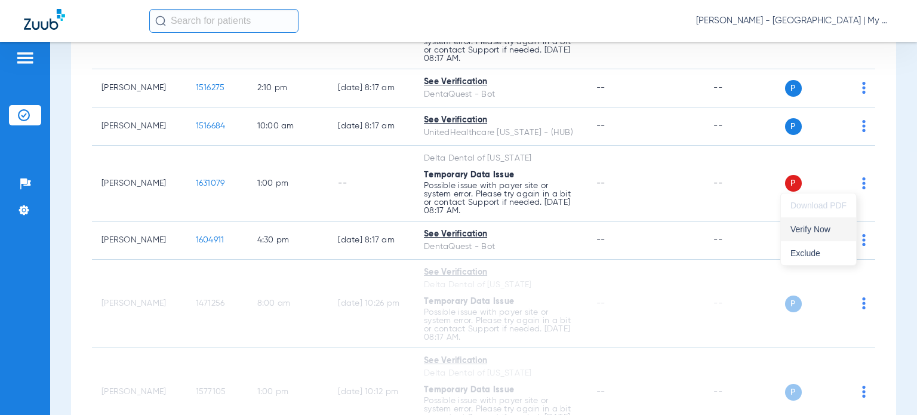
click at [834, 233] on span "Verify Now" at bounding box center [819, 229] width 56 height 8
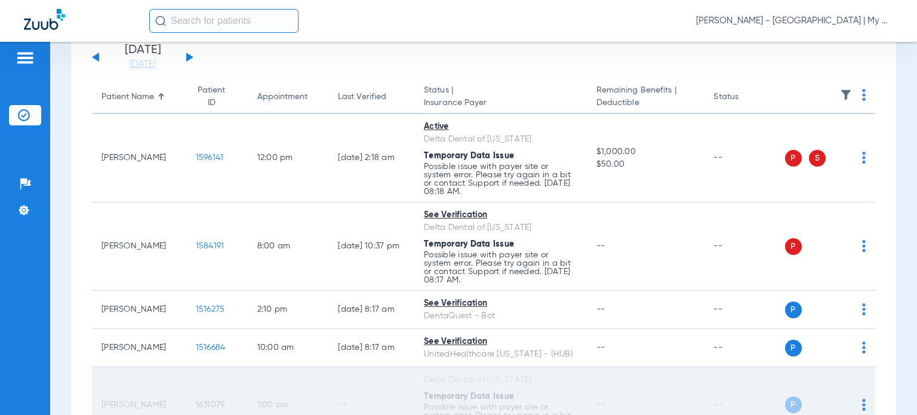
scroll to position [67, 0]
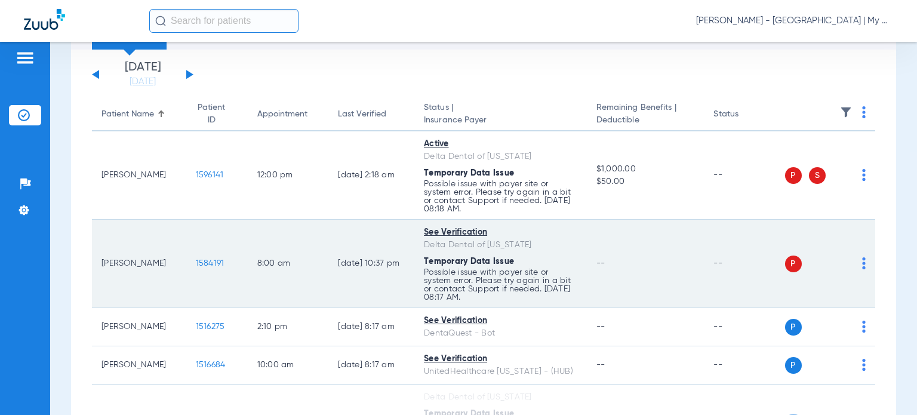
click at [862, 262] on img at bounding box center [864, 263] width 4 height 12
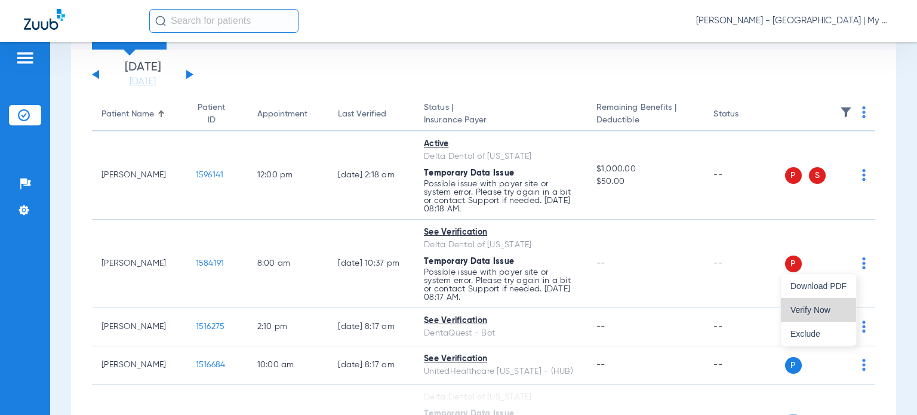
click at [833, 304] on button "Verify Now" at bounding box center [818, 310] width 75 height 24
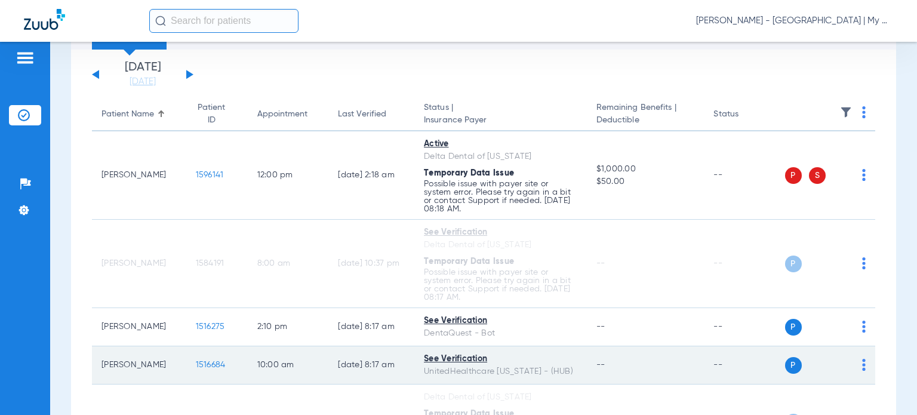
drag, startPoint x: 130, startPoint y: 370, endPoint x: 98, endPoint y: 354, distance: 35.8
click at [98, 354] on td "Kassaundra Green" at bounding box center [139, 365] width 94 height 38
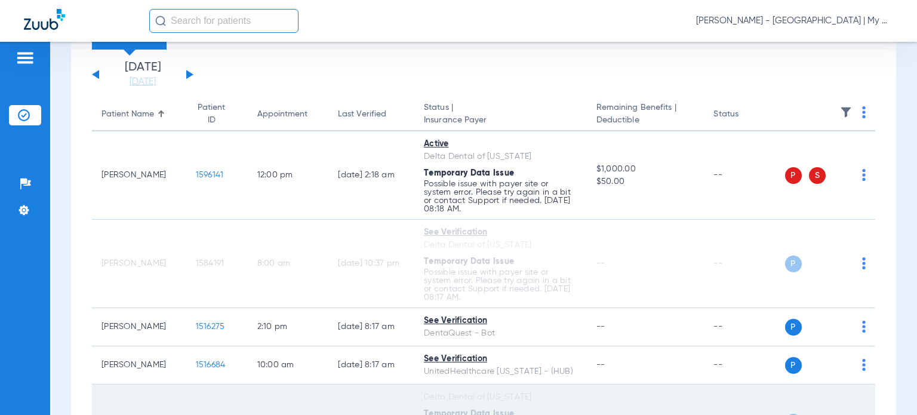
copy td "Kassaundra Green"
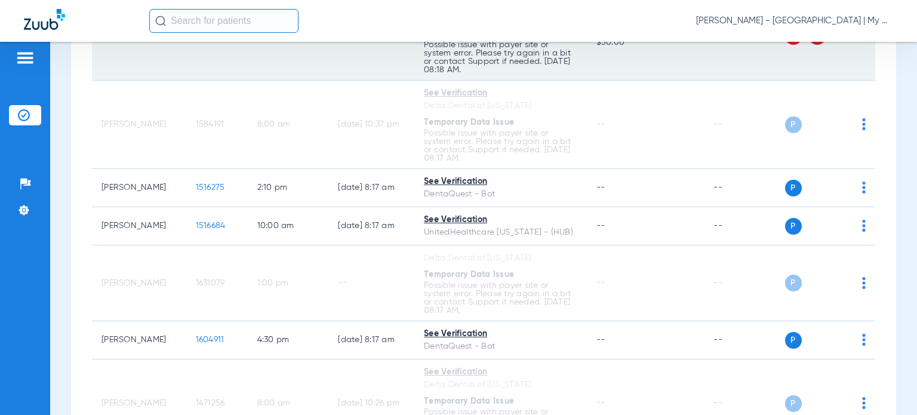
scroll to position [127, 0]
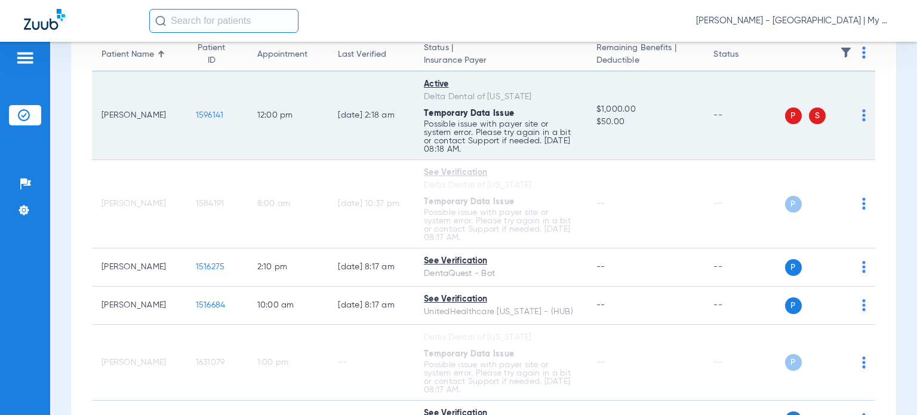
click at [862, 116] on img at bounding box center [864, 115] width 4 height 12
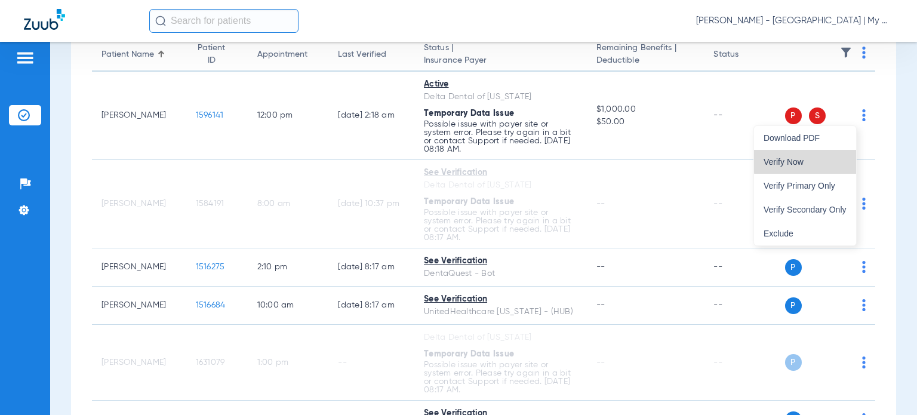
click at [832, 159] on span "Verify Now" at bounding box center [805, 162] width 83 height 8
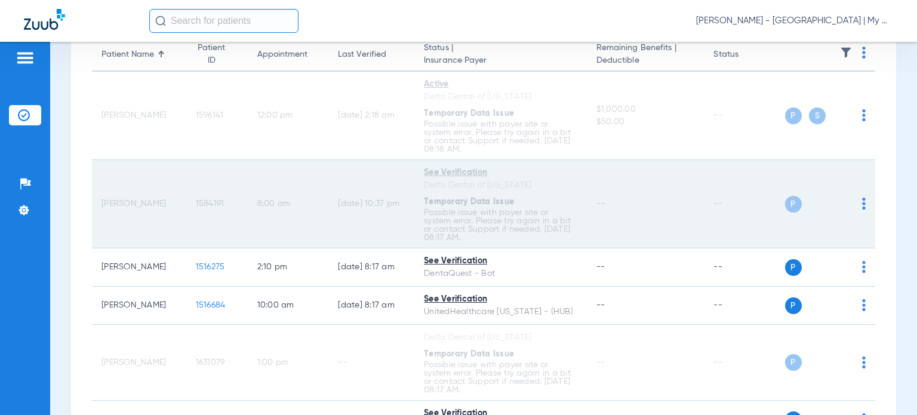
scroll to position [0, 0]
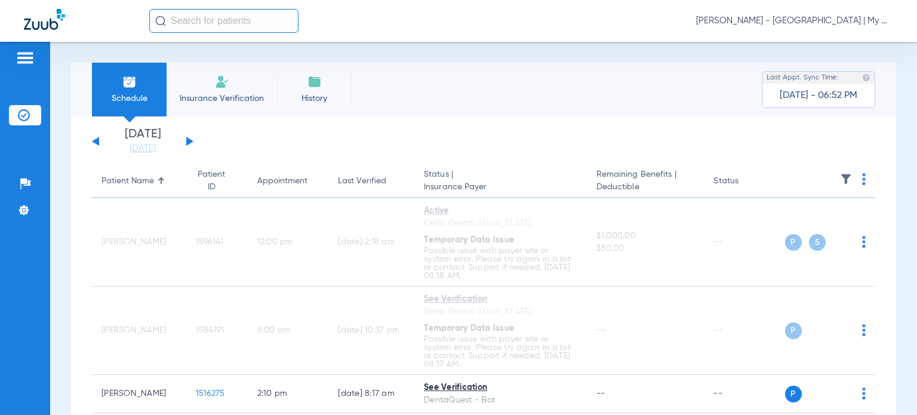
click at [268, 182] on div "Appointment" at bounding box center [282, 181] width 50 height 13
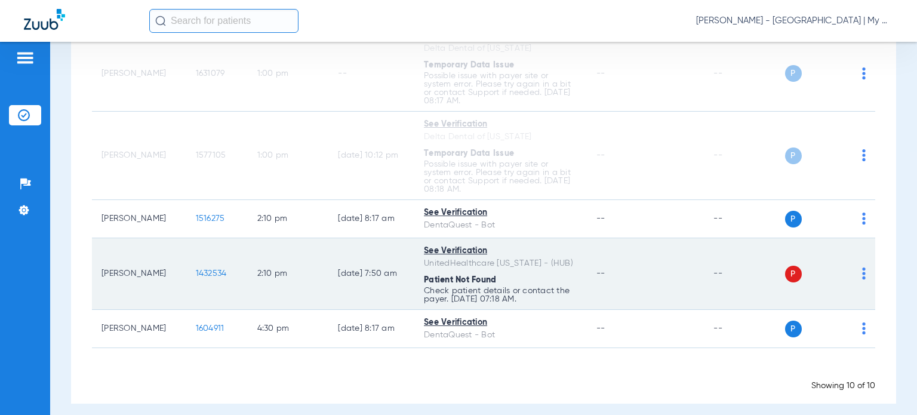
scroll to position [545, 0]
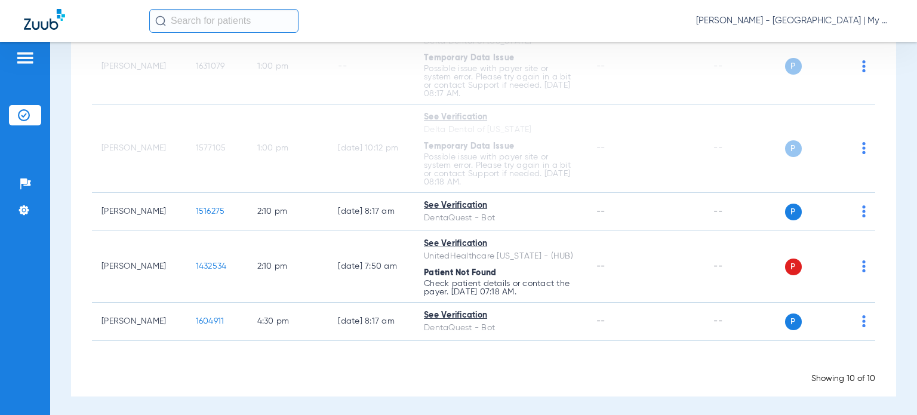
click at [895, 211] on div "Schedule Insurance Verification History Last Appt. Sync Time: Yesterday - 06:52…" at bounding box center [483, 228] width 867 height 373
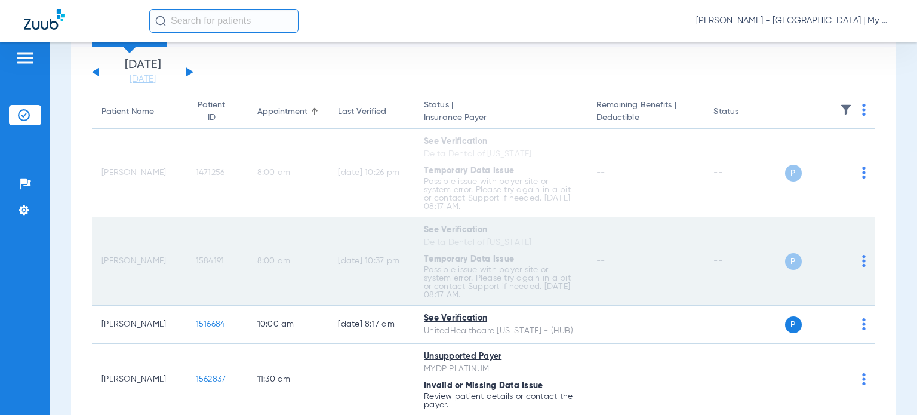
scroll to position [67, 0]
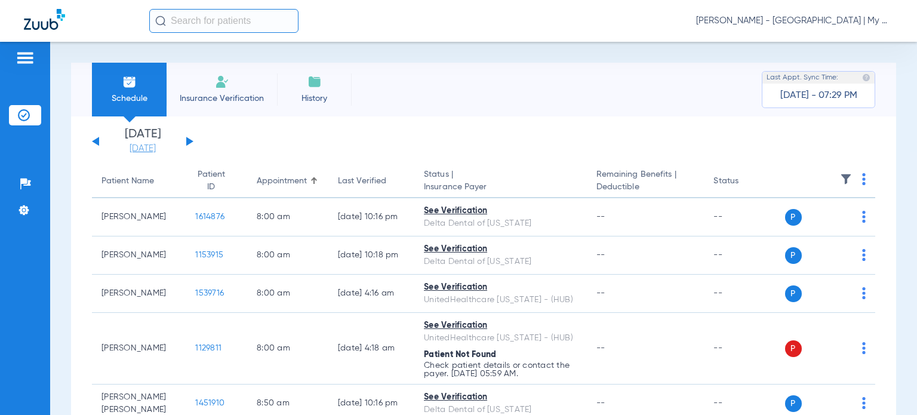
click at [155, 145] on link "[DATE]" at bounding box center [143, 149] width 72 height 12
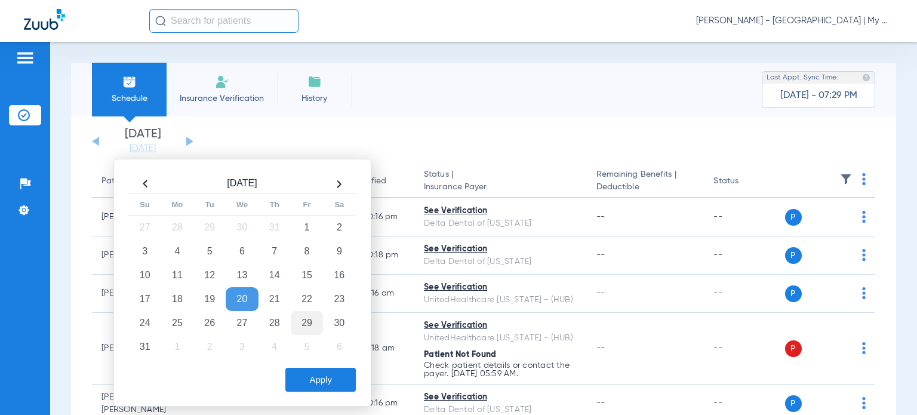
click at [311, 327] on td "29" at bounding box center [307, 323] width 32 height 24
drag, startPoint x: 610, startPoint y: 114, endPoint x: 698, endPoint y: 62, distance: 102.3
click at [610, 113] on div "Schedule Insurance Verification History Last Appt. Sync Time: Yesterday - 07:29…" at bounding box center [483, 90] width 825 height 54
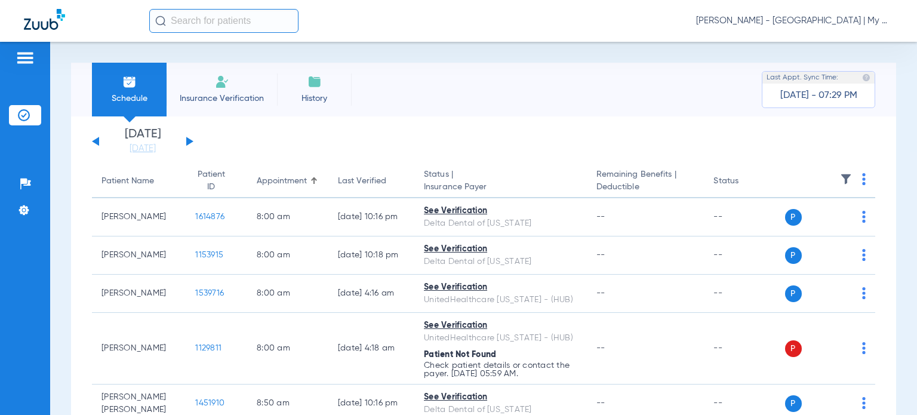
click at [770, 25] on span "[PERSON_NAME] - [GEOGRAPHIC_DATA] | My Community Dental Centers" at bounding box center [794, 21] width 197 height 12
click at [814, 45] on button "Account Selection" at bounding box center [849, 42] width 86 height 24
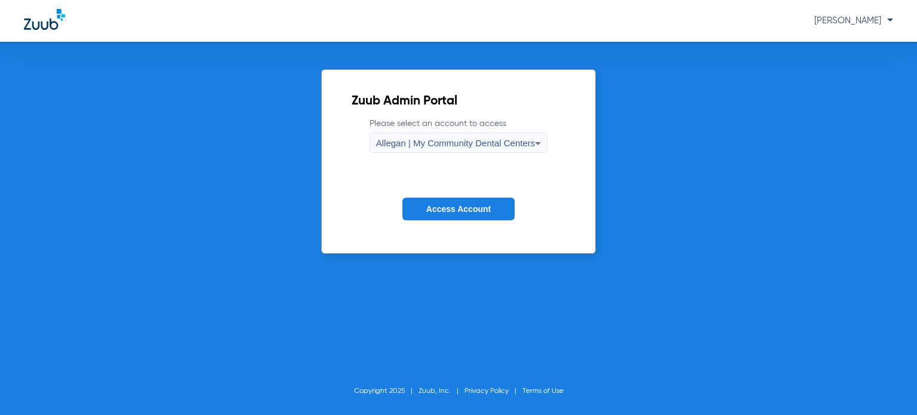
click at [498, 145] on span "Allegan | My Community Dental Centers" at bounding box center [455, 143] width 159 height 10
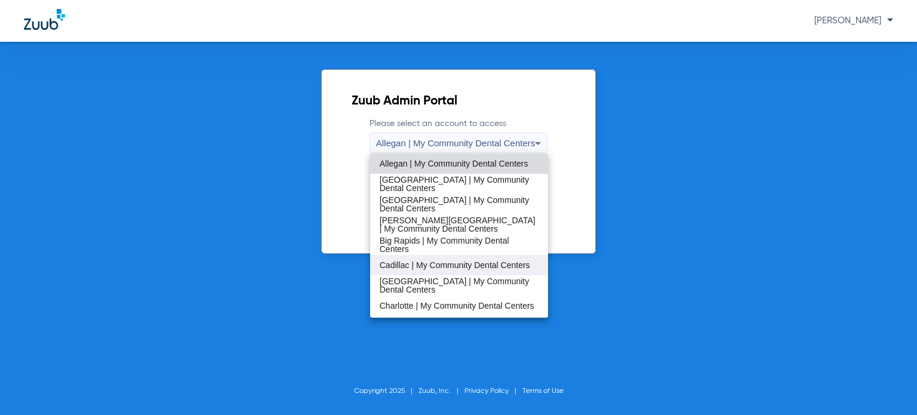
click at [446, 261] on span "Cadillac | My Community Dental Centers" at bounding box center [455, 265] width 150 height 8
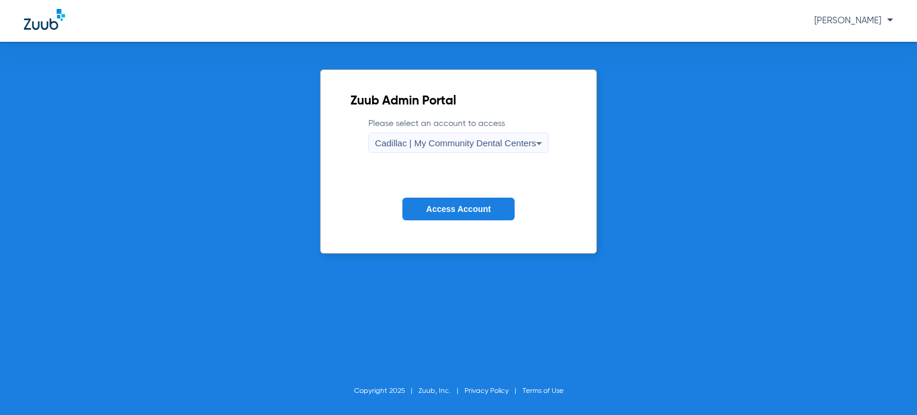
click at [472, 211] on span "Access Account" at bounding box center [458, 209] width 64 height 10
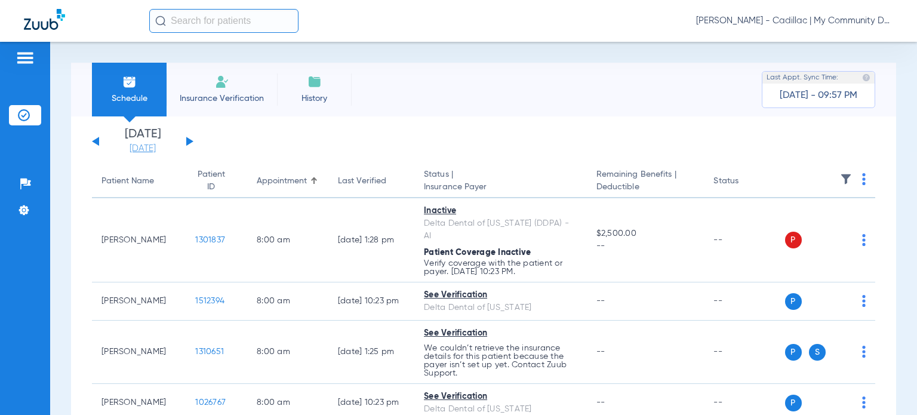
click at [128, 152] on link "[DATE]" at bounding box center [143, 149] width 72 height 12
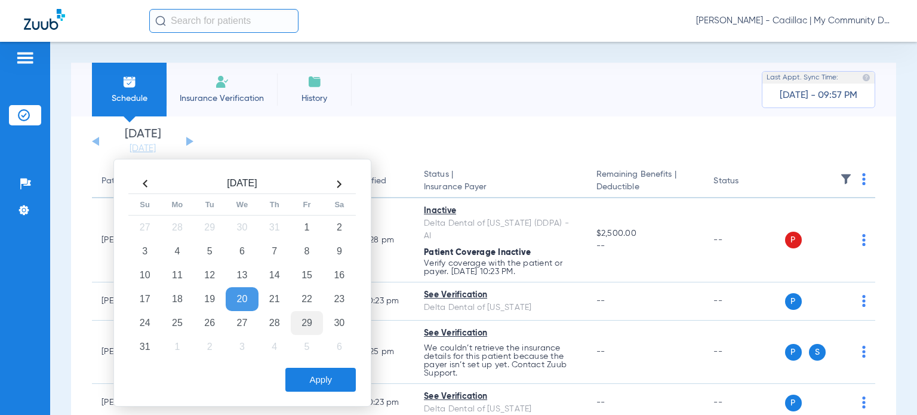
click at [318, 327] on td "29" at bounding box center [307, 323] width 32 height 24
click at [318, 376] on button "Apply" at bounding box center [320, 380] width 70 height 24
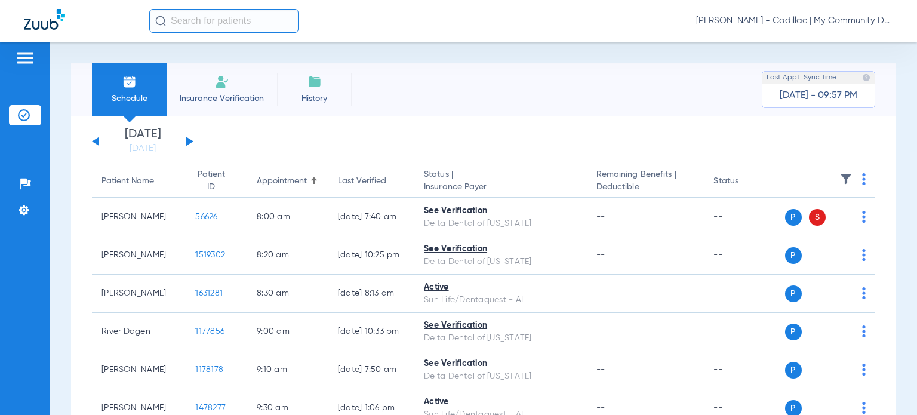
click at [862, 182] on img at bounding box center [864, 179] width 4 height 12
click at [827, 226] on span "Verify All" at bounding box center [809, 227] width 75 height 8
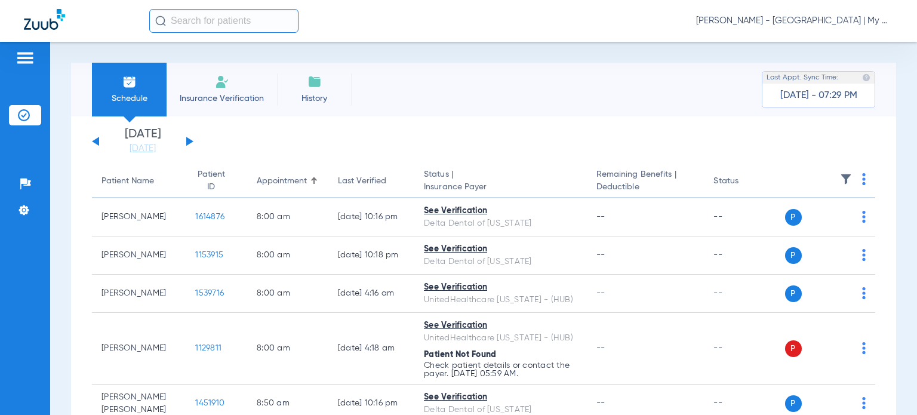
click at [790, 21] on span "[PERSON_NAME] - [GEOGRAPHIC_DATA] | My Community Dental Centers" at bounding box center [794, 21] width 197 height 12
click at [827, 39] on span "Account Selection" at bounding box center [848, 42] width 67 height 8
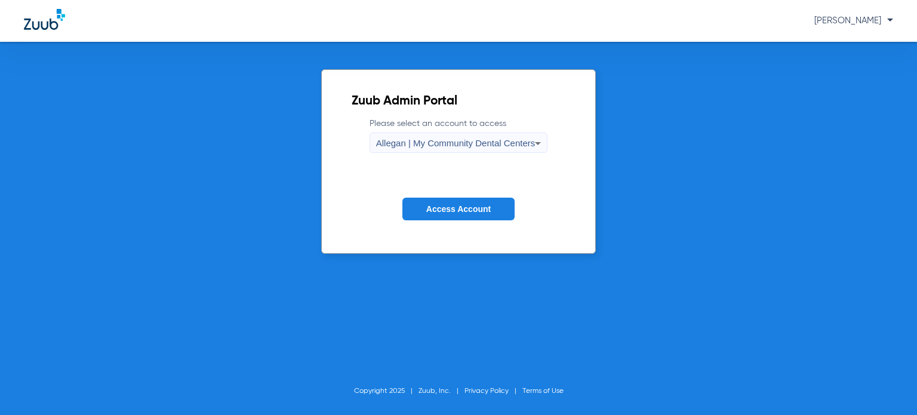
click at [523, 152] on div "Allegan | My Community Dental Centers" at bounding box center [455, 143] width 159 height 20
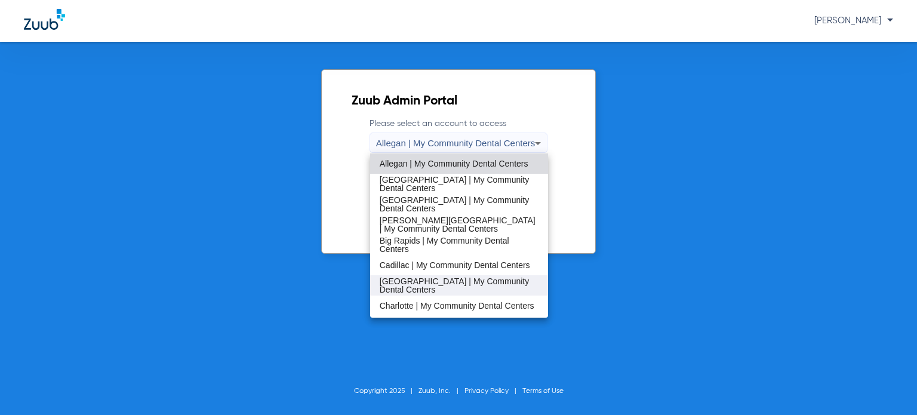
click at [469, 282] on span "[GEOGRAPHIC_DATA] | My Community Dental Centers" at bounding box center [459, 285] width 159 height 17
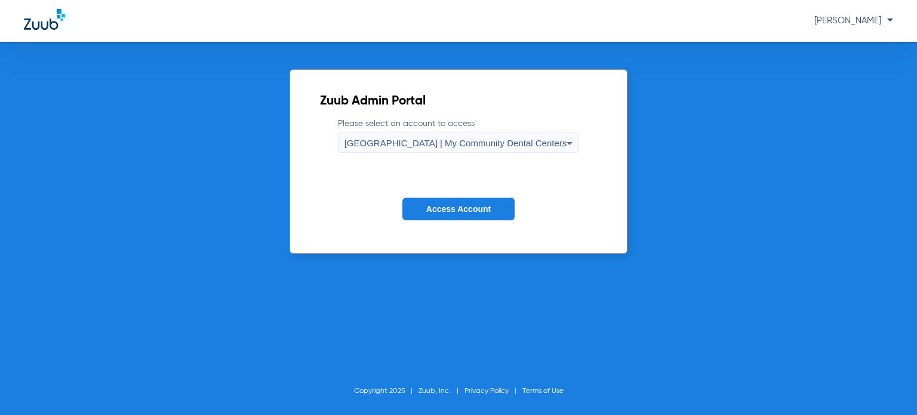
click at [477, 208] on span "Access Account" at bounding box center [458, 209] width 64 height 10
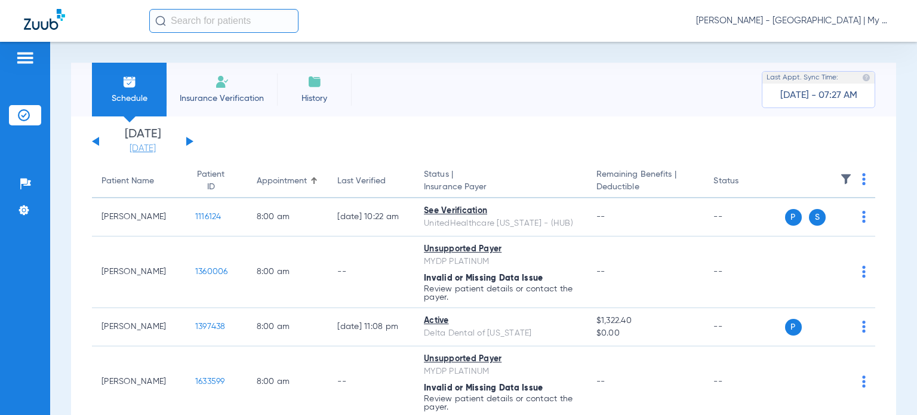
click at [143, 149] on link "[DATE]" at bounding box center [143, 149] width 72 height 12
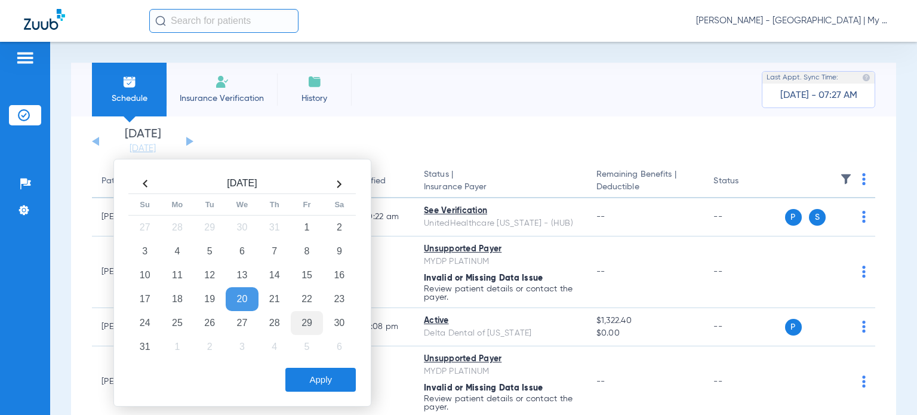
click at [311, 321] on td "29" at bounding box center [307, 323] width 32 height 24
drag, startPoint x: 312, startPoint y: 371, endPoint x: 404, endPoint y: 299, distance: 116.9
click at [313, 372] on button "Apply" at bounding box center [320, 380] width 70 height 24
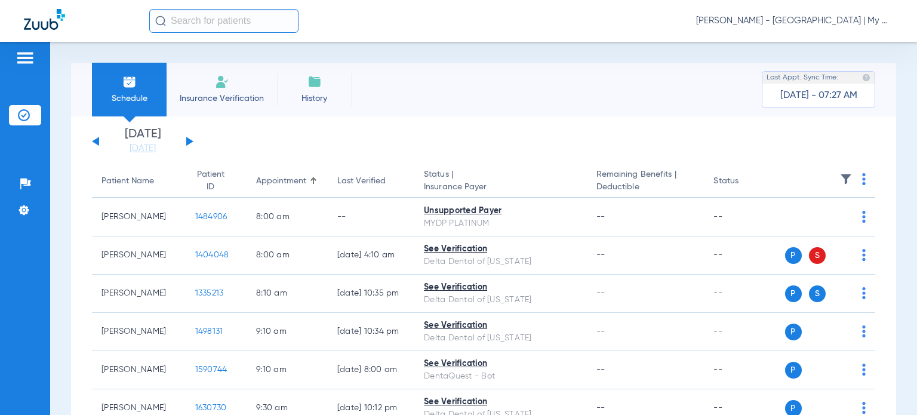
click at [862, 177] on img at bounding box center [864, 179] width 4 height 12
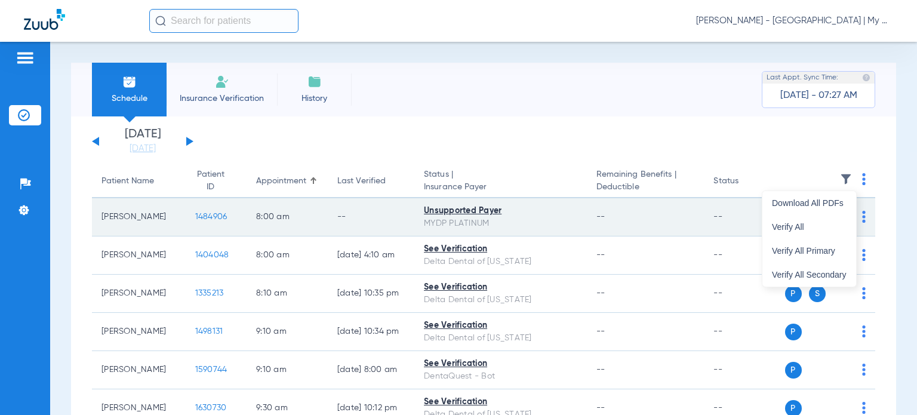
click at [828, 223] on span "Verify All" at bounding box center [809, 227] width 75 height 8
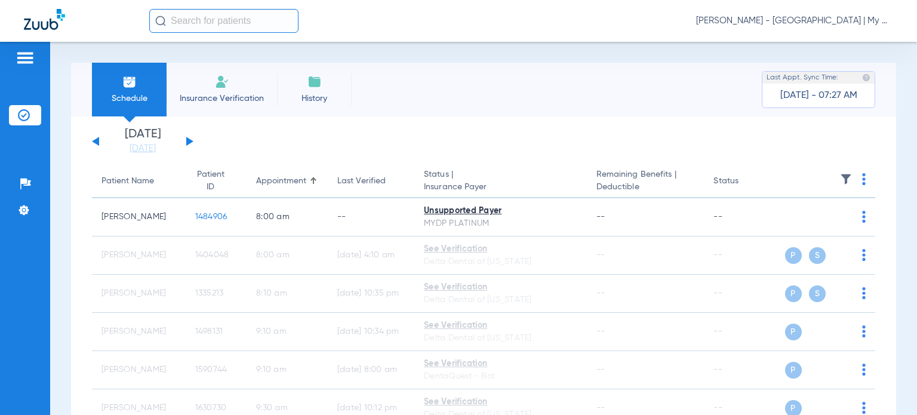
click at [60, 204] on div "Schedule Insurance Verification History Last Appt. Sync Time: Today - 07:27 AM …" at bounding box center [483, 228] width 867 height 373
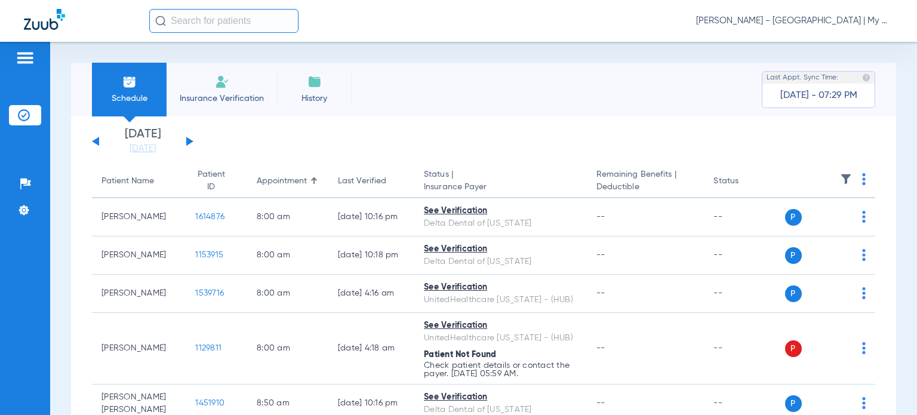
click at [783, 21] on span "[PERSON_NAME] - [GEOGRAPHIC_DATA] | My Community Dental Centers" at bounding box center [794, 21] width 197 height 12
click at [830, 43] on span "Account Selection" at bounding box center [848, 42] width 67 height 8
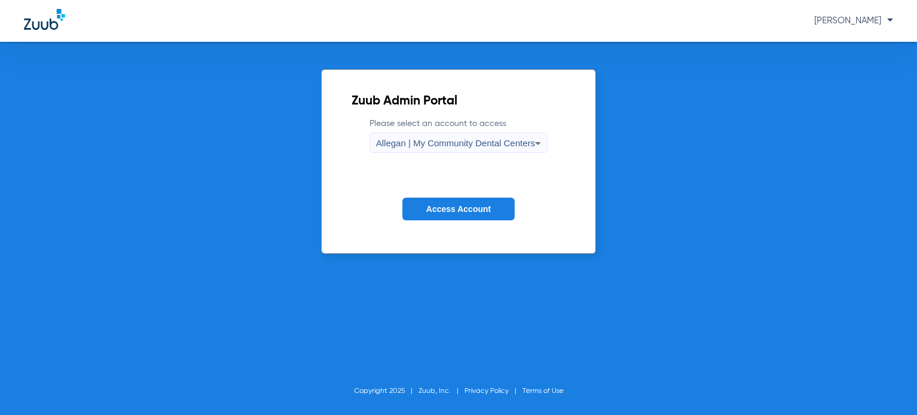
click at [500, 142] on span "Allegan | My Community Dental Centers" at bounding box center [455, 143] width 159 height 10
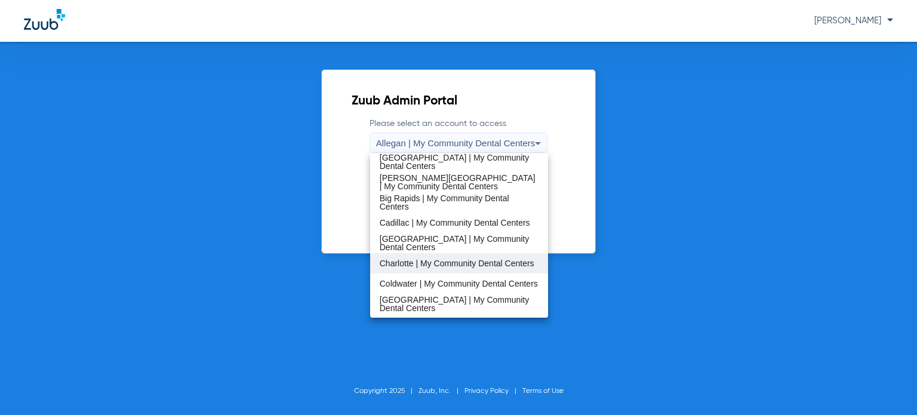
scroll to position [60, 0]
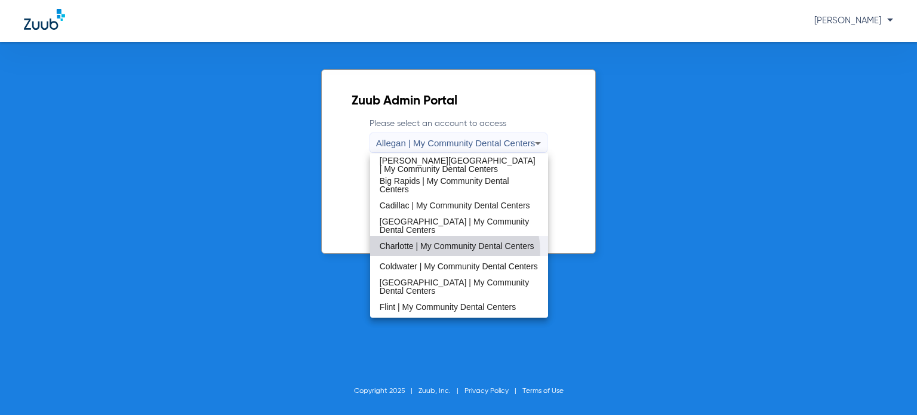
click at [449, 250] on span "Charlotte | My Community Dental Centers" at bounding box center [457, 246] width 155 height 8
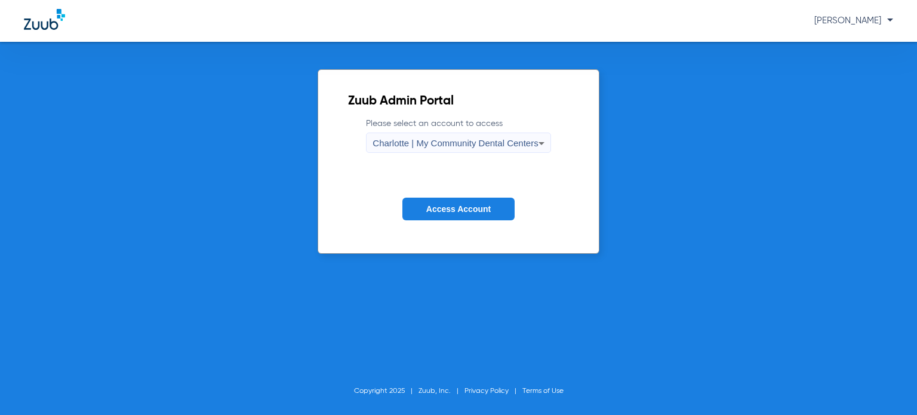
click at [468, 205] on span "Access Account" at bounding box center [458, 209] width 64 height 10
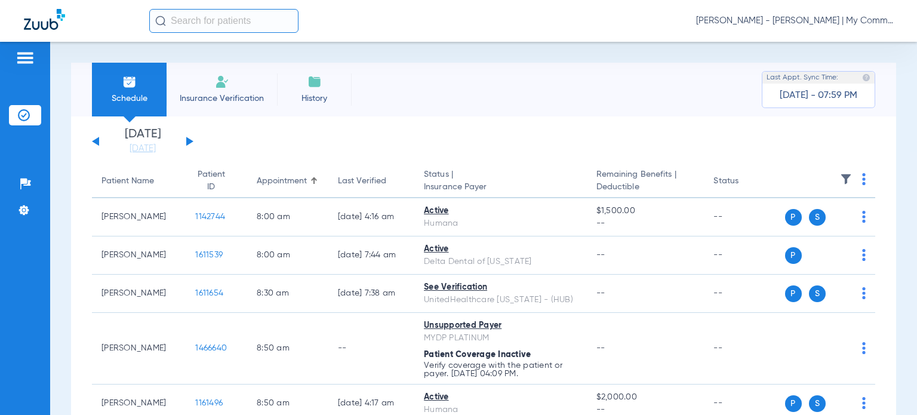
click at [145, 150] on link "[DATE]" at bounding box center [143, 149] width 72 height 12
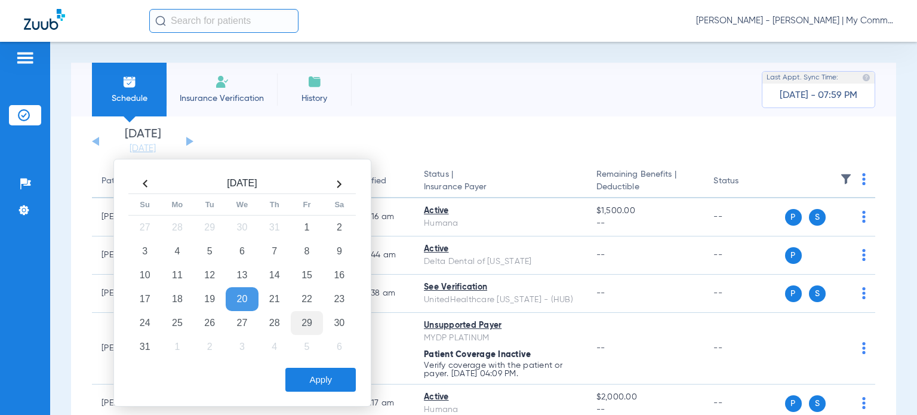
click at [303, 321] on td "29" at bounding box center [307, 323] width 32 height 24
click at [318, 374] on button "Apply" at bounding box center [320, 380] width 70 height 24
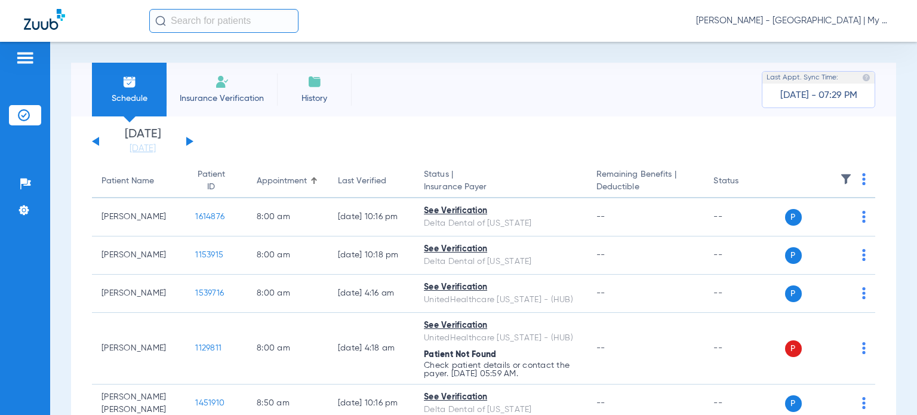
click at [810, 22] on span "Donna Thiel - Hillsdale | My Community Dental Centers" at bounding box center [794, 21] width 197 height 12
click at [838, 45] on span "Account Selection" at bounding box center [848, 42] width 67 height 8
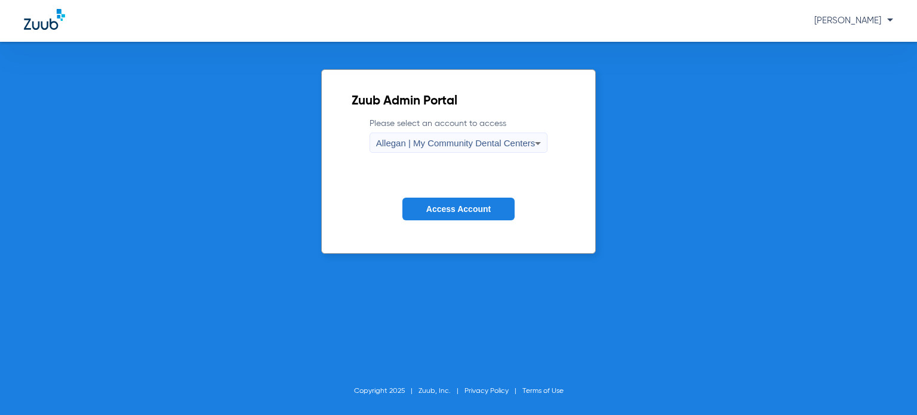
click at [452, 146] on span "Allegan | My Community Dental Centers" at bounding box center [455, 143] width 159 height 10
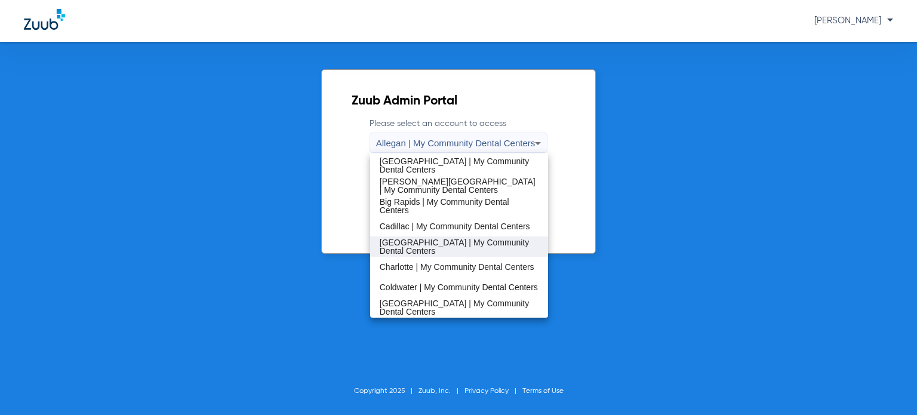
scroll to position [60, 0]
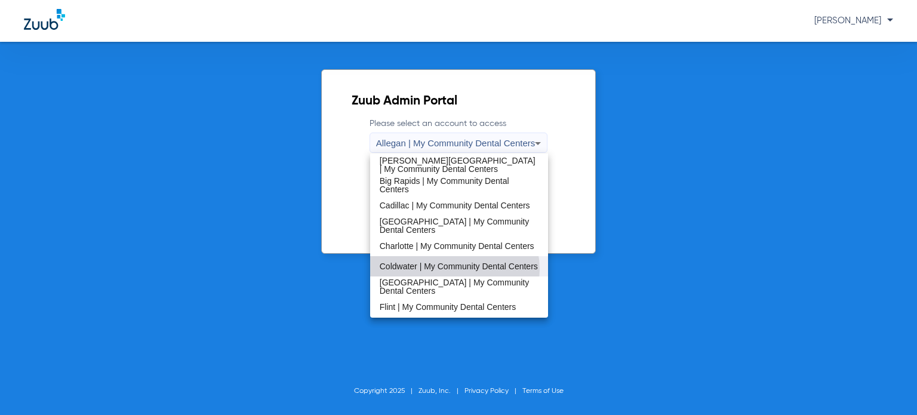
click at [450, 269] on span "Coldwater | My Community Dental Centers" at bounding box center [459, 266] width 158 height 8
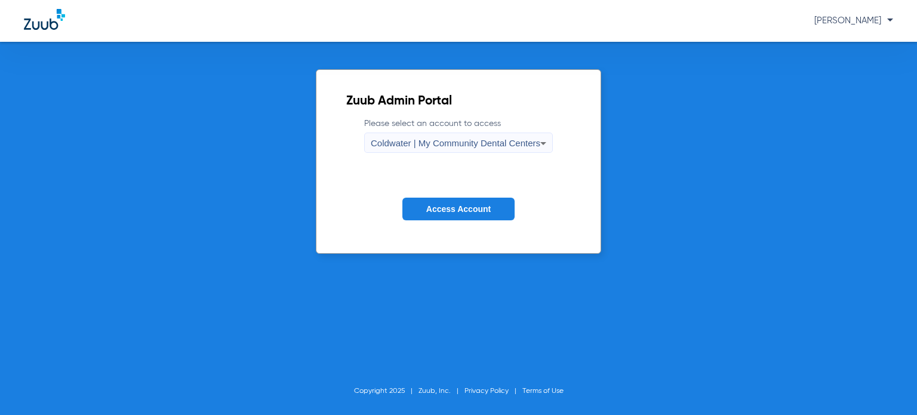
click at [464, 209] on span "Access Account" at bounding box center [458, 209] width 64 height 10
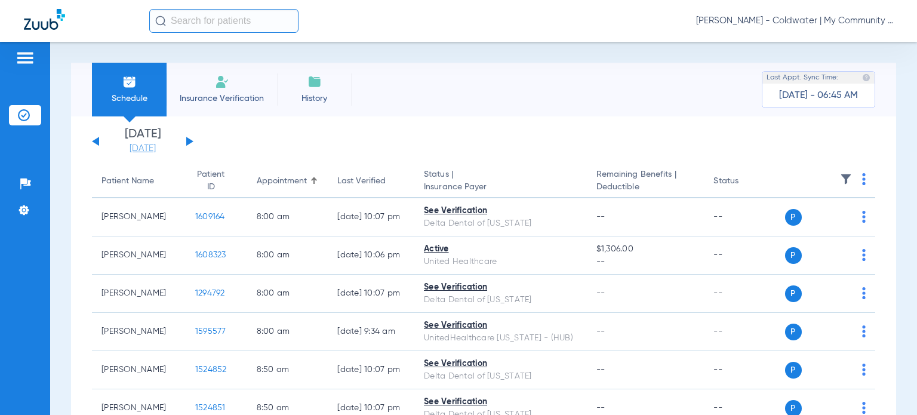
click at [157, 150] on link "[DATE]" at bounding box center [143, 149] width 72 height 12
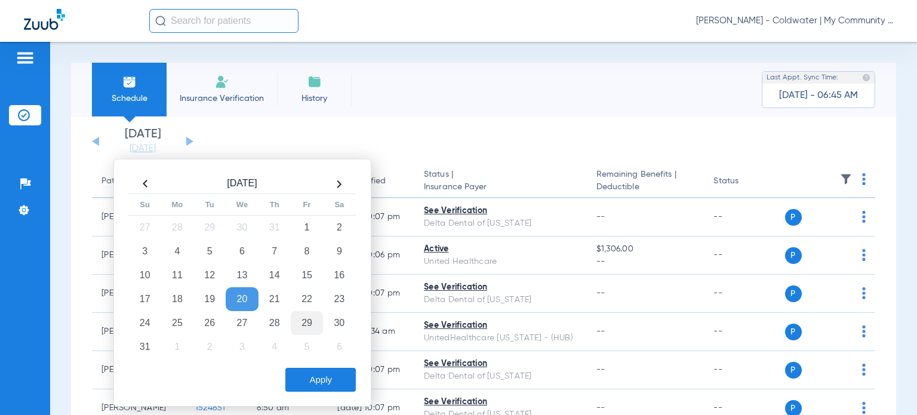
click at [317, 327] on td "29" at bounding box center [307, 323] width 32 height 24
click at [335, 386] on button "Apply" at bounding box center [320, 380] width 70 height 24
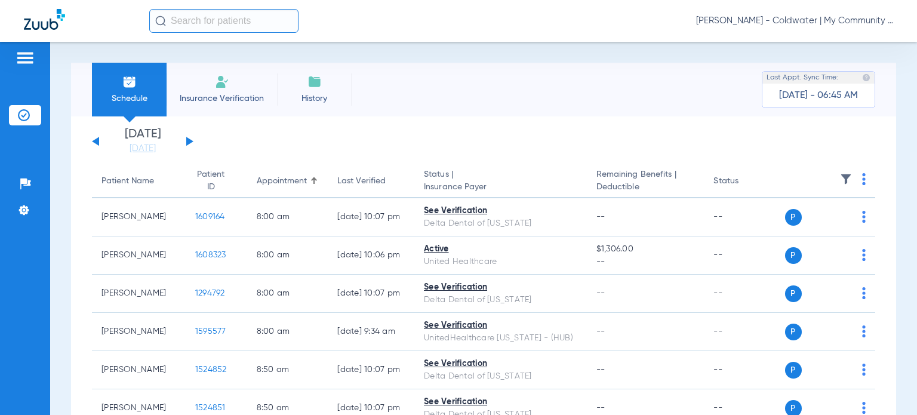
click at [827, 17] on span "[PERSON_NAME] - Coldwater | My Community Dental Centers" at bounding box center [794, 21] width 197 height 12
click at [843, 39] on span "Account Selection" at bounding box center [848, 42] width 67 height 8
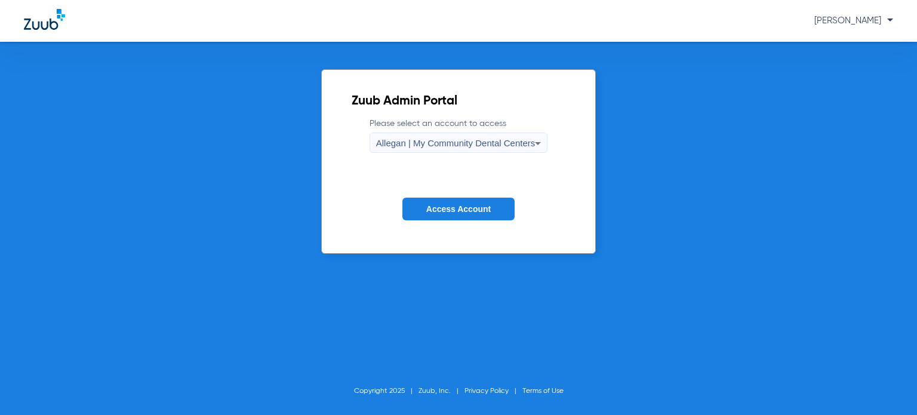
click at [477, 145] on span "Allegan | My Community Dental Centers" at bounding box center [455, 143] width 159 height 10
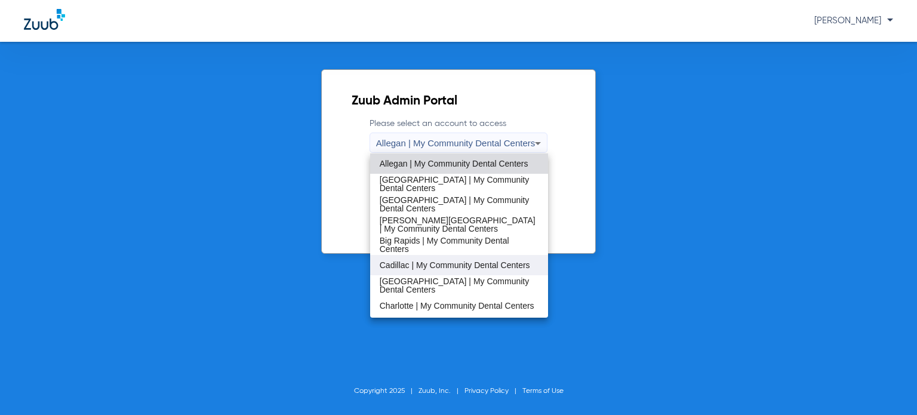
scroll to position [60, 0]
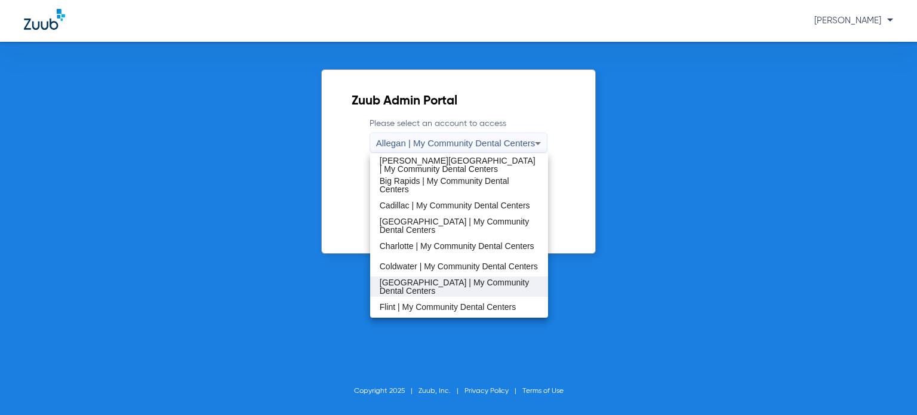
click at [442, 279] on mat-option "[GEOGRAPHIC_DATA] | My Community Dental Centers" at bounding box center [459, 287] width 178 height 20
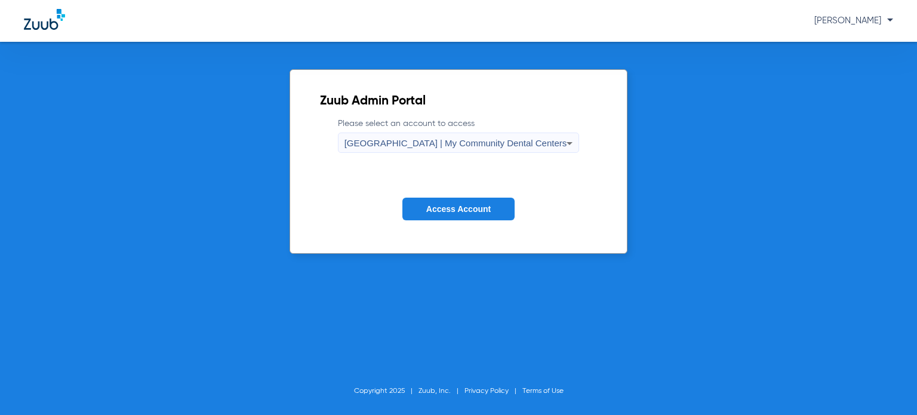
click at [448, 209] on span "Access Account" at bounding box center [458, 209] width 64 height 10
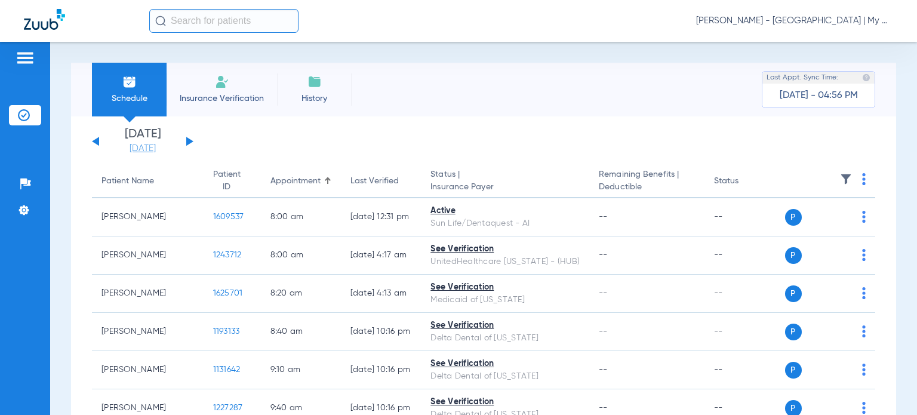
click at [119, 149] on link "[DATE]" at bounding box center [143, 149] width 72 height 12
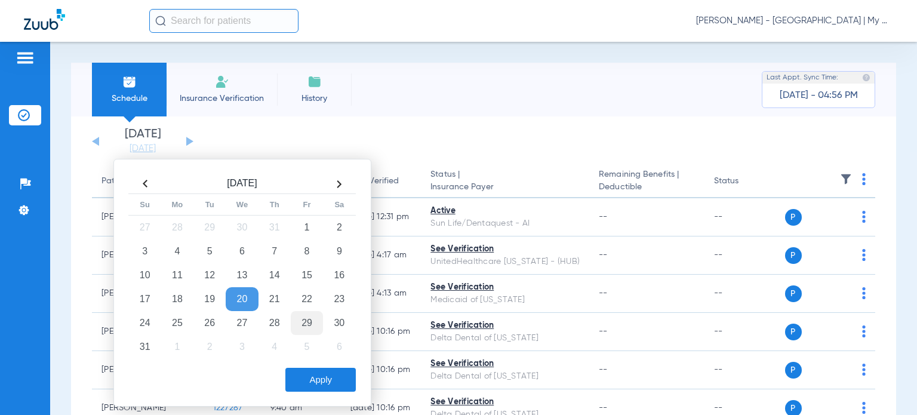
click at [309, 325] on td "29" at bounding box center [307, 323] width 32 height 24
click at [321, 368] on button "Apply" at bounding box center [320, 380] width 70 height 24
